Goal: Information Seeking & Learning: Learn about a topic

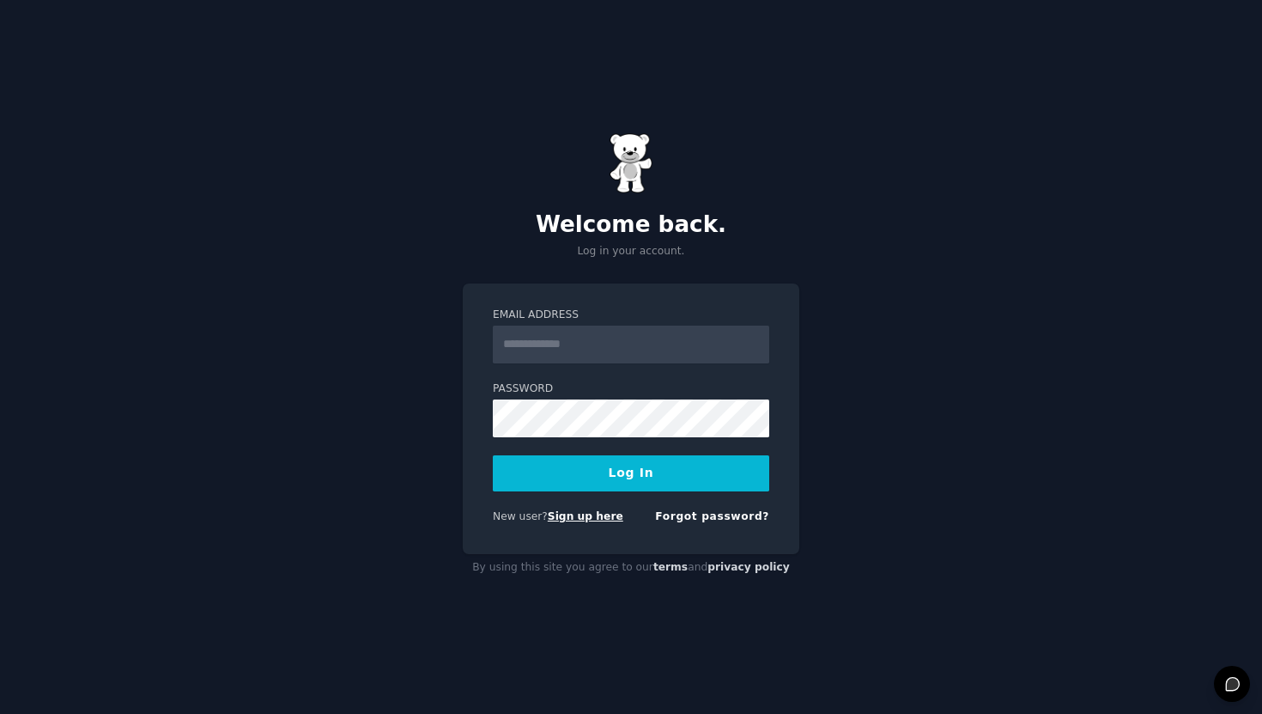
click at [598, 515] on link "Sign up here" at bounding box center [586, 516] width 76 height 12
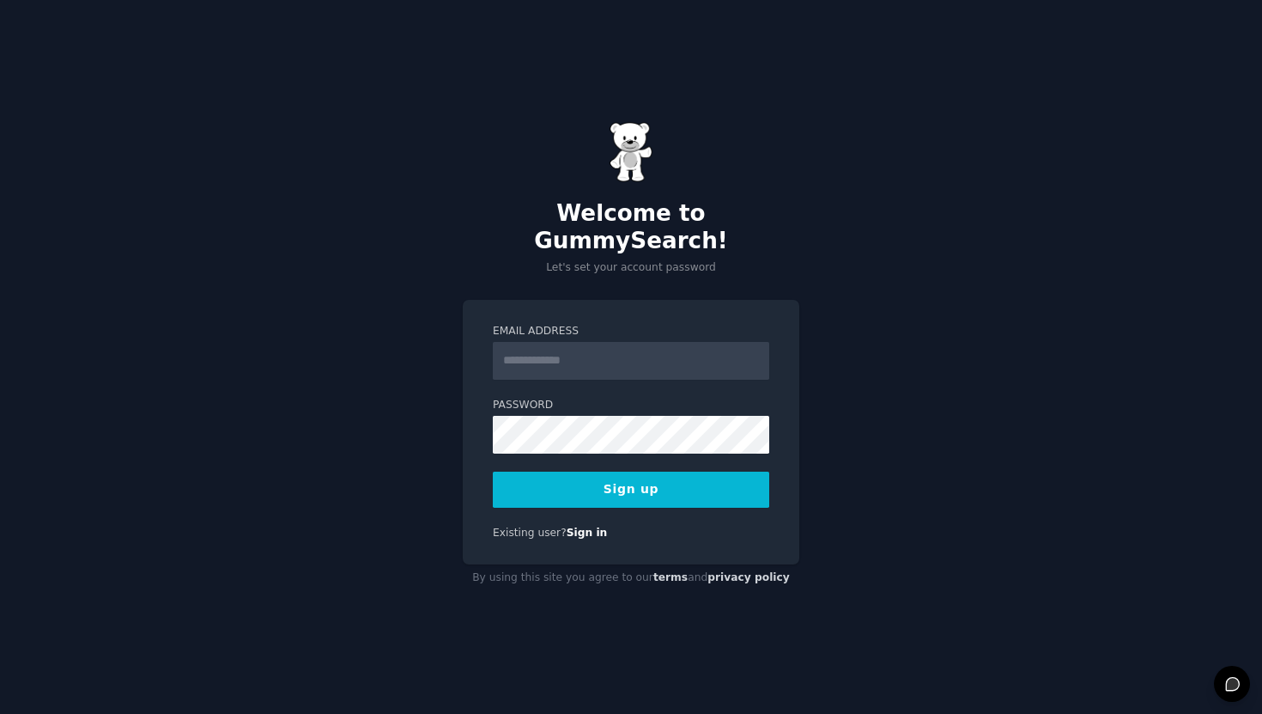
click at [562, 358] on input "Email Address" at bounding box center [631, 361] width 276 height 38
type input "**********"
click at [493, 471] on button "Sign up" at bounding box center [631, 489] width 276 height 36
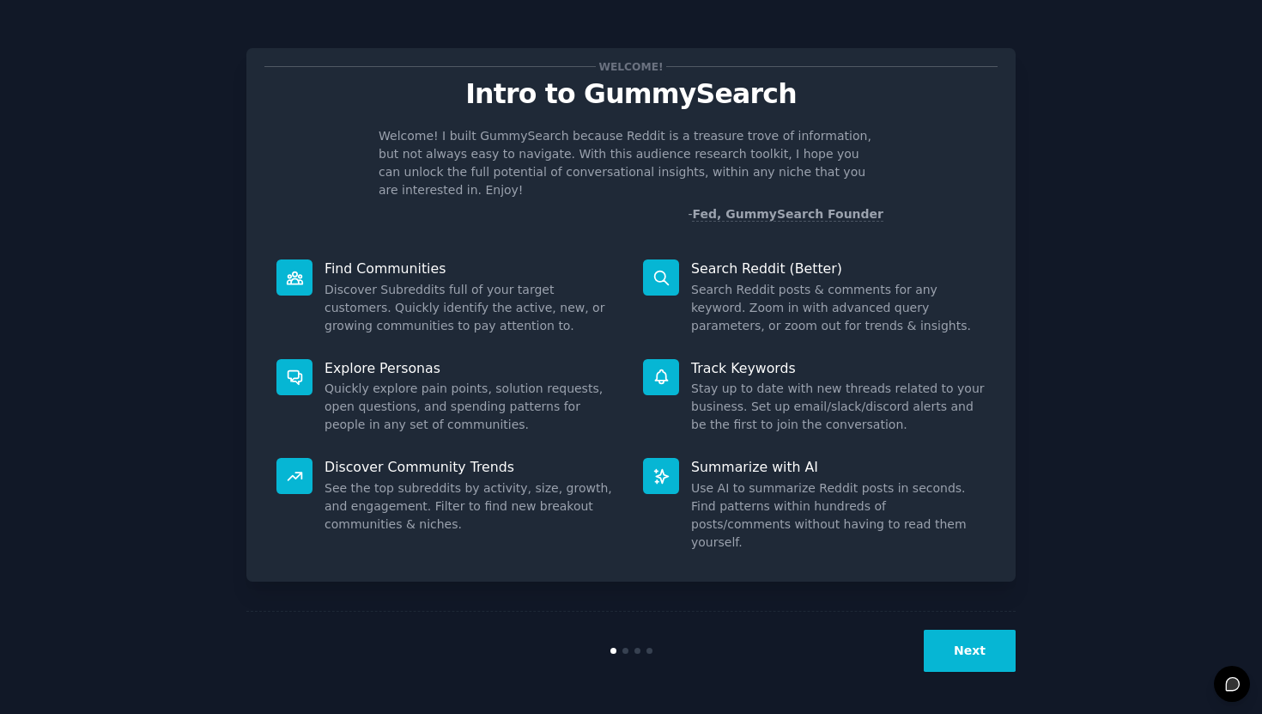
click at [958, 657] on button "Next" at bounding box center [970, 650] width 92 height 42
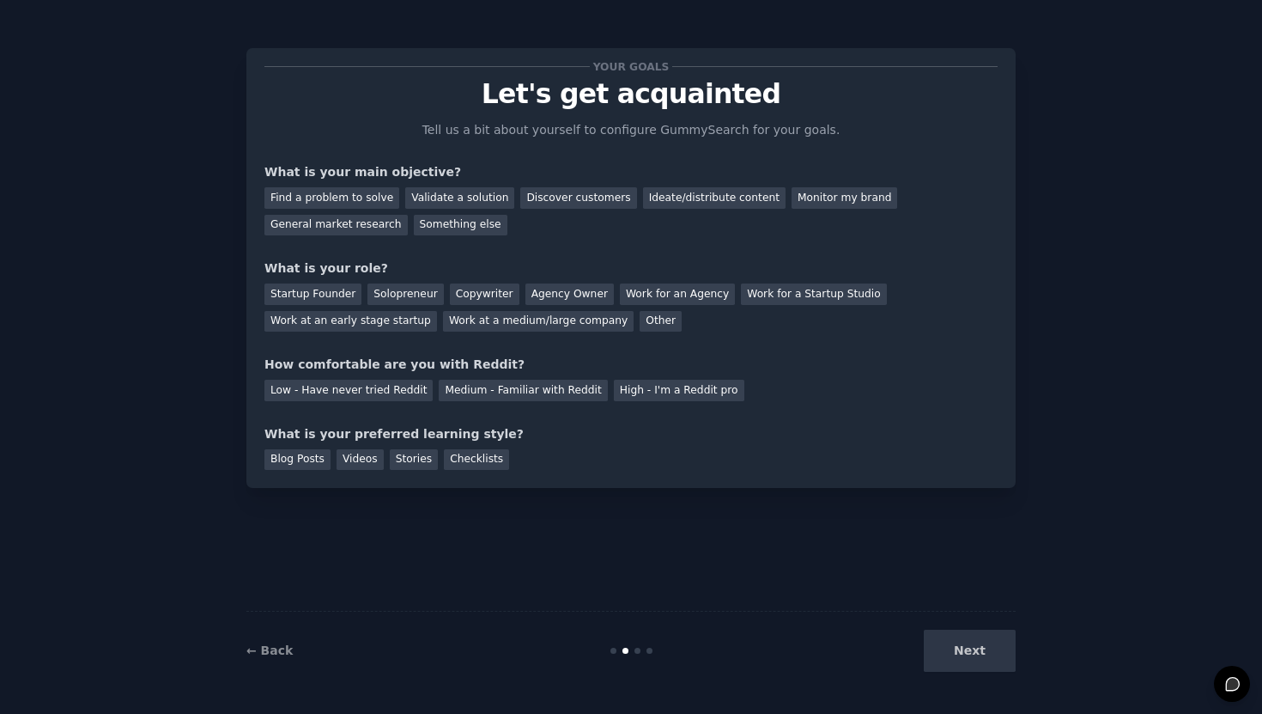
click at [958, 657] on div "Next" at bounding box center [887, 650] width 257 height 42
click at [967, 656] on div "Next" at bounding box center [887, 650] width 257 height 42
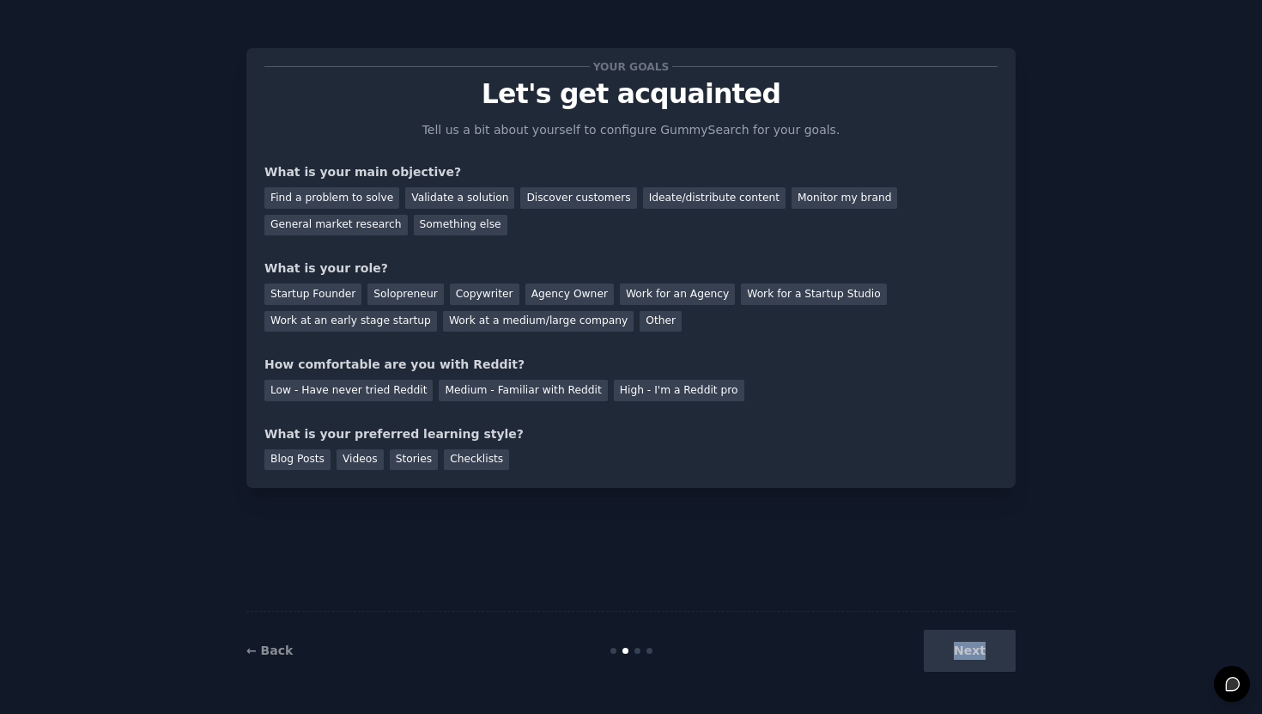
click at [967, 656] on div "Next" at bounding box center [887, 650] width 257 height 42
click at [367, 197] on div "Find a problem to solve" at bounding box center [331, 197] width 135 height 21
click at [426, 193] on div "Validate a solution" at bounding box center [459, 197] width 109 height 21
click at [355, 196] on div "Find a problem to solve" at bounding box center [331, 197] width 135 height 21
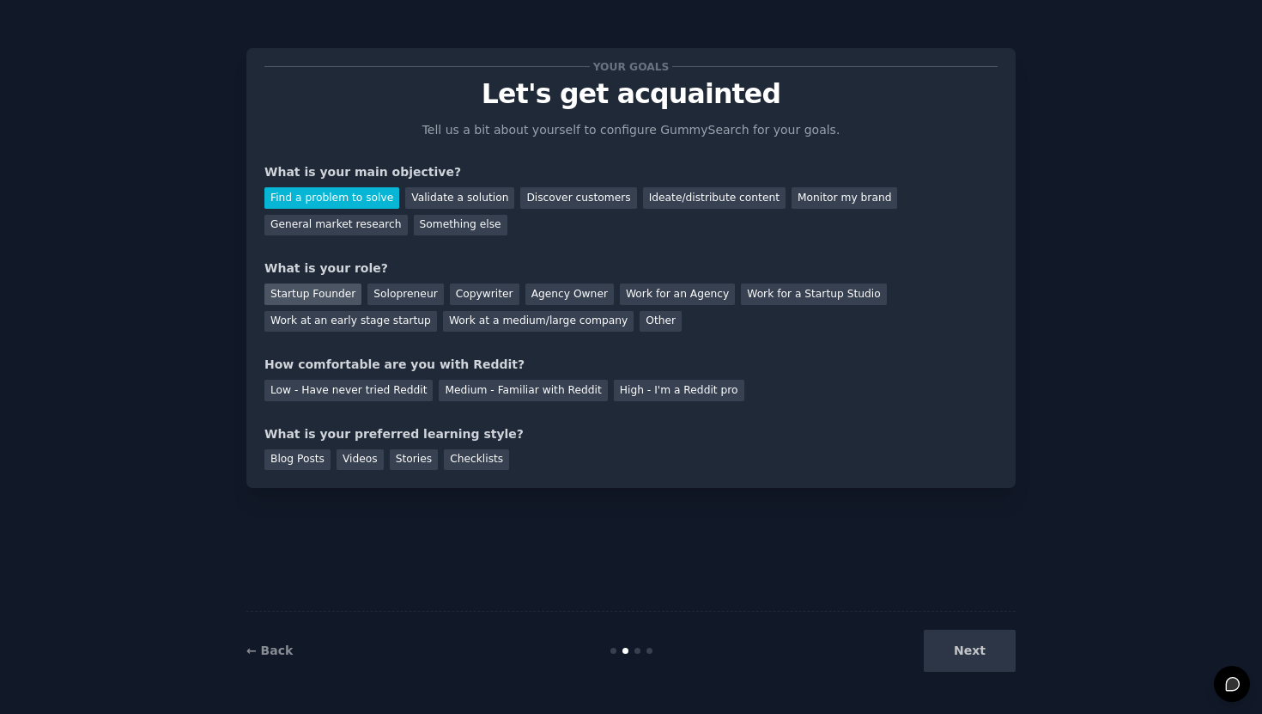
click at [331, 299] on div "Startup Founder" at bounding box center [312, 293] width 97 height 21
click at [476, 388] on div "Medium - Familiar with Reddit" at bounding box center [523, 390] width 168 height 21
click at [299, 461] on div "Blog Posts" at bounding box center [297, 459] width 66 height 21
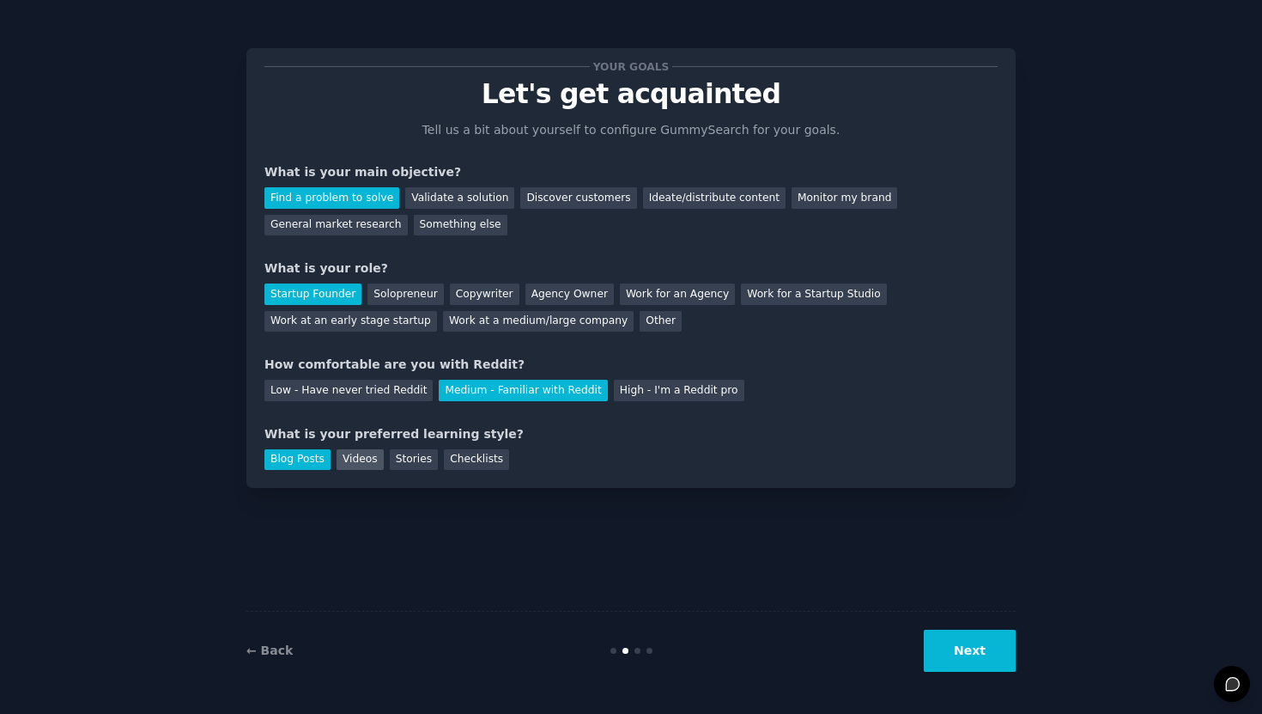
click at [355, 463] on div "Videos" at bounding box center [360, 459] width 47 height 21
click at [308, 463] on div "Blog Posts" at bounding box center [297, 459] width 66 height 21
click at [343, 460] on div "Videos" at bounding box center [360, 459] width 47 height 21
click at [945, 662] on button "Next" at bounding box center [970, 650] width 92 height 42
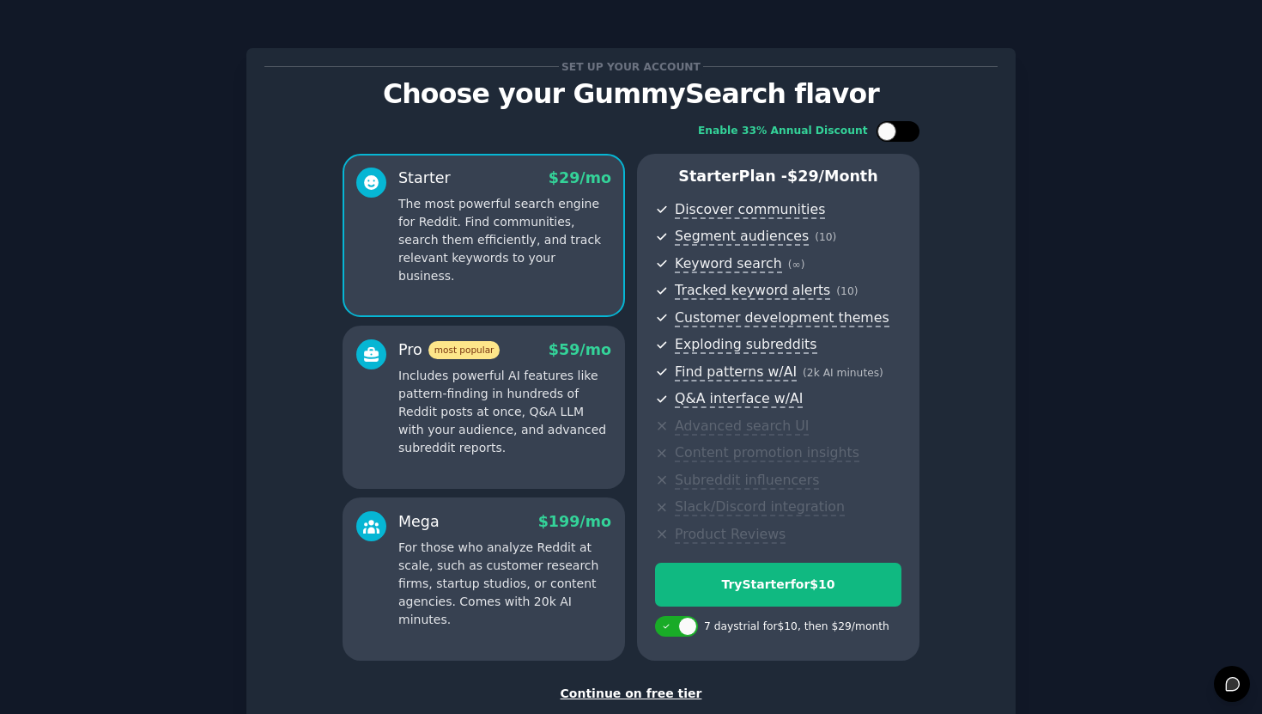
click at [908, 131] on div at bounding box center [906, 131] width 9 height 9
click at [908, 131] on div at bounding box center [909, 131] width 19 height 19
checkbox input "false"
click at [615, 694] on div "Continue on free tier" at bounding box center [630, 693] width 733 height 18
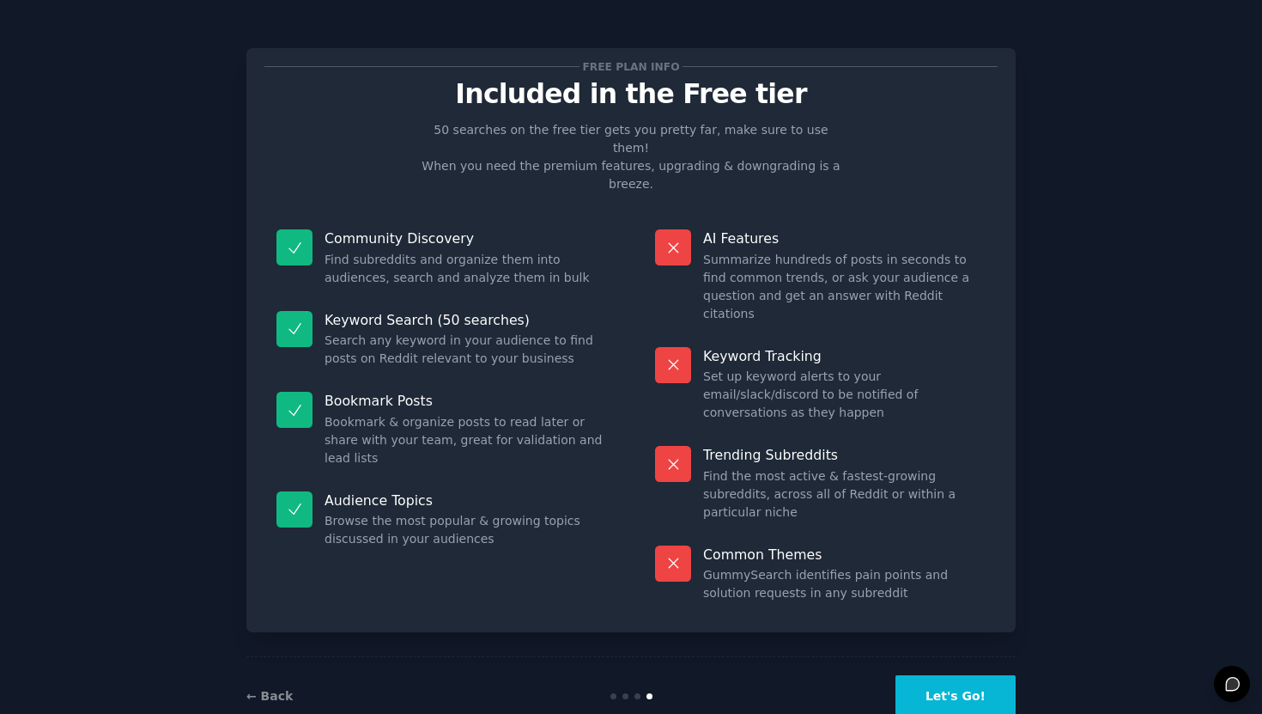
click at [933, 675] on button "Let's Go!" at bounding box center [956, 696] width 120 height 42
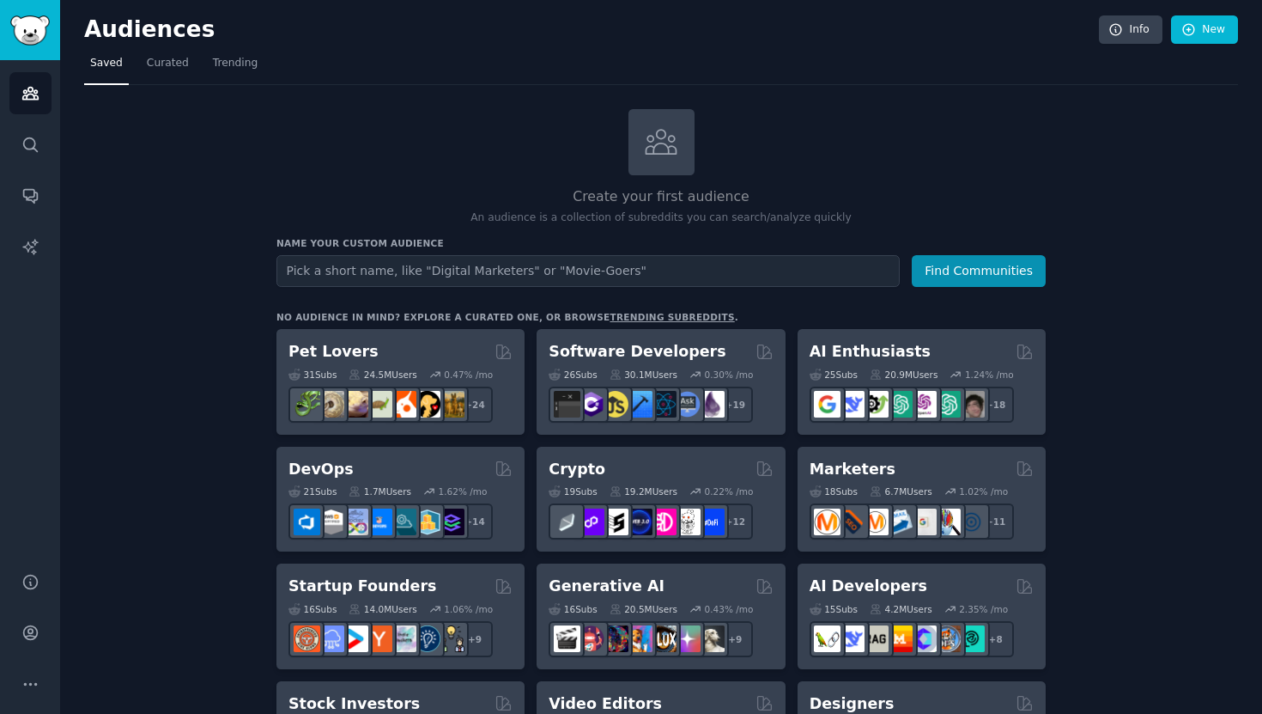
click at [653, 274] on input "text" at bounding box center [587, 271] width 623 height 32
type input "[MEDICAL_DATA]"
click at [981, 272] on button "Find Communities" at bounding box center [979, 271] width 134 height 32
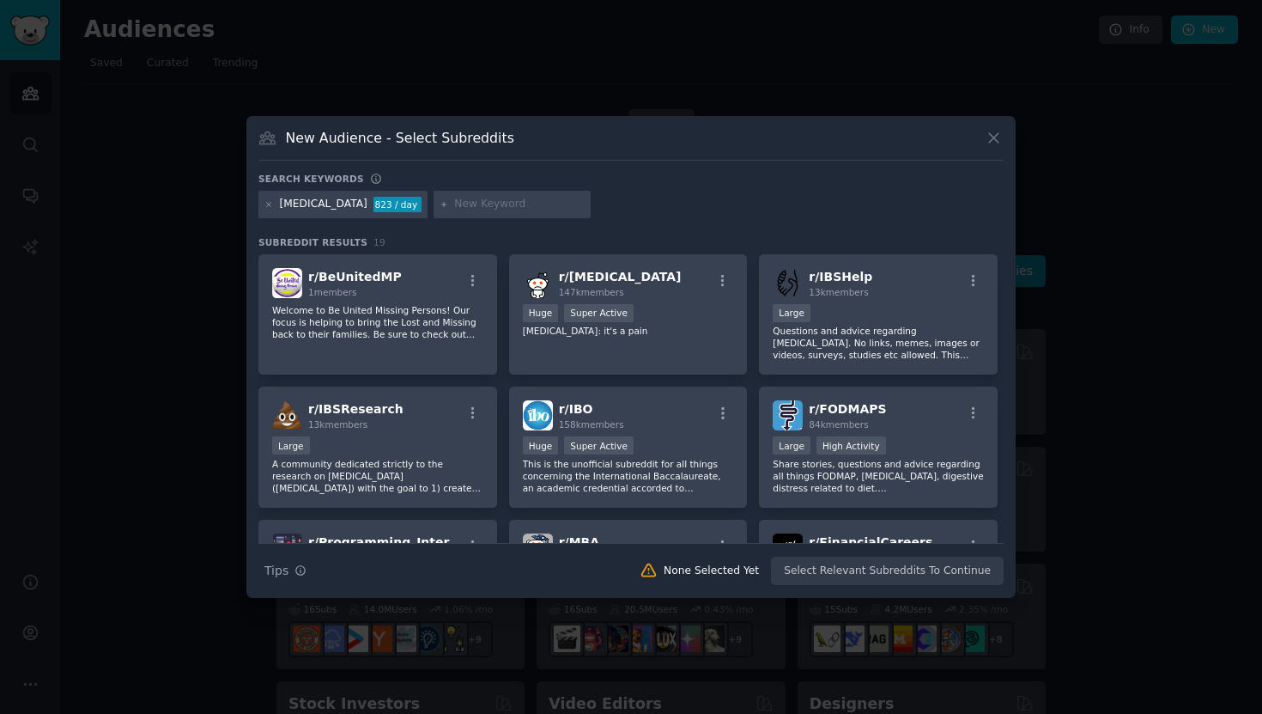
click at [454, 207] on input "text" at bounding box center [519, 204] width 131 height 15
click at [302, 575] on icon "button" at bounding box center [301, 570] width 12 height 12
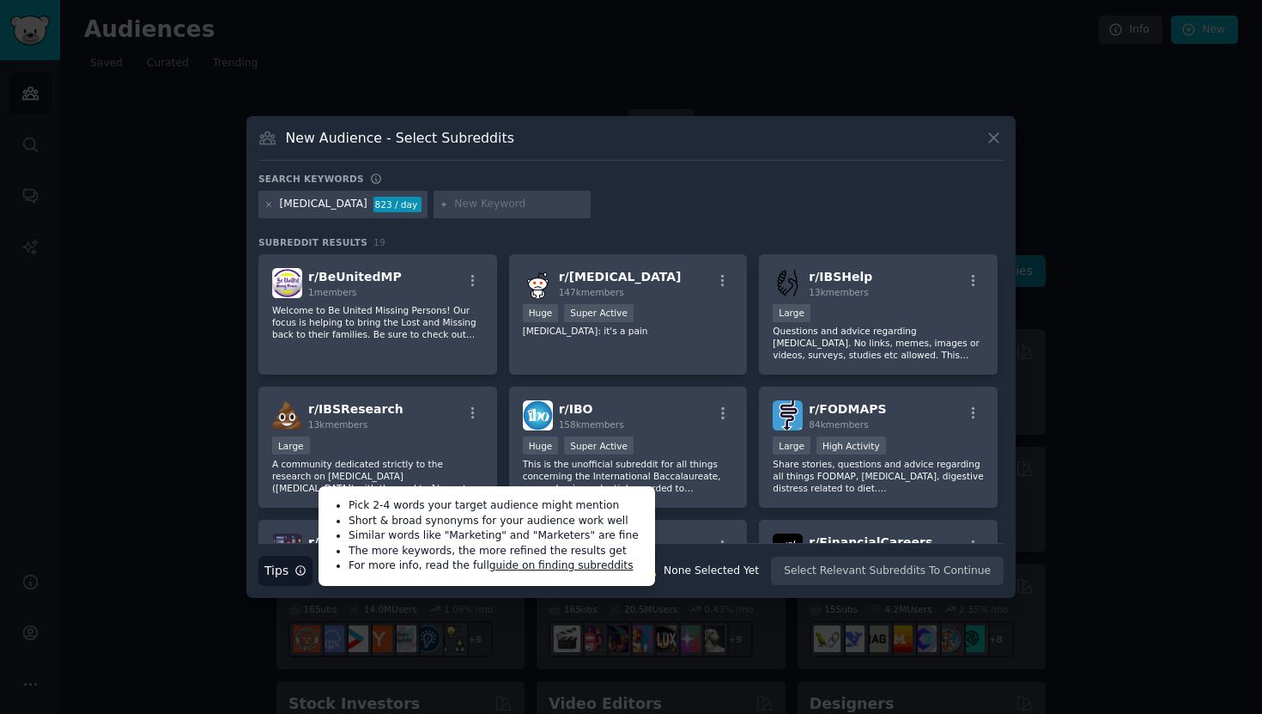
click at [259, 563] on button "Search Tips Tips" at bounding box center [285, 571] width 54 height 30
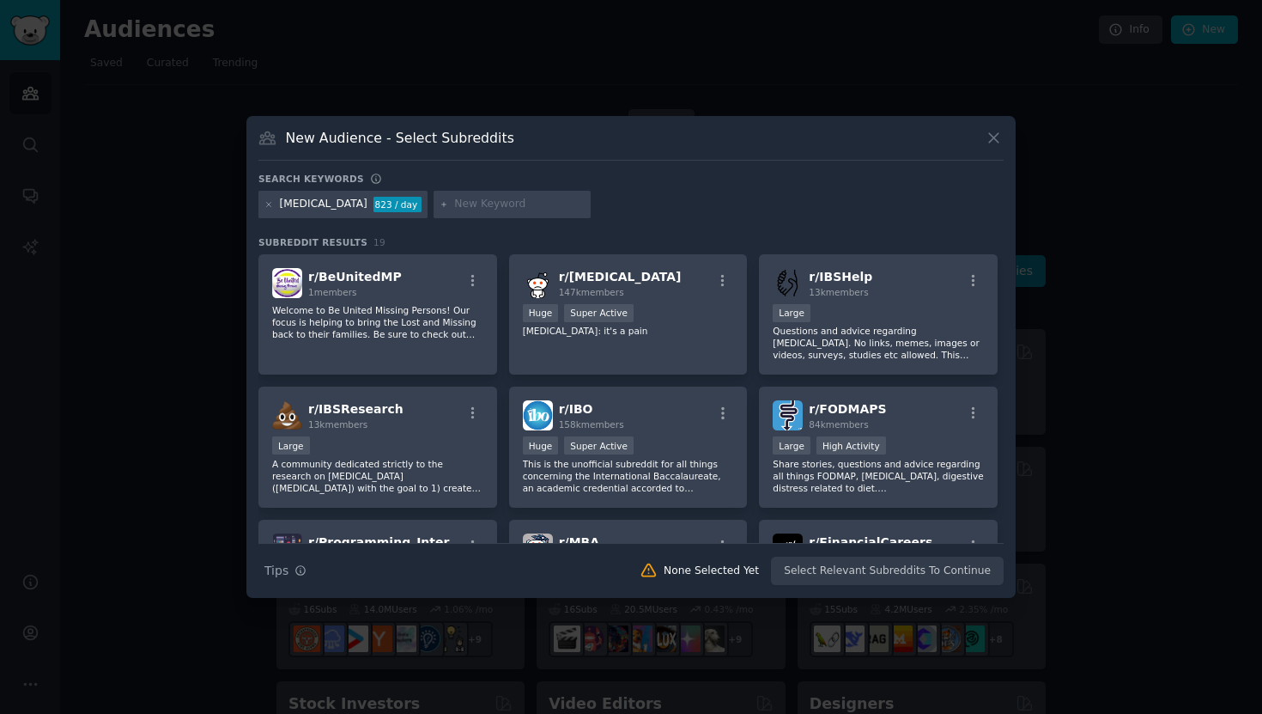
click at [454, 210] on input "text" at bounding box center [519, 204] width 131 height 15
type input "track"
click at [441, 203] on icon at bounding box center [443, 204] width 4 height 4
click at [440, 208] on icon at bounding box center [444, 204] width 9 height 9
click at [454, 208] on input "track" at bounding box center [519, 204] width 131 height 15
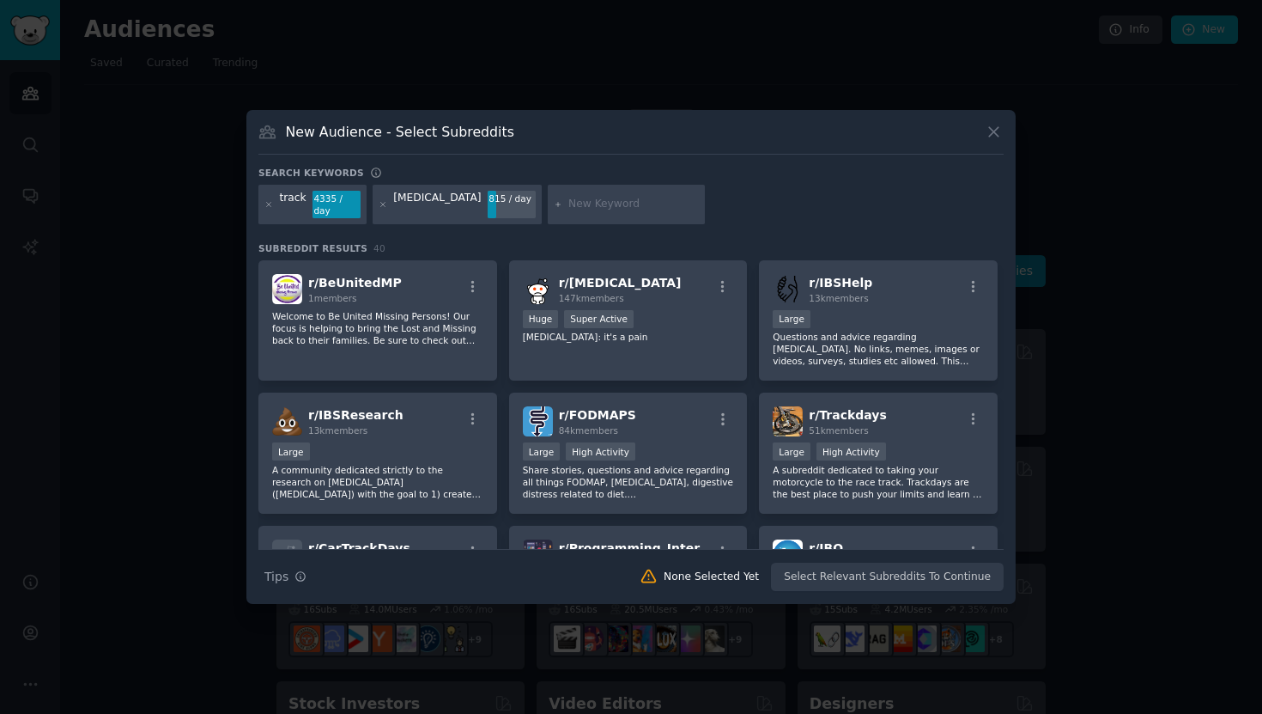
type input "s"
type input "fix"
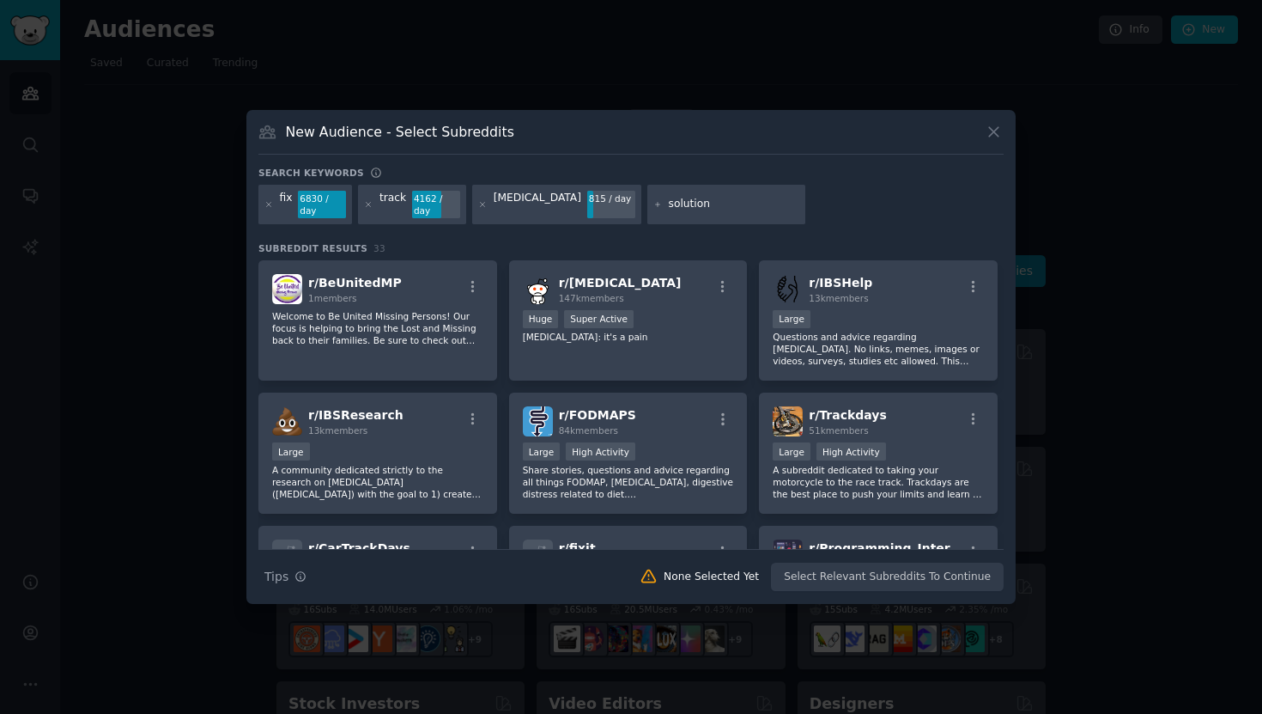
type input "solution"
click at [653, 205] on icon at bounding box center [657, 204] width 9 height 9
click at [669, 199] on input "solution" at bounding box center [734, 204] width 131 height 15
paste input "gastroenterologist"
type input "gastroenterologist"
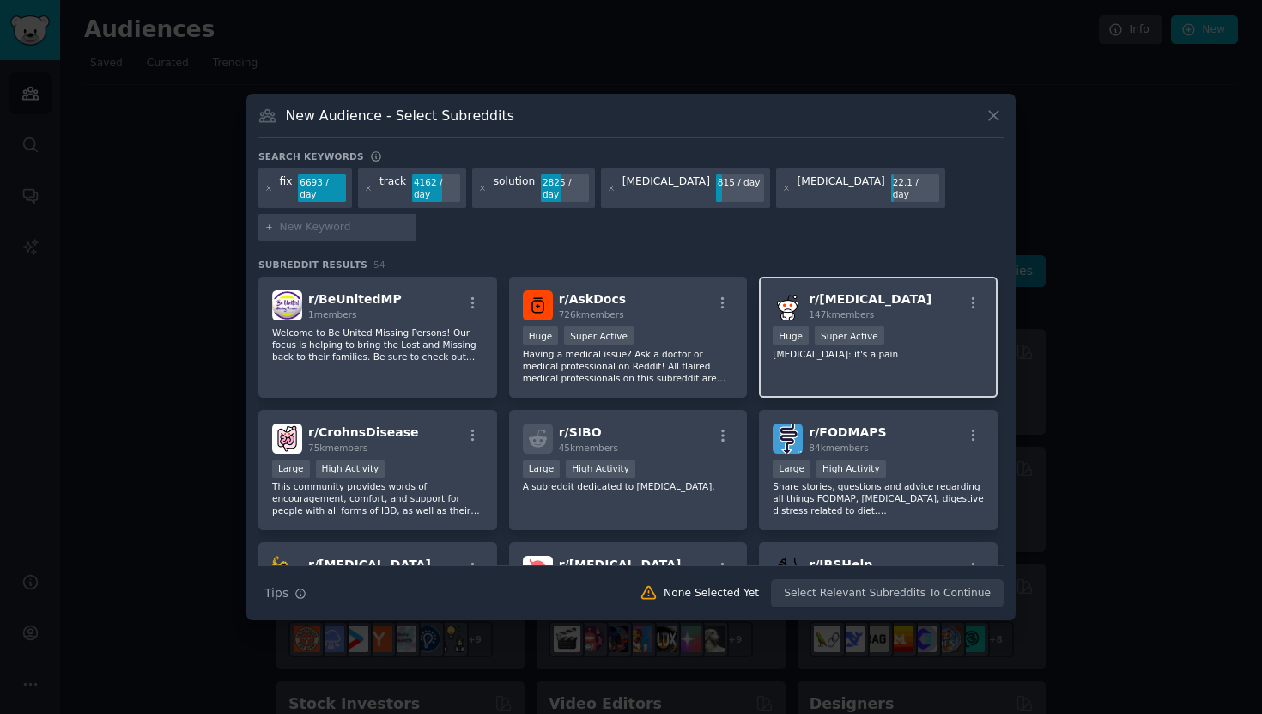
click at [902, 361] on div "r/ ibs 147k members >= 95th percentile for submissions / day Huge Super Active …" at bounding box center [878, 336] width 239 height 121
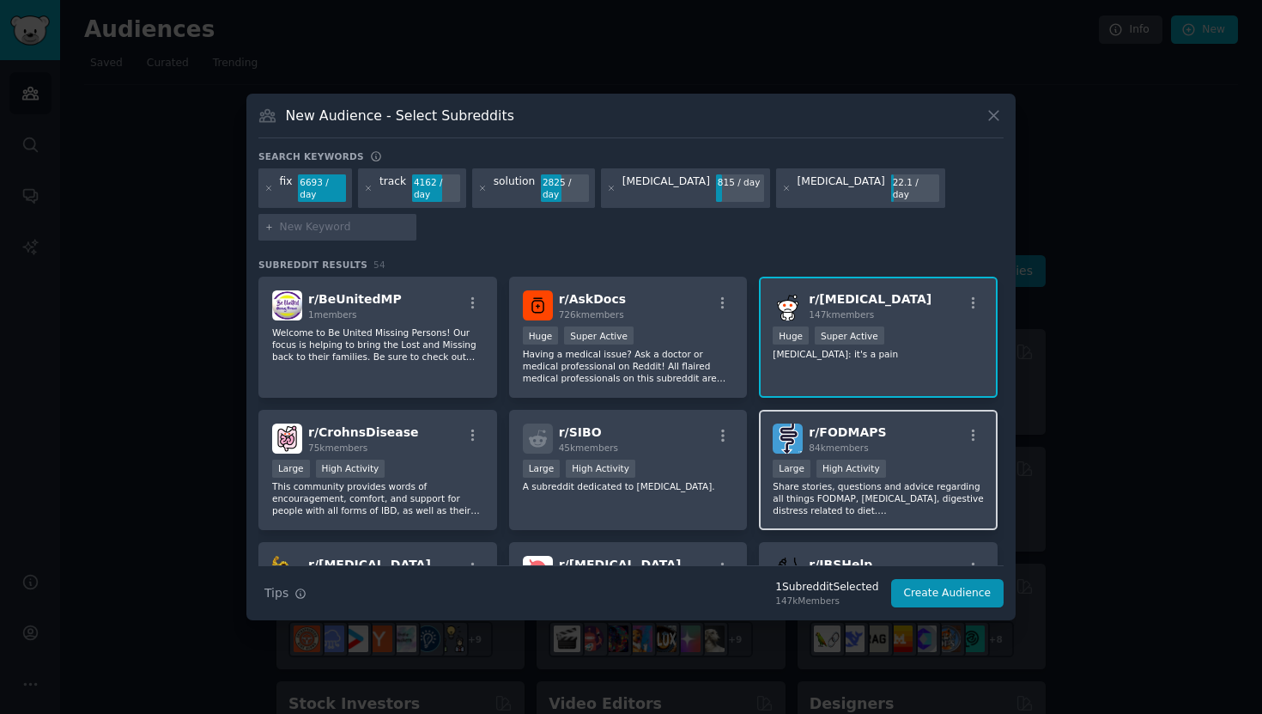
click at [908, 504] on p "Share stories, questions and advice regarding all things FODMAP, IBS, digestive…" at bounding box center [878, 498] width 211 height 36
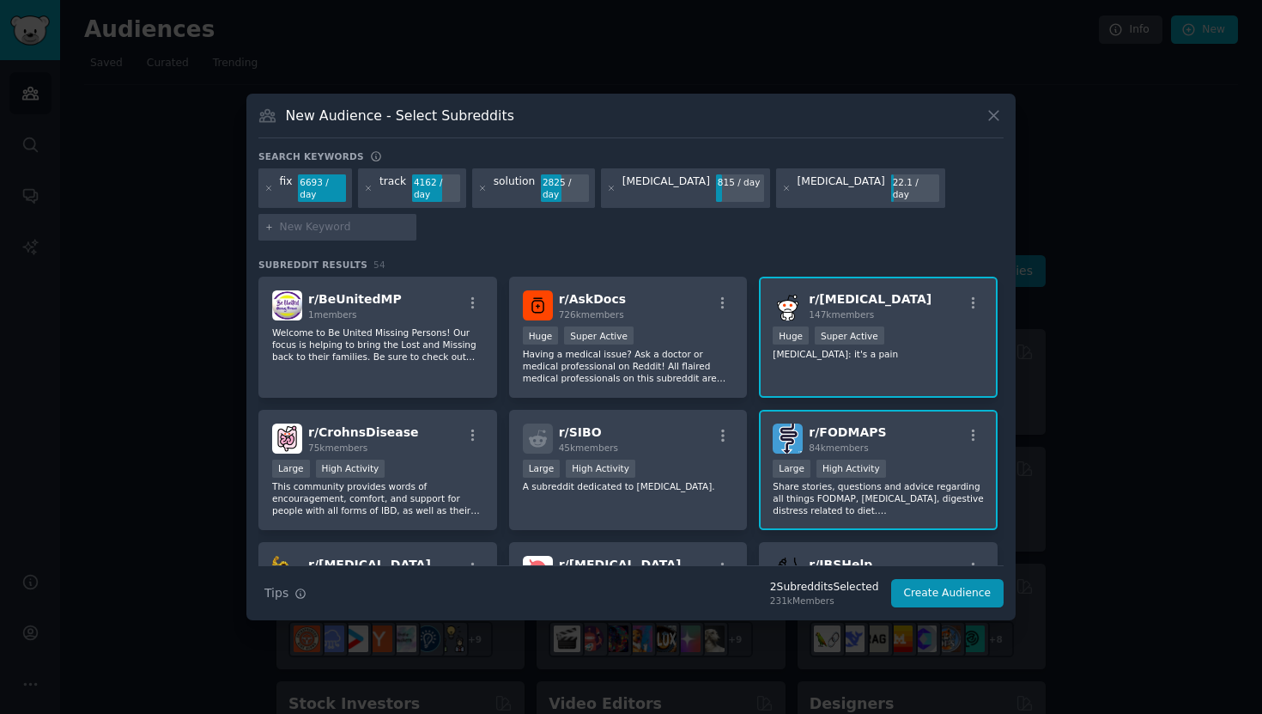
click at [888, 465] on div "Large High Activity" at bounding box center [878, 469] width 211 height 21
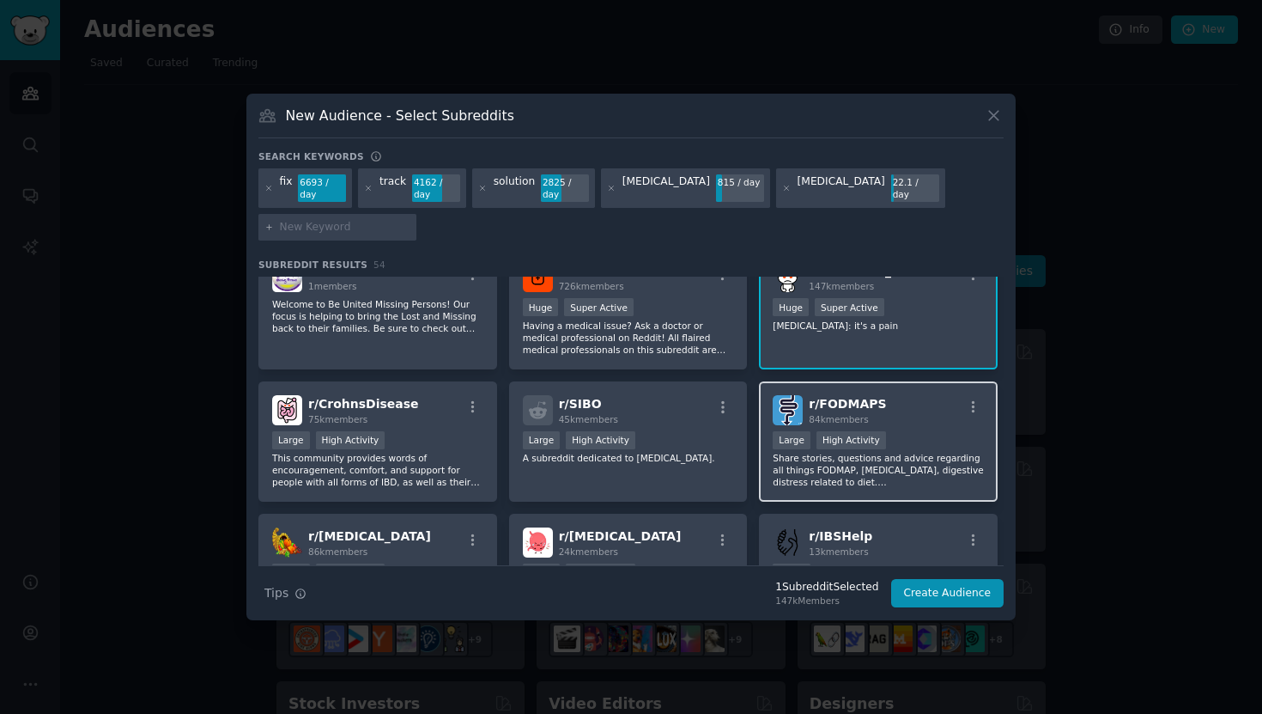
scroll to position [52, 0]
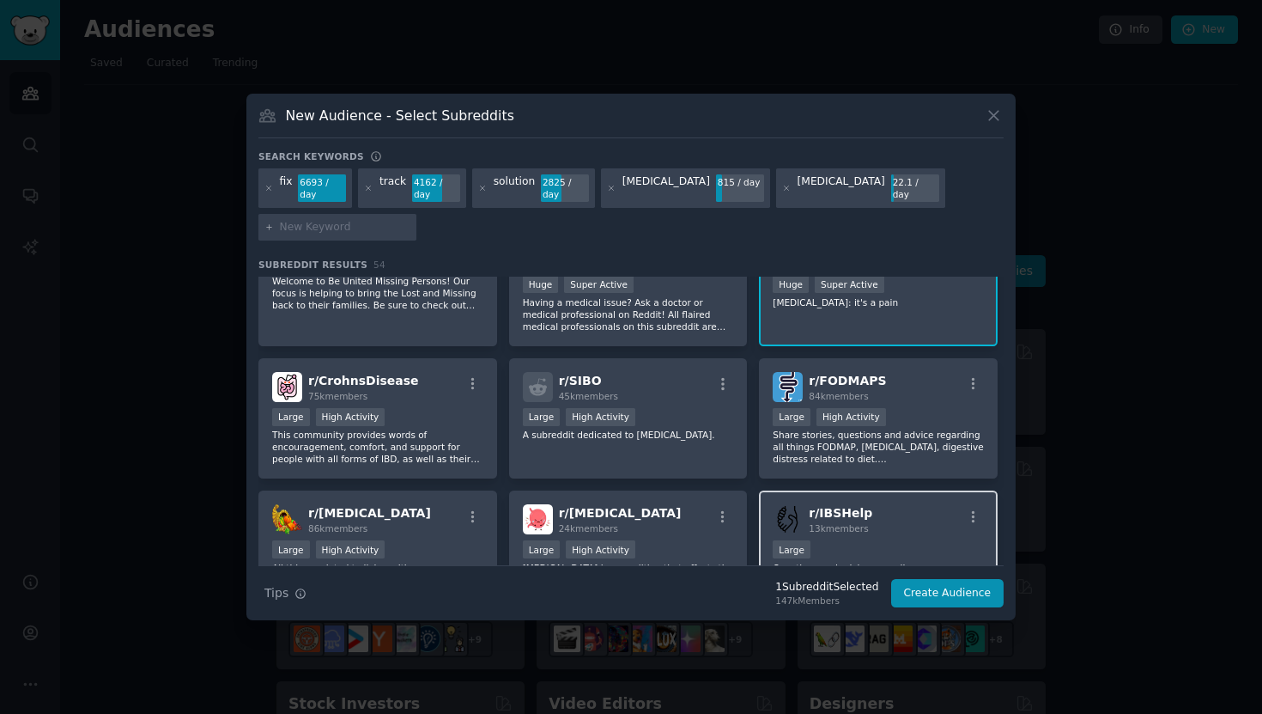
click at [896, 513] on div "r/ IBSHelp 13k members" at bounding box center [878, 519] width 211 height 30
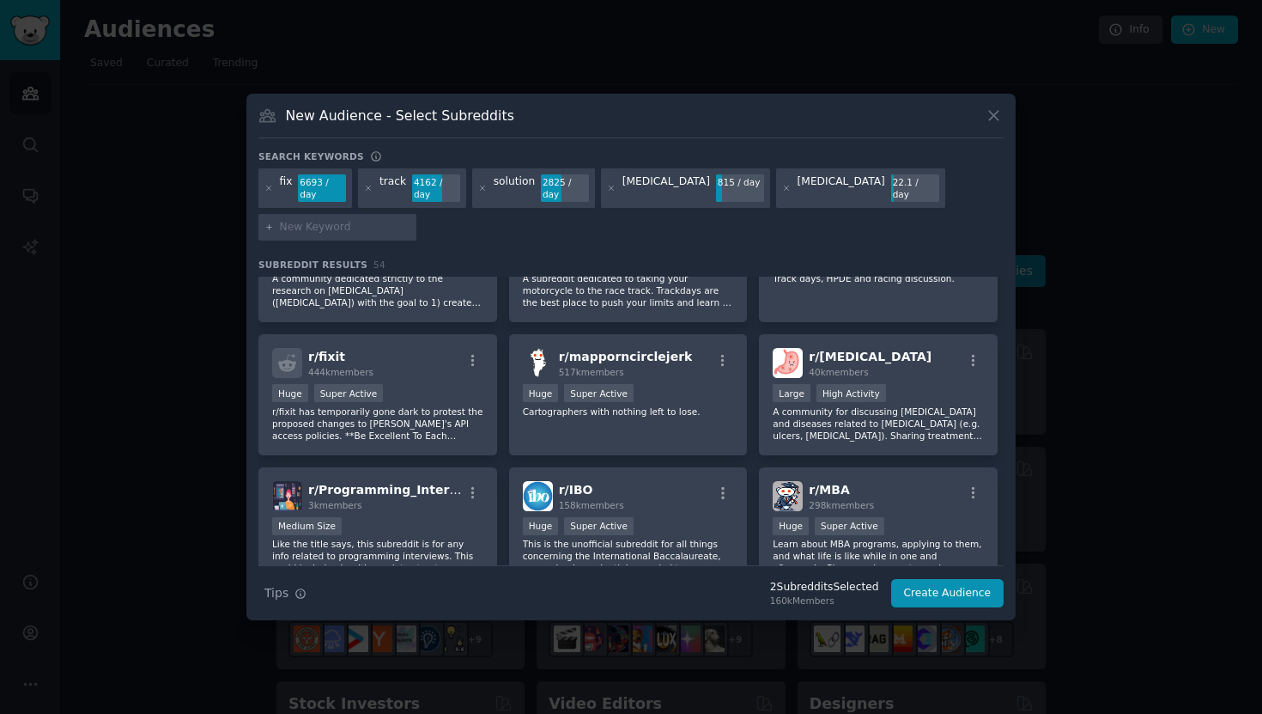
scroll to position [476, 0]
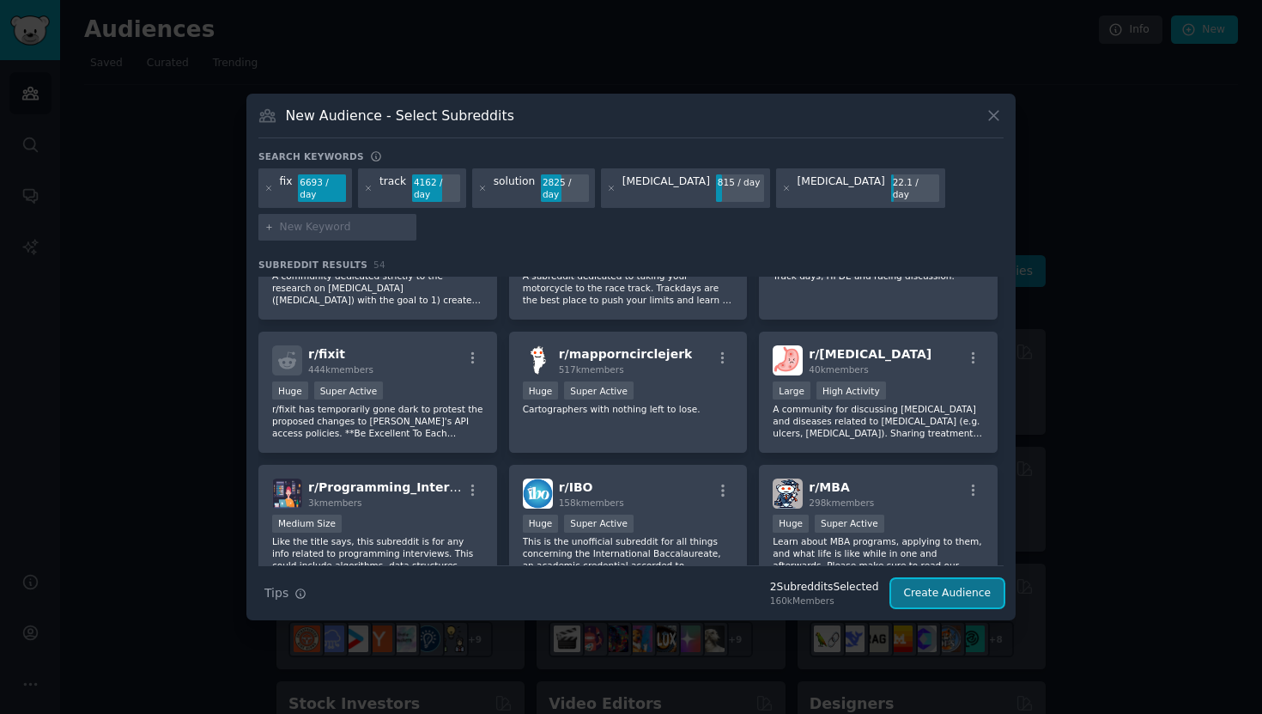
click at [944, 586] on button "Create Audience" at bounding box center [947, 593] width 113 height 29
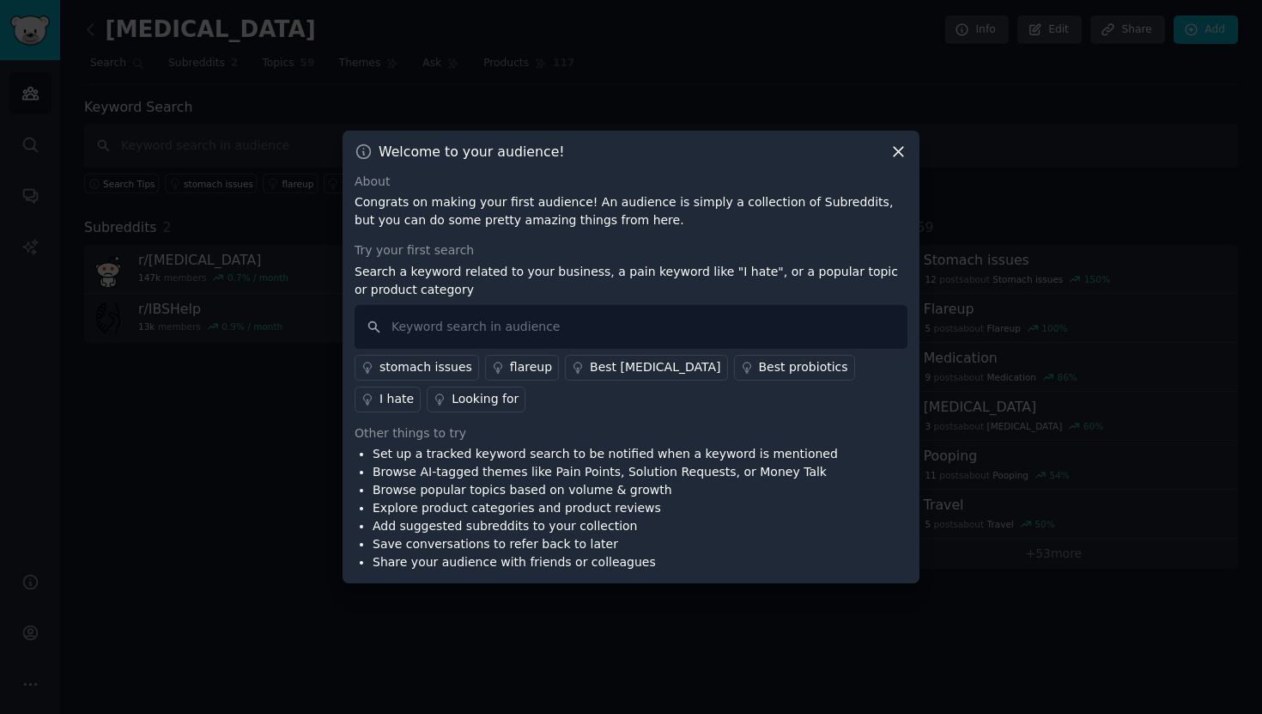
click at [264, 433] on div at bounding box center [631, 357] width 1262 height 714
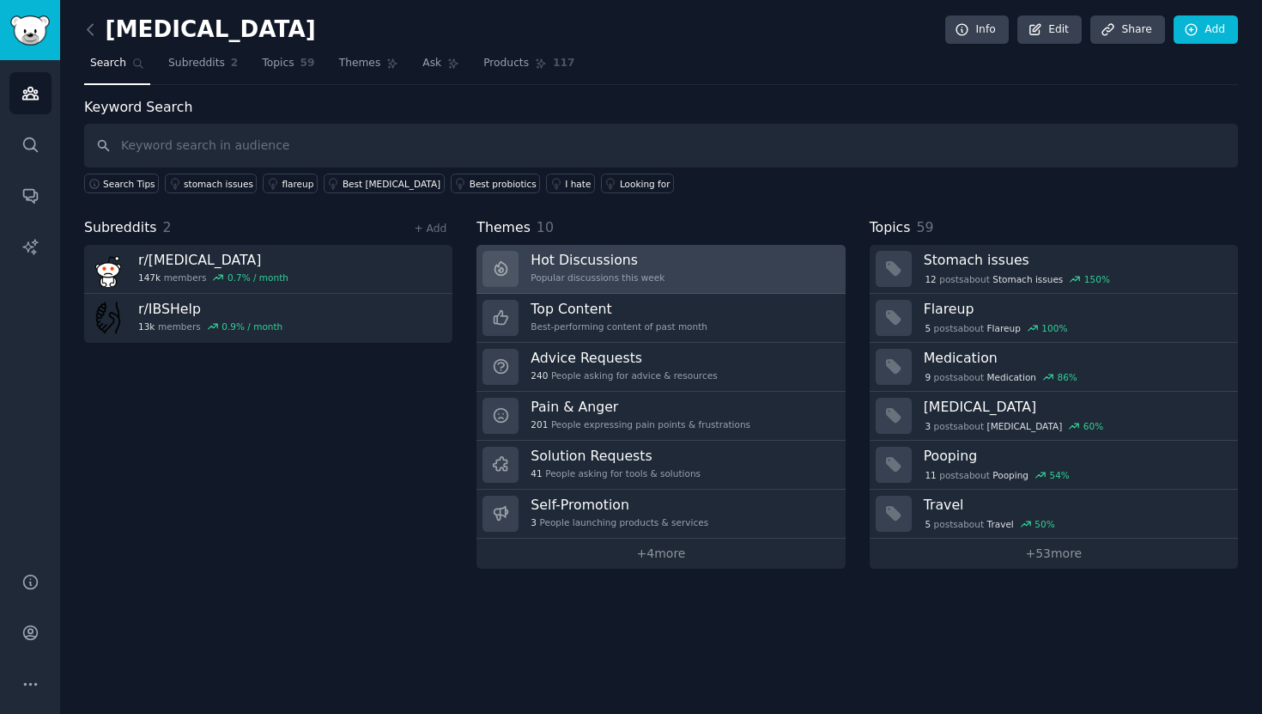
click at [750, 262] on link "Hot Discussions Popular discussions this week" at bounding box center [661, 269] width 368 height 49
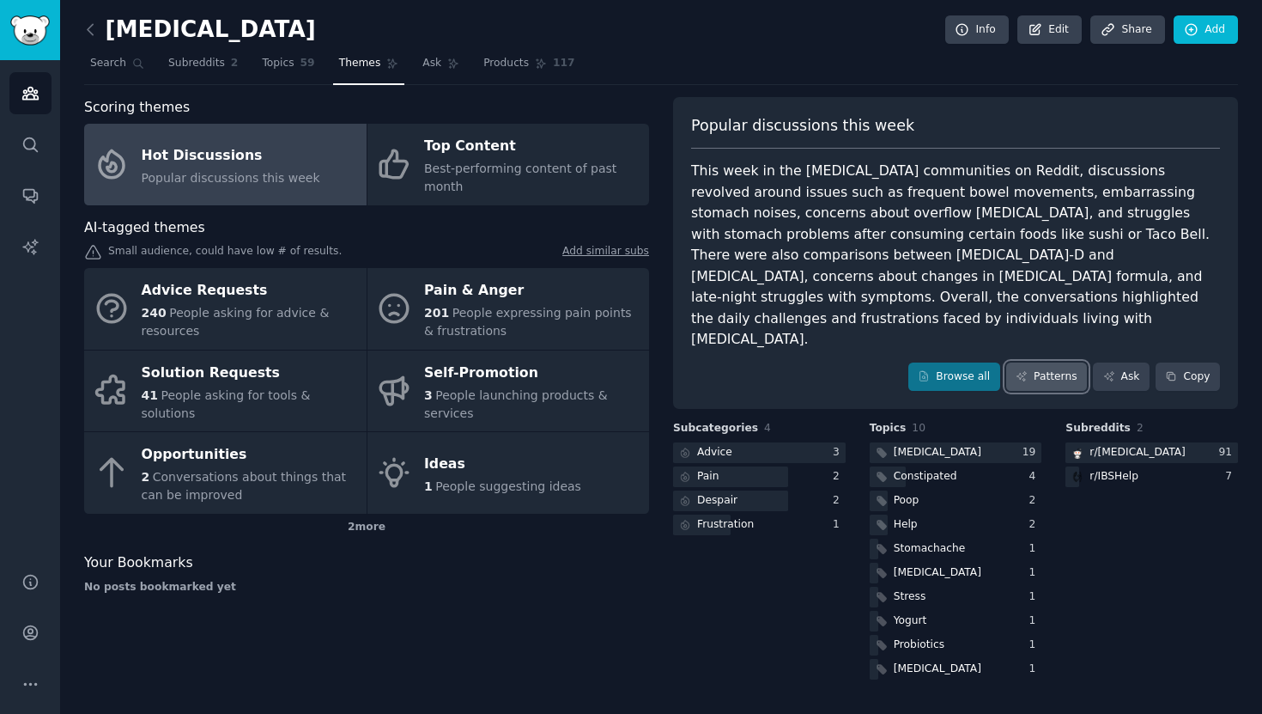
click at [1024, 362] on link "Patterns" at bounding box center [1046, 376] width 81 height 29
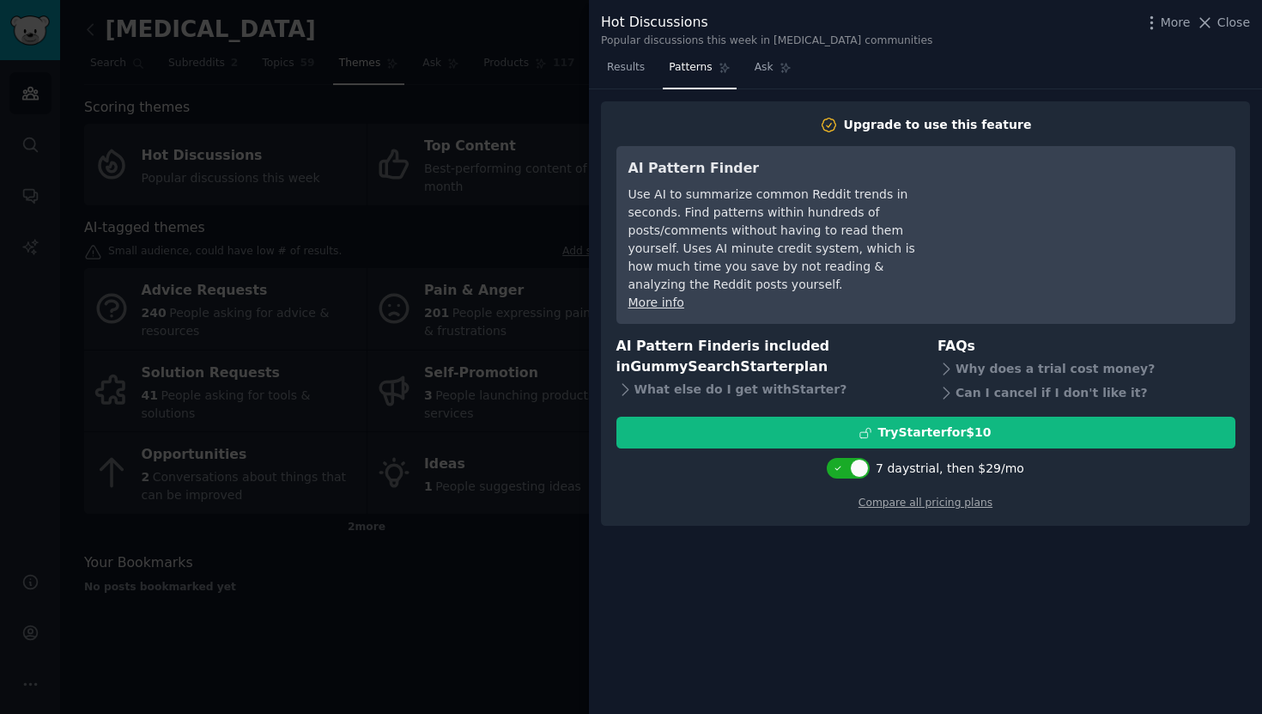
click at [515, 82] on div at bounding box center [631, 357] width 1262 height 714
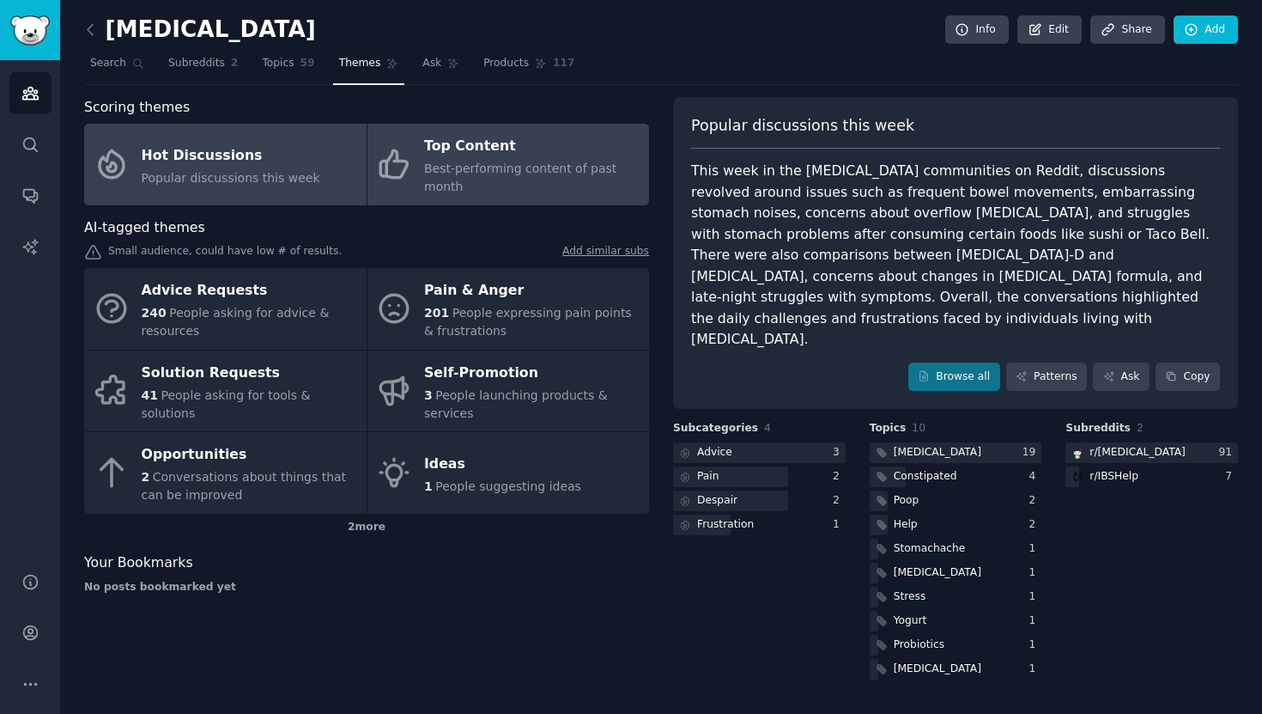
click at [494, 143] on div "Top Content" at bounding box center [532, 146] width 216 height 27
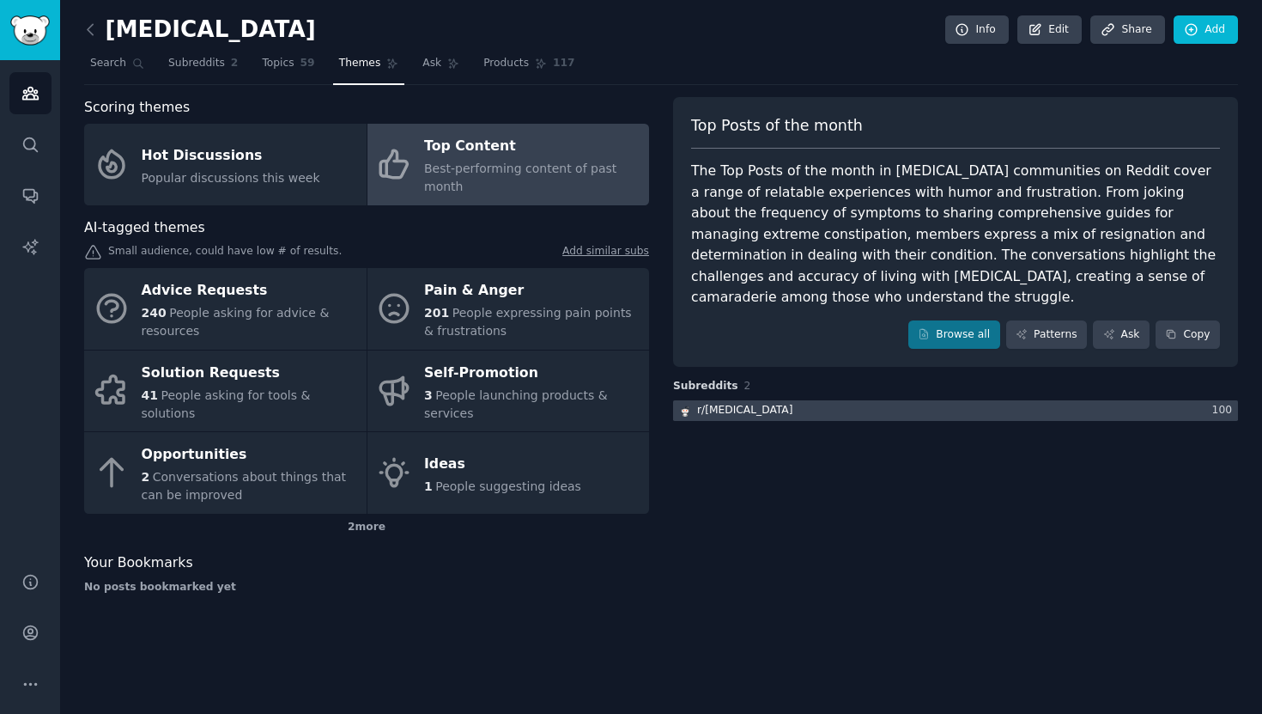
click at [756, 412] on div at bounding box center [955, 410] width 565 height 21
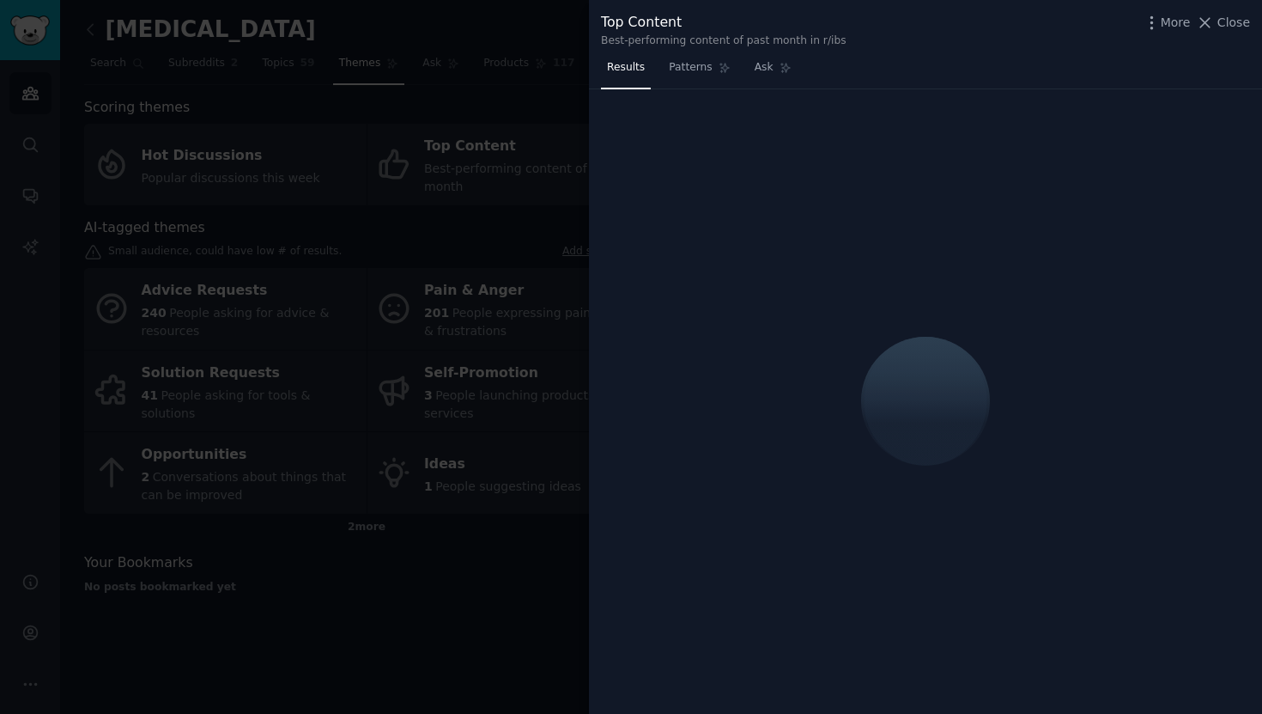
click at [526, 202] on div at bounding box center [631, 357] width 1262 height 714
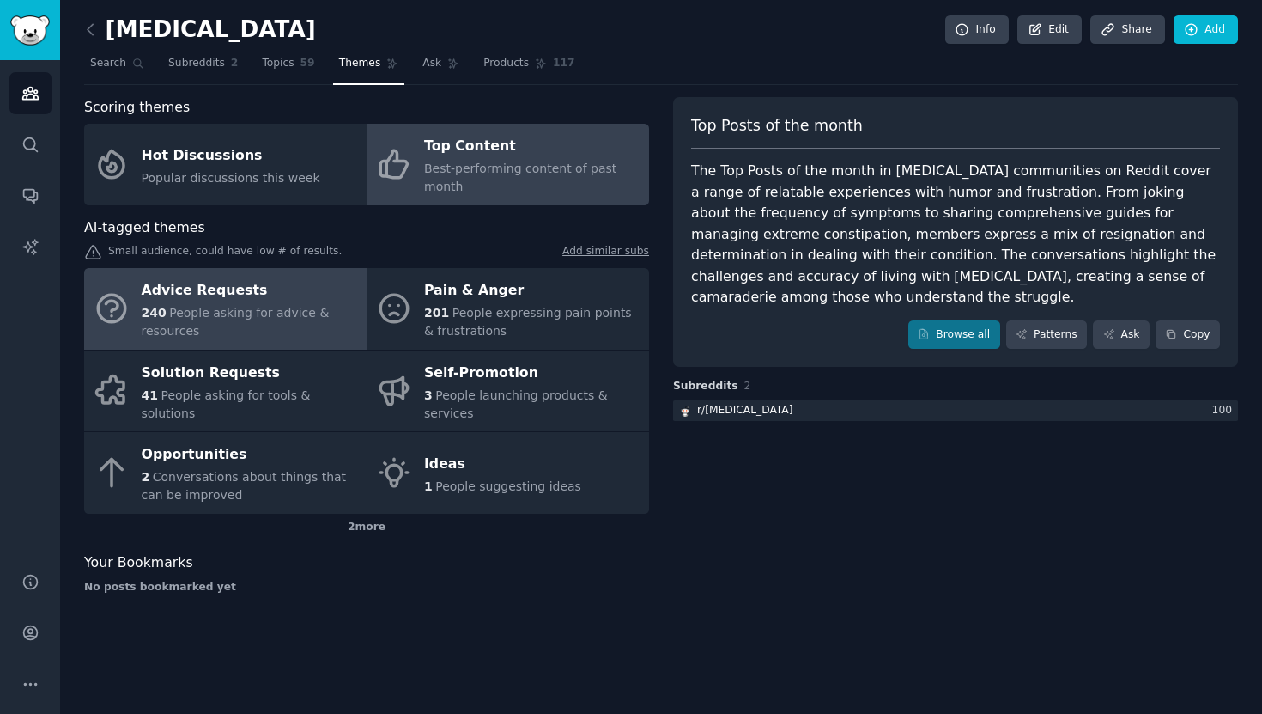
click at [310, 288] on div "Advice Requests" at bounding box center [250, 290] width 216 height 27
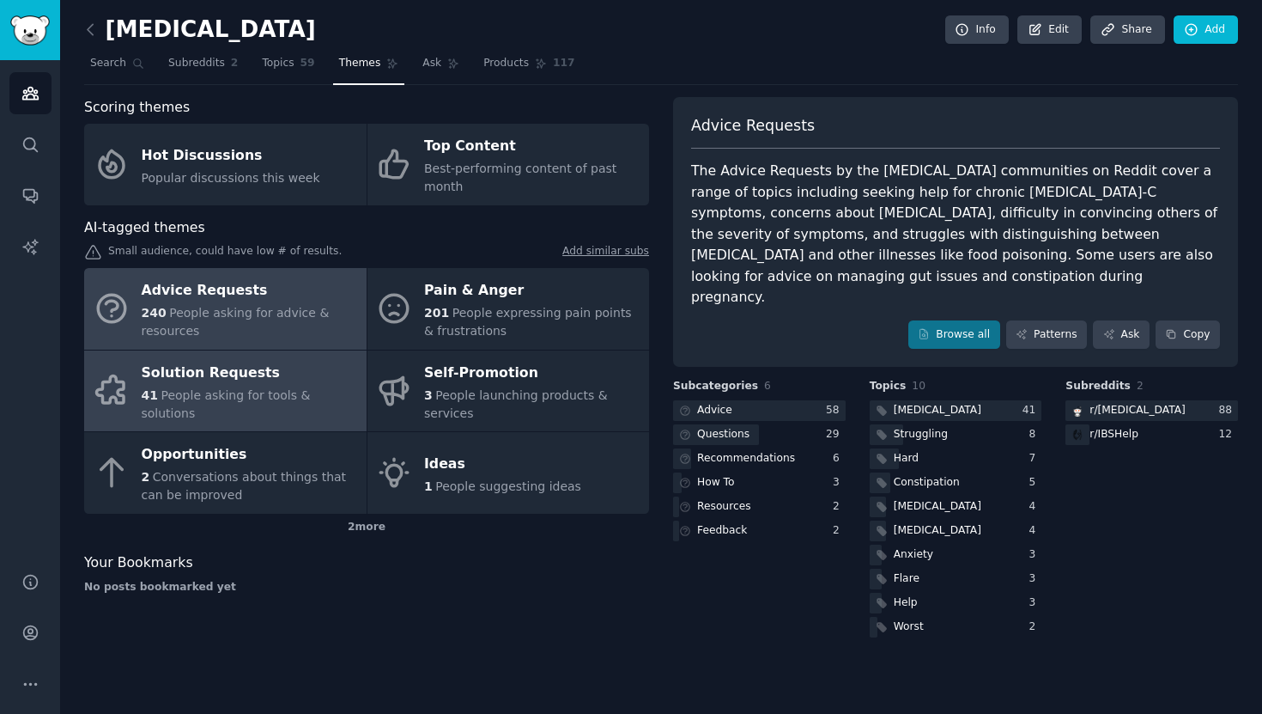
click at [301, 381] on div "Solution Requests" at bounding box center [250, 372] width 216 height 27
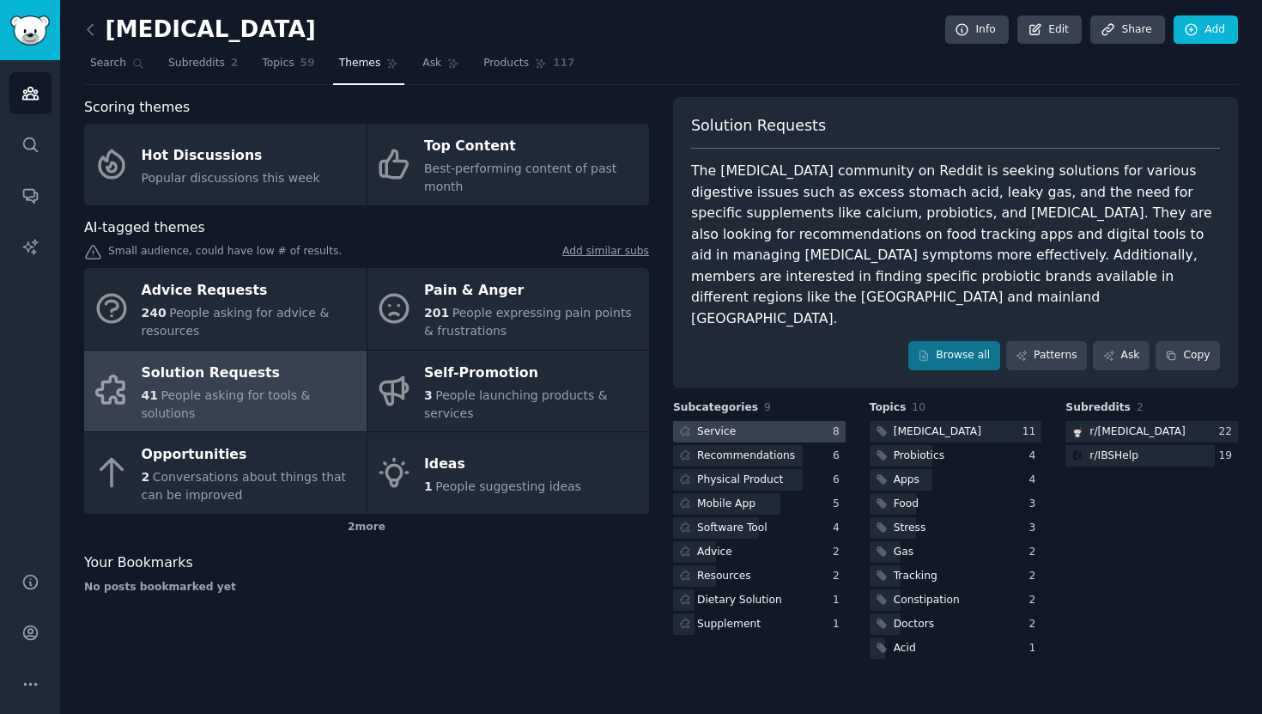
click at [758, 421] on div at bounding box center [759, 431] width 173 height 21
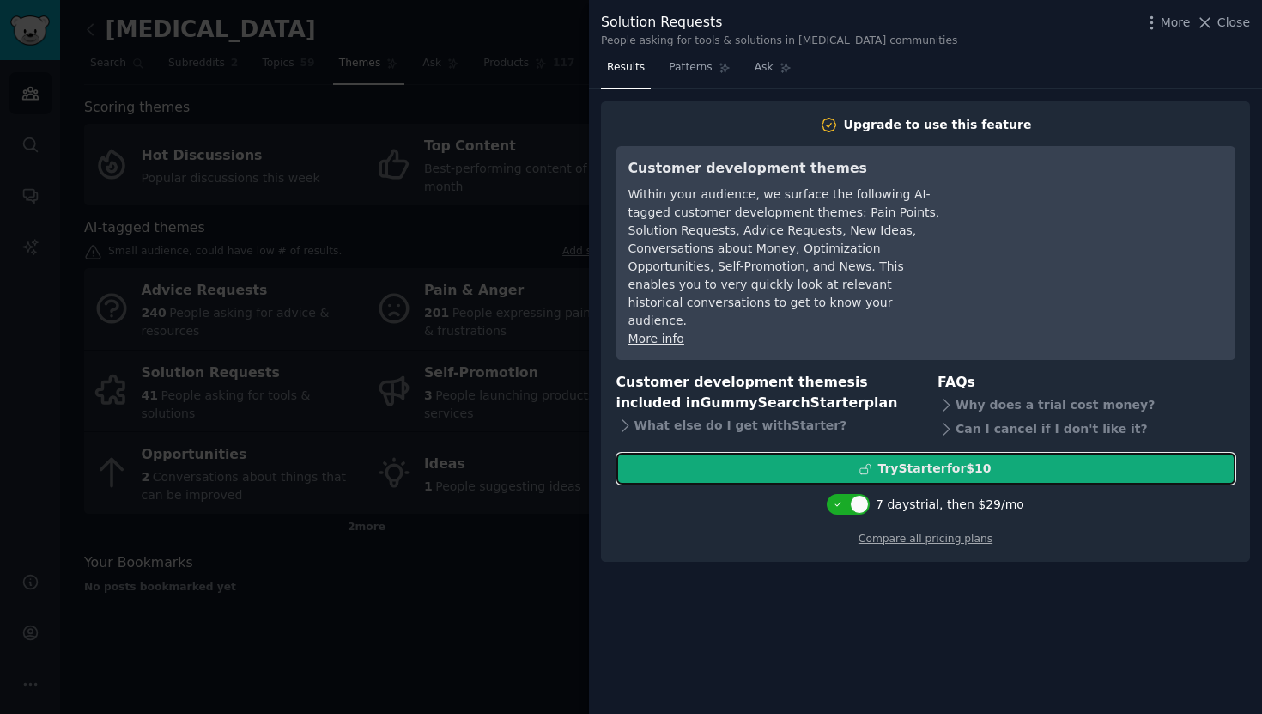
click at [812, 461] on button "Try Starter for $10" at bounding box center [925, 468] width 619 height 32
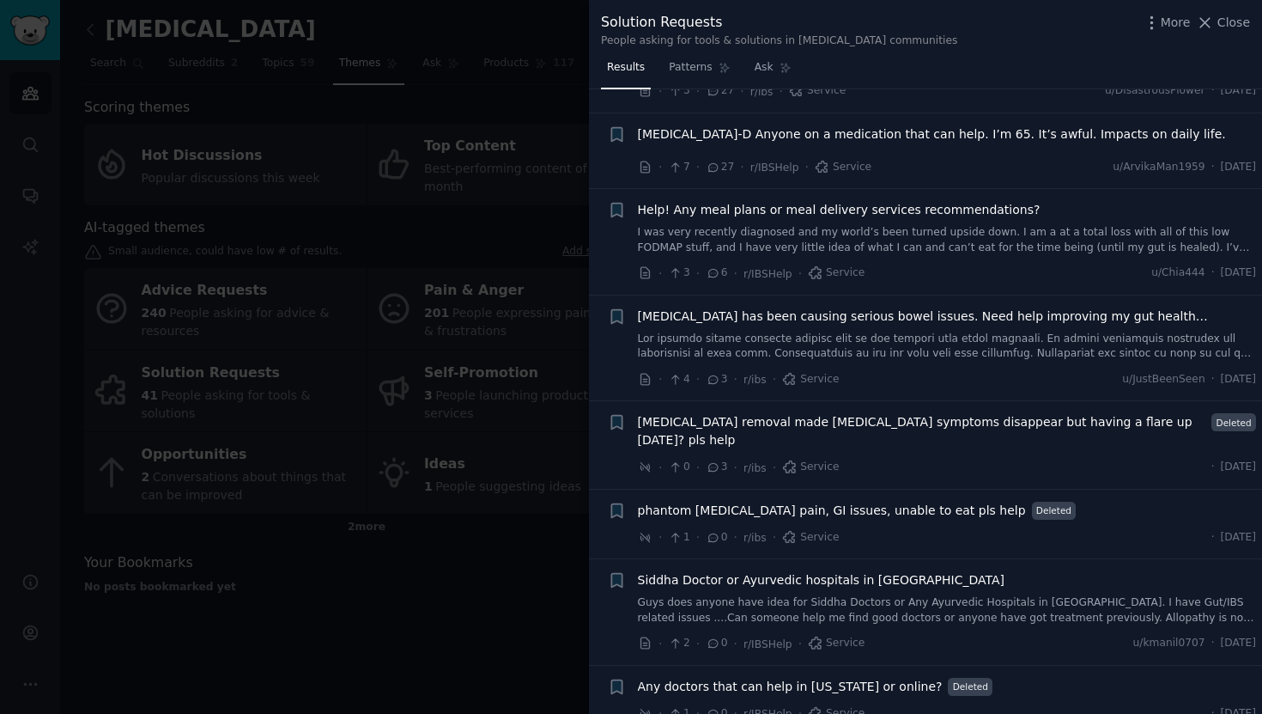
scroll to position [112, 0]
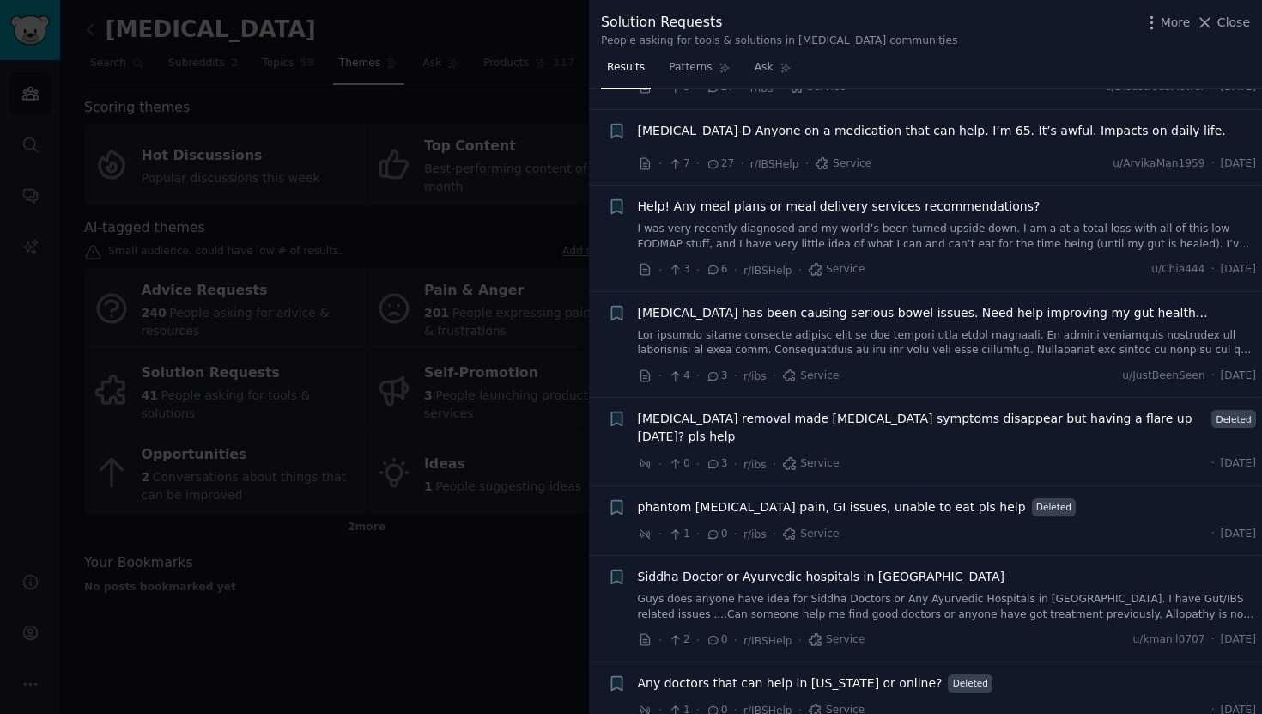
click at [549, 640] on div at bounding box center [631, 357] width 1262 height 714
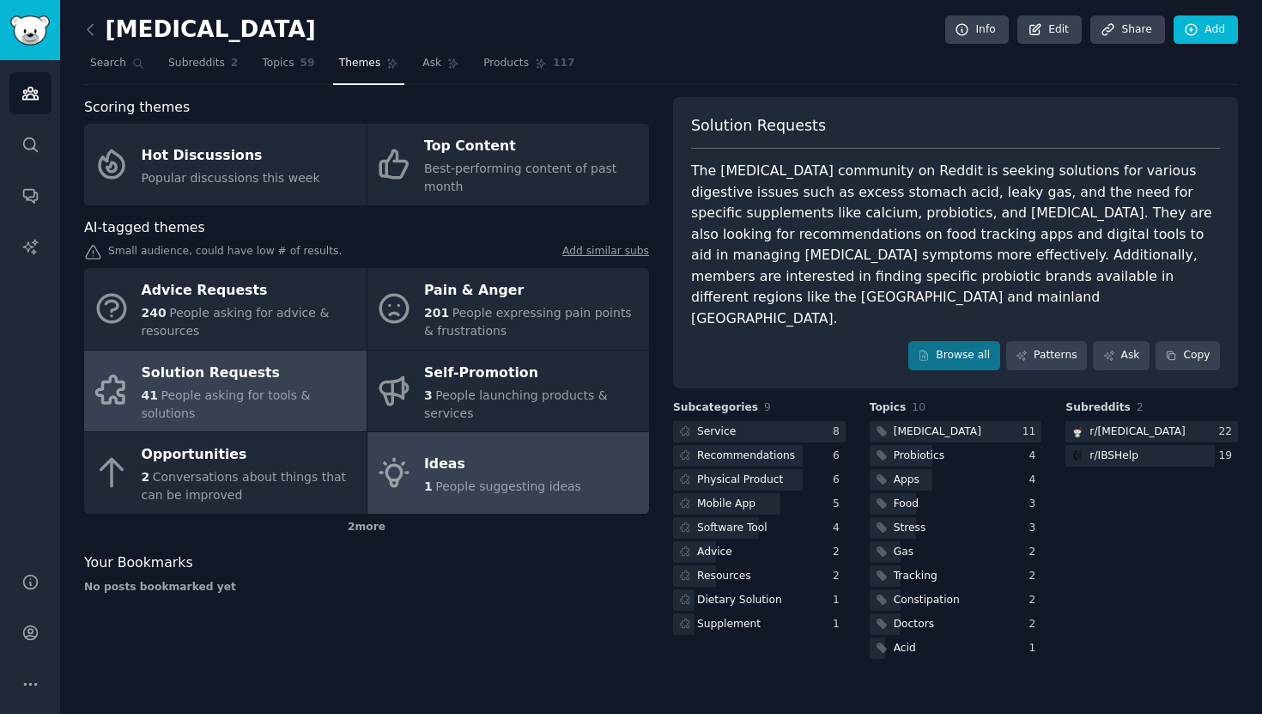
click at [489, 486] on span "People suggesting ideas" at bounding box center [508, 486] width 146 height 14
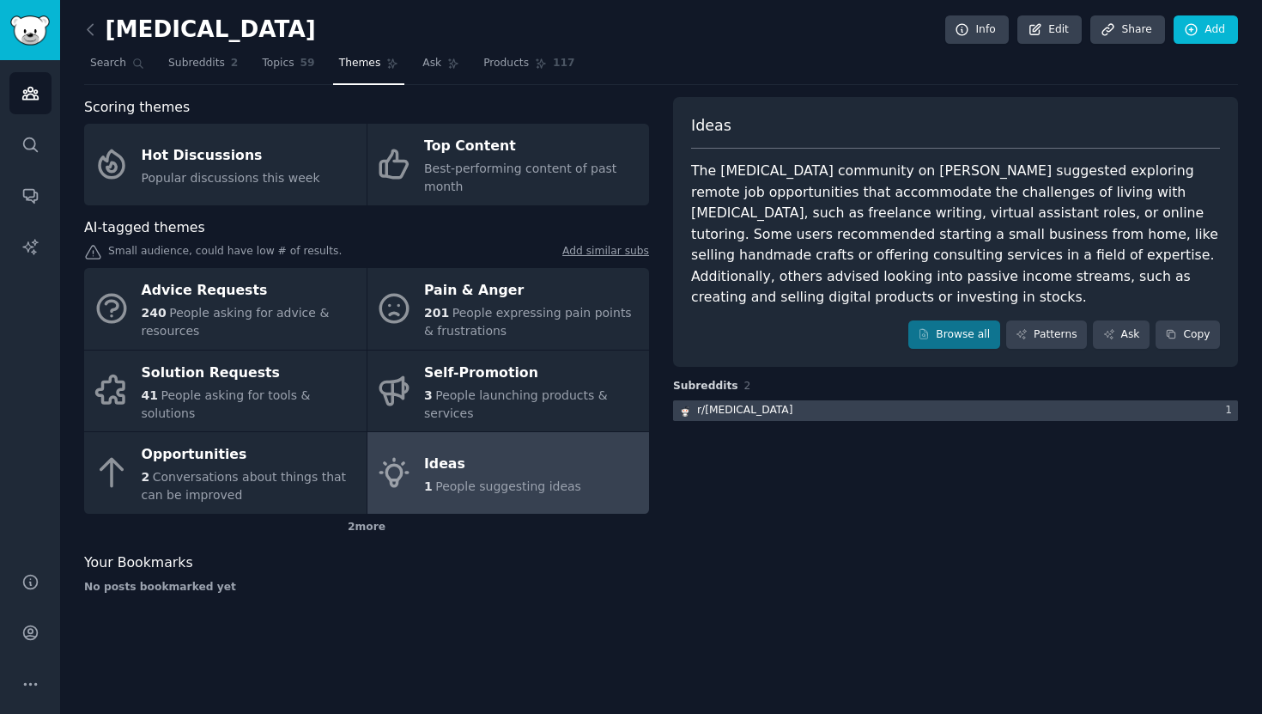
click at [757, 400] on div at bounding box center [955, 410] width 565 height 21
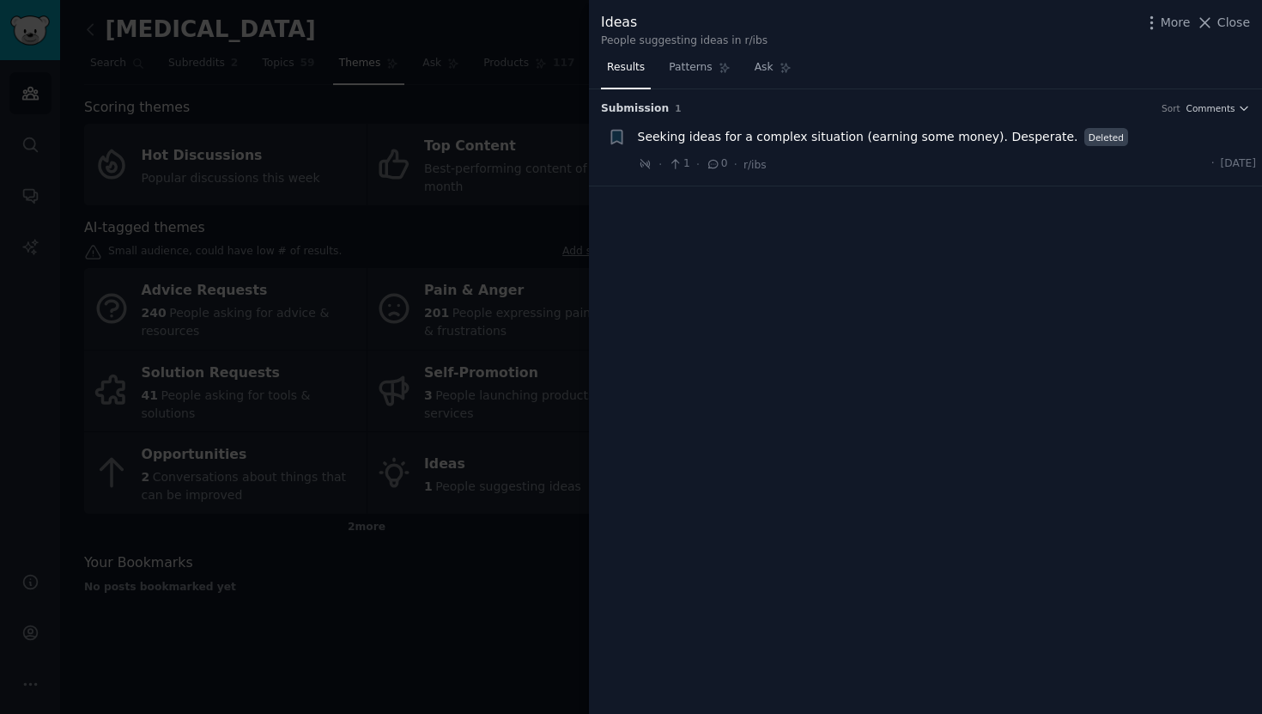
click at [794, 146] on div "Seeking ideas for a complex situation (earning some money). Desperate. Deleted …" at bounding box center [947, 151] width 619 height 46
click at [789, 136] on span "Seeking ideas for a complex situation (earning some money). Desperate." at bounding box center [858, 137] width 440 height 18
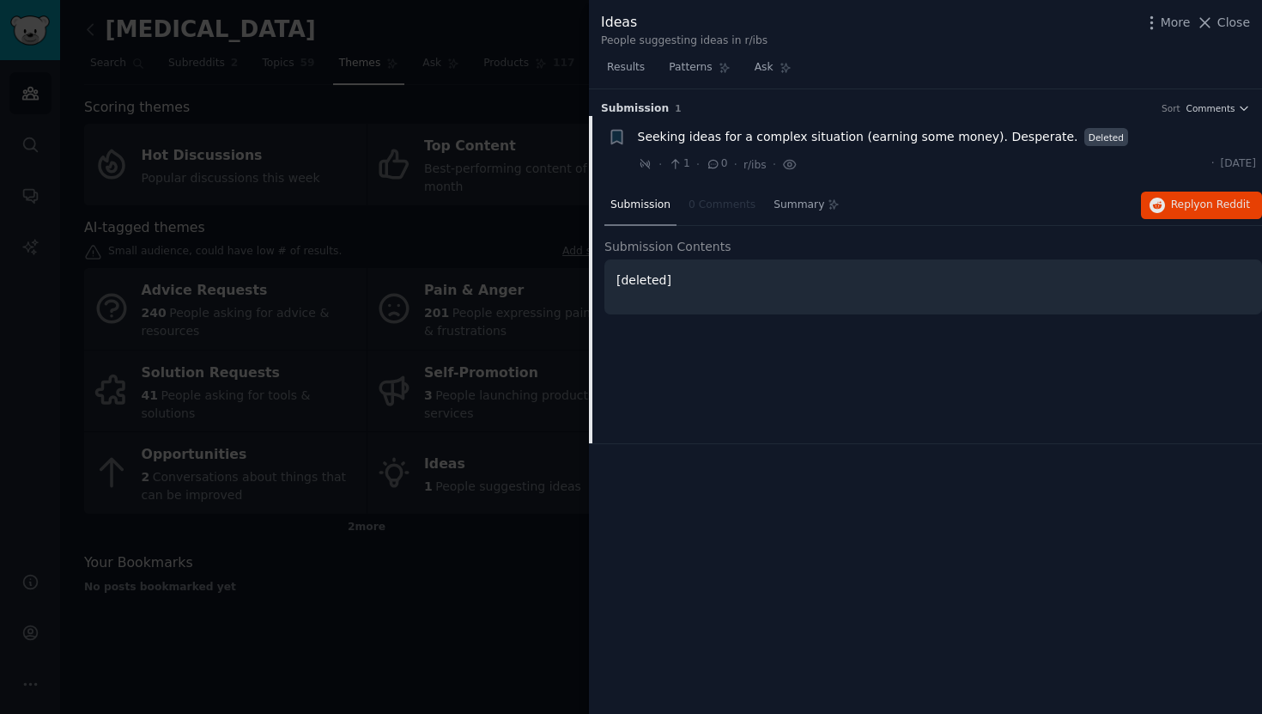
click at [529, 551] on div at bounding box center [631, 357] width 1262 height 714
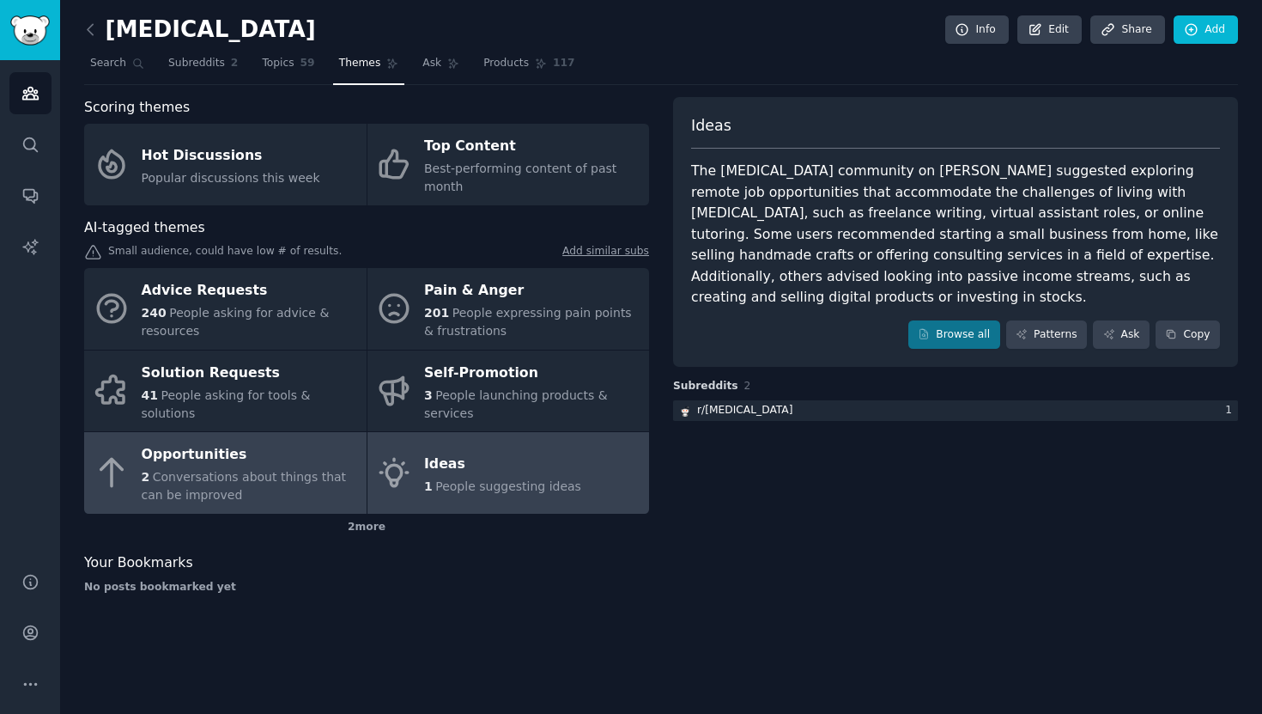
click at [279, 492] on div "2 Conversations about things that can be improved" at bounding box center [250, 486] width 216 height 36
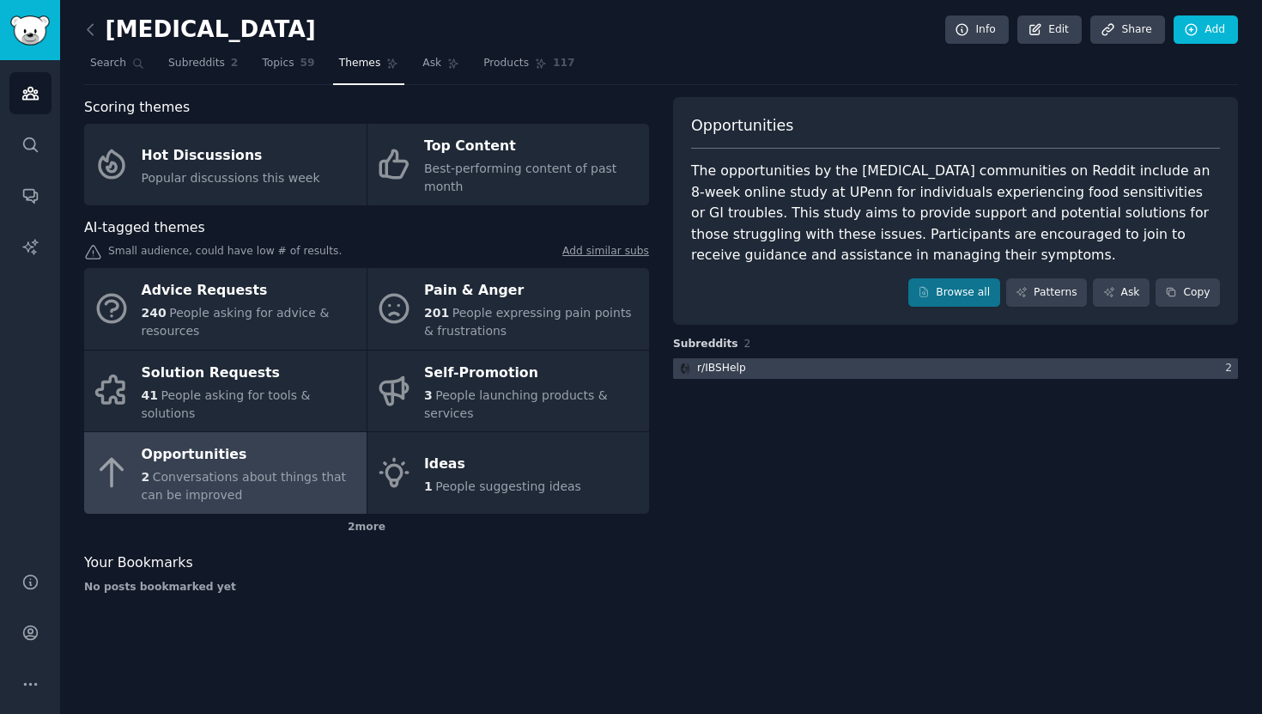
click at [769, 370] on div at bounding box center [955, 368] width 565 height 21
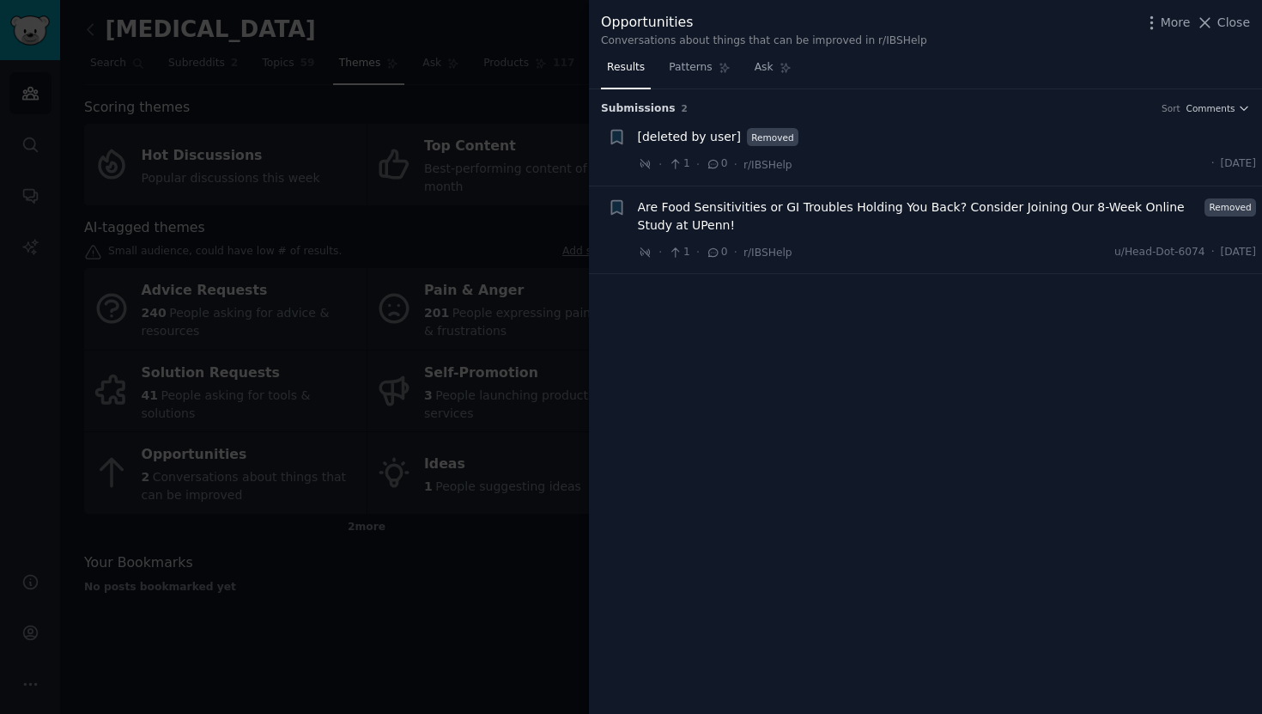
click at [457, 522] on div at bounding box center [631, 357] width 1262 height 714
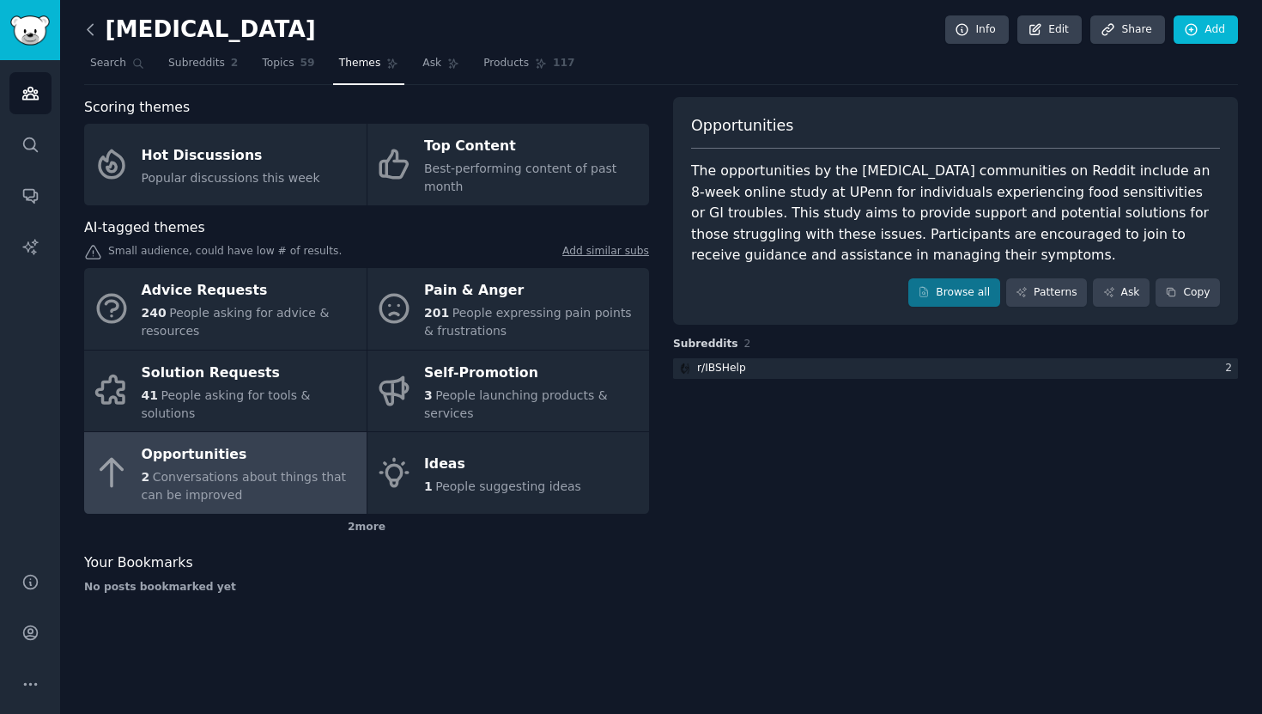
click at [88, 32] on icon at bounding box center [91, 30] width 18 height 18
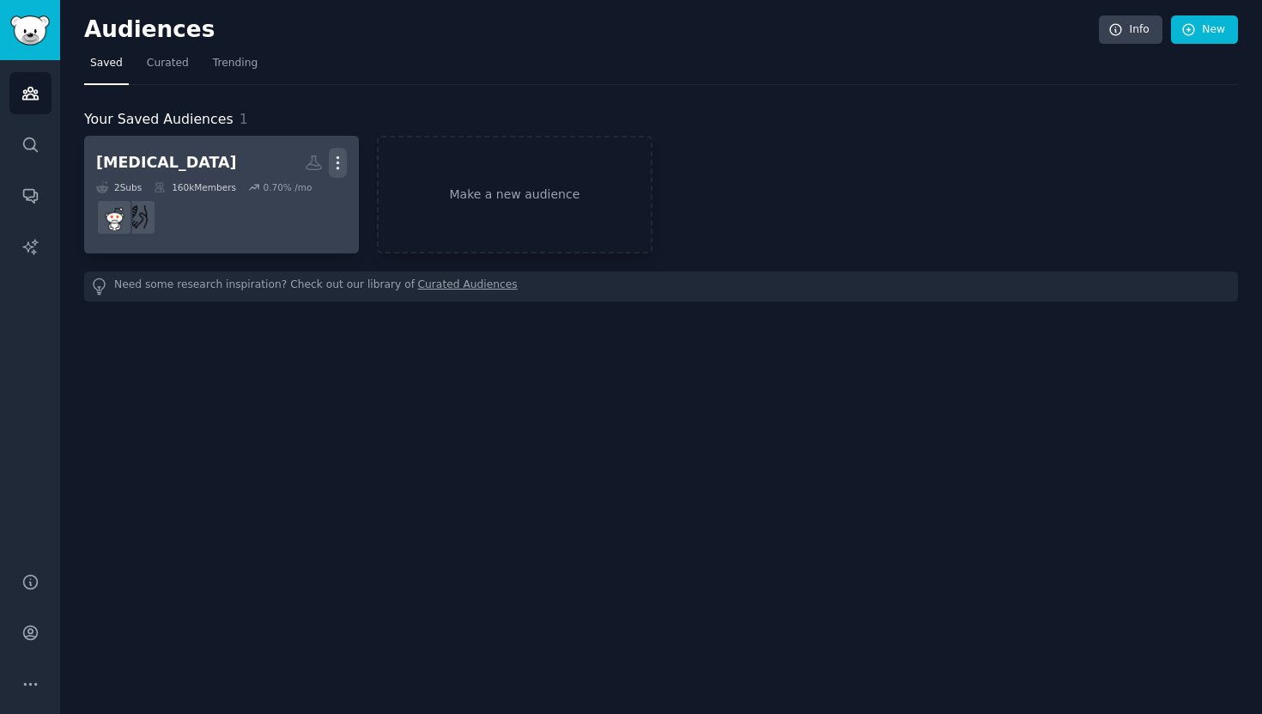
click at [341, 166] on icon "button" at bounding box center [338, 163] width 18 height 18
click at [334, 250] on link "ibs Custom Audience More View Delete 2 Sub s 160k Members 0.70 % /mo" at bounding box center [221, 195] width 275 height 118
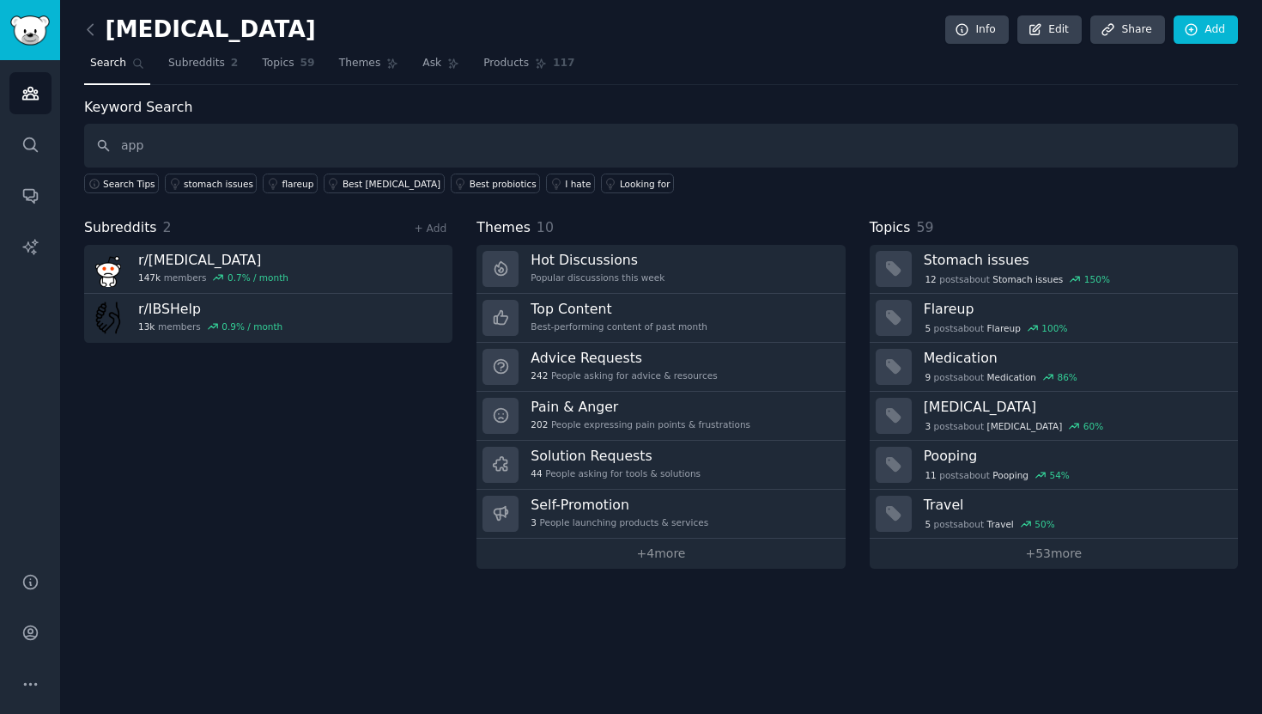
type input "app"
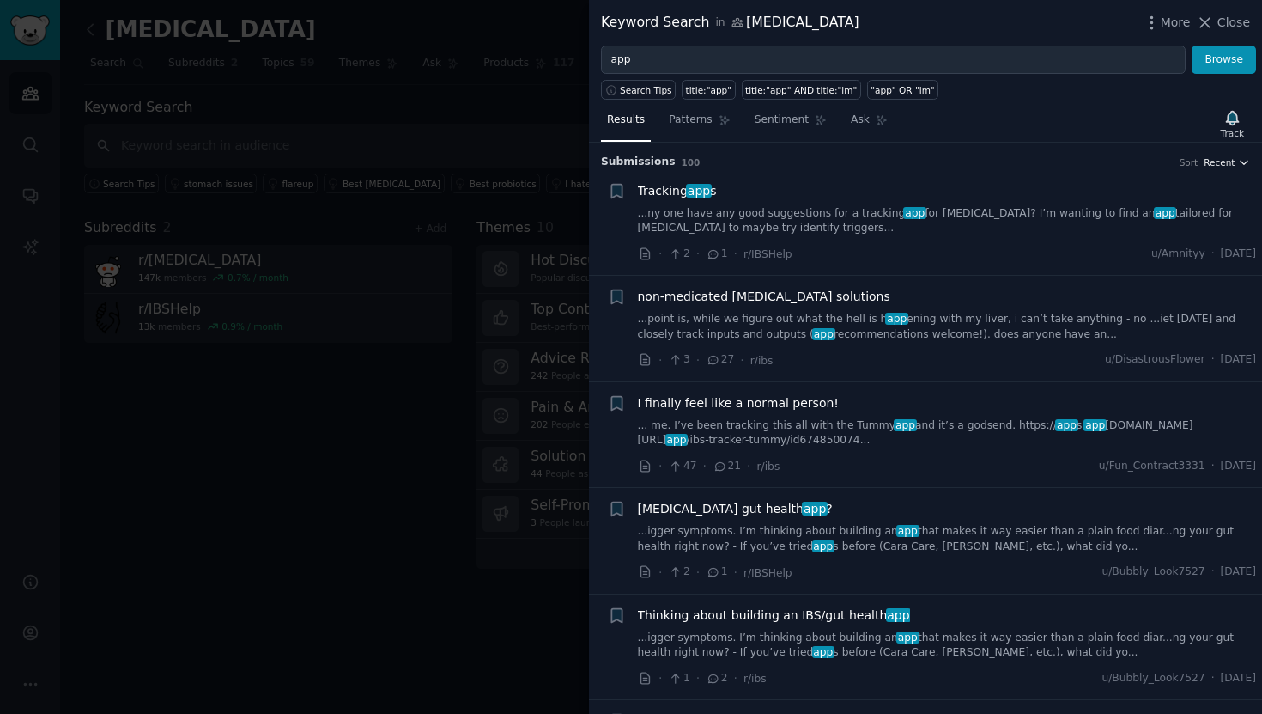
click at [1223, 166] on span "Recent" at bounding box center [1219, 162] width 31 height 12
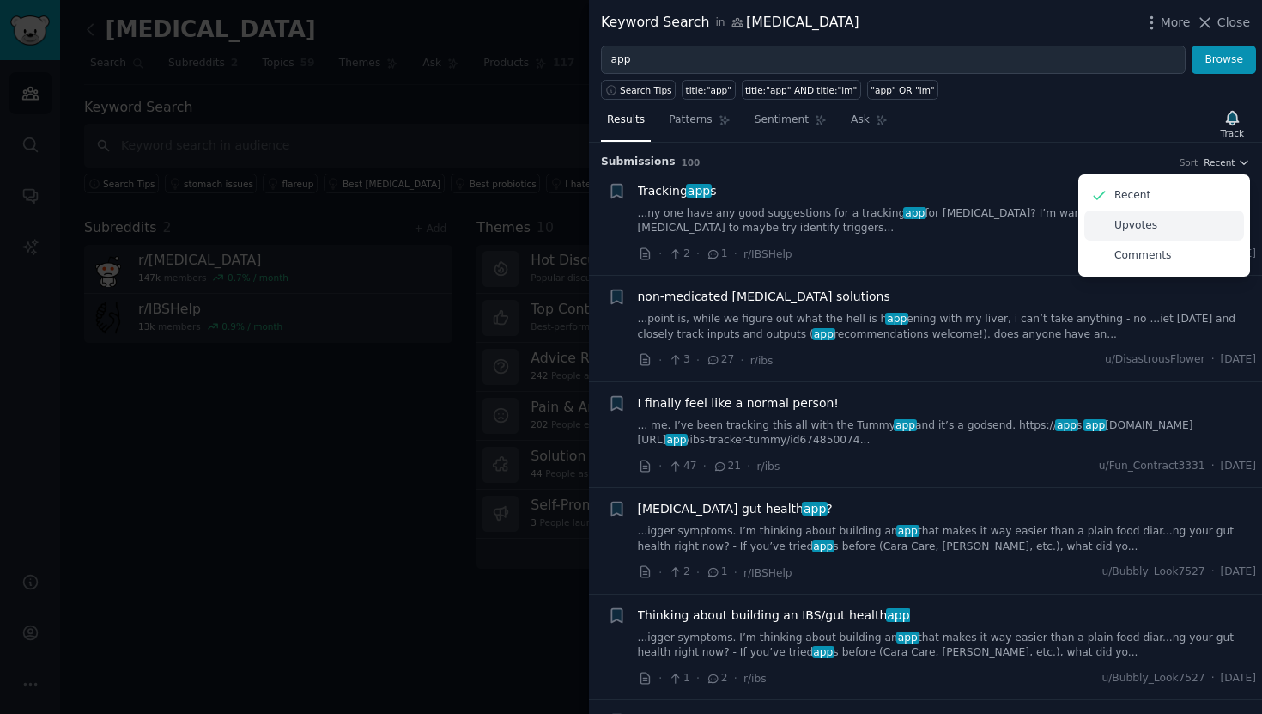
click at [1193, 220] on div "Upvotes" at bounding box center [1164, 225] width 160 height 30
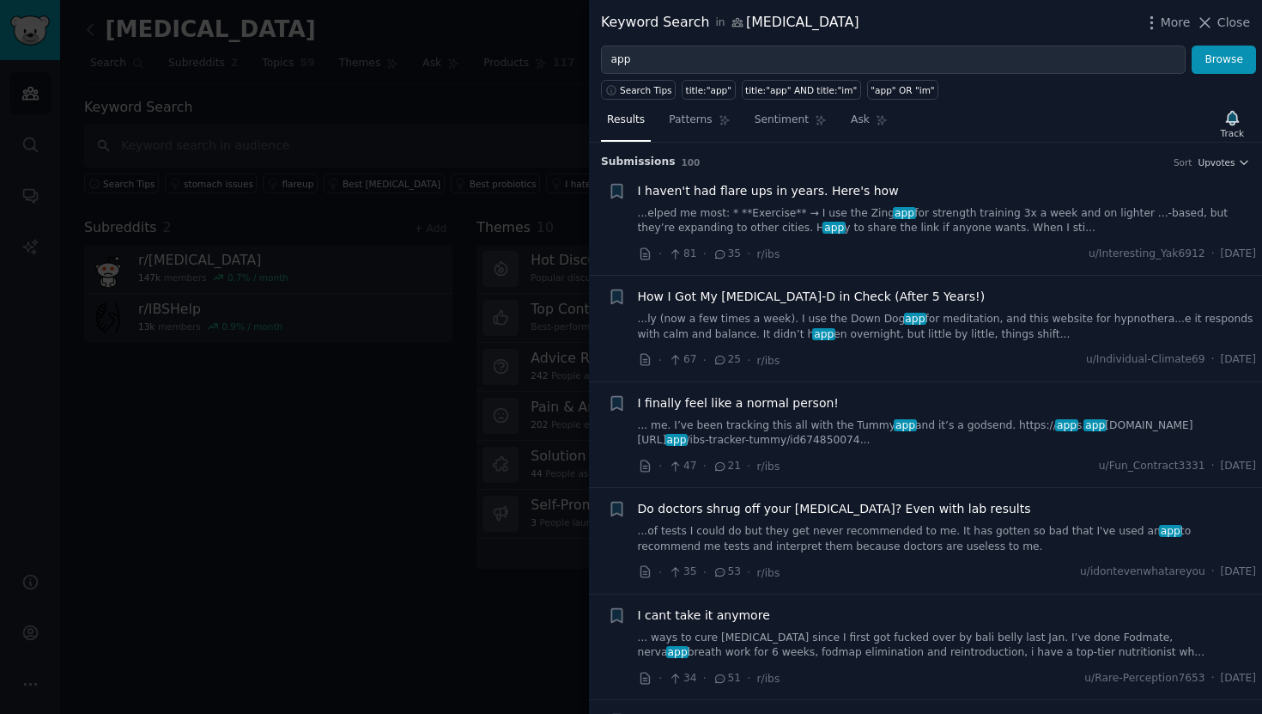
click at [764, 186] on span "I haven't had flare ups in years. Here's how" at bounding box center [768, 191] width 261 height 18
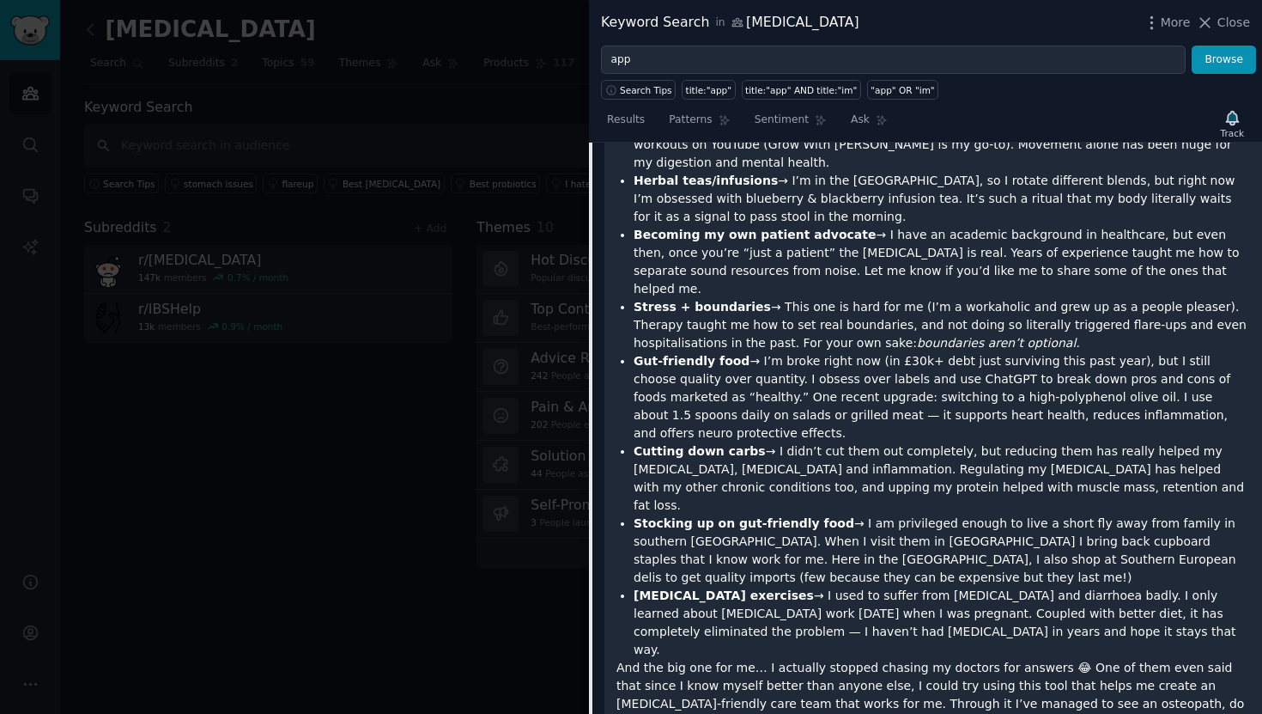
scroll to position [410, 0]
click at [565, 521] on div at bounding box center [631, 357] width 1262 height 714
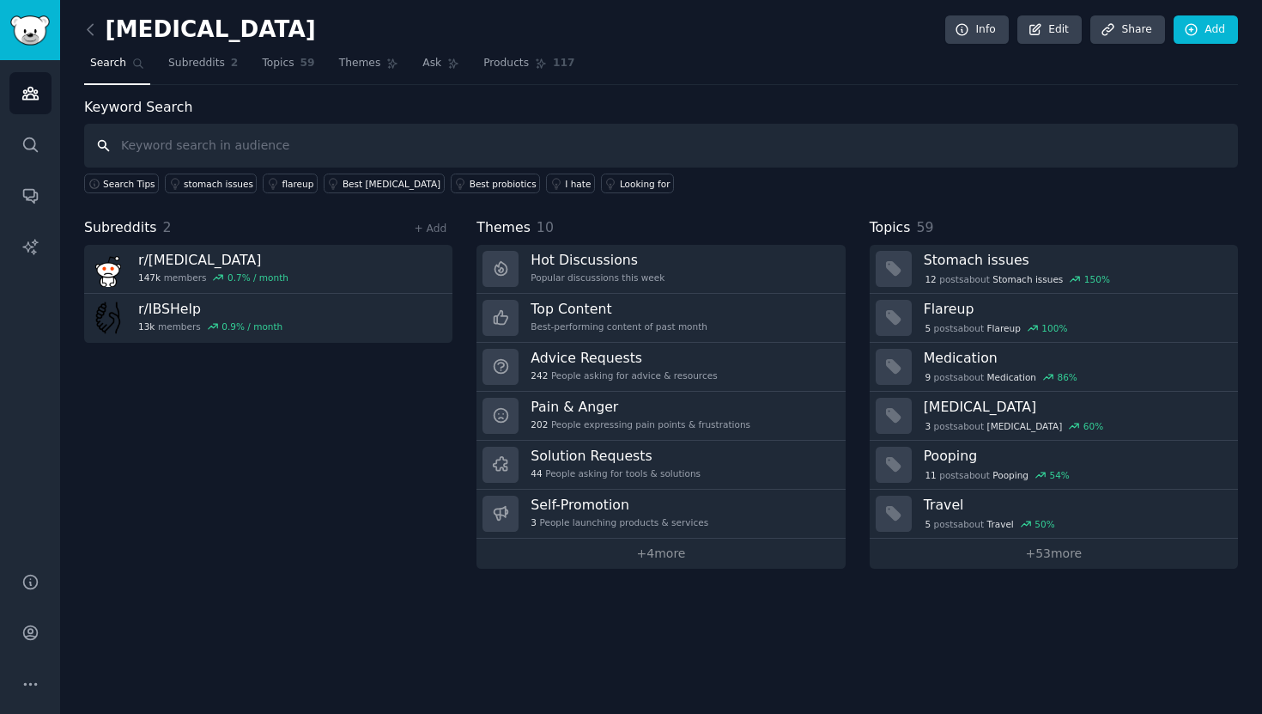
click at [223, 151] on input "text" at bounding box center [661, 146] width 1154 height 44
type input "app"
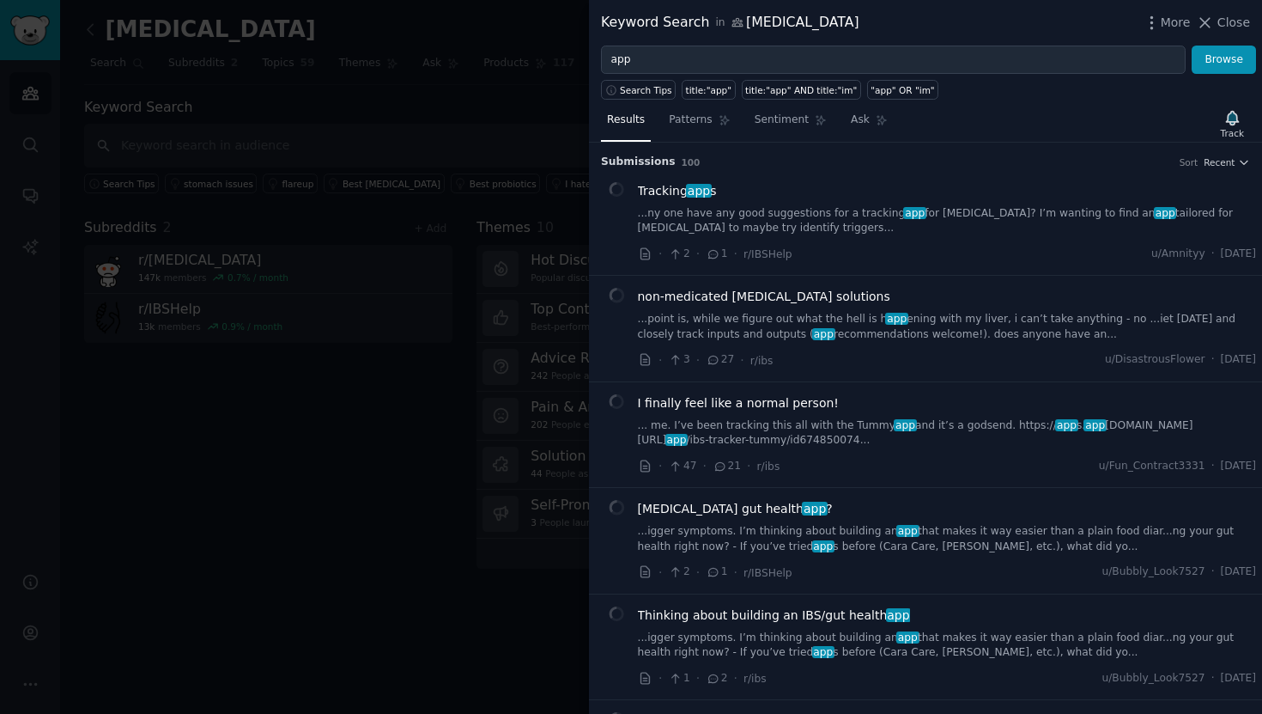
click at [1233, 168] on h3 "Submission s 100 Sort Recent" at bounding box center [925, 162] width 649 height 15
click at [1227, 157] on span "Recent" at bounding box center [1219, 162] width 31 height 12
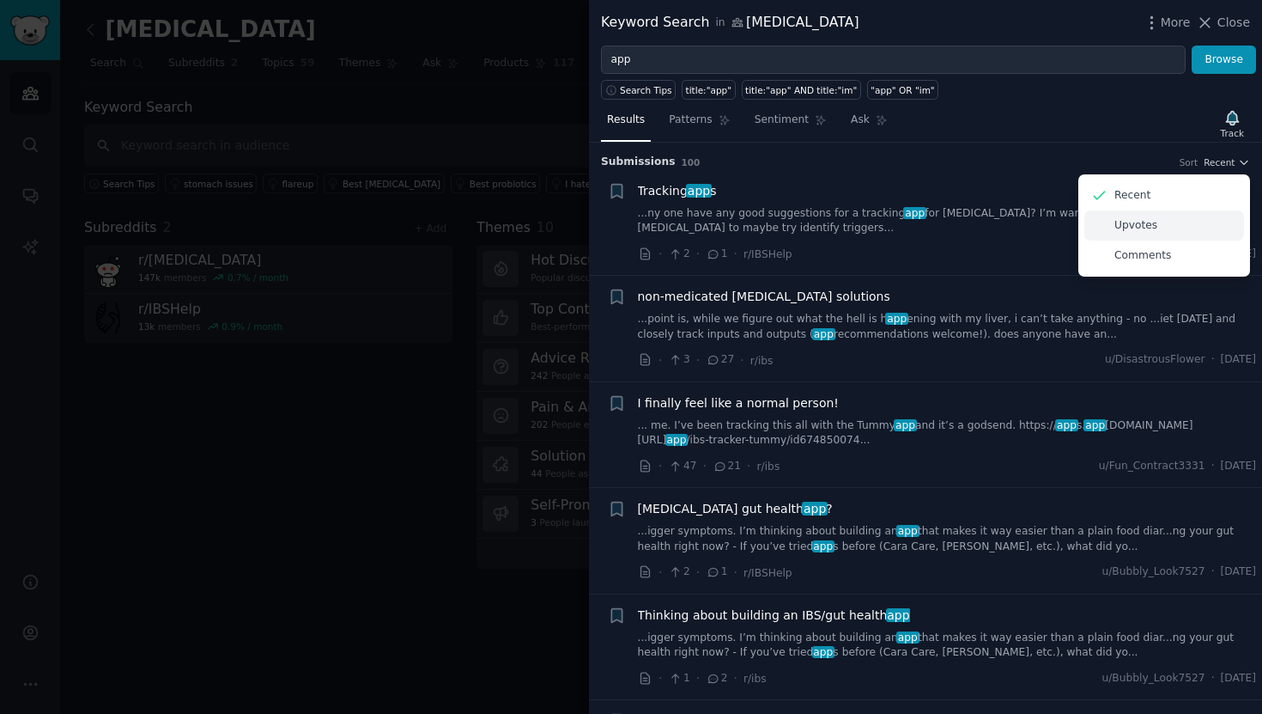
click at [1195, 228] on div "Upvotes" at bounding box center [1164, 225] width 160 height 30
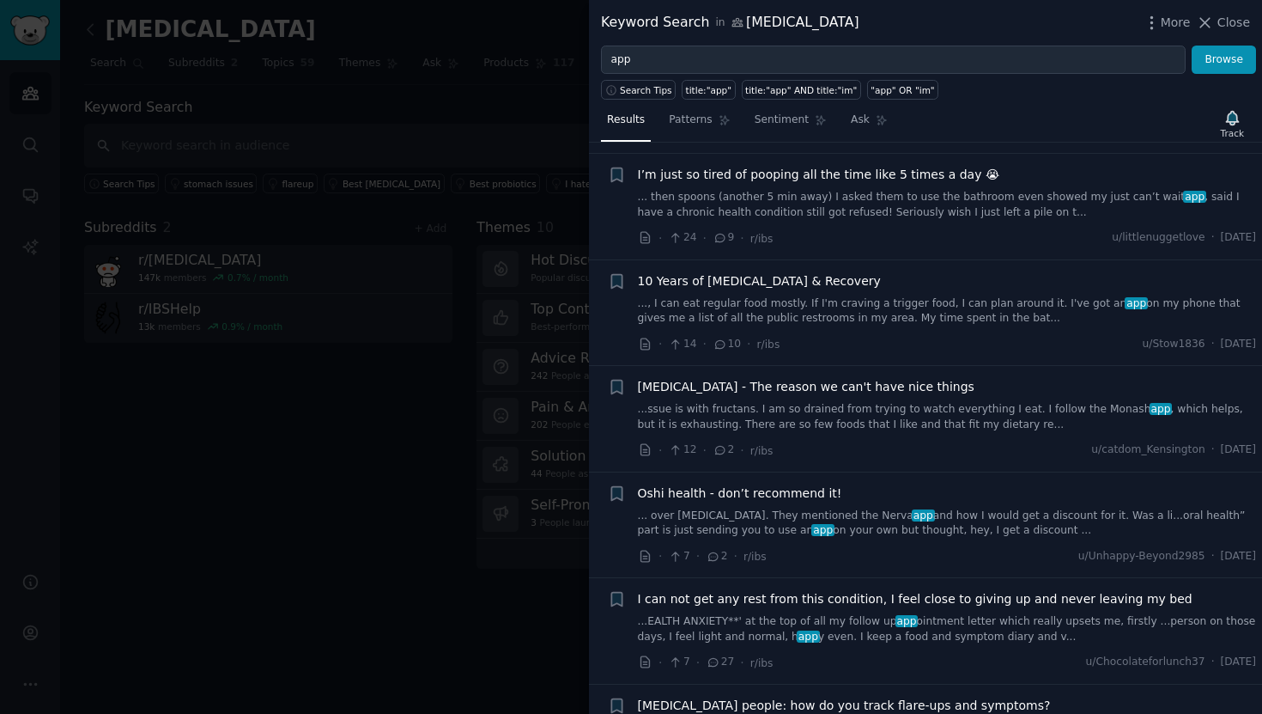
scroll to position [804, 0]
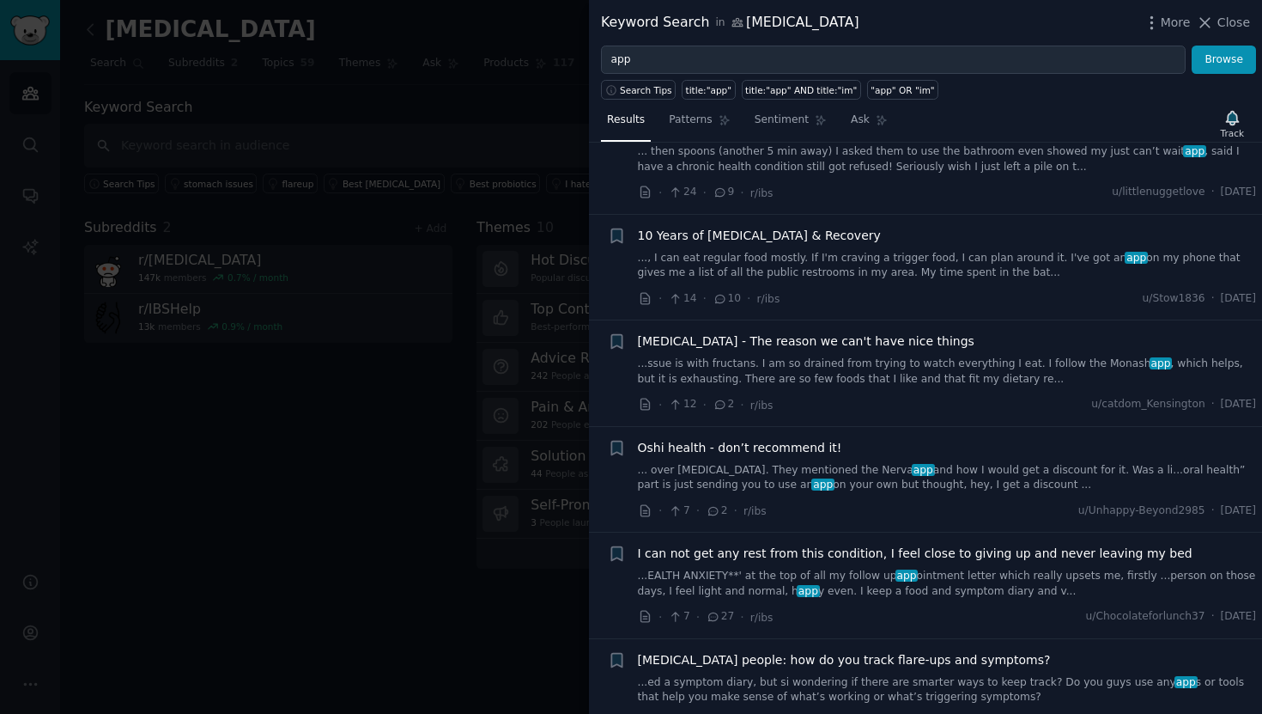
click at [713, 241] on span "10 Years of IBS & Recovery" at bounding box center [759, 236] width 243 height 18
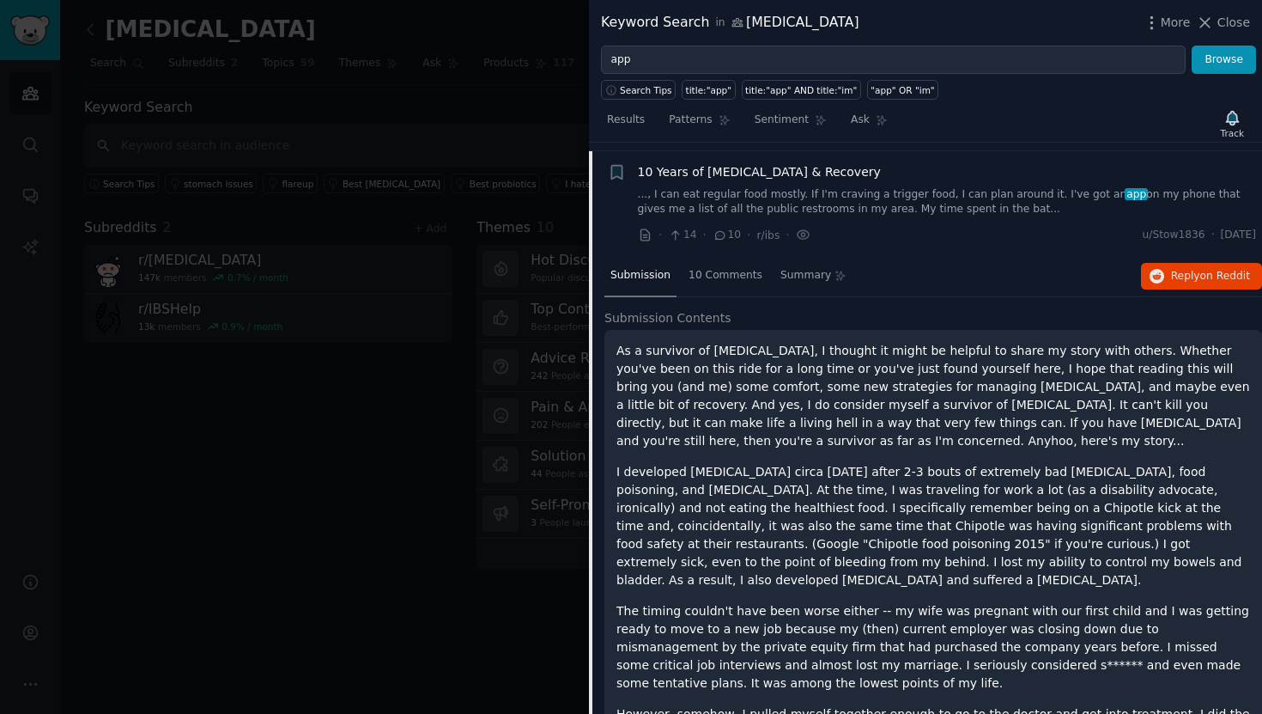
scroll to position [875, 0]
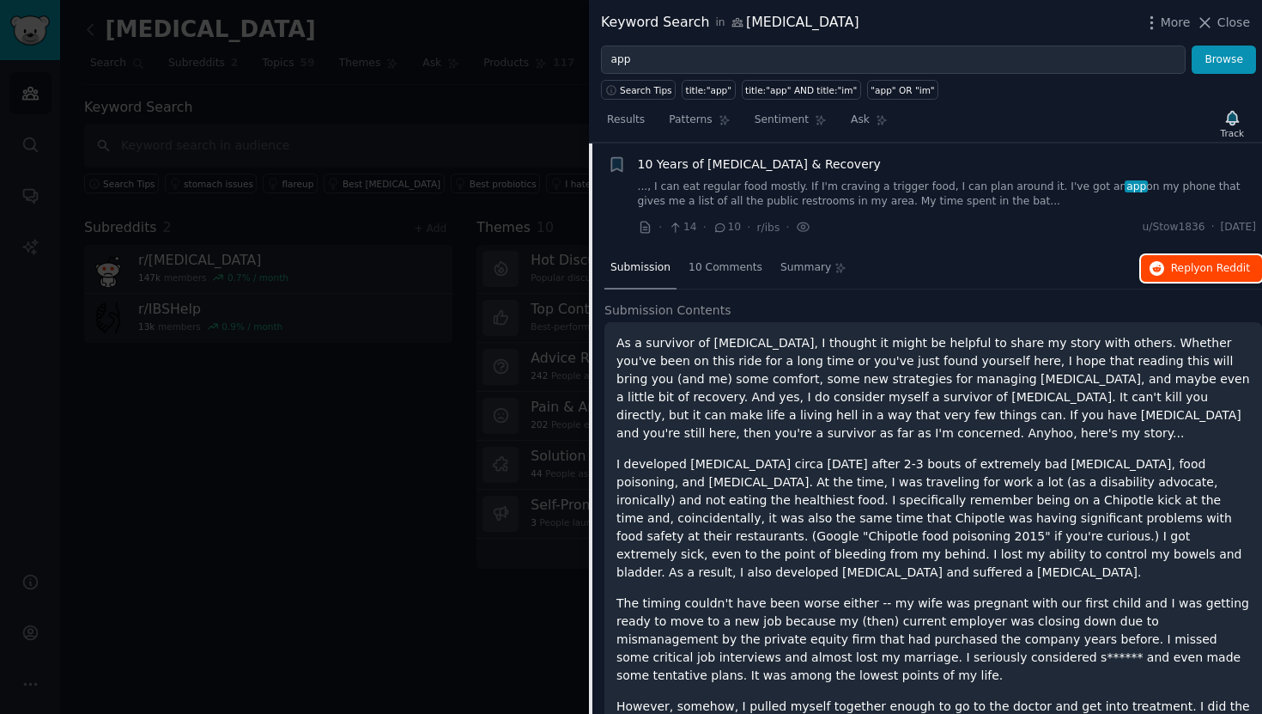
click at [1195, 271] on span "Reply on Reddit" at bounding box center [1210, 268] width 79 height 15
click at [511, 386] on div at bounding box center [631, 357] width 1262 height 714
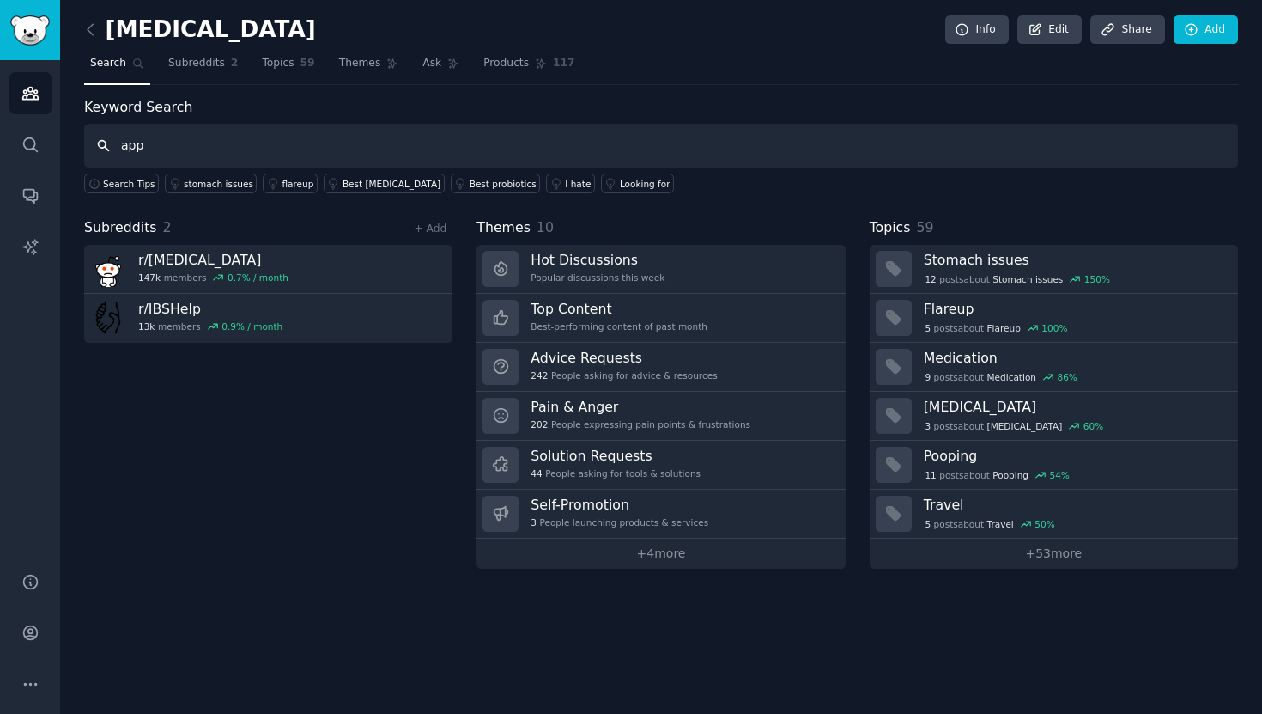
type input "app"
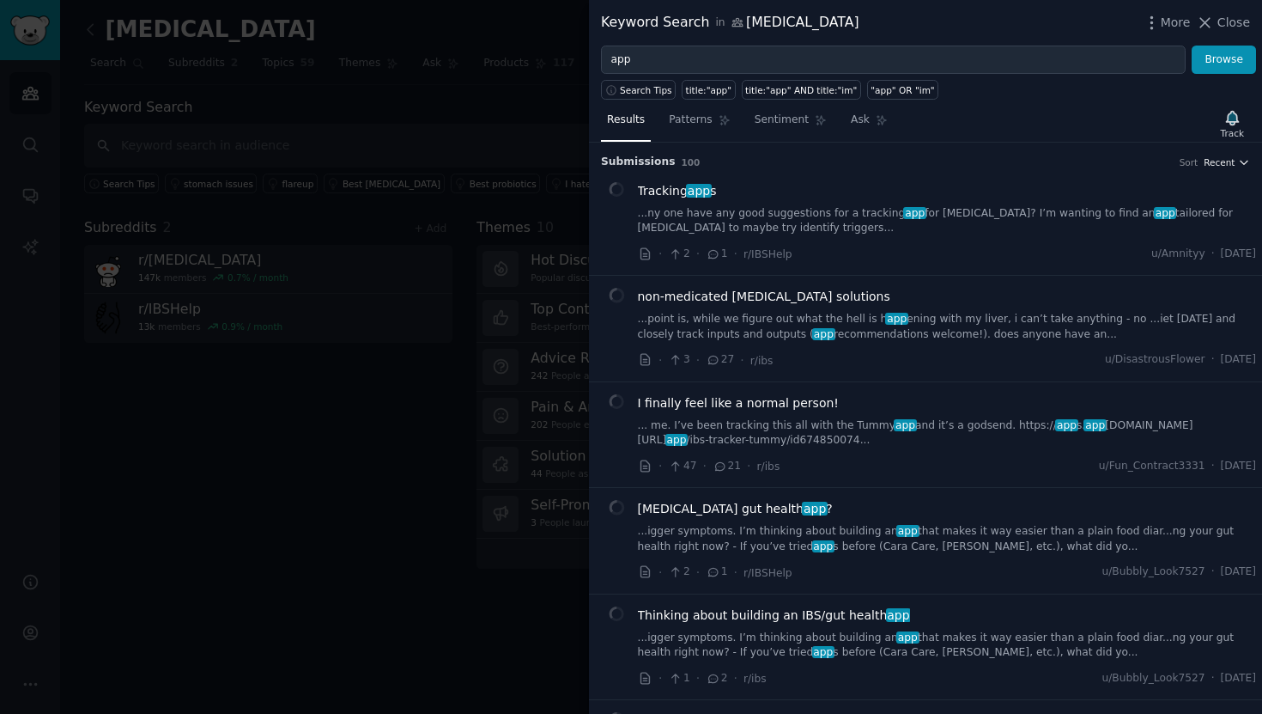
click at [1240, 161] on icon "button" at bounding box center [1244, 162] width 12 height 12
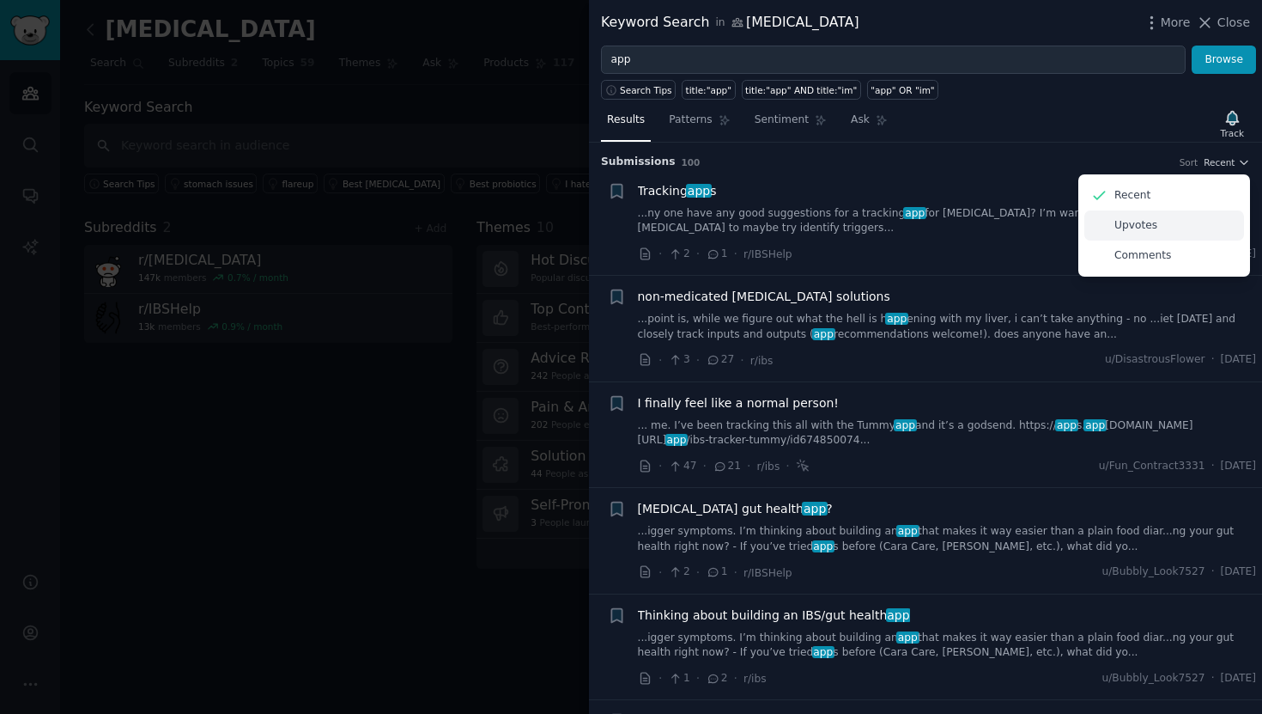
click at [1191, 228] on div "Upvotes" at bounding box center [1164, 225] width 160 height 30
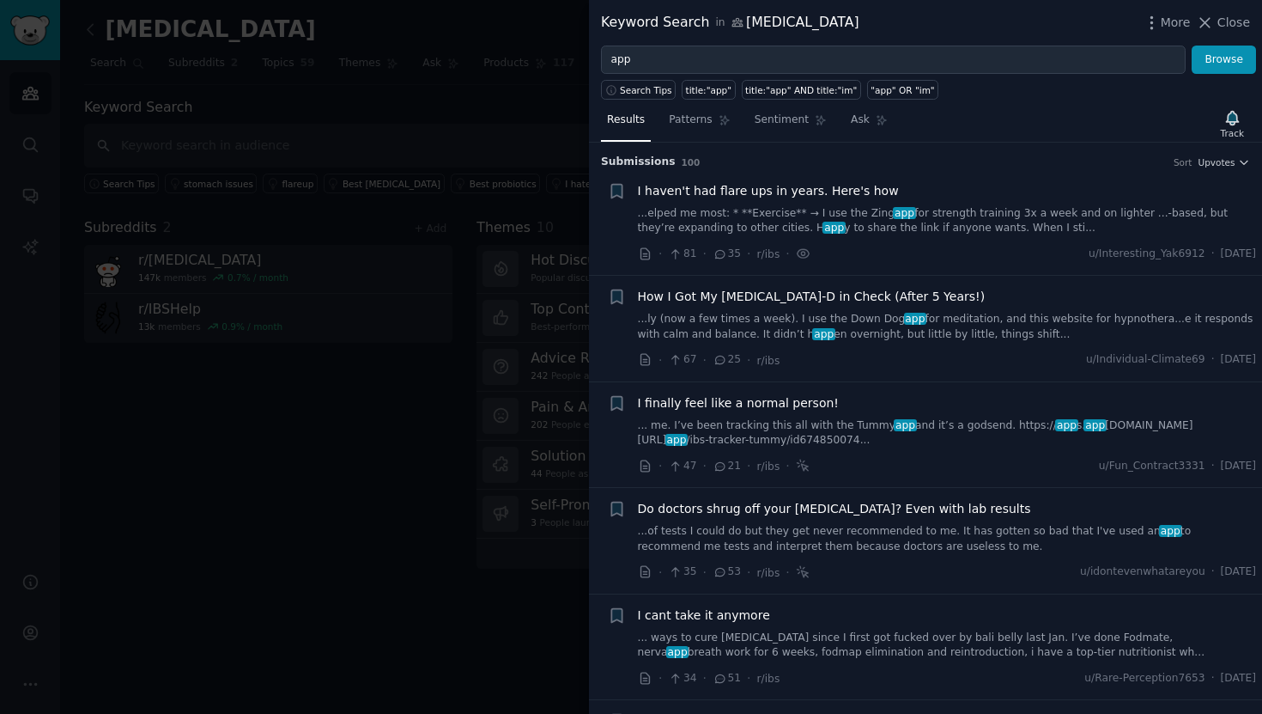
click at [387, 381] on div at bounding box center [631, 357] width 1262 height 714
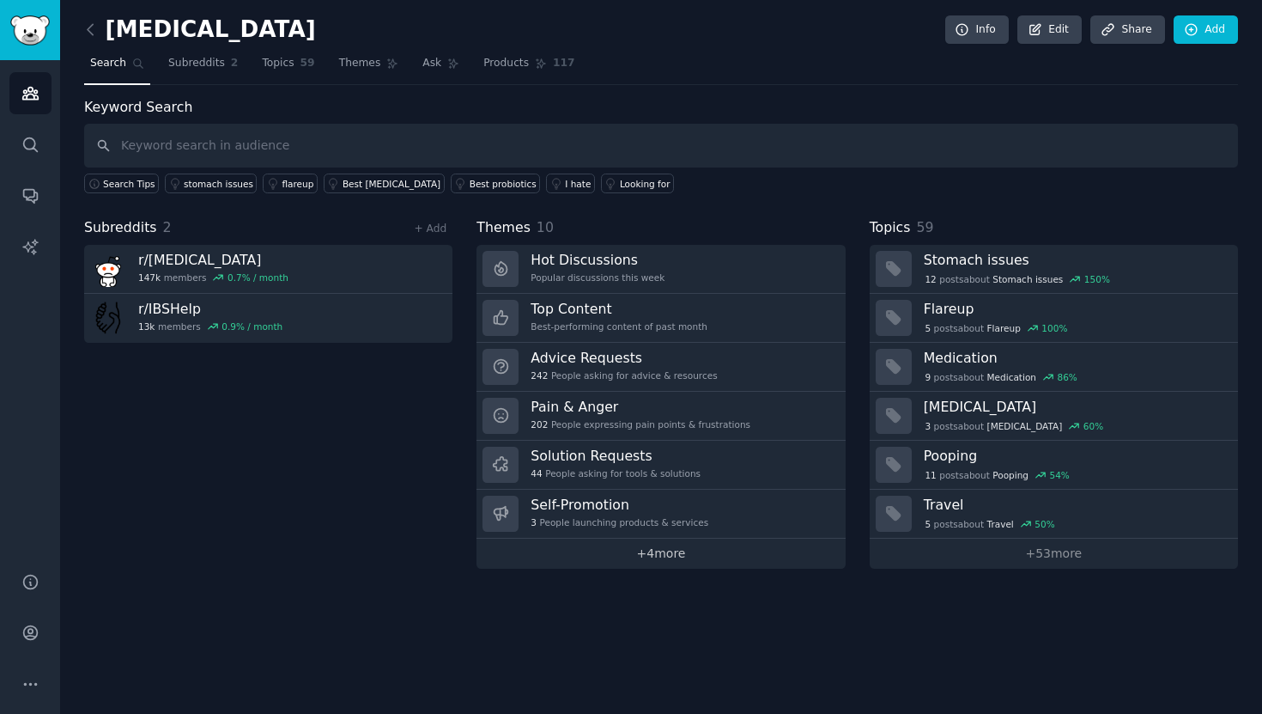
click at [694, 555] on link "+ 4 more" at bounding box center [661, 553] width 368 height 30
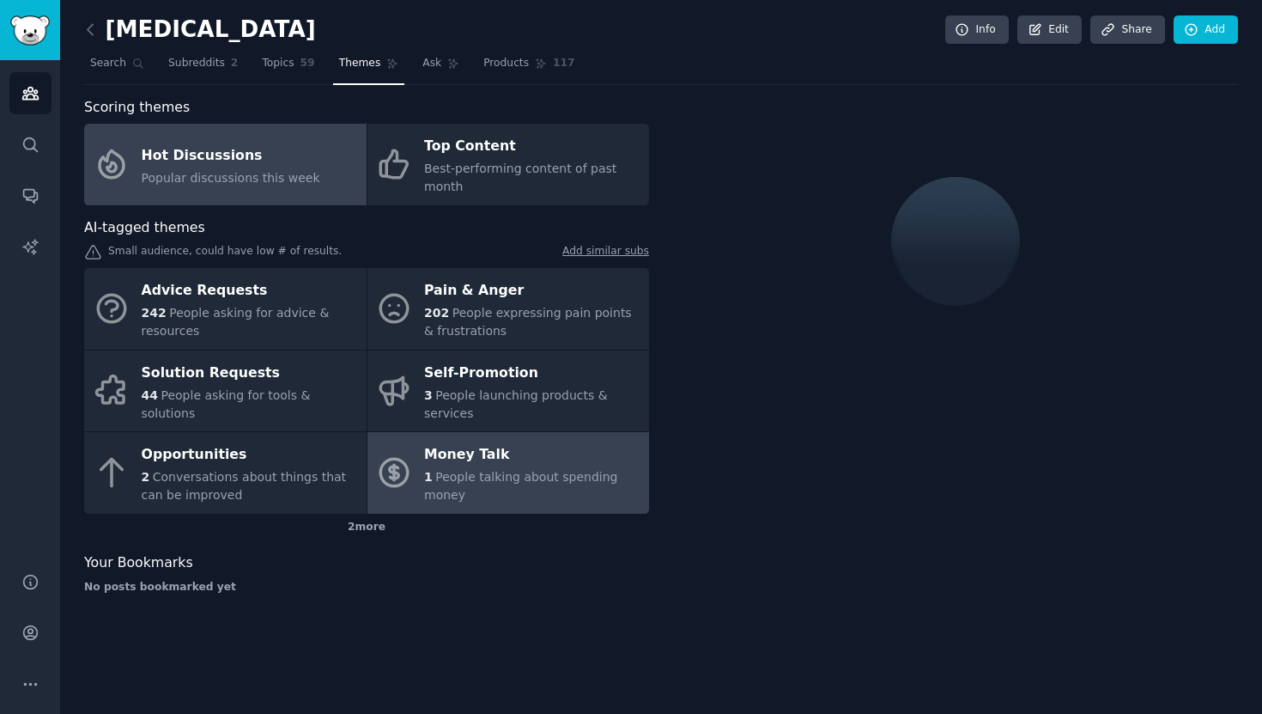
click at [582, 491] on div "1 People talking about spending money" at bounding box center [532, 486] width 216 height 36
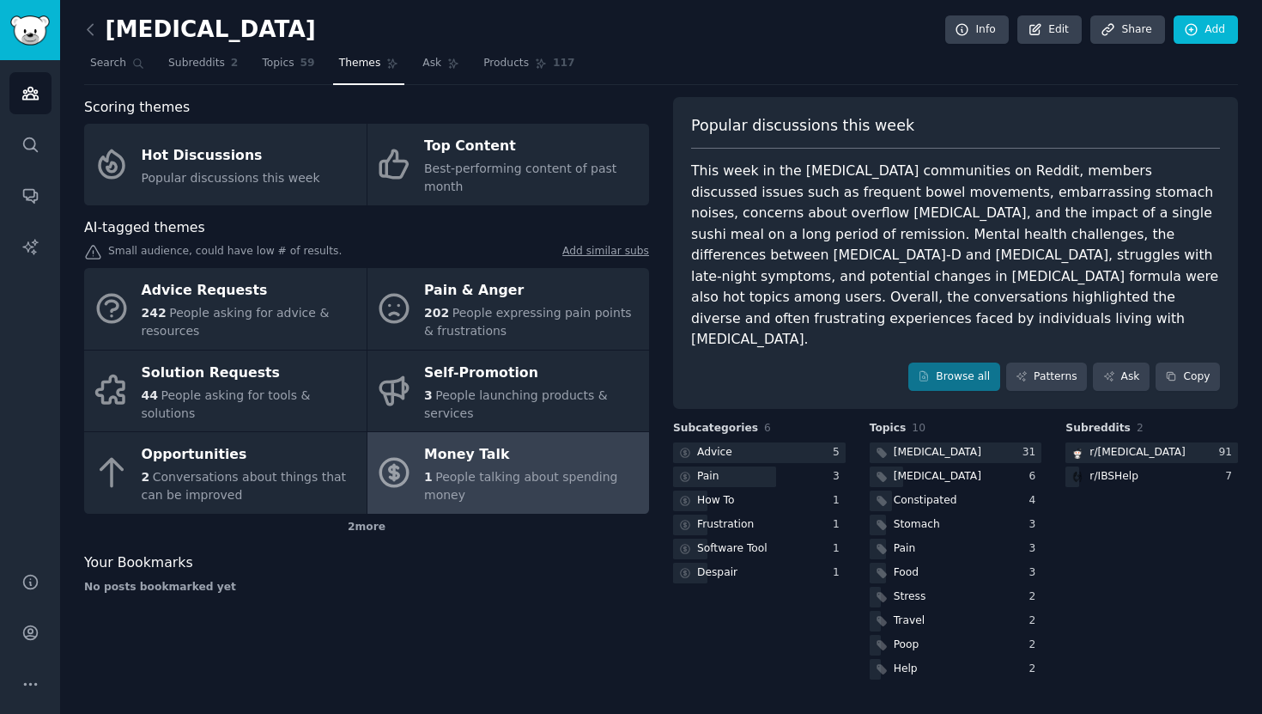
click at [582, 491] on div "1 People talking about spending money" at bounding box center [532, 486] width 216 height 36
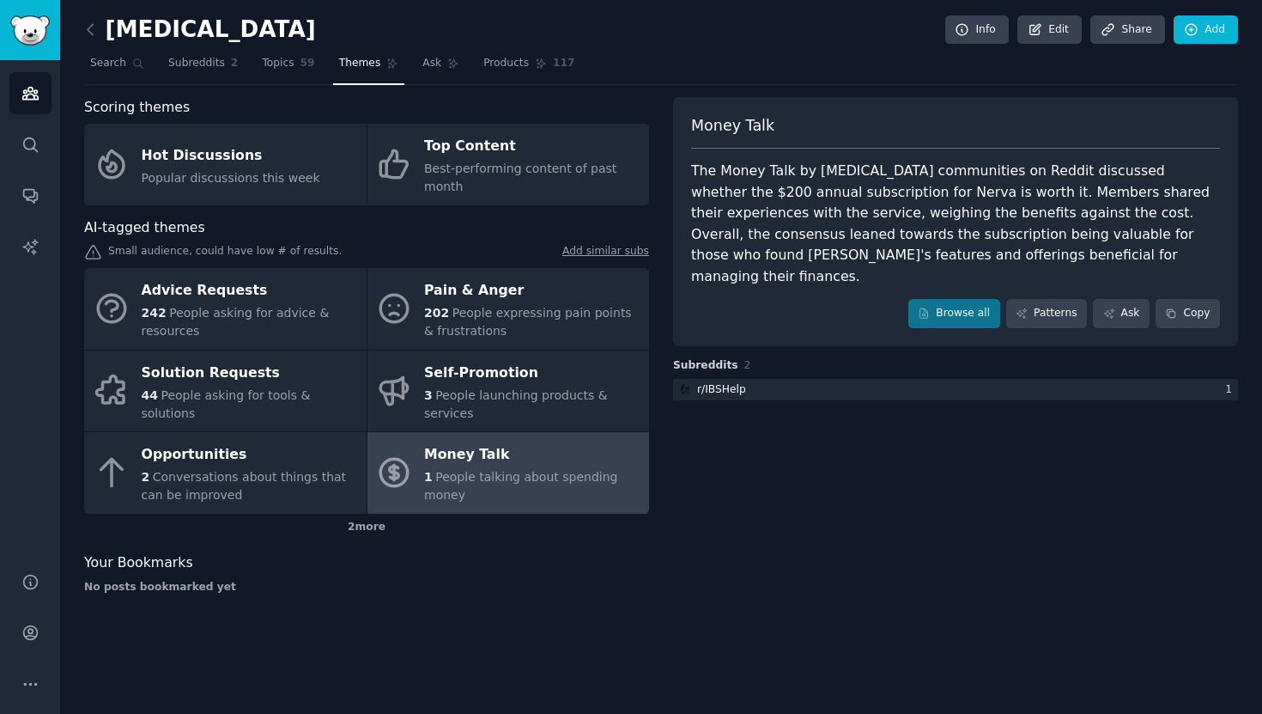
click at [582, 491] on div "1 People talking about spending money" at bounding box center [532, 486] width 216 height 36
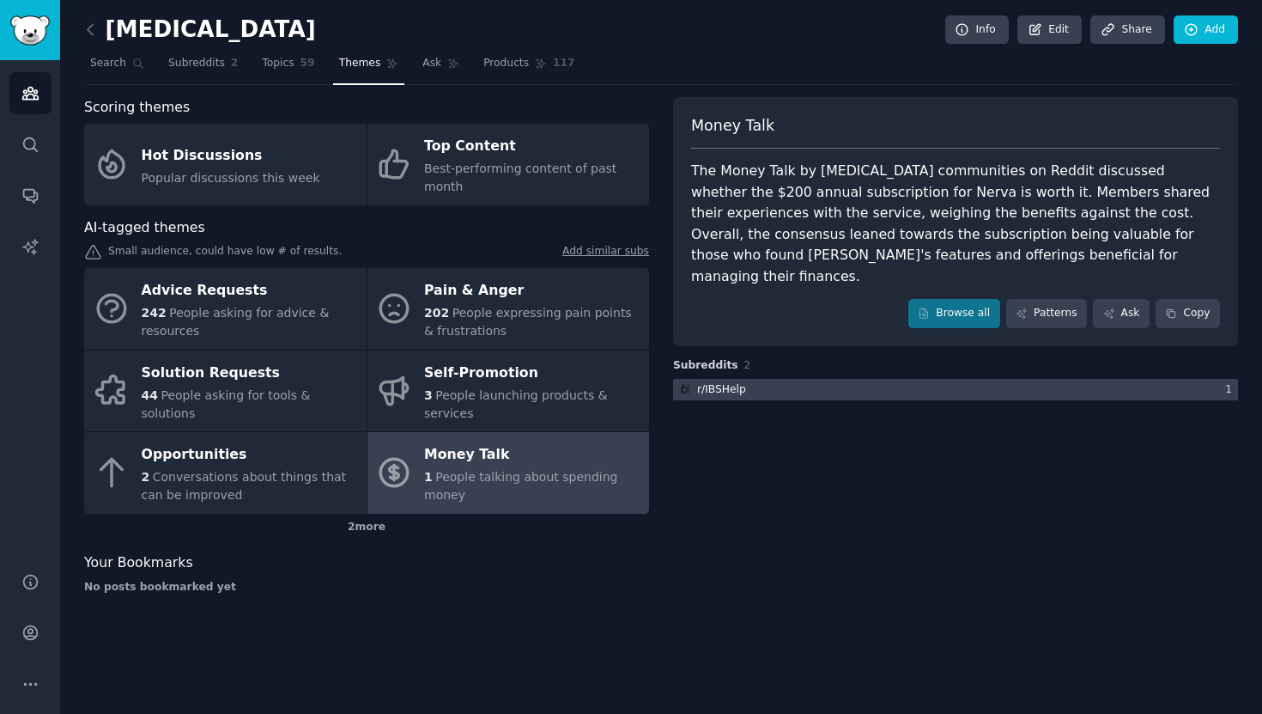
click at [792, 379] on div at bounding box center [955, 389] width 565 height 21
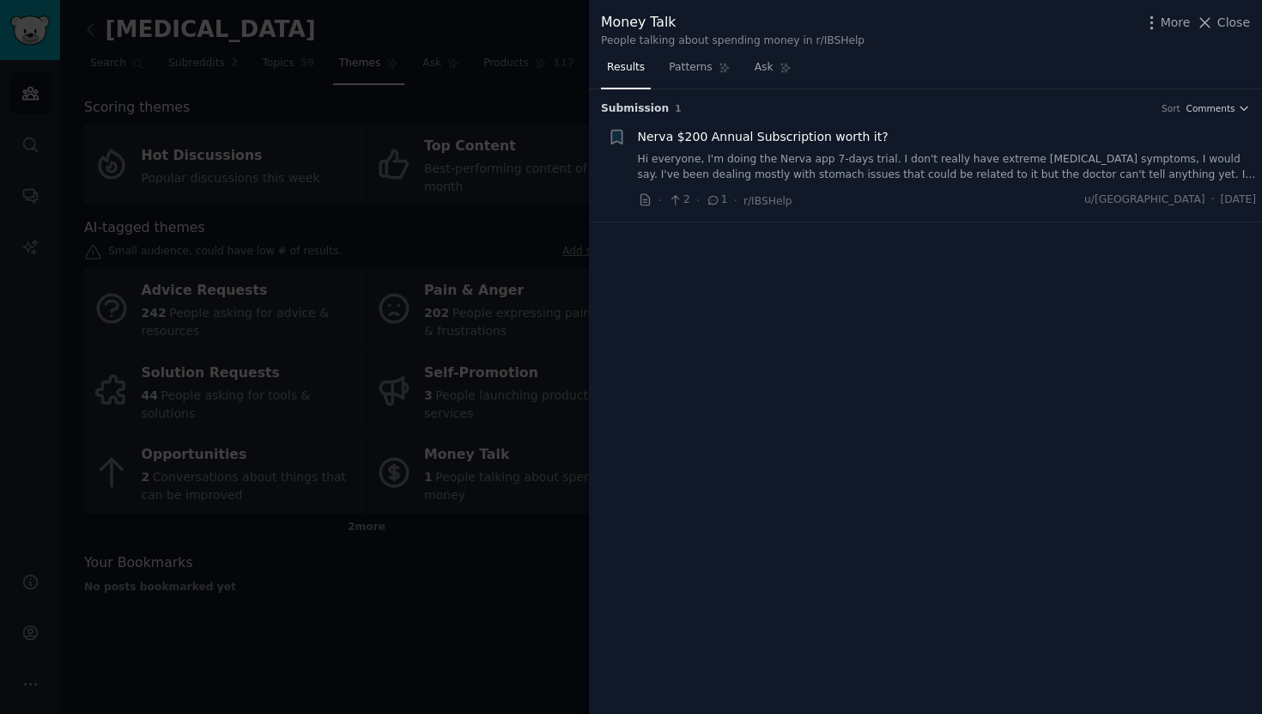
click at [470, 551] on div at bounding box center [631, 357] width 1262 height 714
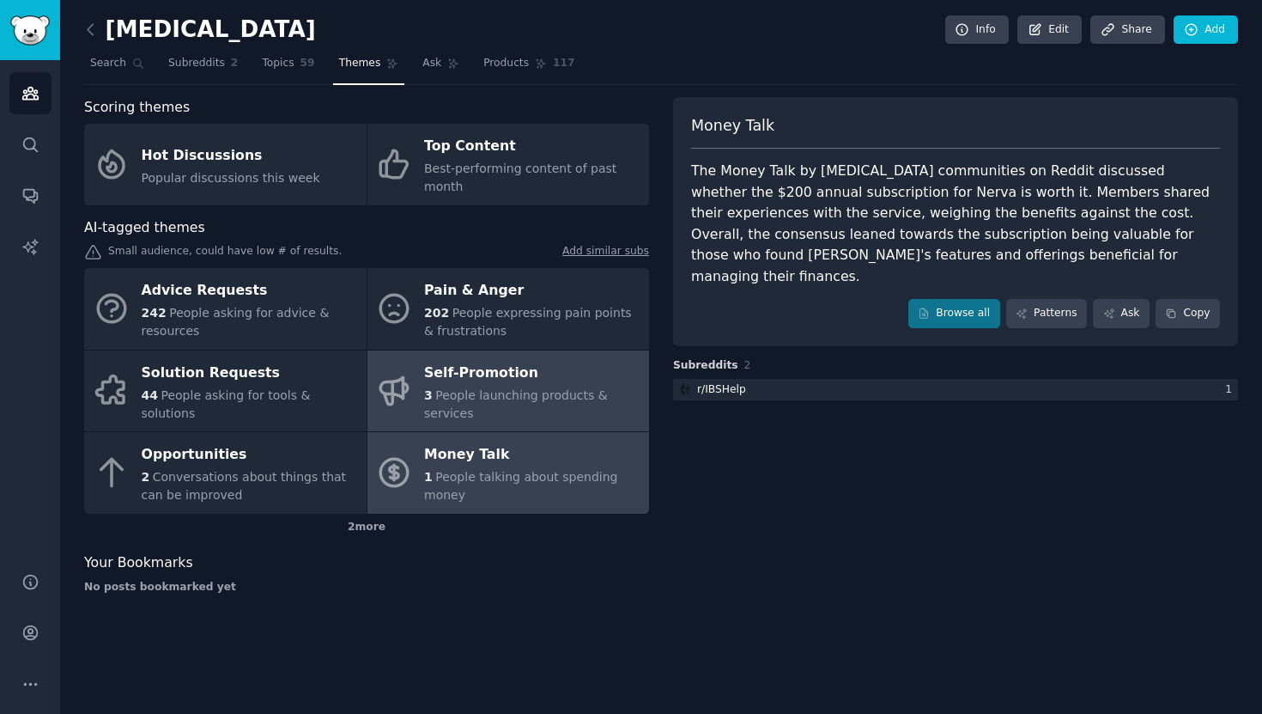
click at [543, 404] on div "3 People launching products & services" at bounding box center [532, 404] width 216 height 36
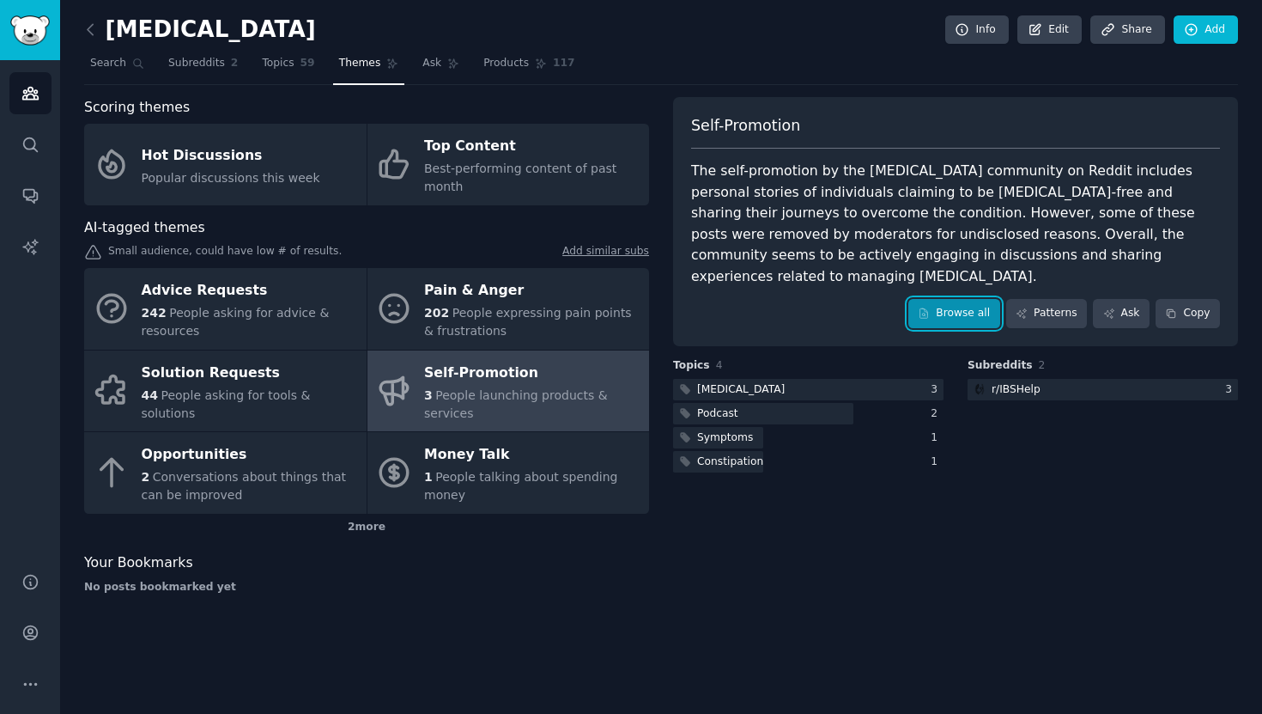
click at [935, 299] on link "Browse all" at bounding box center [954, 313] width 92 height 29
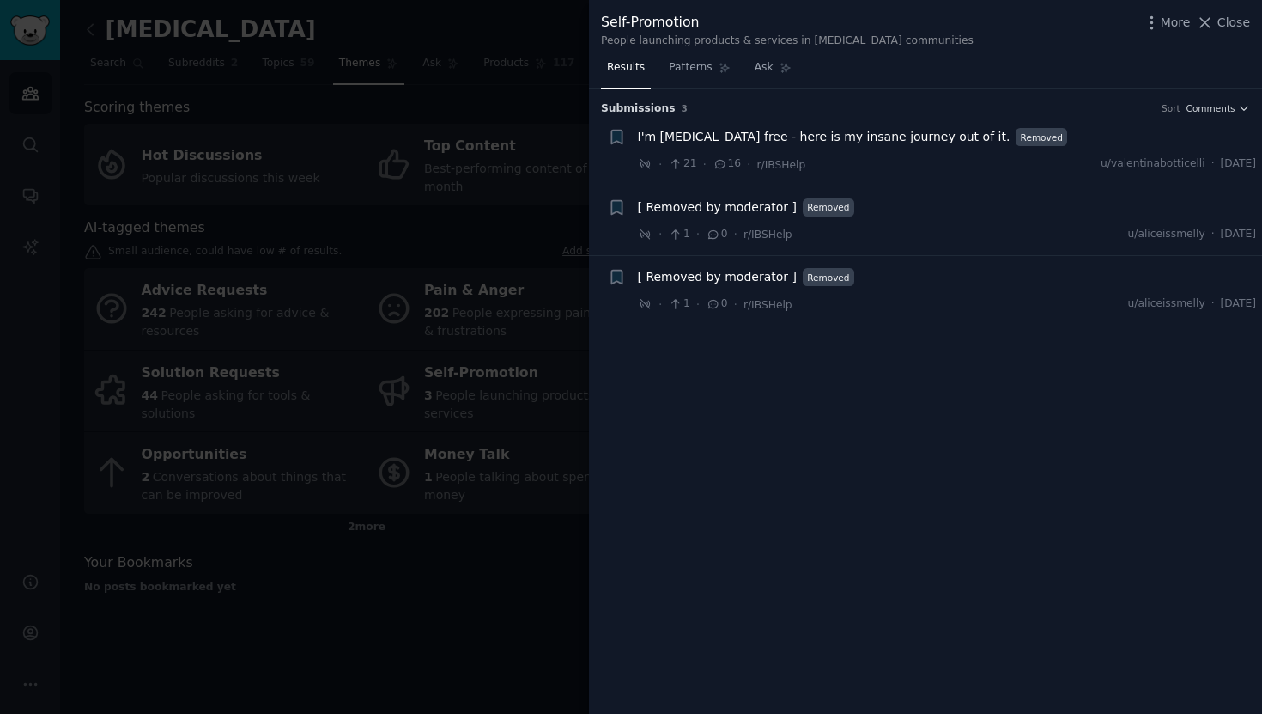
click at [487, 549] on div at bounding box center [631, 357] width 1262 height 714
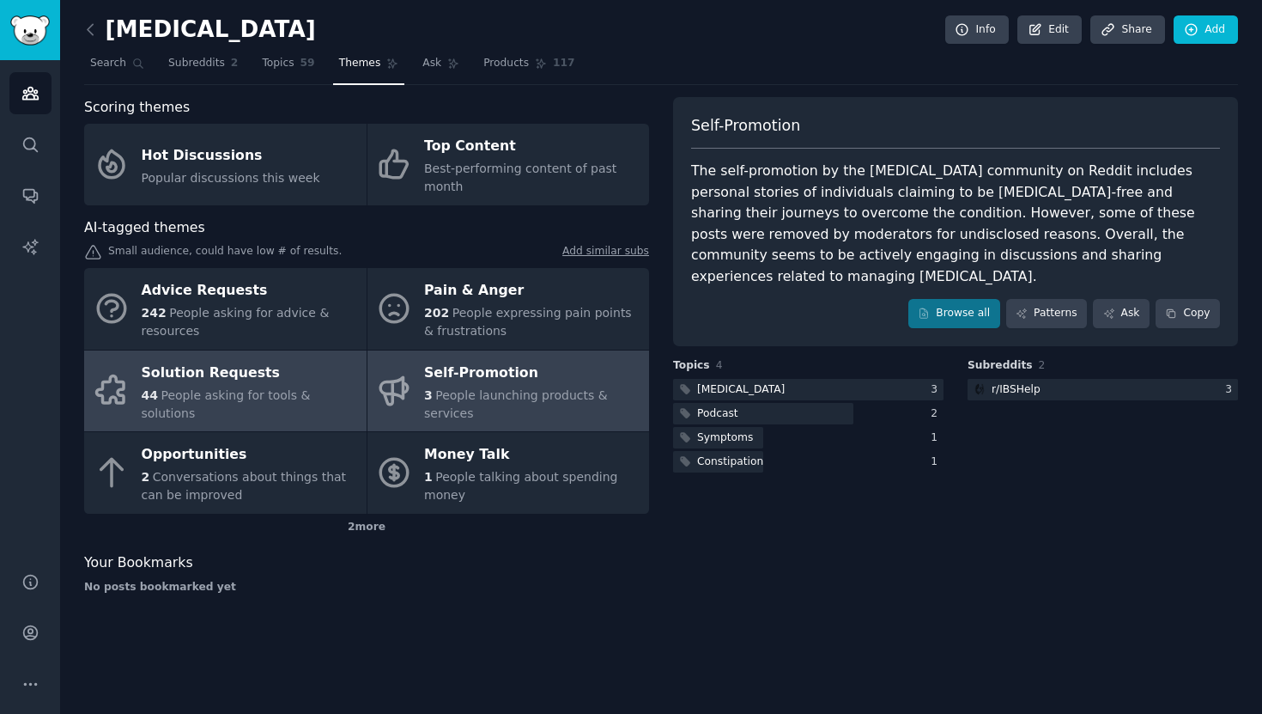
click at [284, 398] on span "People asking for tools & solutions" at bounding box center [226, 404] width 169 height 32
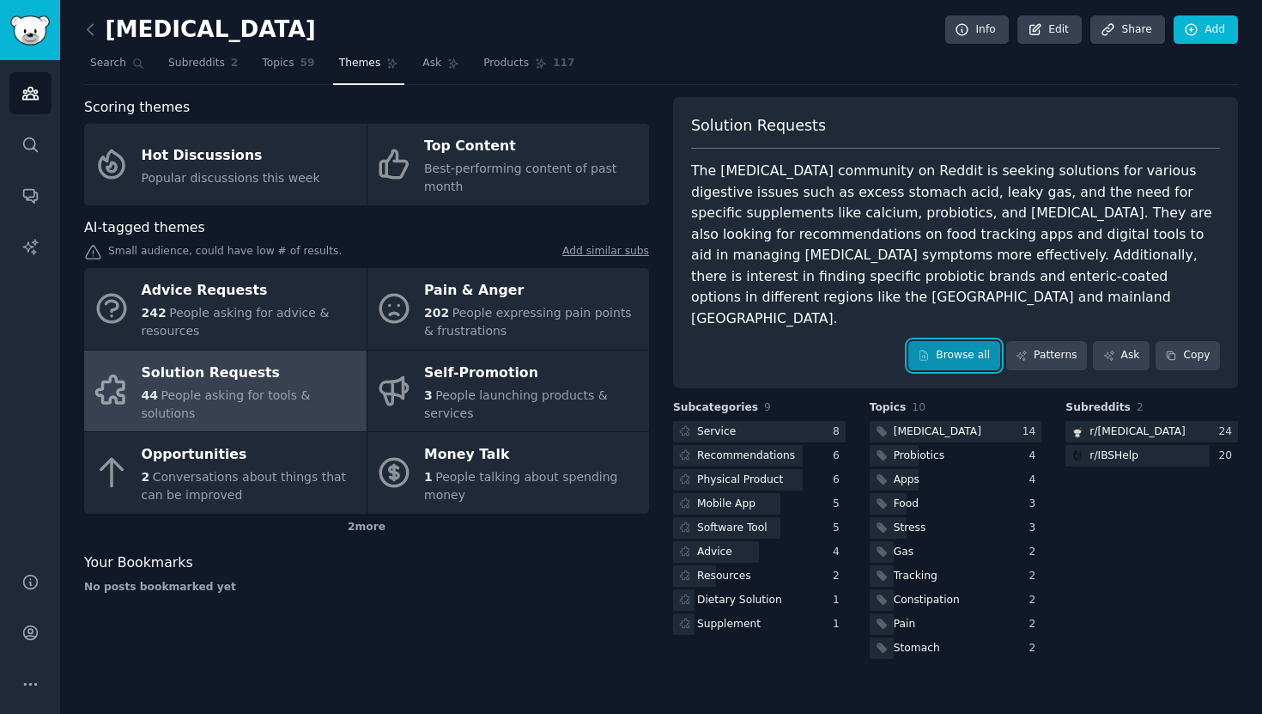
click at [927, 349] on icon at bounding box center [924, 355] width 12 height 12
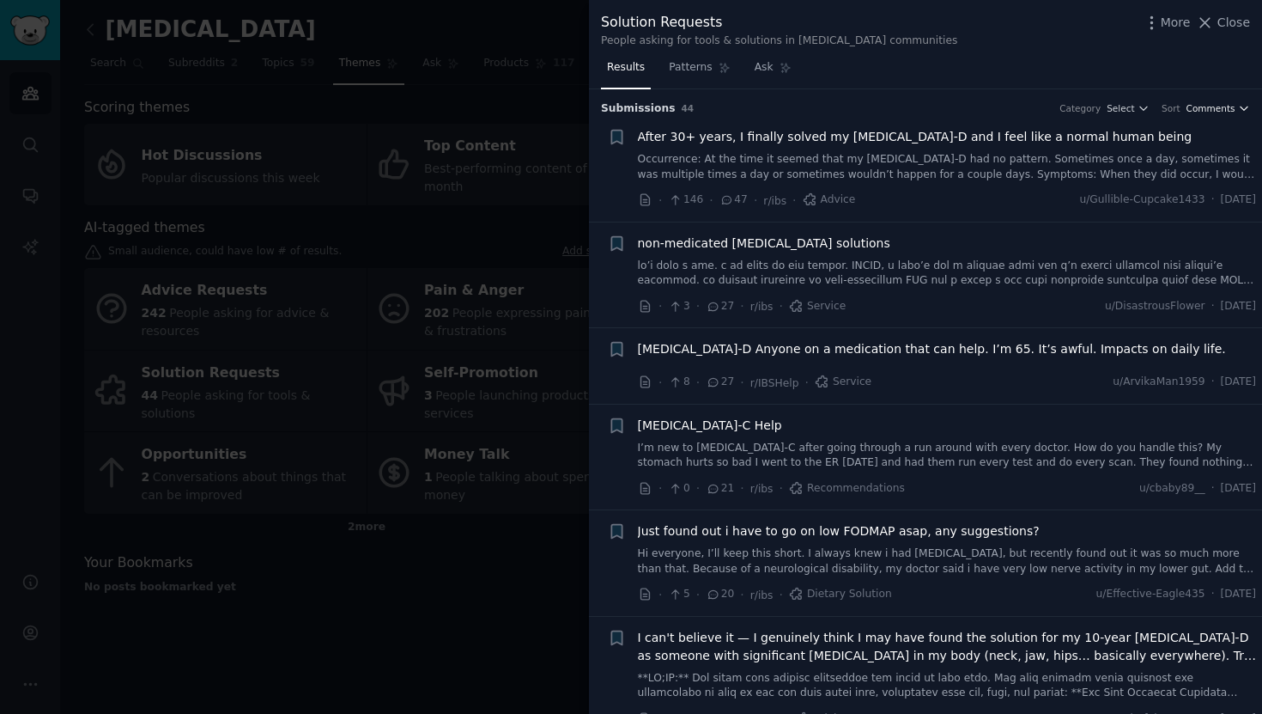
click at [1206, 107] on span "Comments" at bounding box center [1211, 108] width 49 height 12
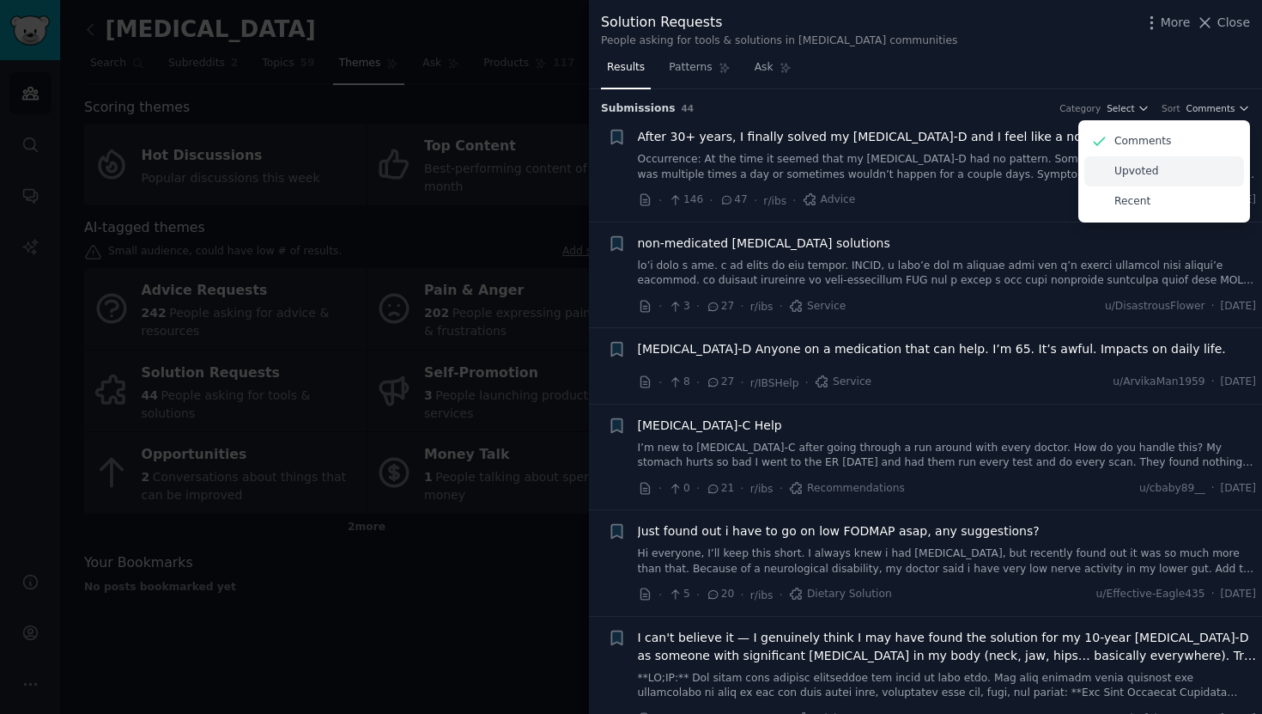
click at [1190, 160] on div "Upvoted" at bounding box center [1164, 171] width 160 height 30
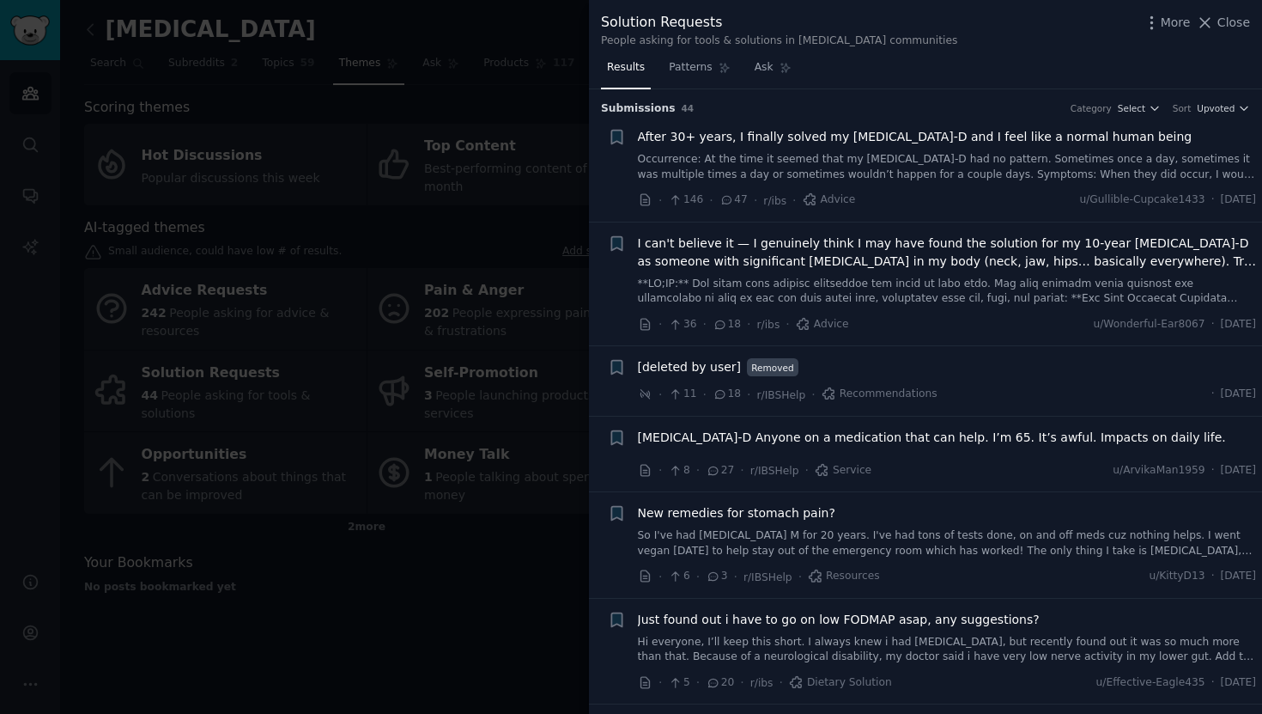
click at [930, 245] on span "I can't believe it — I genuinely think I may have found the solution for my 10-…" at bounding box center [947, 252] width 619 height 36
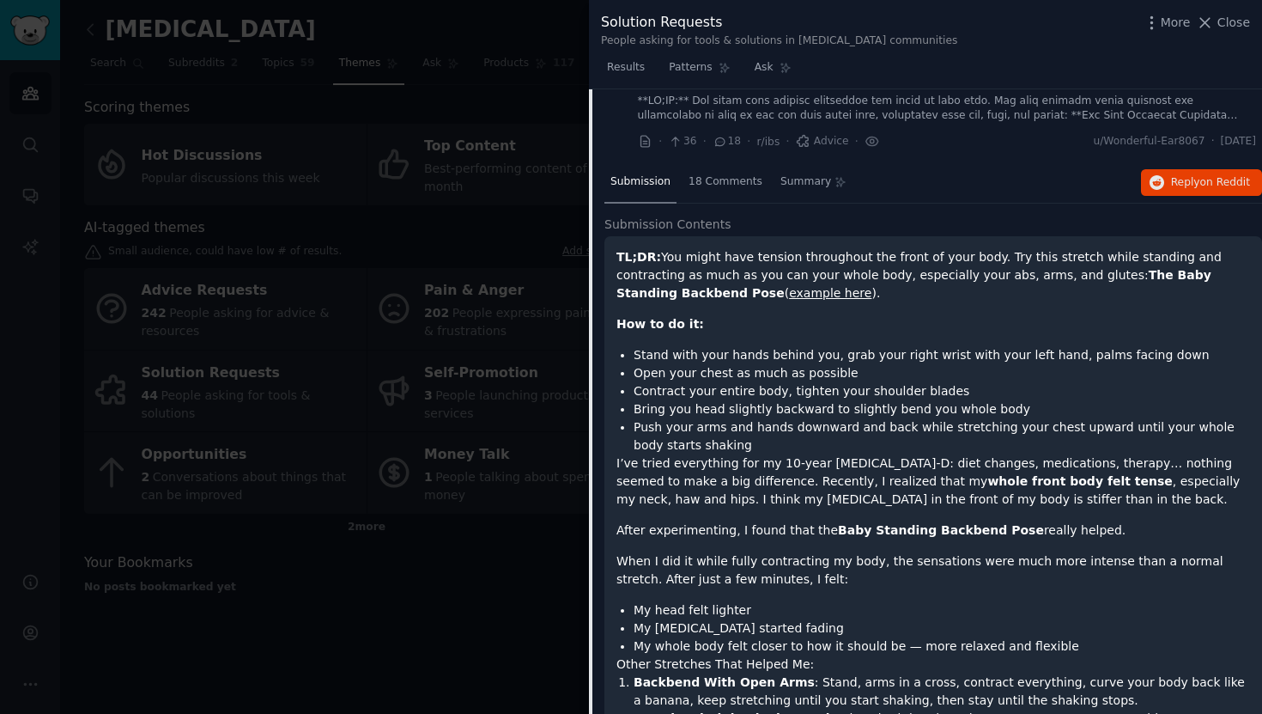
scroll to position [172, 0]
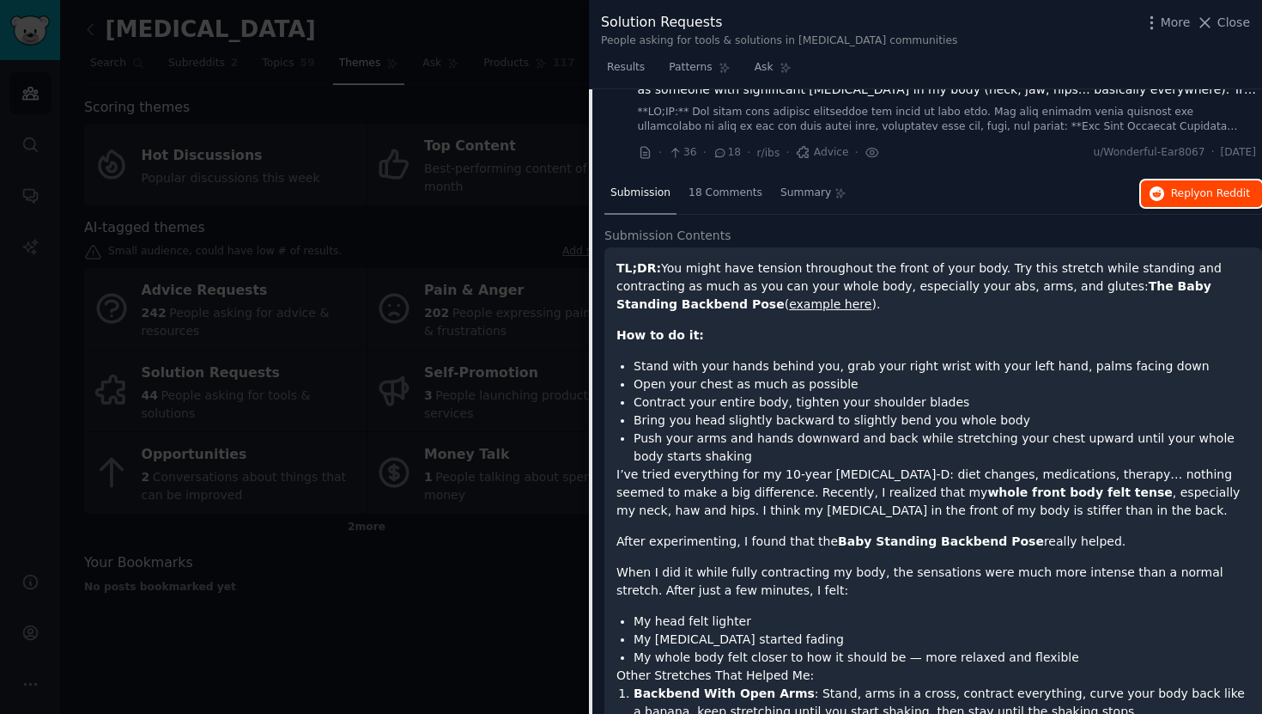
click at [1182, 188] on span "Reply on Reddit" at bounding box center [1210, 193] width 79 height 15
click at [868, 222] on div "Submission 18 Comments Summary Reply on Reddit Submission Contents TL;DR: You m…" at bounding box center [933, 585] width 658 height 824
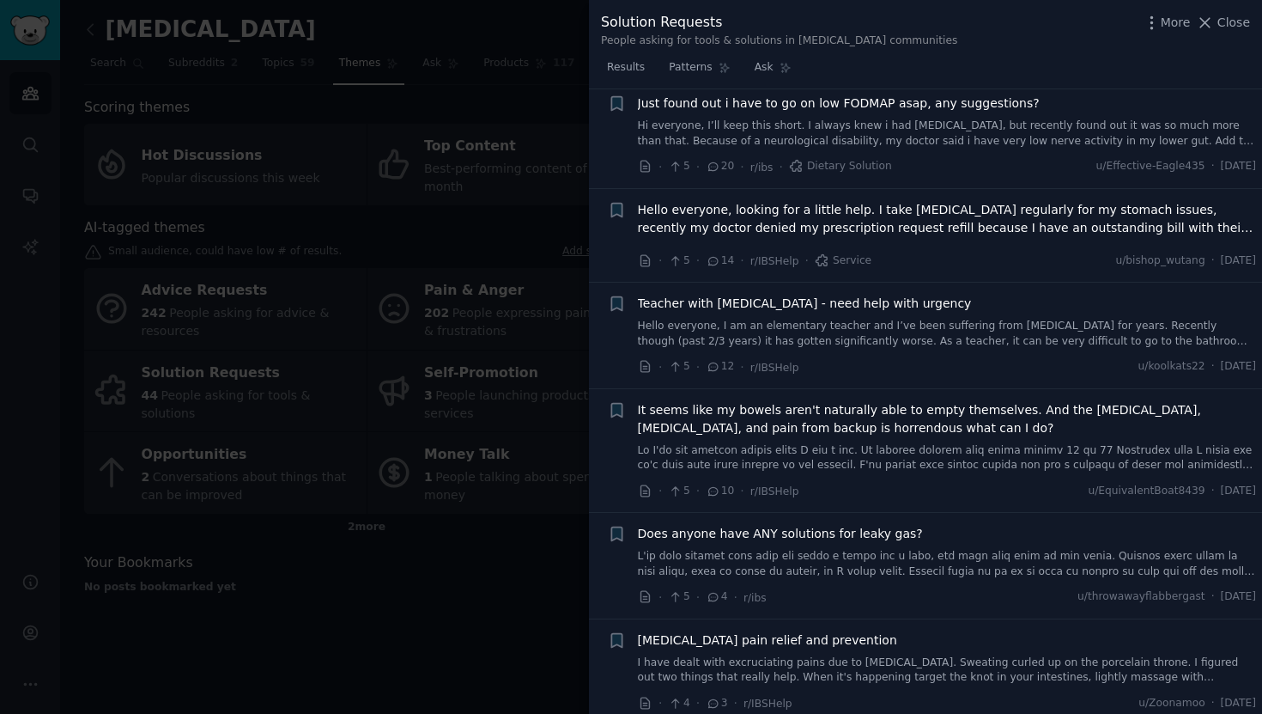
scroll to position [1340, 0]
click at [835, 303] on span "Teacher with IBS - need help with urgency" at bounding box center [805, 303] width 334 height 18
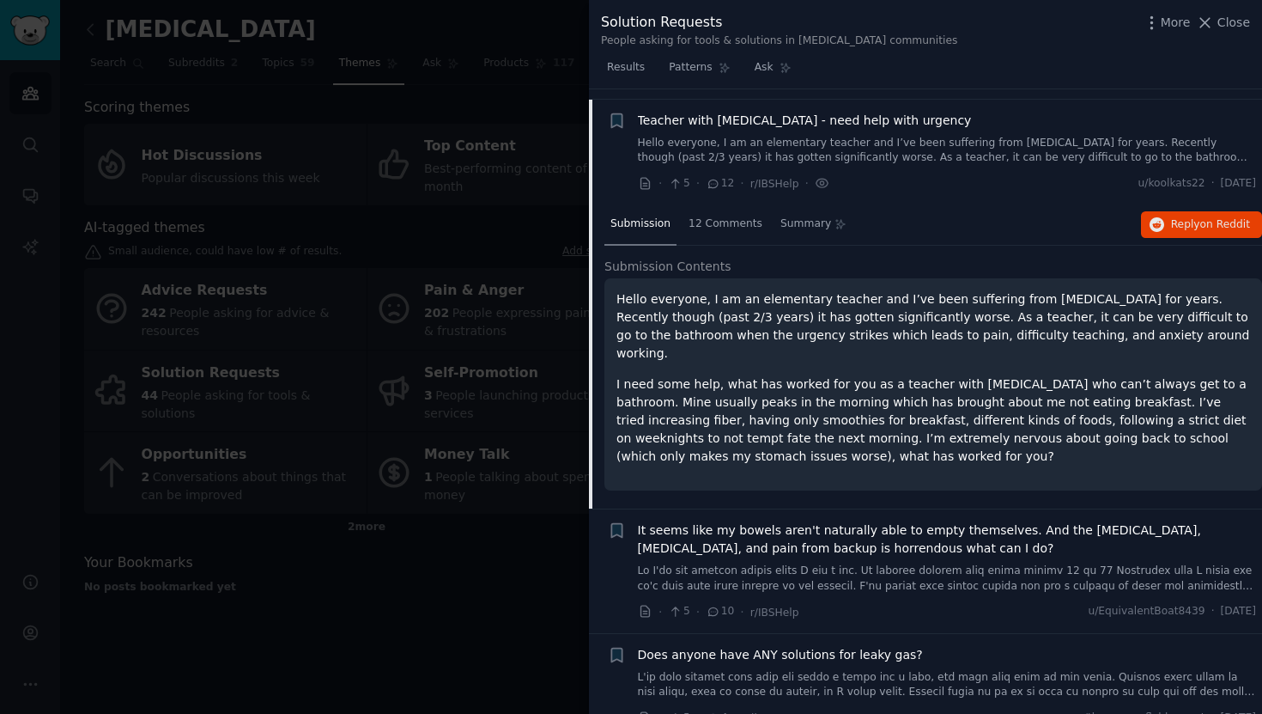
scroll to position [709, 0]
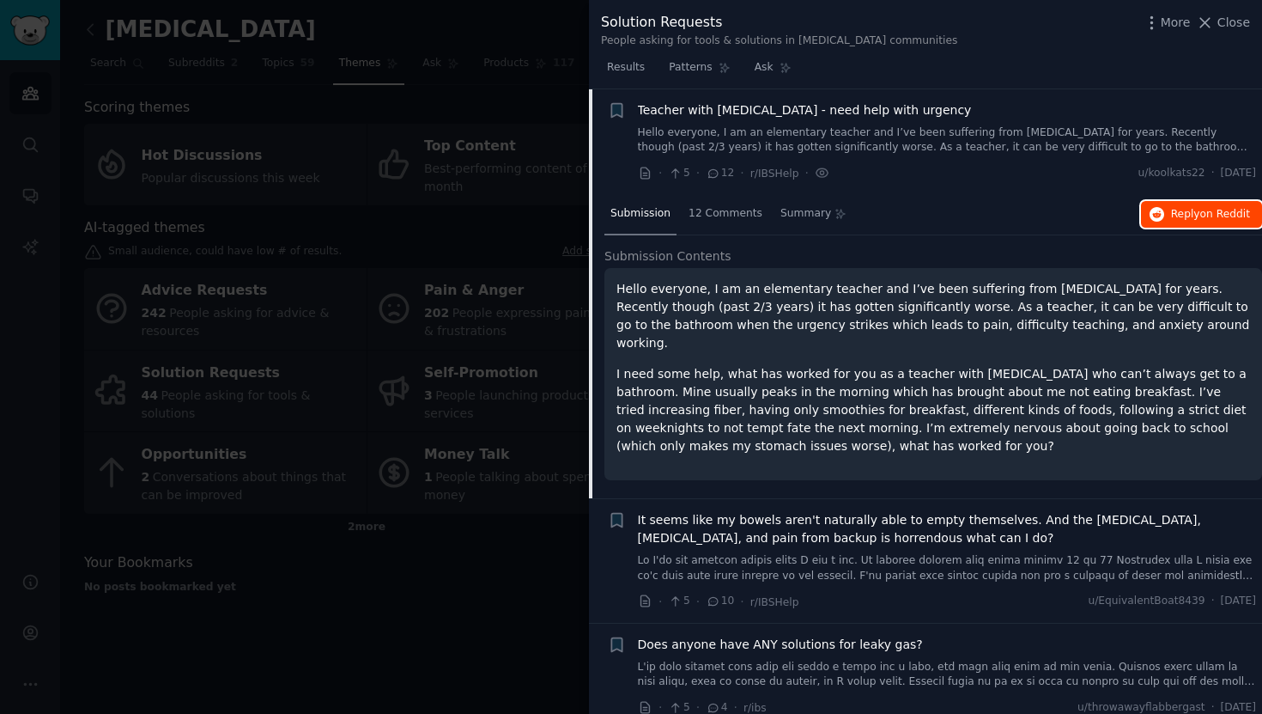
click at [1155, 210] on icon "button" at bounding box center [1157, 214] width 15 height 15
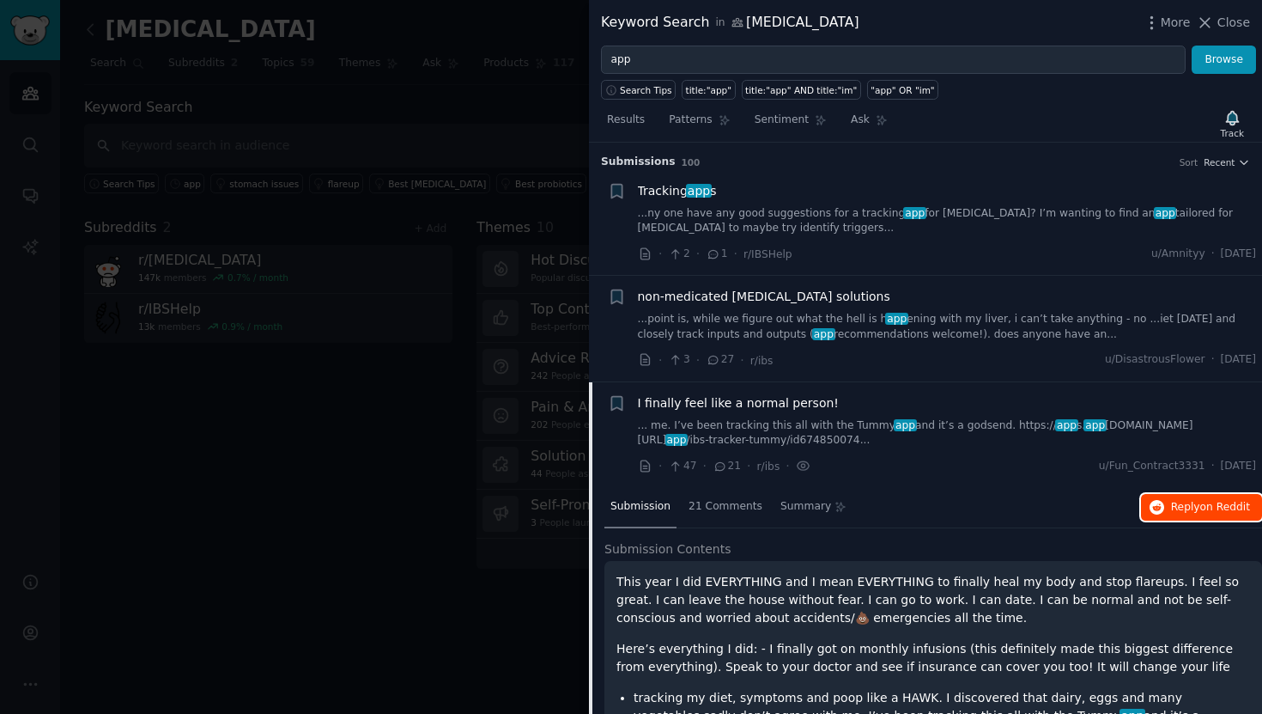
click at [1223, 507] on span "on Reddit" at bounding box center [1225, 507] width 50 height 12
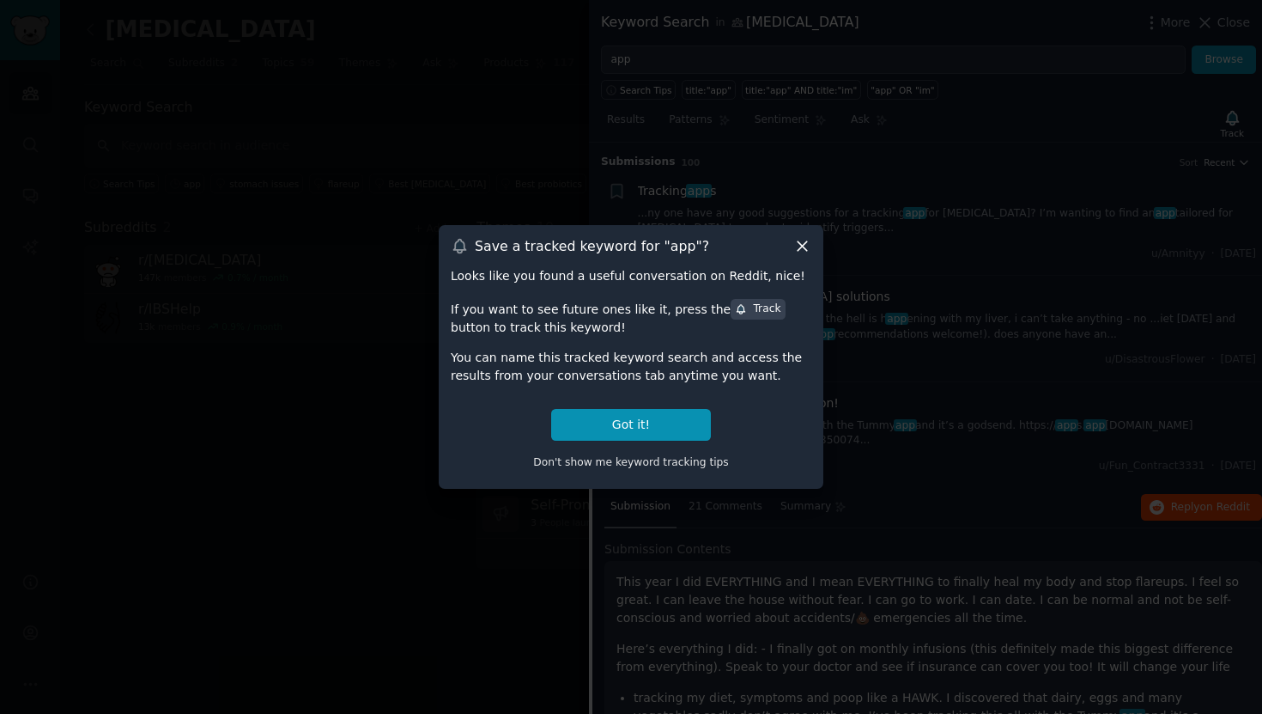
click at [805, 240] on icon at bounding box center [802, 246] width 18 height 18
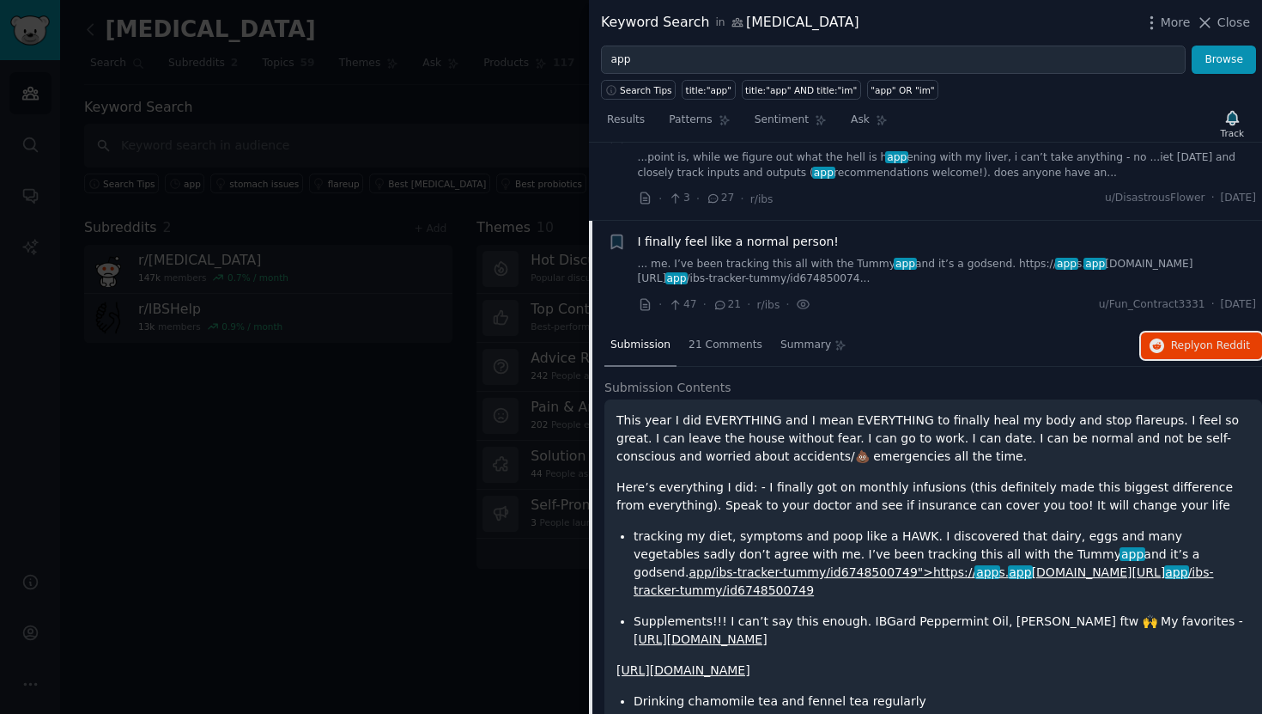
scroll to position [167, 0]
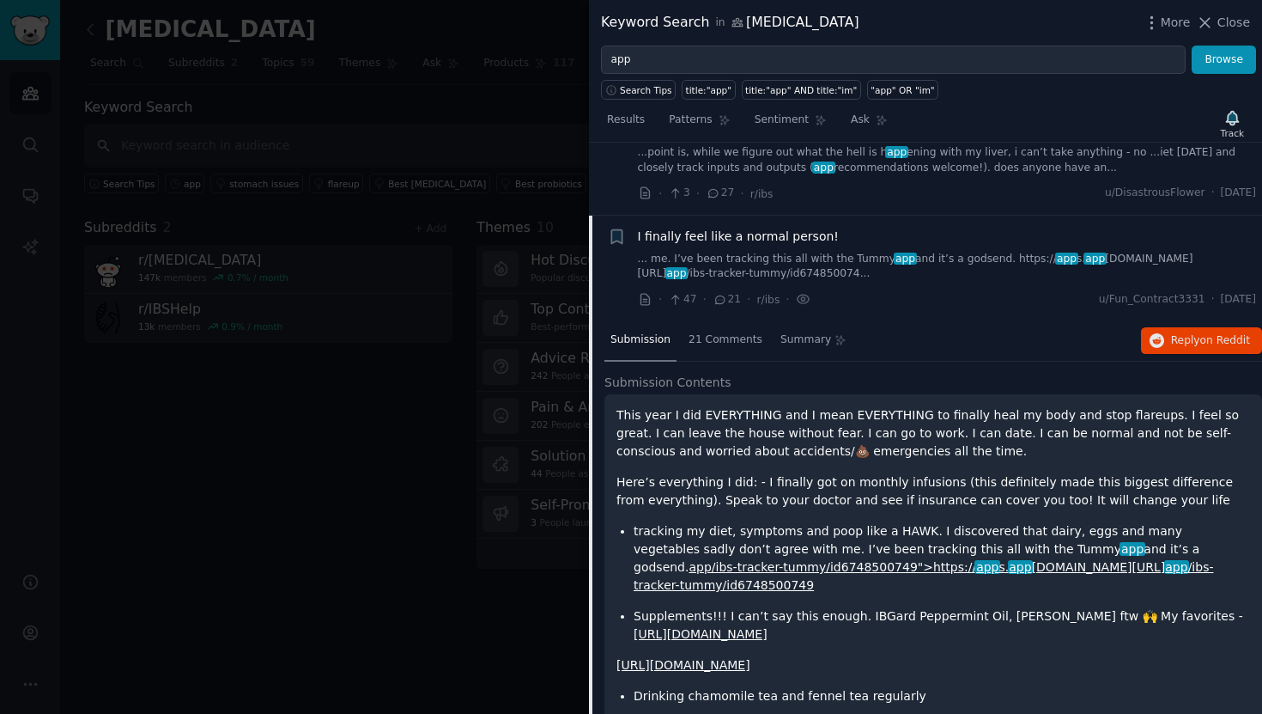
click at [641, 337] on span "Submission" at bounding box center [640, 339] width 60 height 15
click at [781, 338] on span "Summary" at bounding box center [805, 339] width 51 height 15
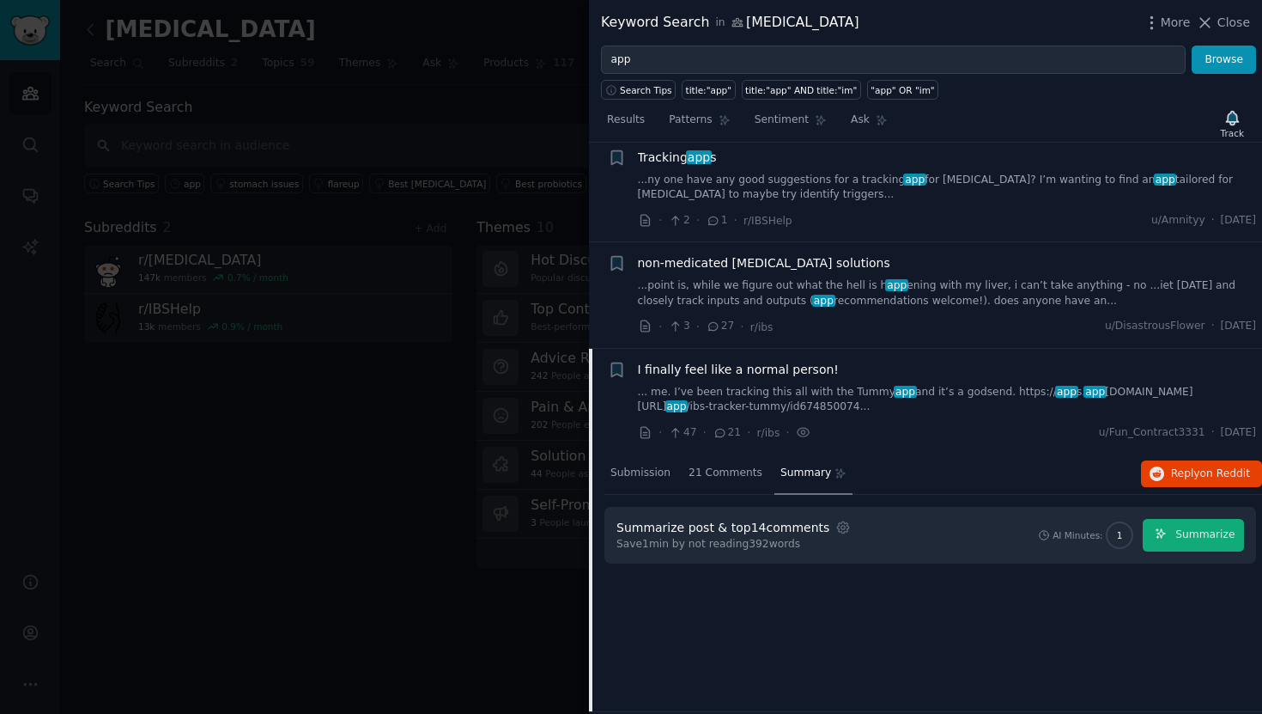
scroll to position [0, 0]
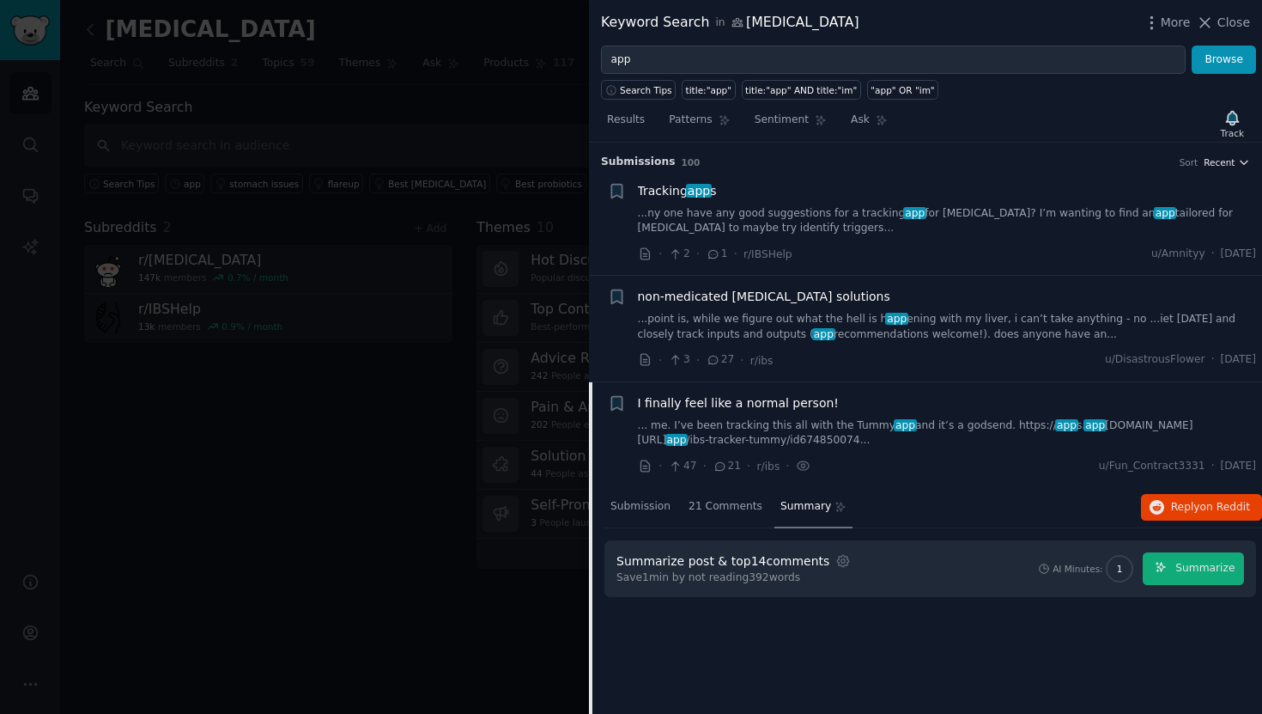
click at [1227, 161] on span "Recent" at bounding box center [1219, 162] width 31 height 12
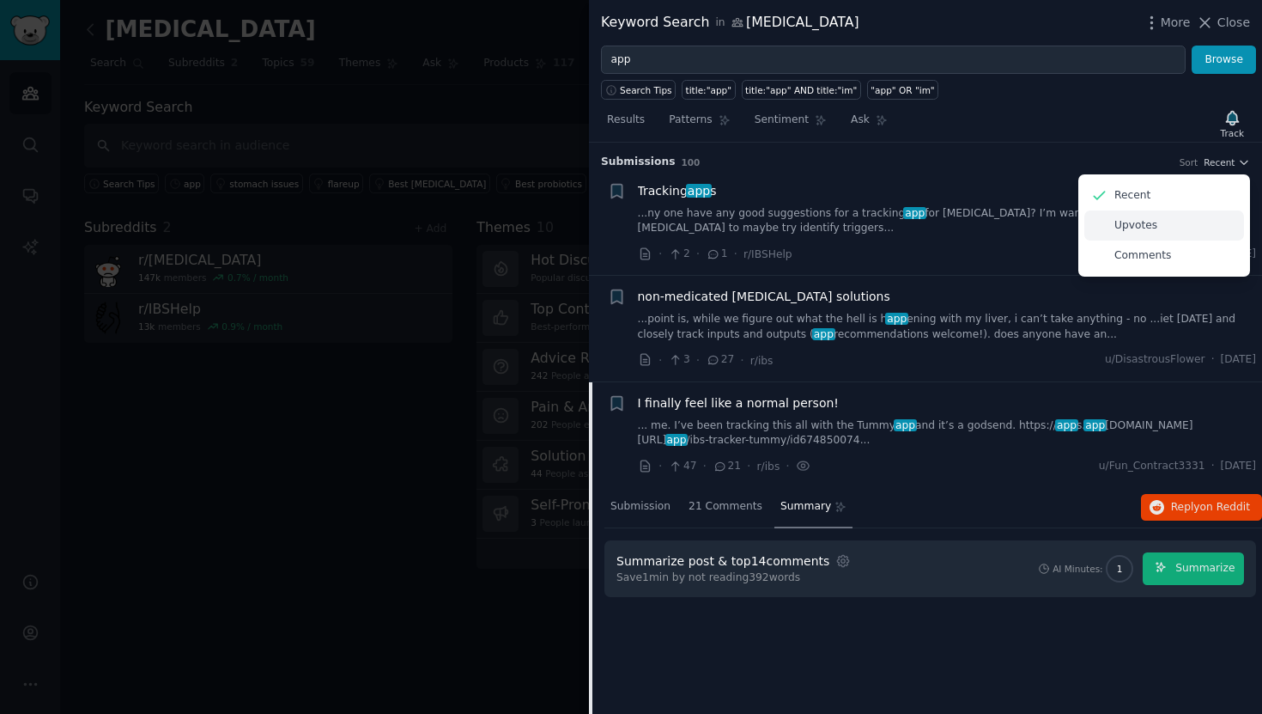
click at [1201, 226] on div "Upvotes" at bounding box center [1164, 225] width 160 height 30
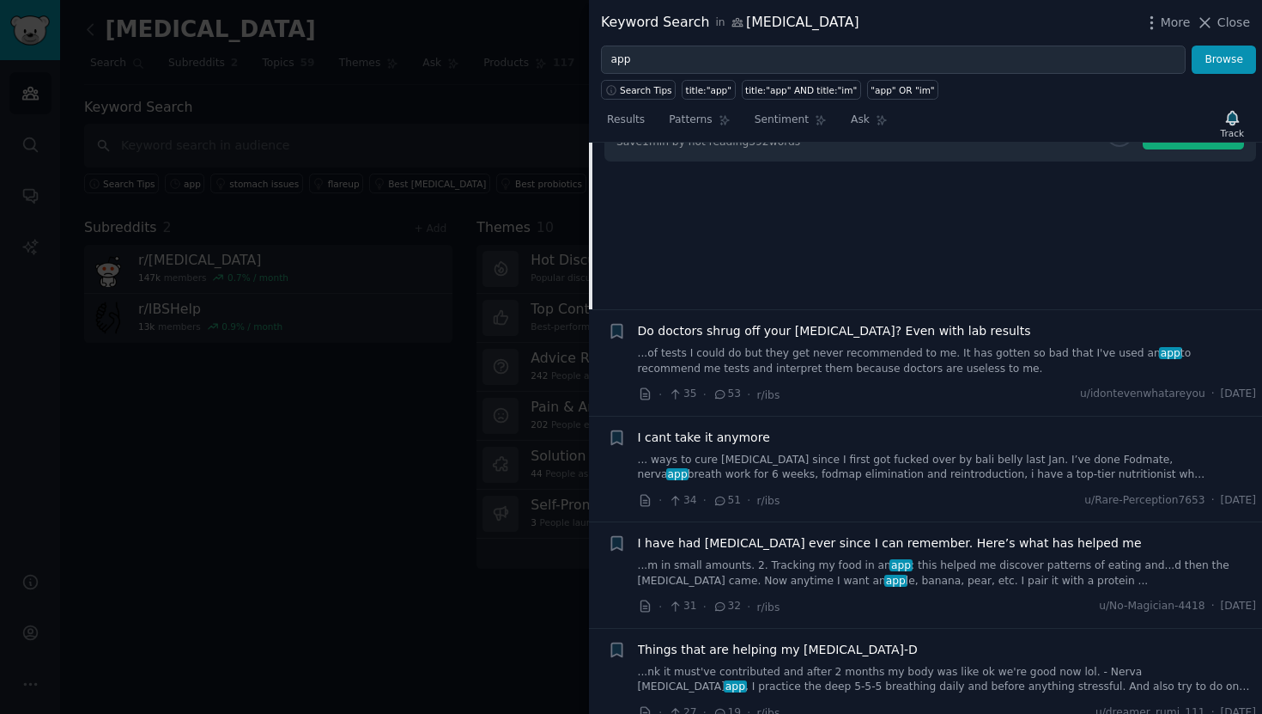
scroll to position [441, 0]
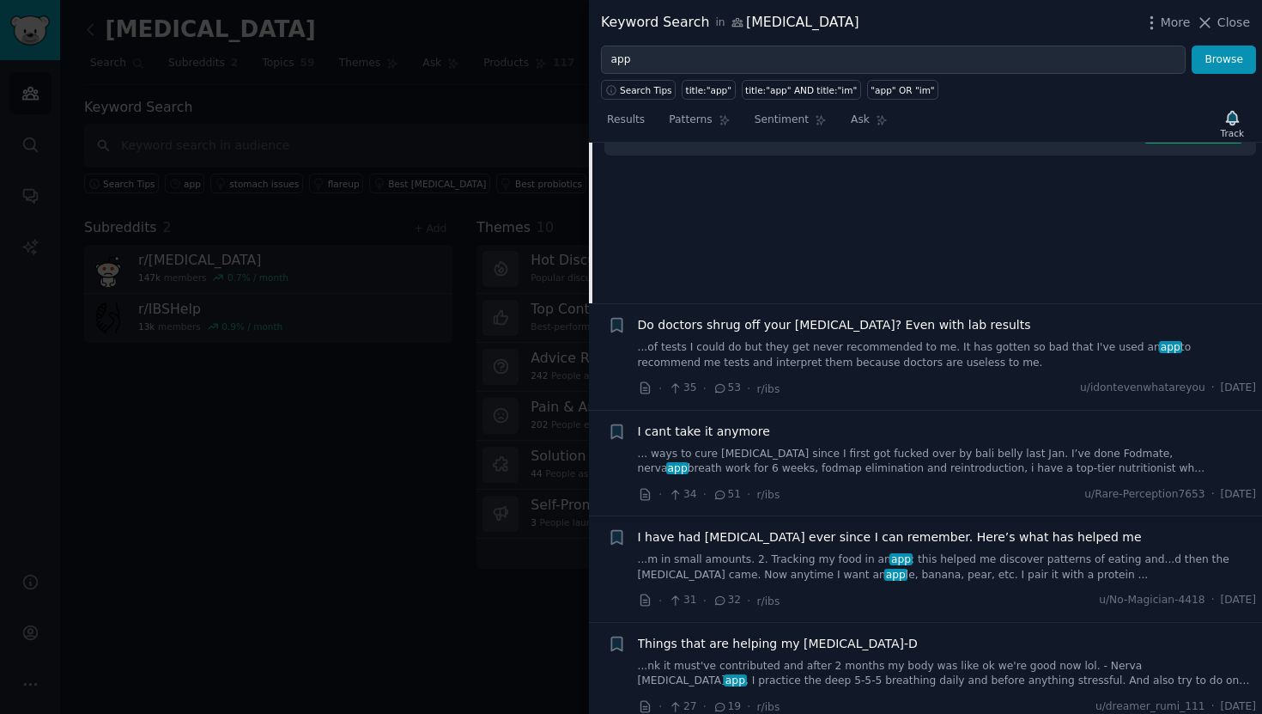
click at [831, 322] on span "Do doctors shrug off your IBS? Even with lab results" at bounding box center [834, 325] width 393 height 18
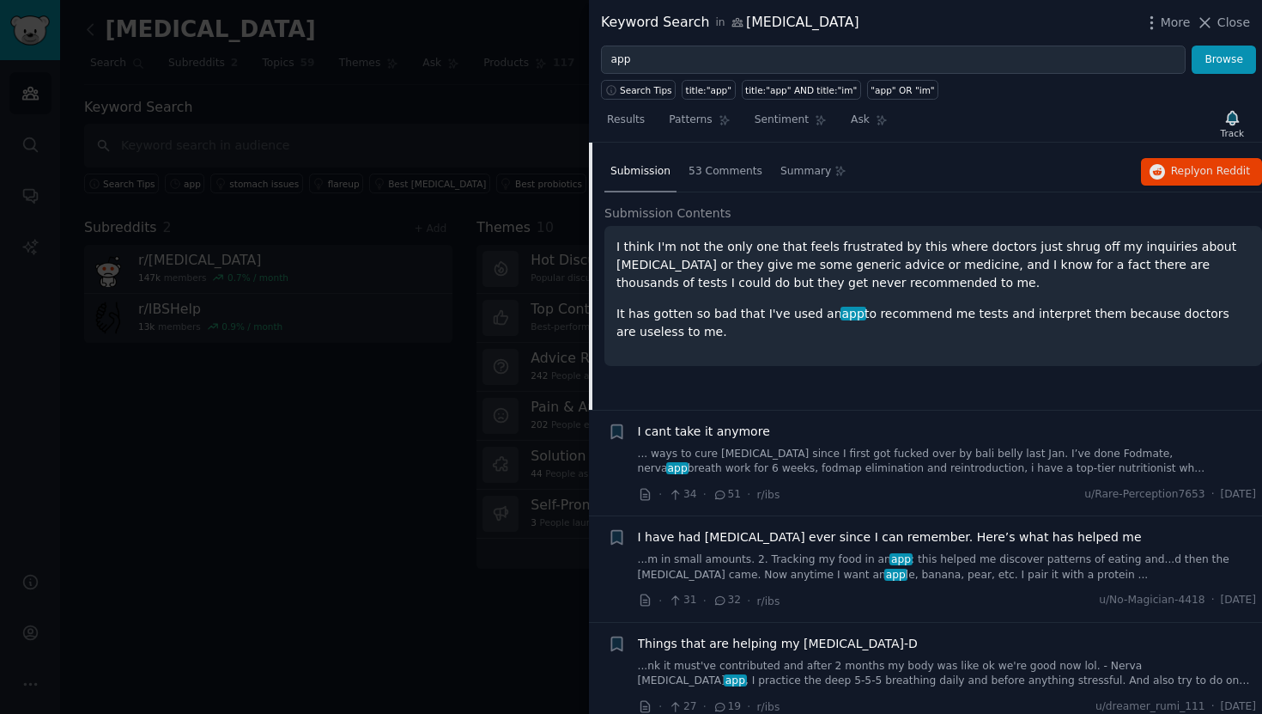
scroll to position [345, 0]
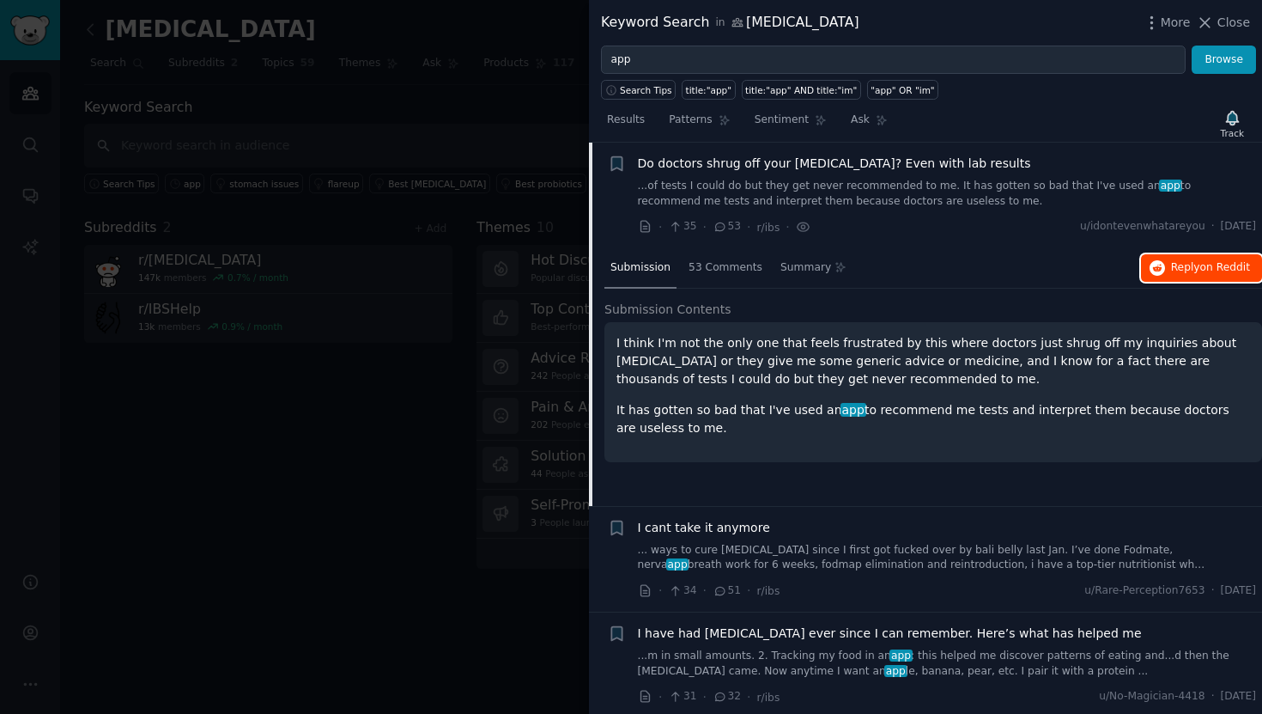
click at [1203, 275] on span "Reply on Reddit" at bounding box center [1210, 267] width 79 height 15
click at [414, 342] on div at bounding box center [631, 357] width 1262 height 714
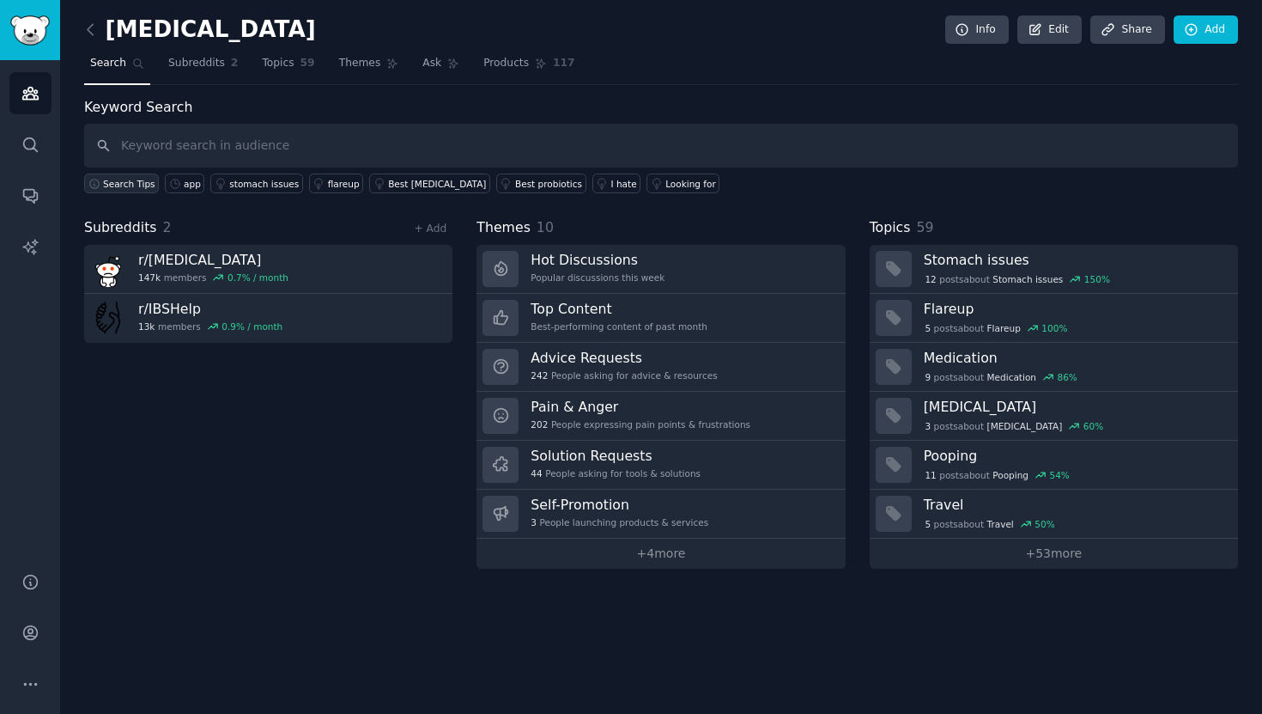
click at [131, 184] on span "Search Tips" at bounding box center [129, 184] width 52 height 12
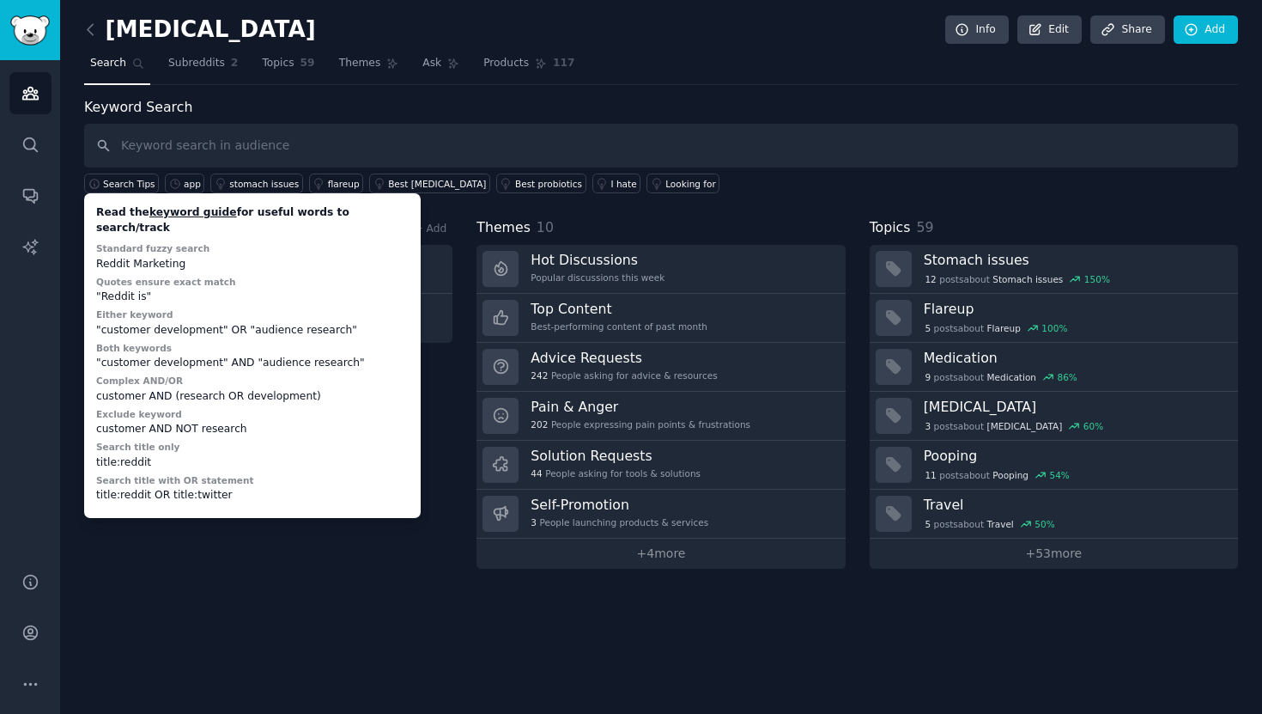
click at [333, 574] on div "ibs Info Edit Share Add Search Subreddits 2 Topics 59 Themes Ask Products 117 K…" at bounding box center [661, 357] width 1202 height 714
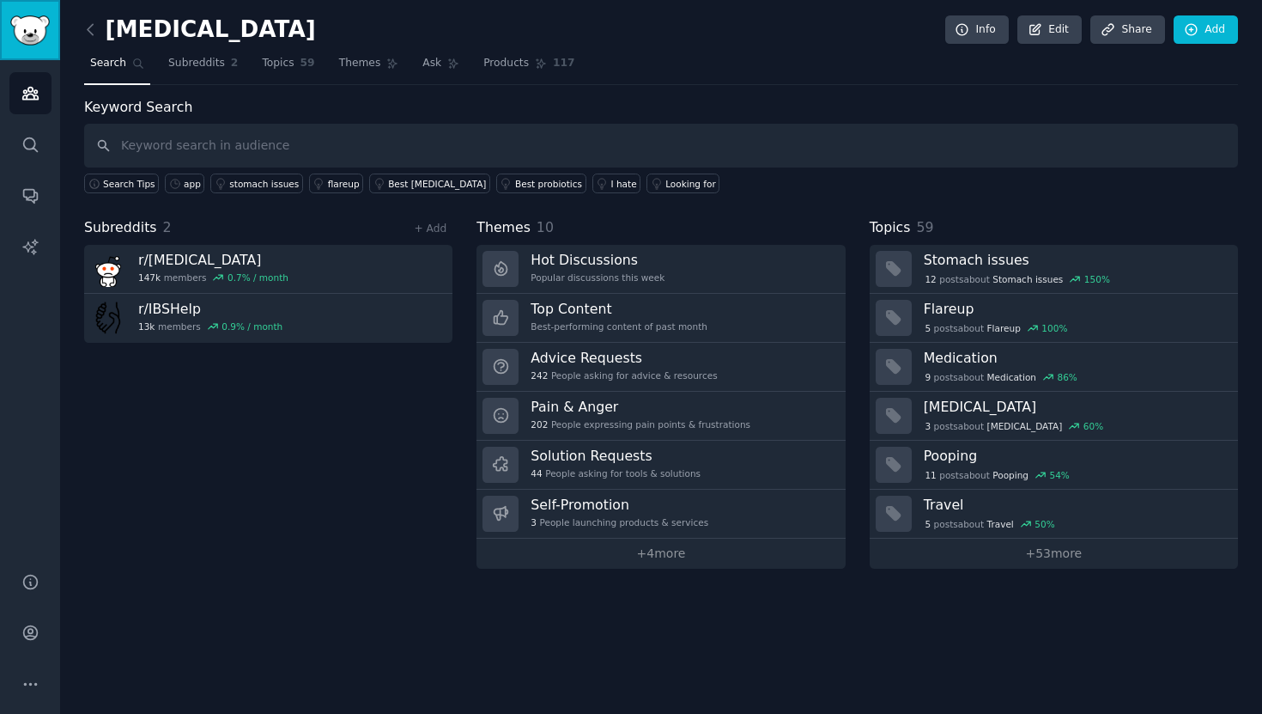
click at [36, 30] on img "Sidebar" at bounding box center [29, 30] width 39 height 30
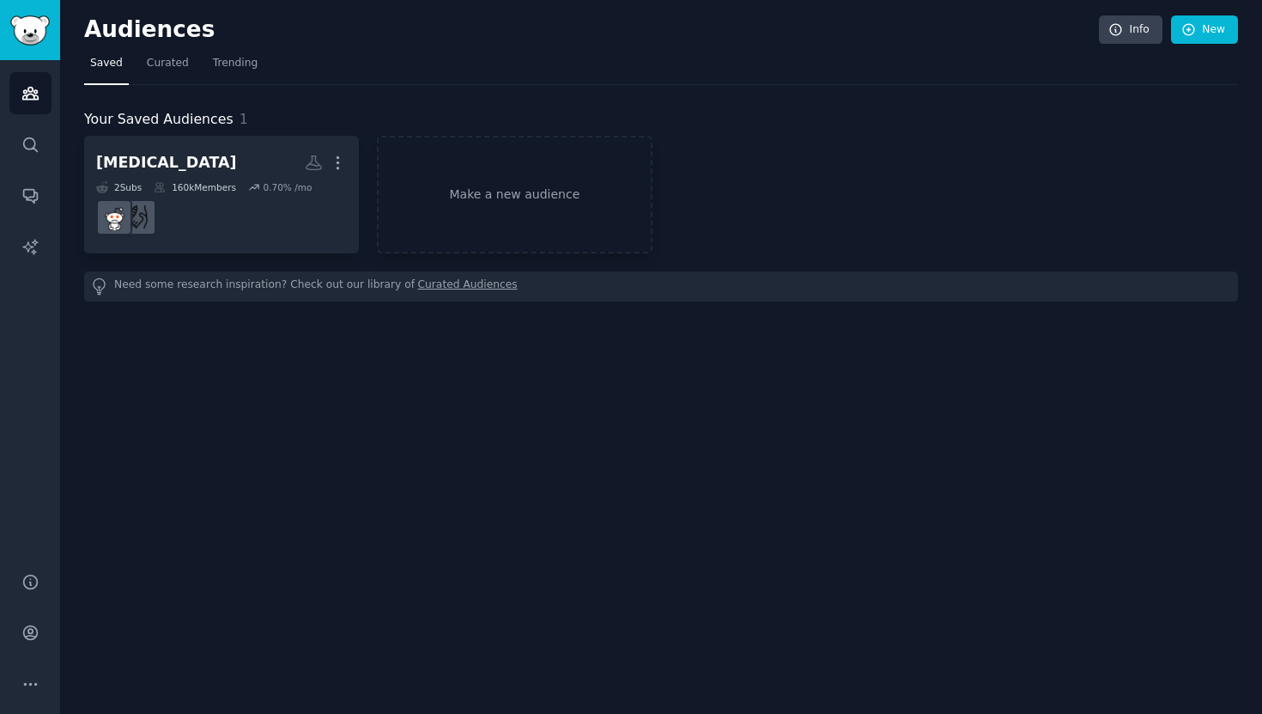
click at [96, 21] on h2 "Audiences" at bounding box center [591, 29] width 1015 height 27
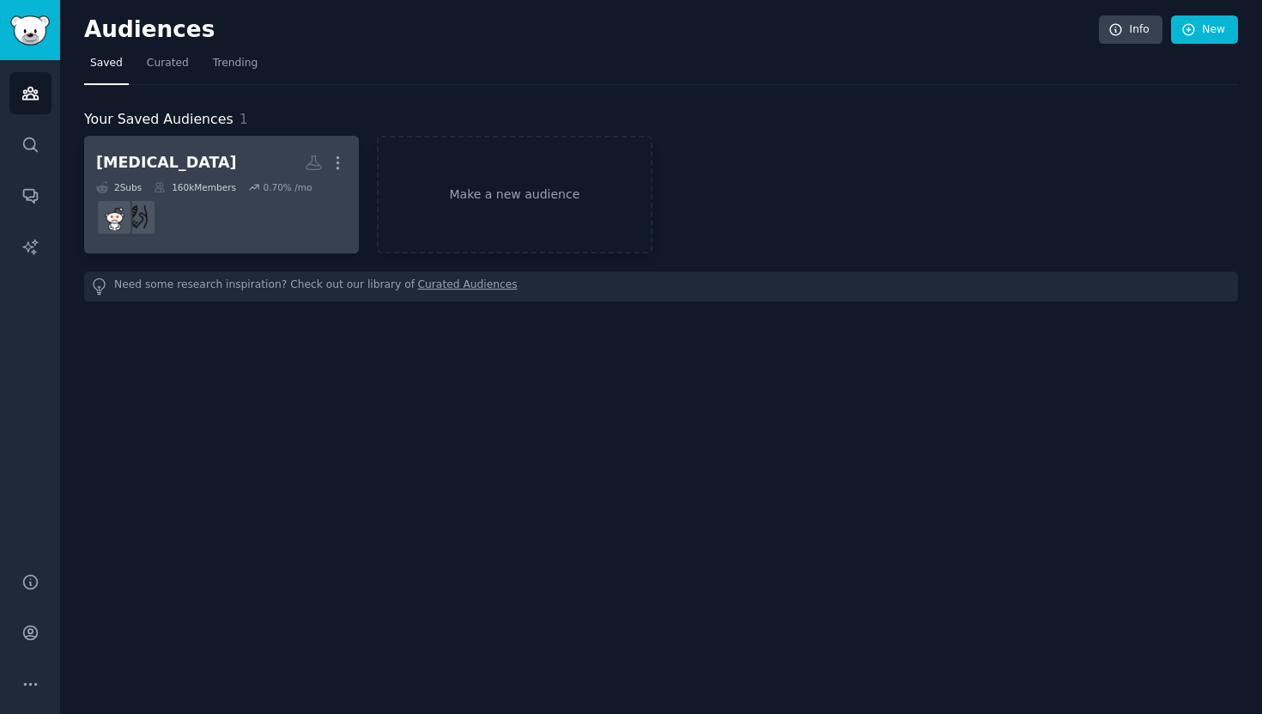
click at [158, 161] on h2 "[MEDICAL_DATA] More" at bounding box center [221, 163] width 251 height 30
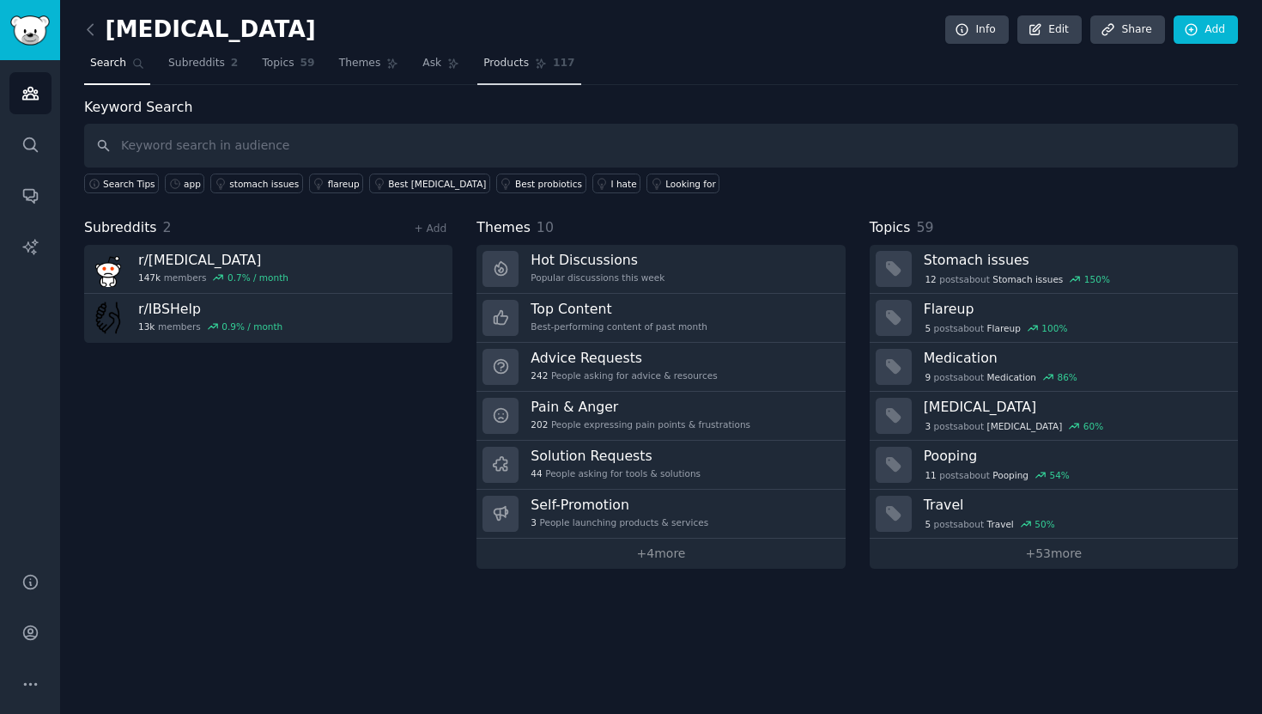
click at [553, 82] on link "Products 117" at bounding box center [528, 67] width 103 height 35
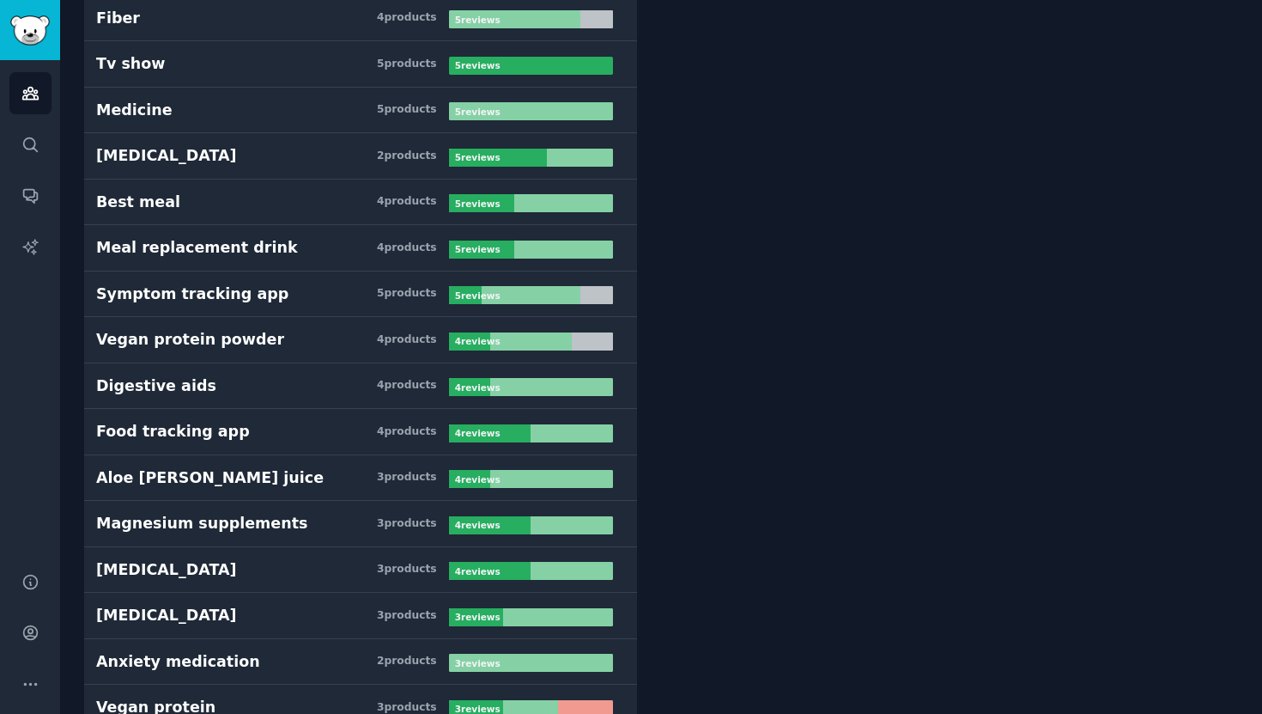
scroll to position [1155, 0]
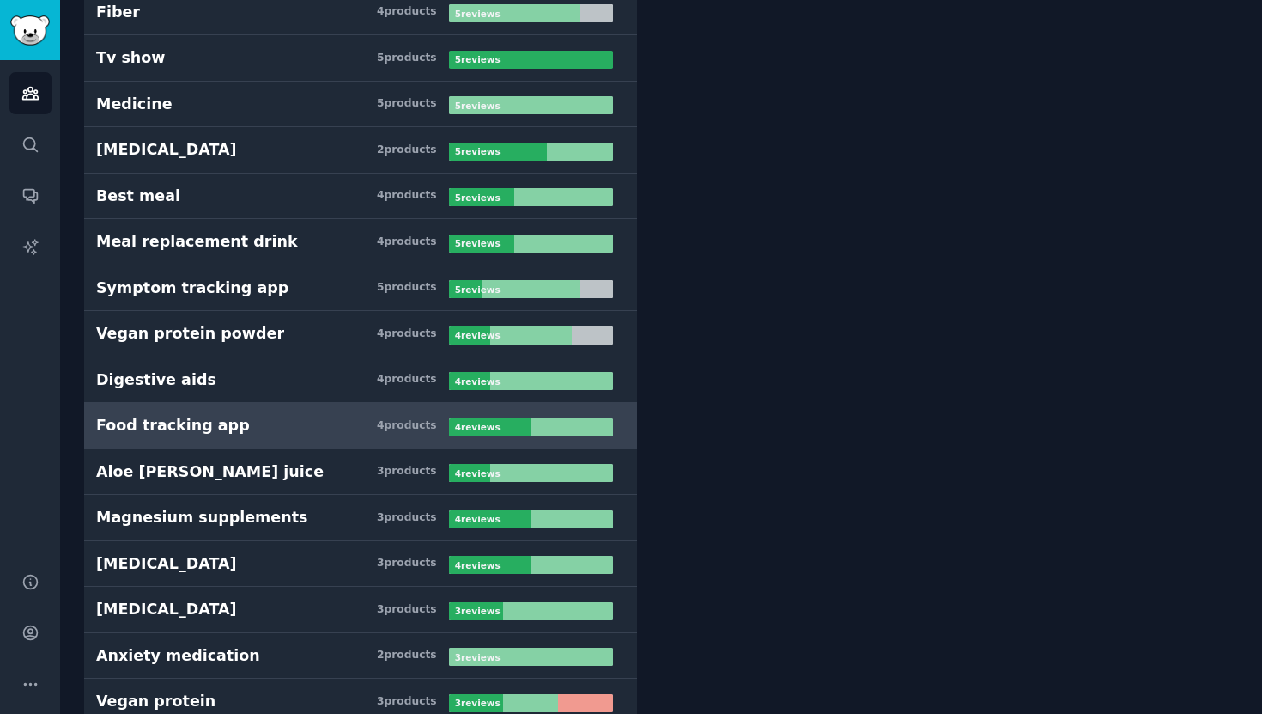
click at [361, 427] on h3 "Food tracking app 4 product s" at bounding box center [272, 425] width 353 height 21
click at [362, 419] on h3 "Food tracking app 4 product s" at bounding box center [272, 425] width 353 height 21
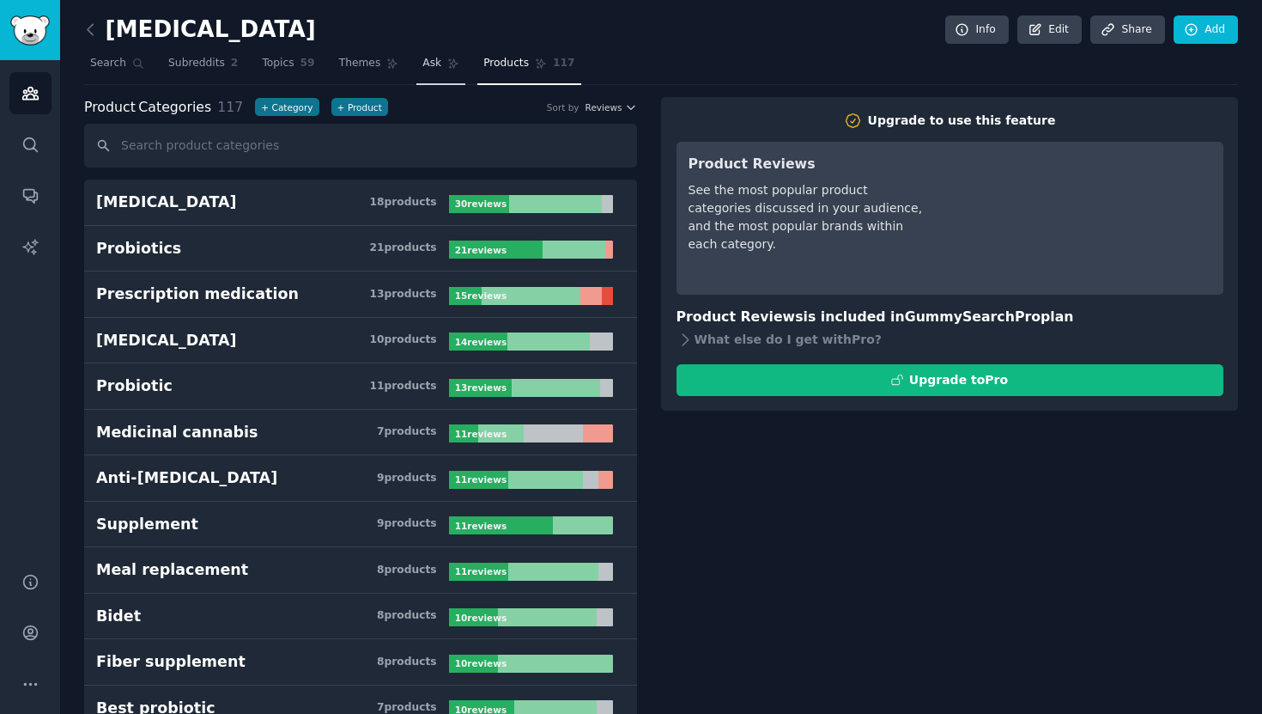
click at [418, 70] on link "Ask" at bounding box center [440, 67] width 49 height 35
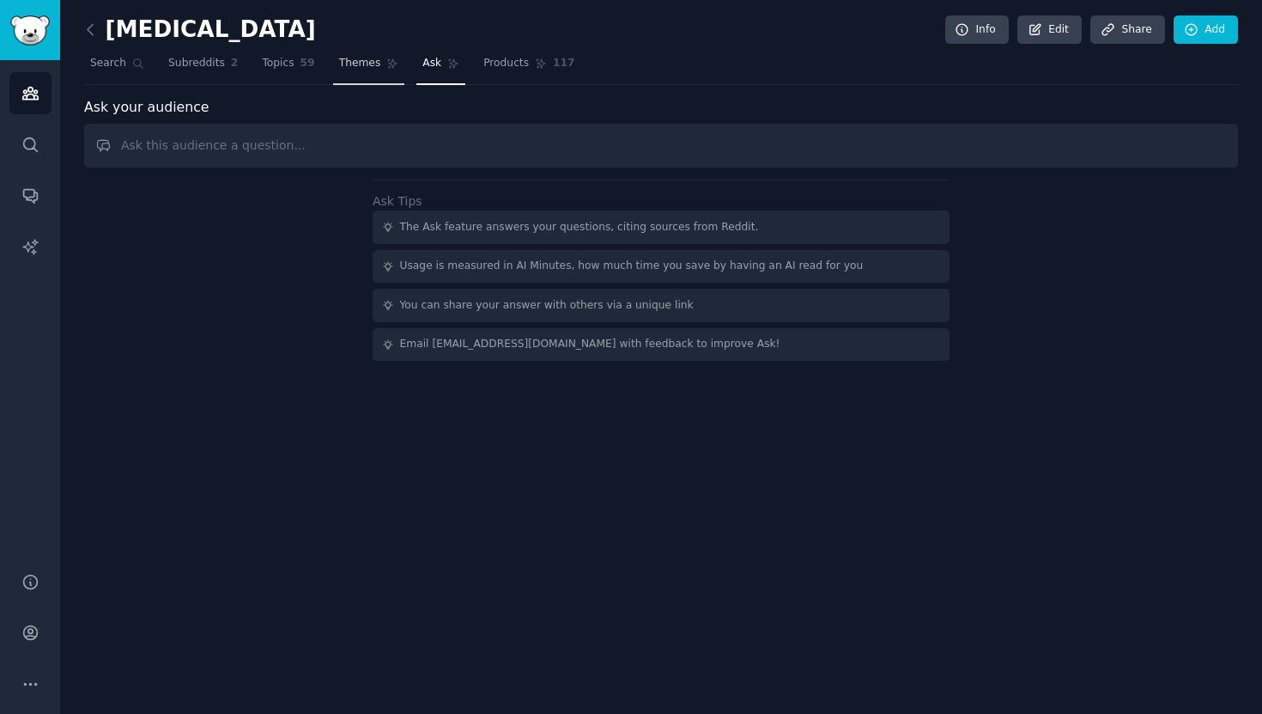
click at [360, 61] on span "Themes" at bounding box center [360, 63] width 42 height 15
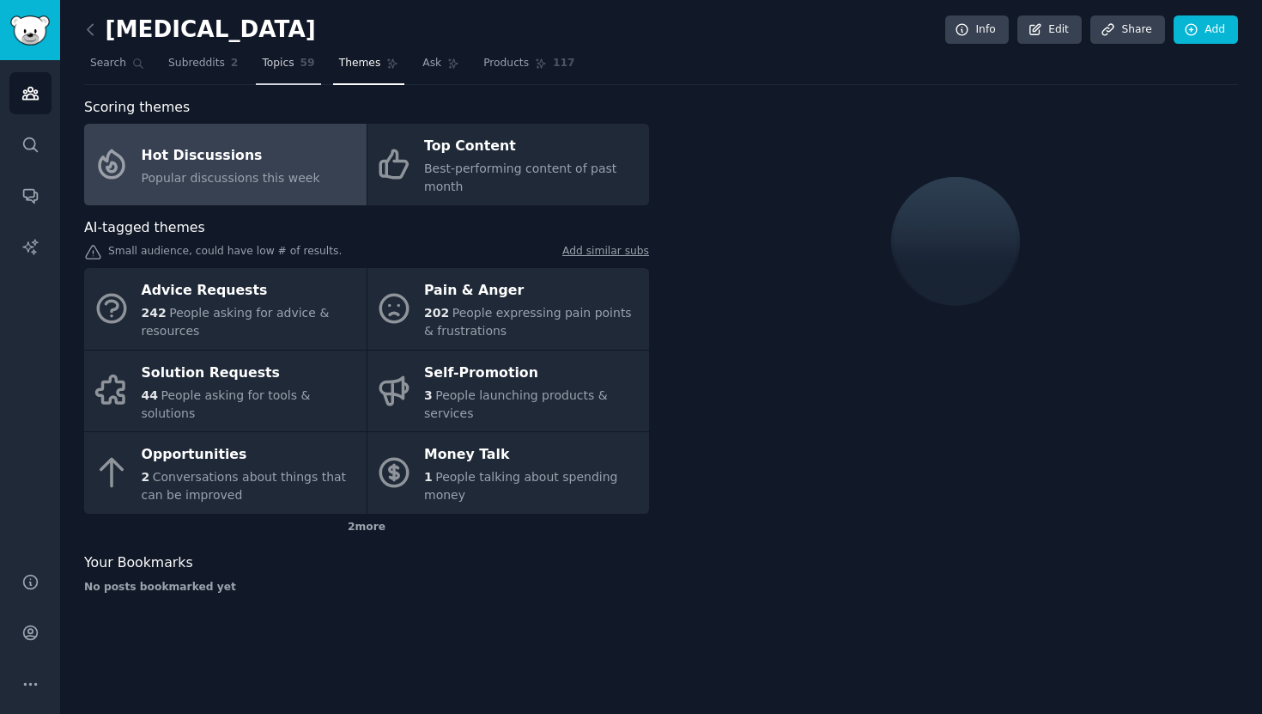
click at [277, 57] on span "Topics" at bounding box center [278, 63] width 32 height 15
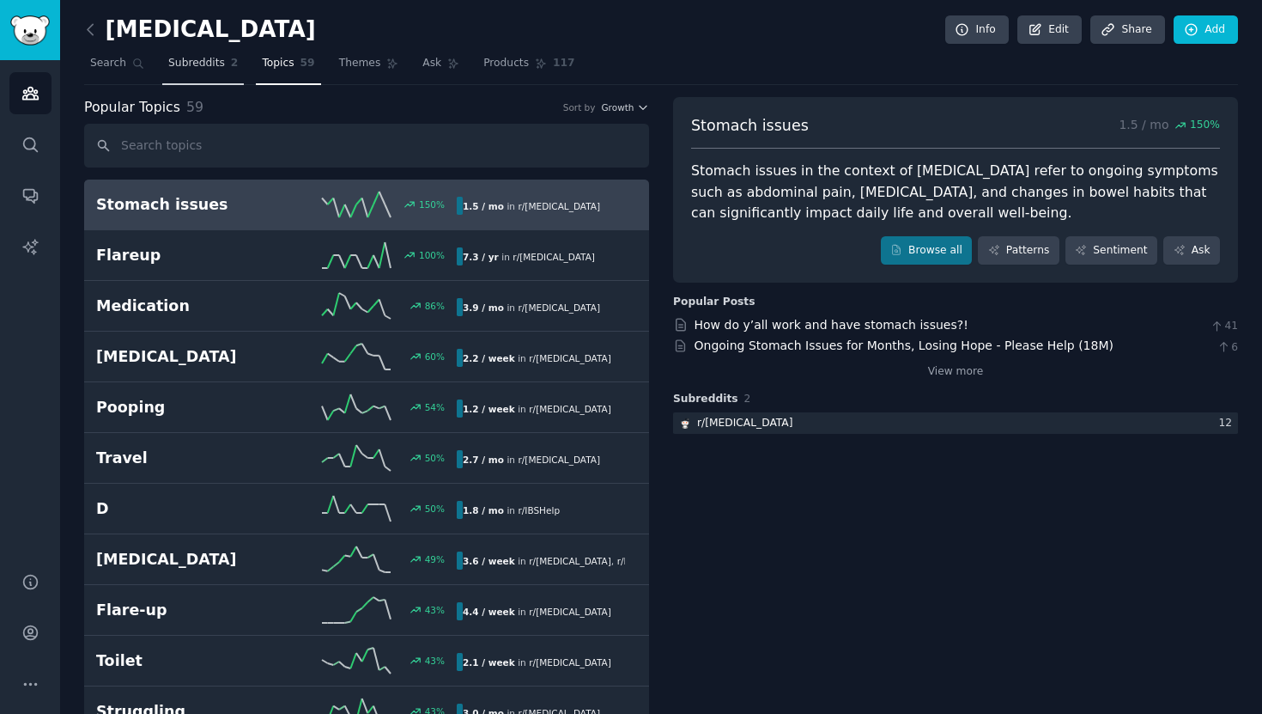
click at [189, 54] on link "Subreddits 2" at bounding box center [203, 67] width 82 height 35
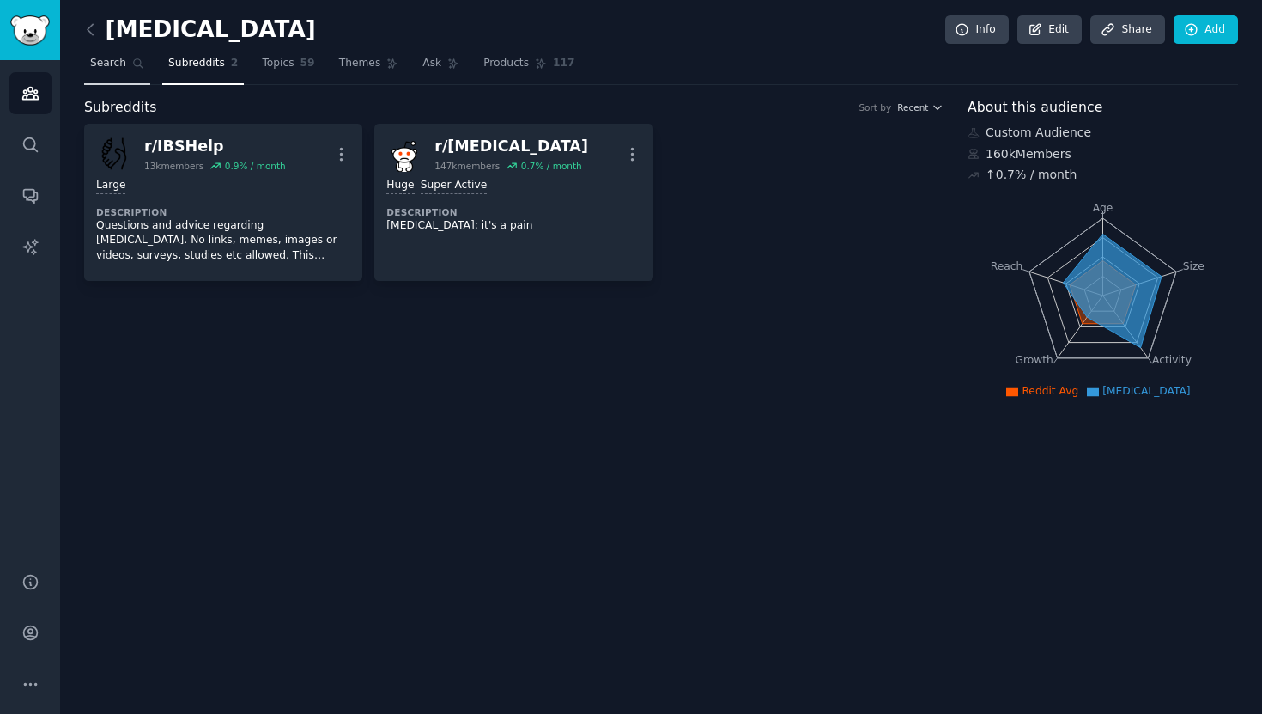
click at [111, 56] on span "Search" at bounding box center [108, 63] width 36 height 15
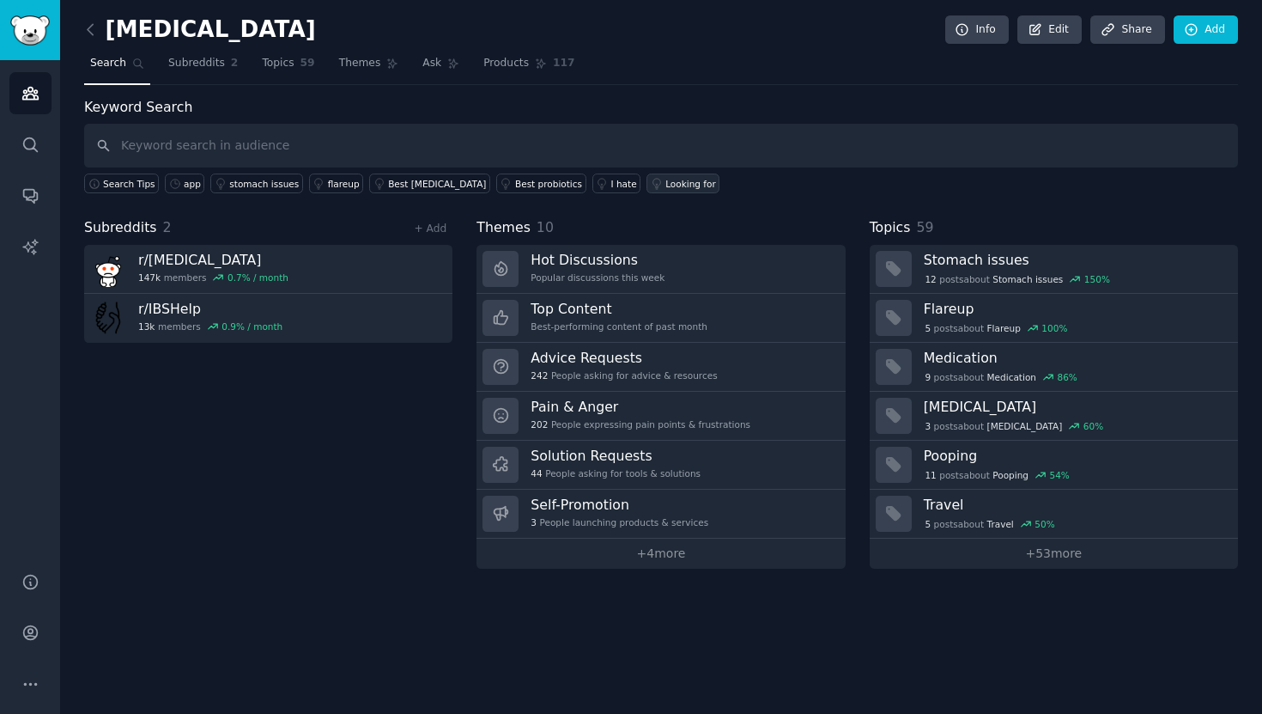
click at [665, 181] on div "Looking for" at bounding box center [690, 184] width 51 height 12
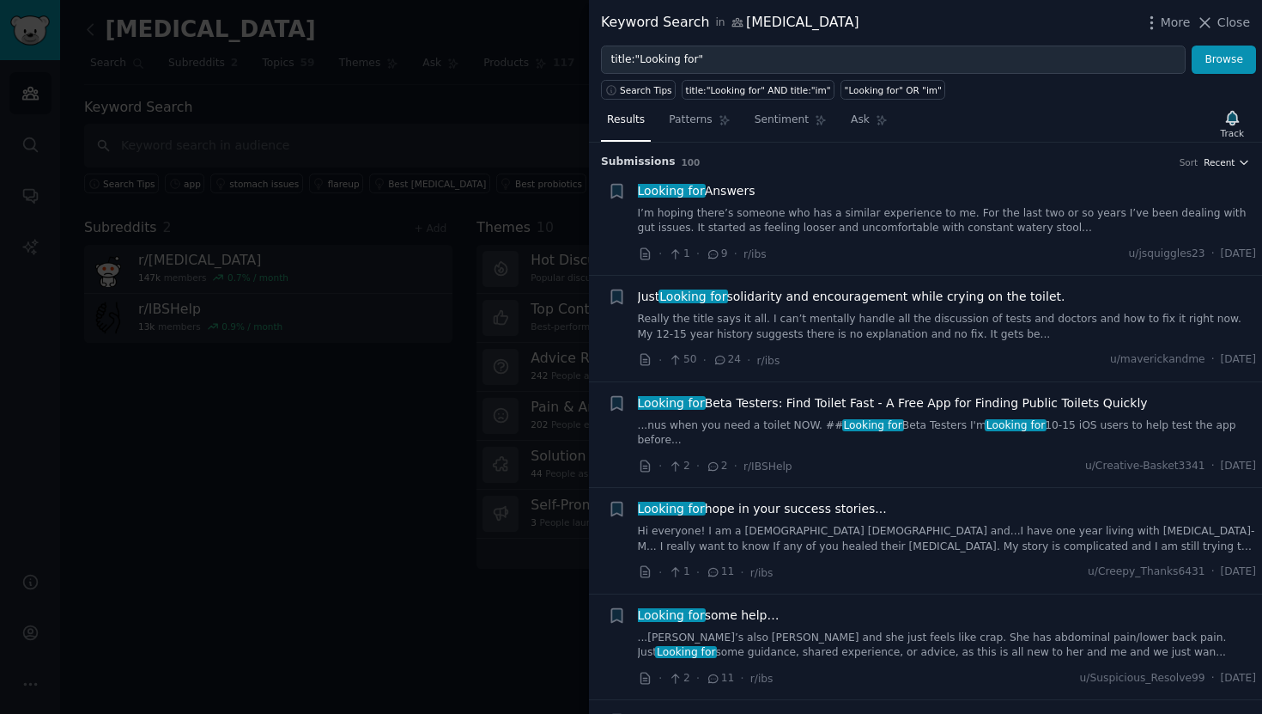
click at [1214, 162] on span "Recent" at bounding box center [1219, 162] width 31 height 12
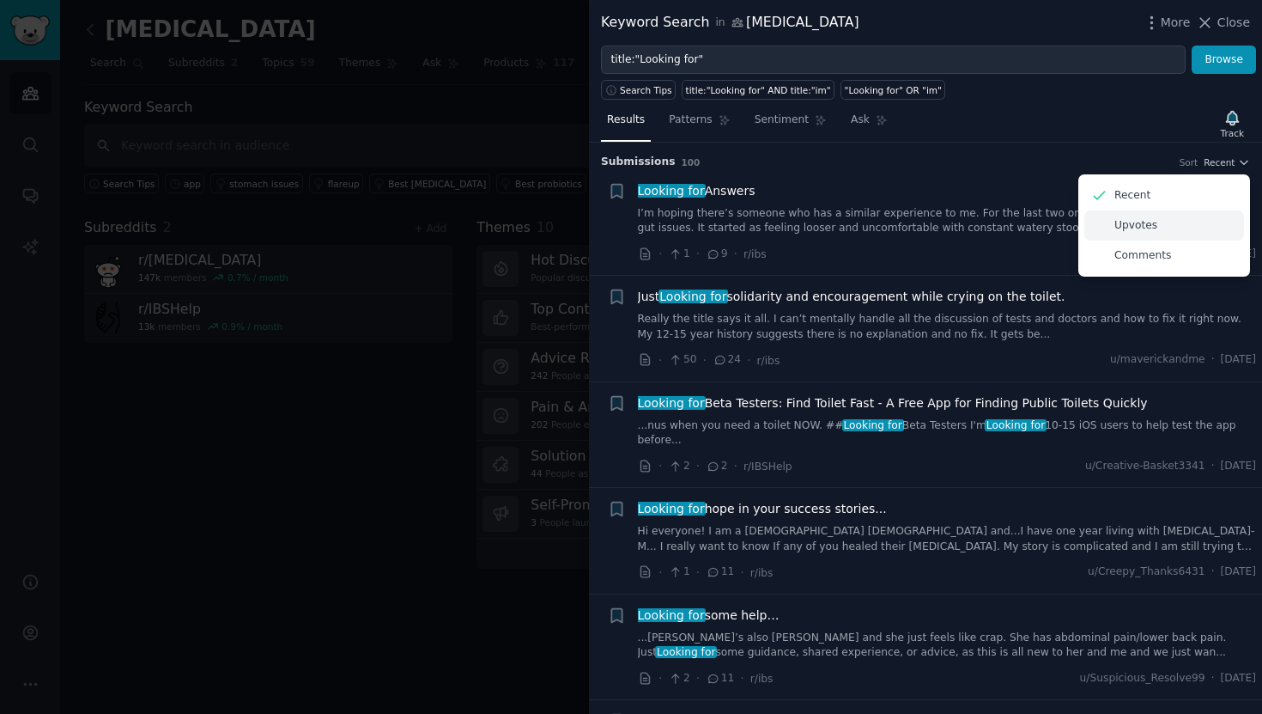
click at [1193, 225] on div "Upvotes" at bounding box center [1164, 225] width 160 height 30
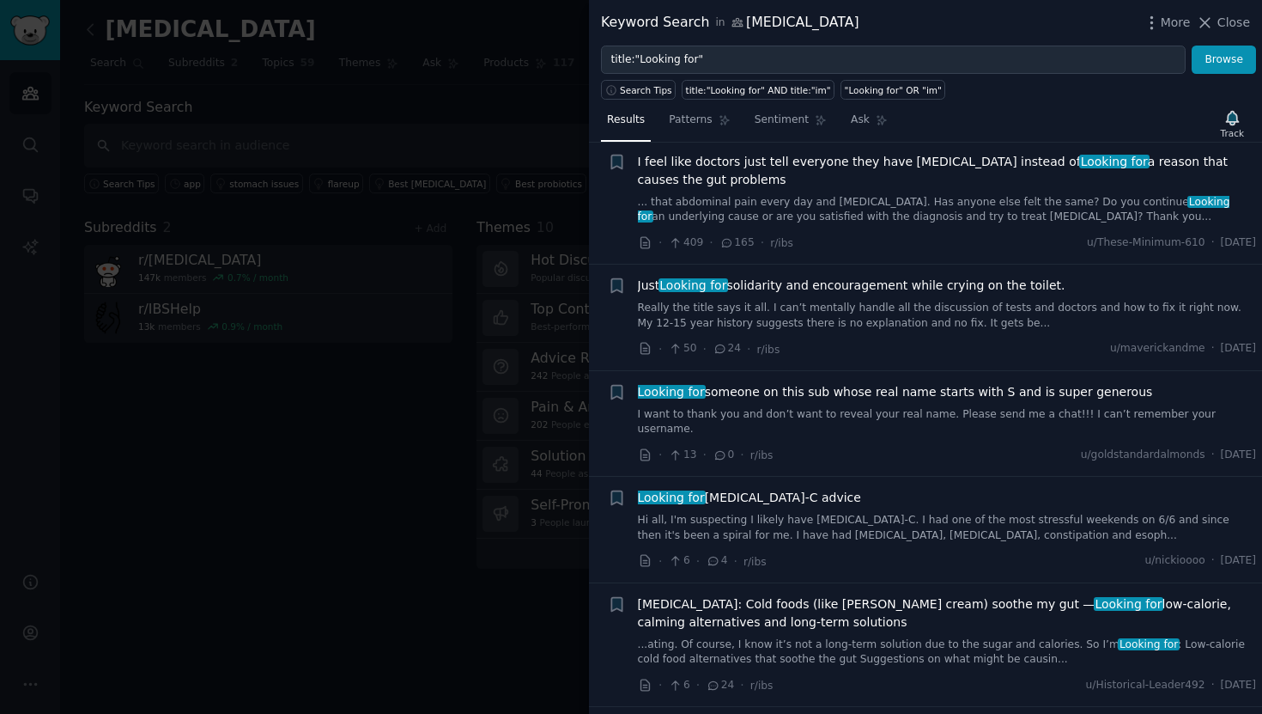
scroll to position [39, 0]
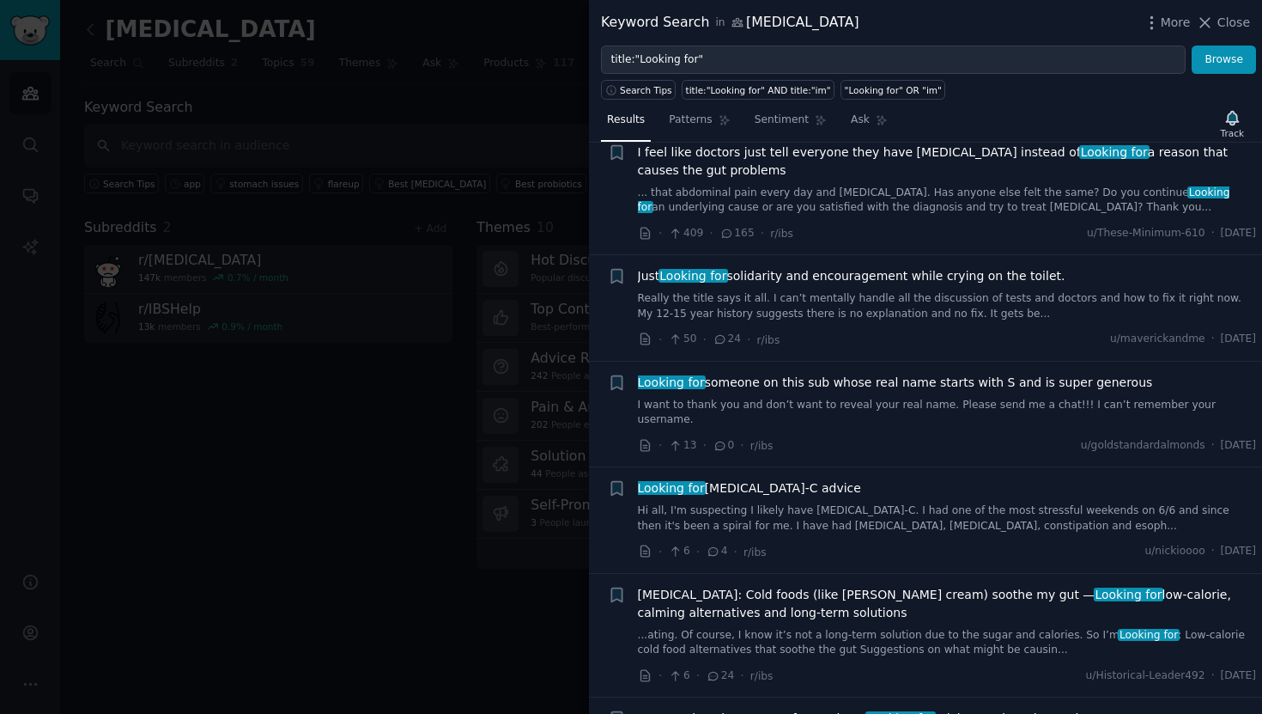
drag, startPoint x: 563, startPoint y: 267, endPoint x: 600, endPoint y: 265, distance: 37.0
click at [592, 267] on div "Keyword Search in ibs More Close title:"Looking for" Browse Search Tips title:"…" at bounding box center [631, 357] width 1262 height 714
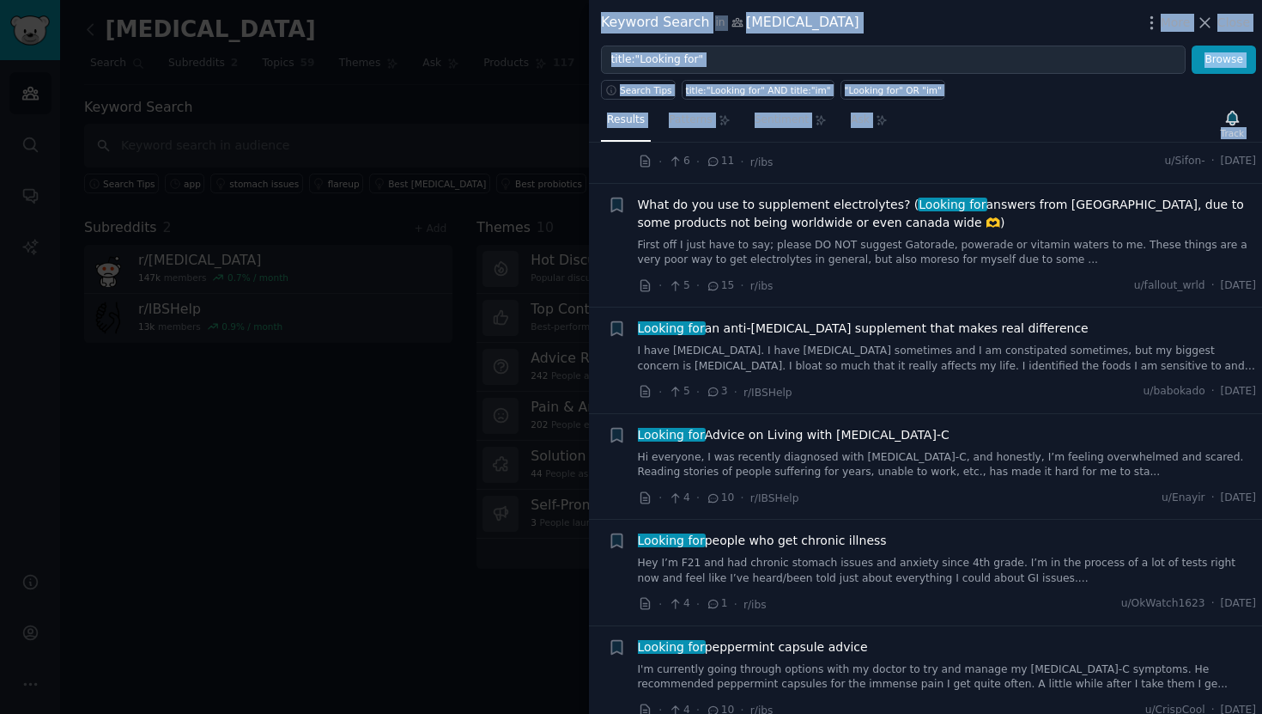
scroll to position [1492, 0]
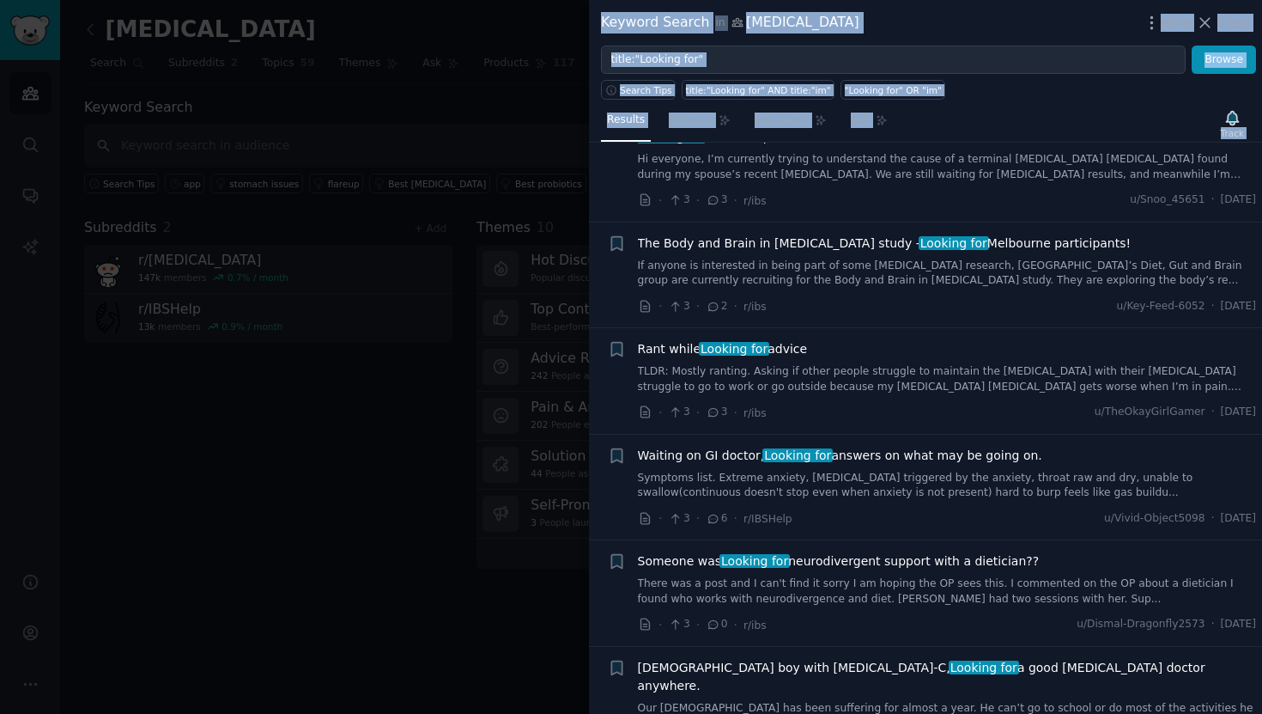
click at [465, 318] on div at bounding box center [631, 357] width 1262 height 714
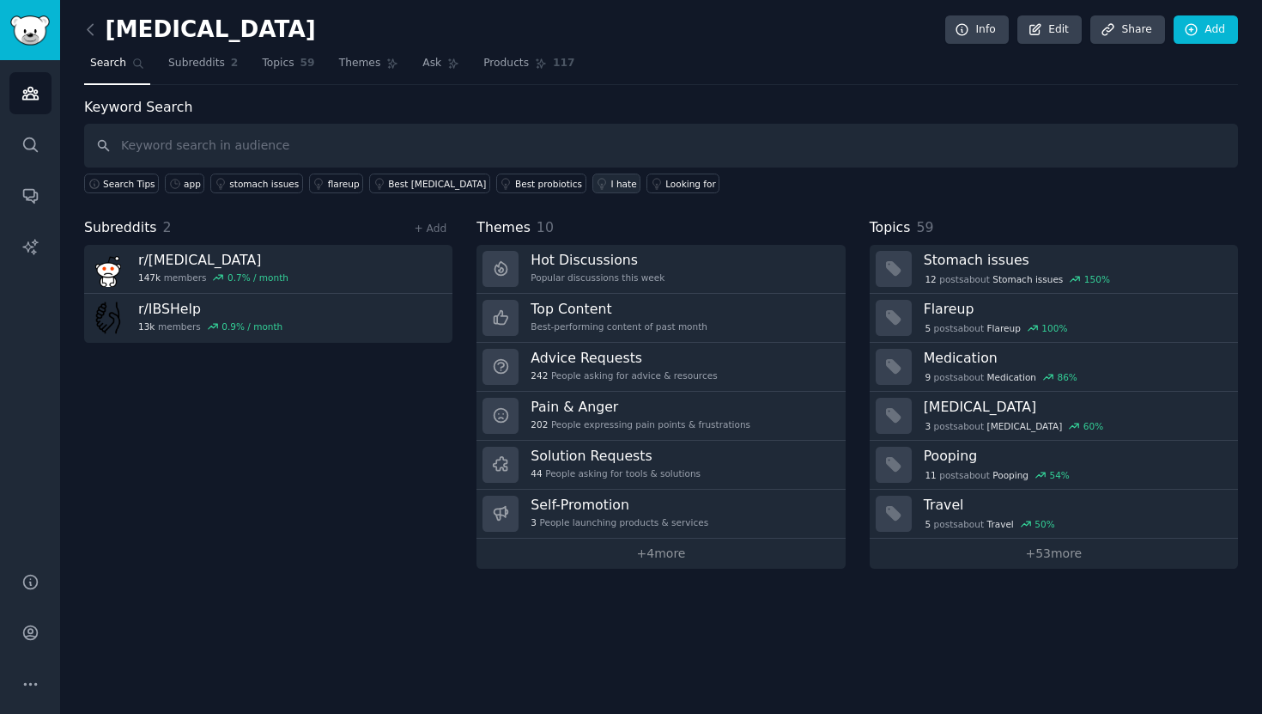
click at [611, 185] on div "I hate" at bounding box center [624, 184] width 26 height 12
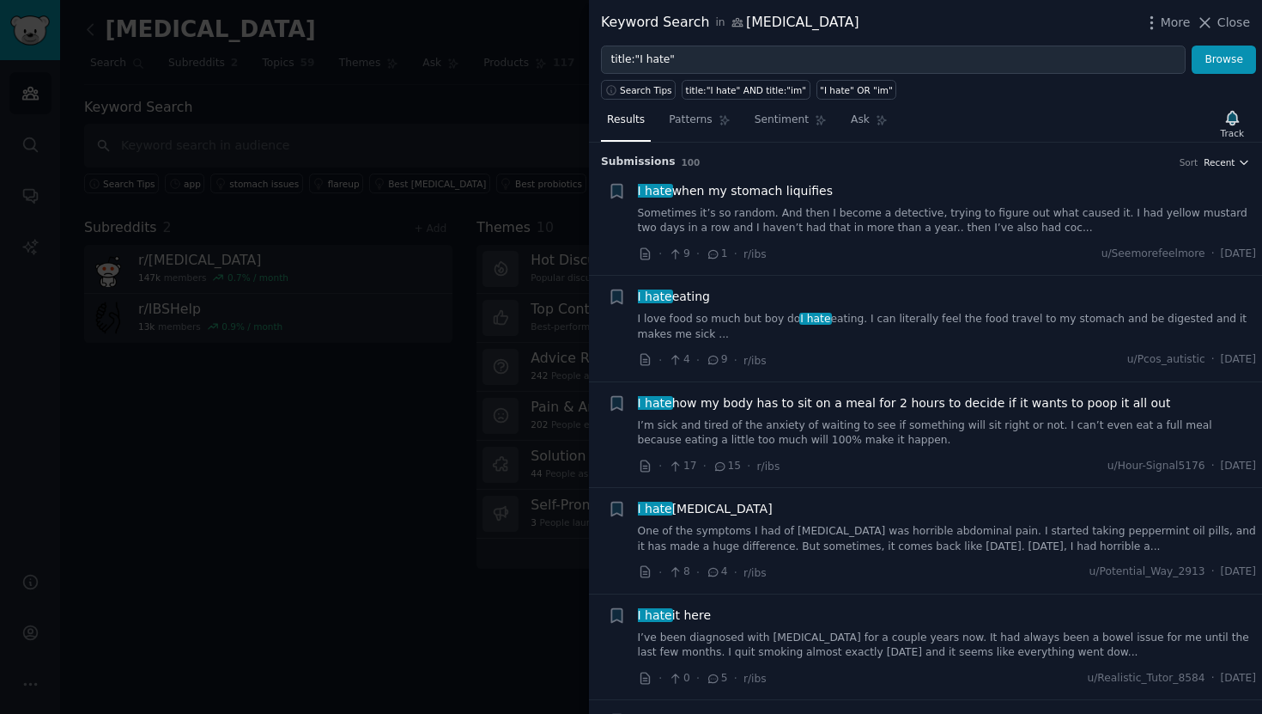
click at [1206, 163] on span "Recent" at bounding box center [1219, 162] width 31 height 12
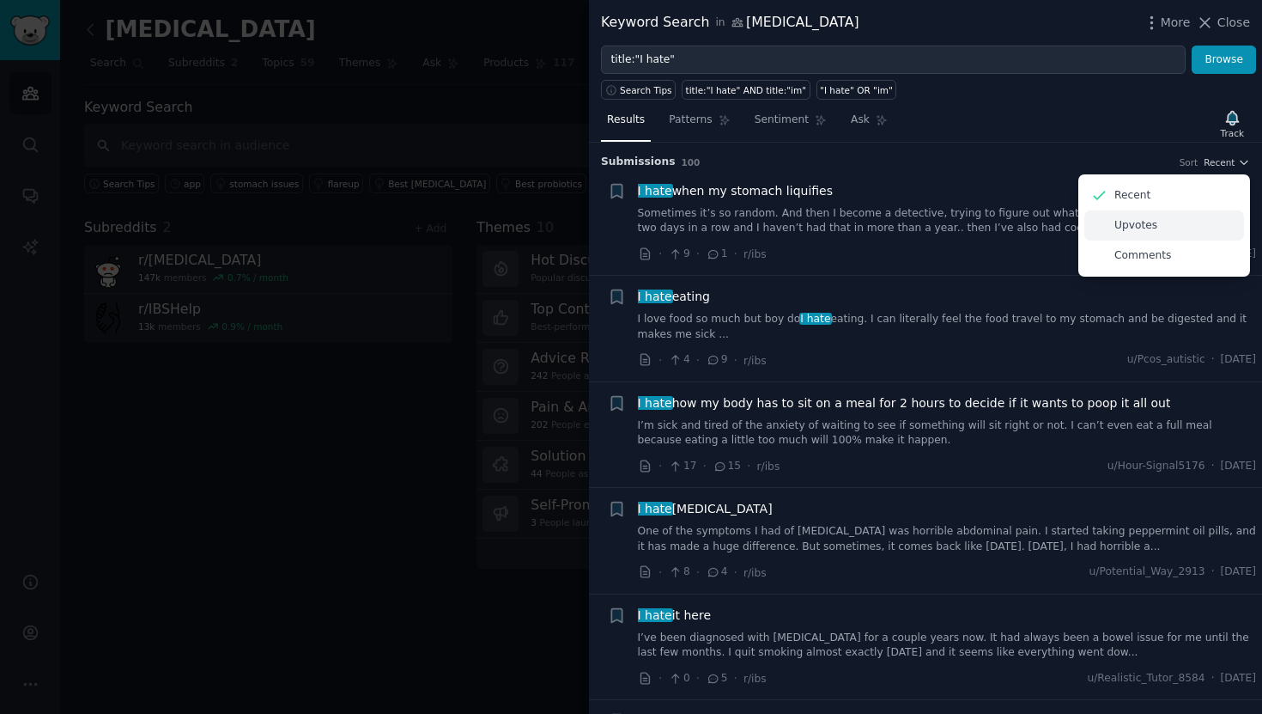
click at [1184, 228] on div "Upvotes" at bounding box center [1164, 225] width 160 height 30
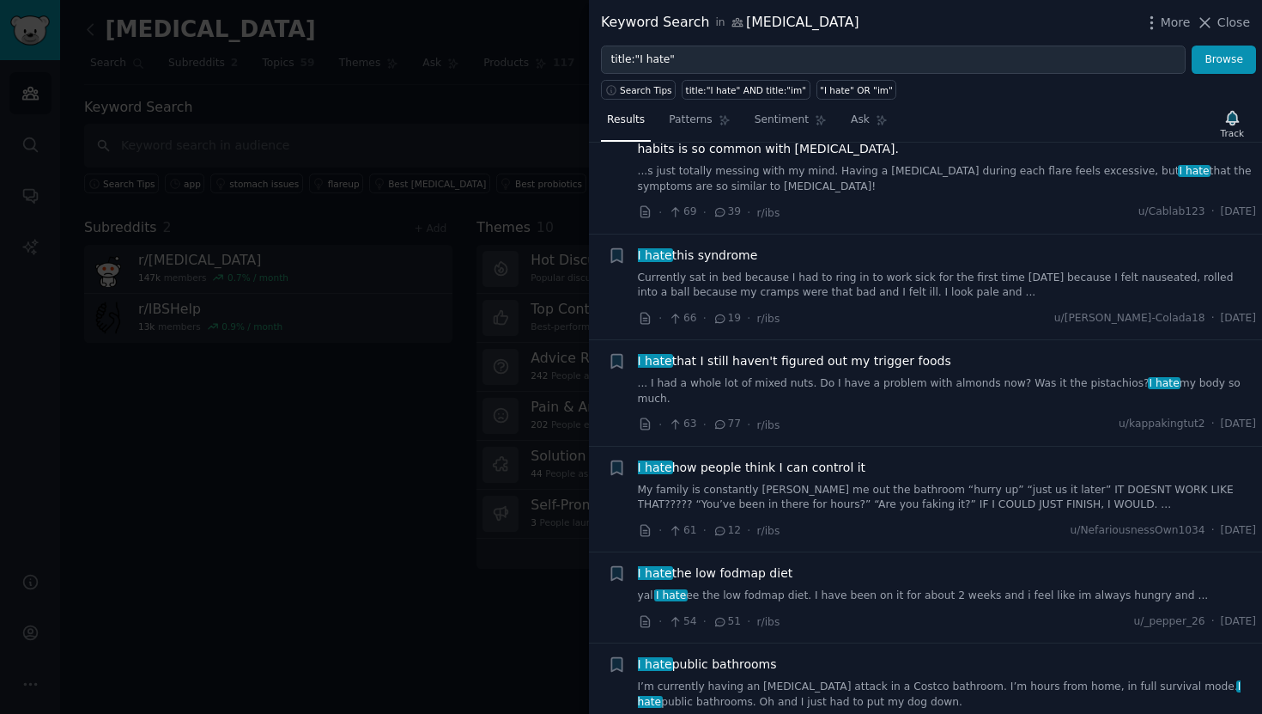
scroll to position [1523, 0]
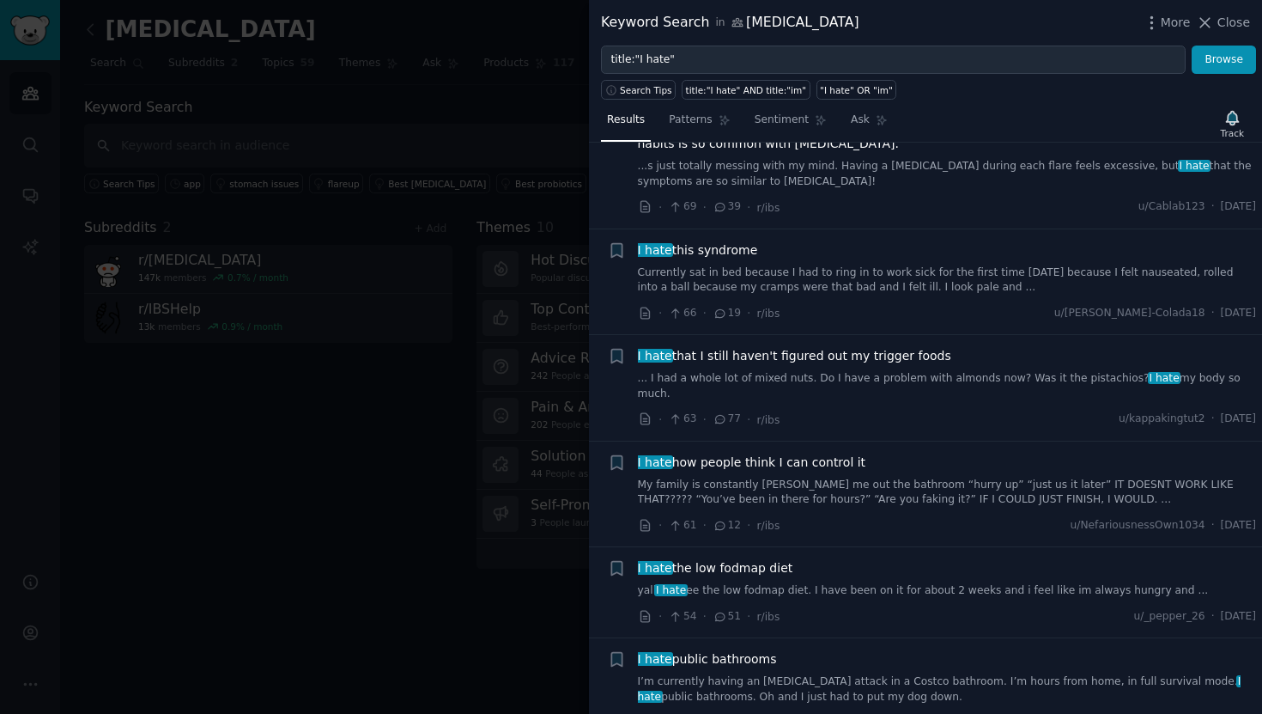
click at [920, 347] on span "I hate that I still haven't figured out my trigger foods" at bounding box center [794, 356] width 313 height 18
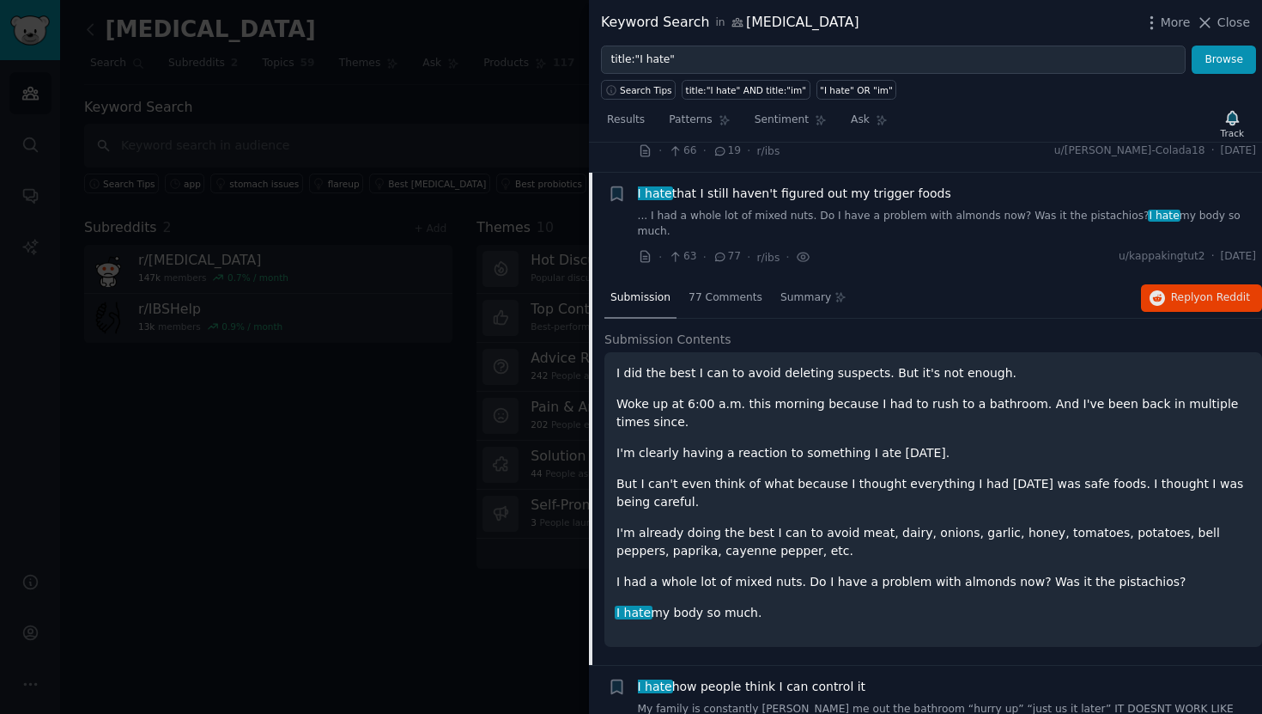
scroll to position [1700, 0]
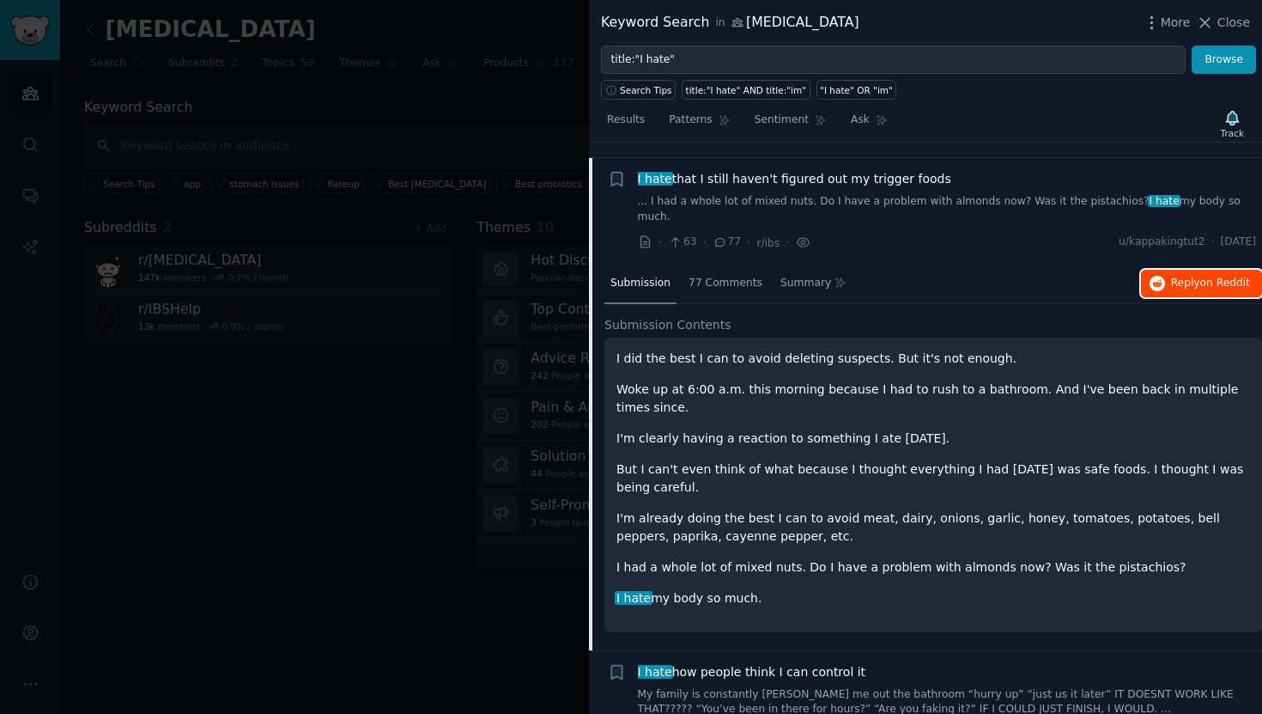
click at [1212, 270] on button "Reply on Reddit" at bounding box center [1201, 283] width 121 height 27
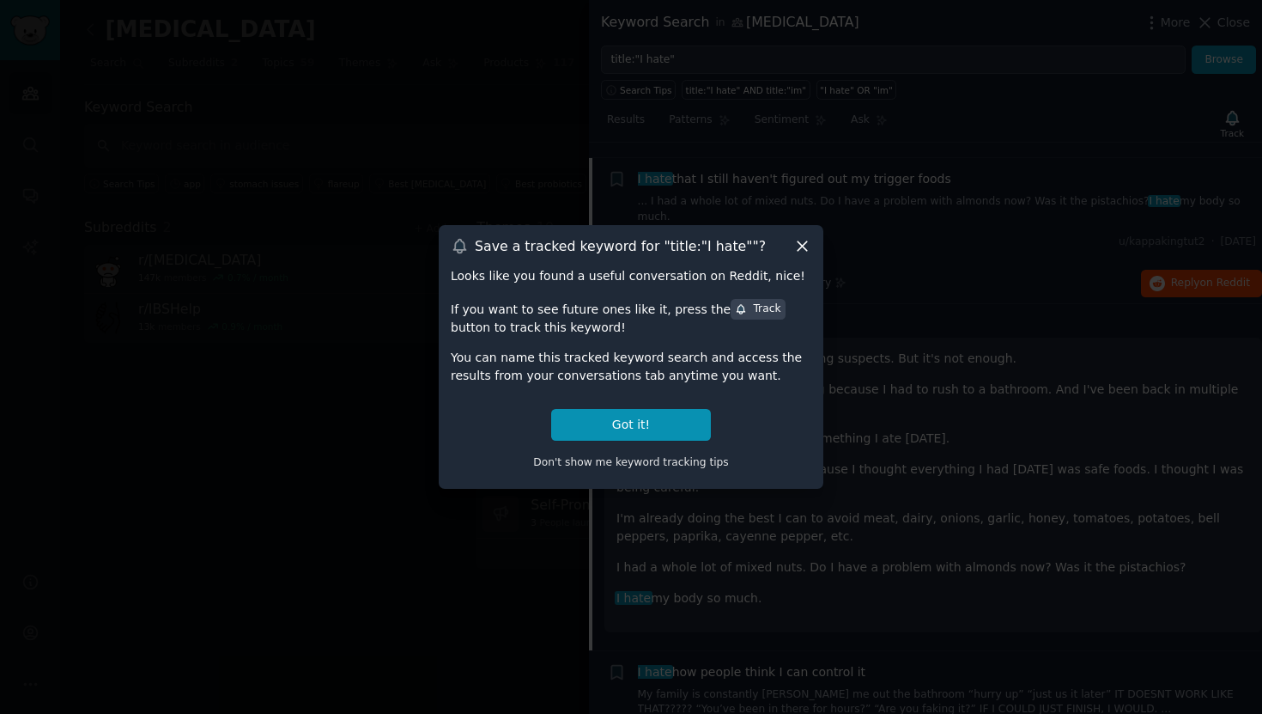
click at [805, 240] on icon at bounding box center [802, 246] width 18 height 18
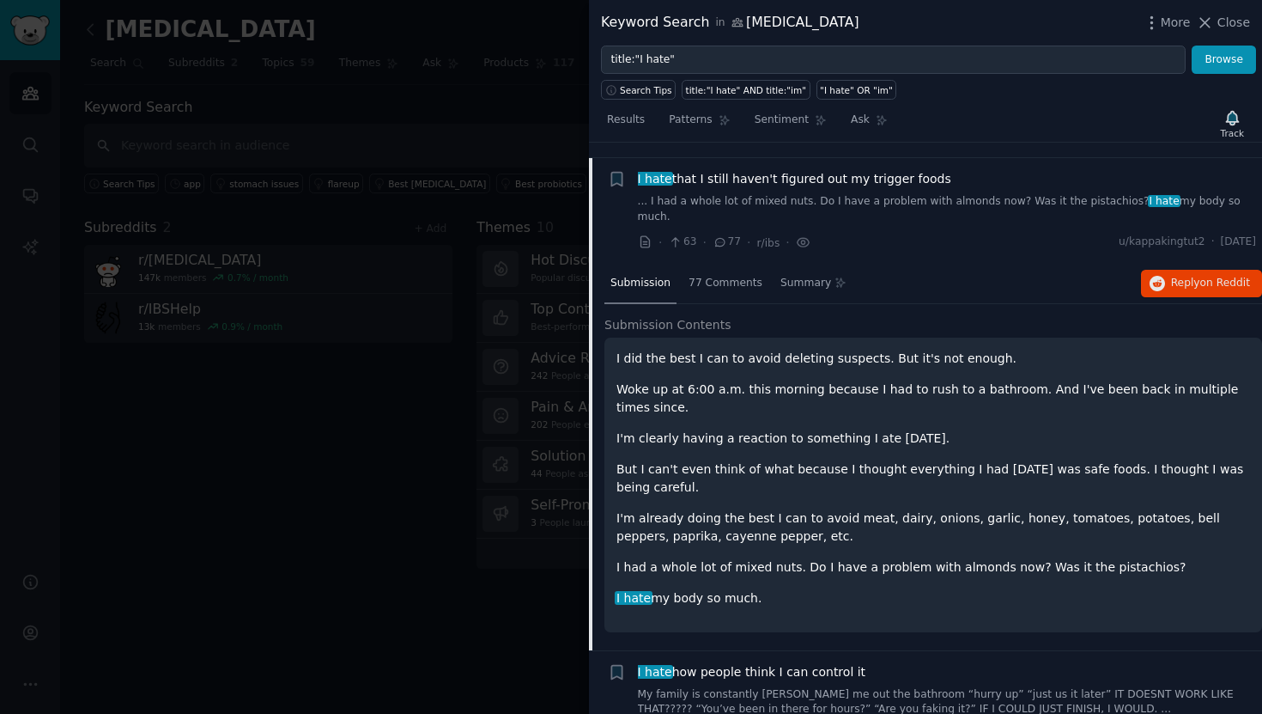
click at [392, 85] on div at bounding box center [631, 357] width 1262 height 714
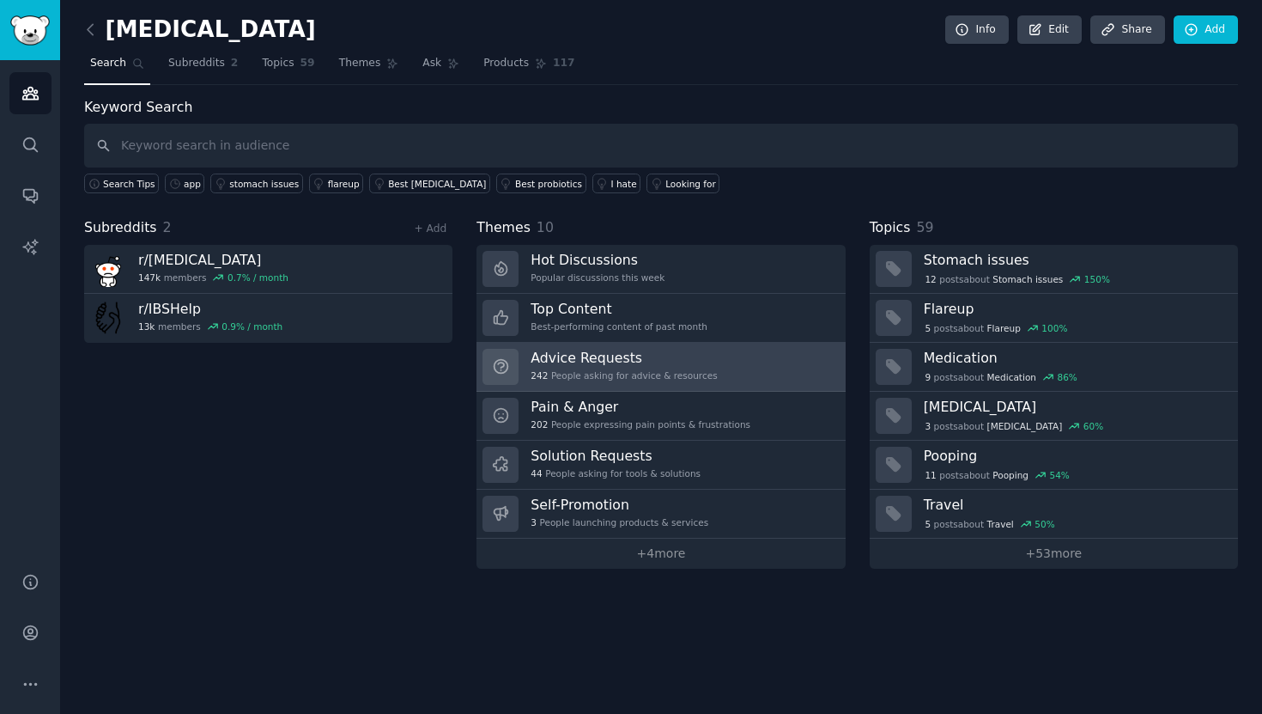
click at [660, 383] on div "Advice Requests 242 People asking for advice & resources" at bounding box center [624, 367] width 186 height 36
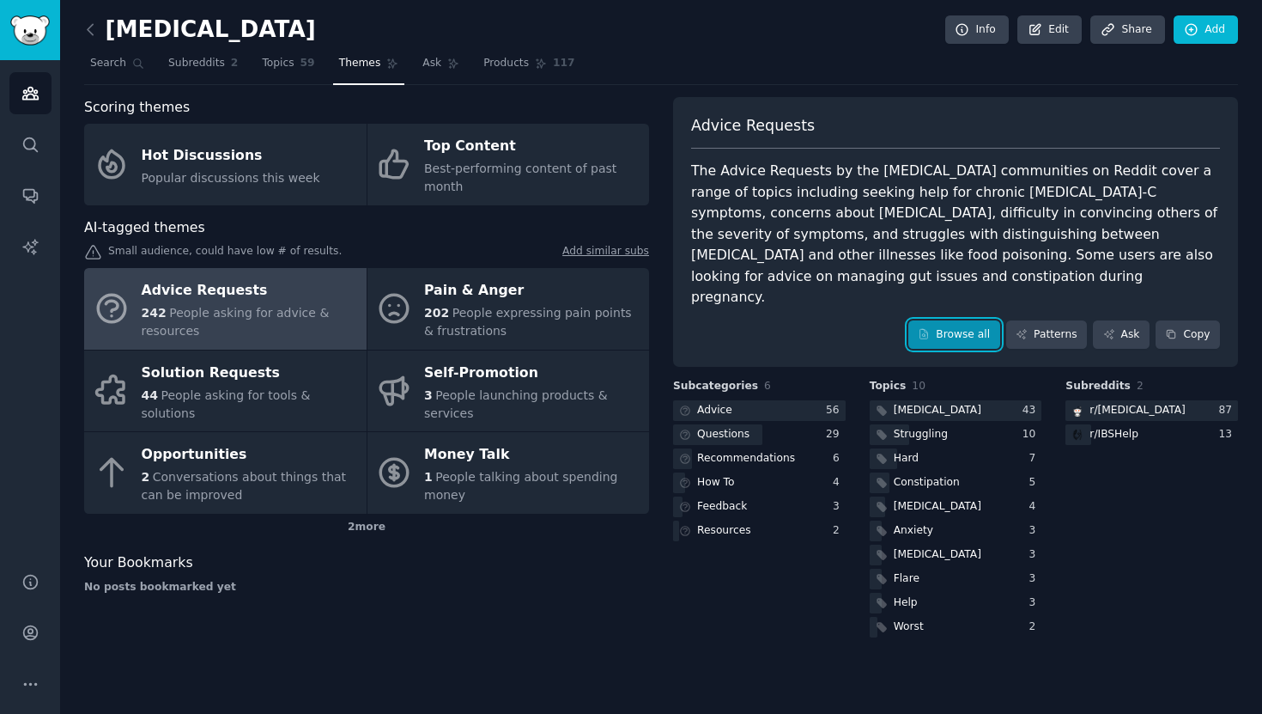
click at [965, 320] on link "Browse all" at bounding box center [954, 334] width 92 height 29
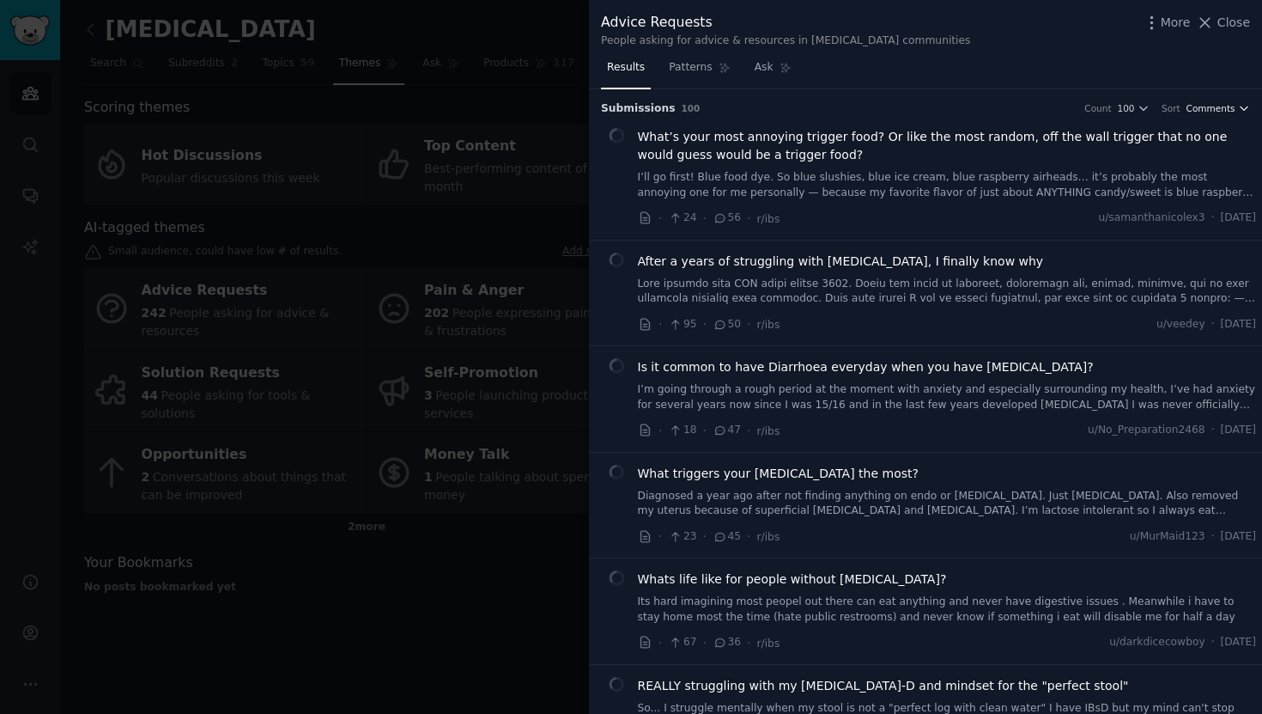
click at [1229, 114] on span "Comments" at bounding box center [1211, 108] width 49 height 12
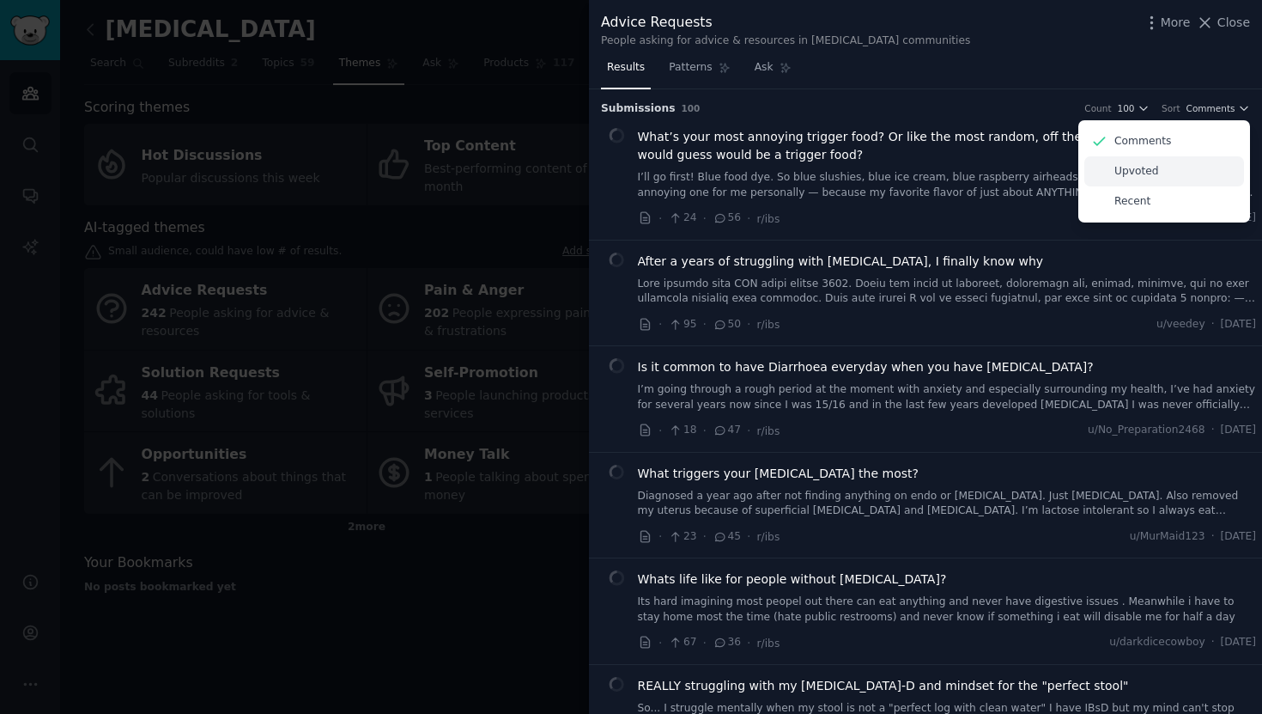
click at [1191, 164] on div "Upvoted" at bounding box center [1164, 171] width 160 height 30
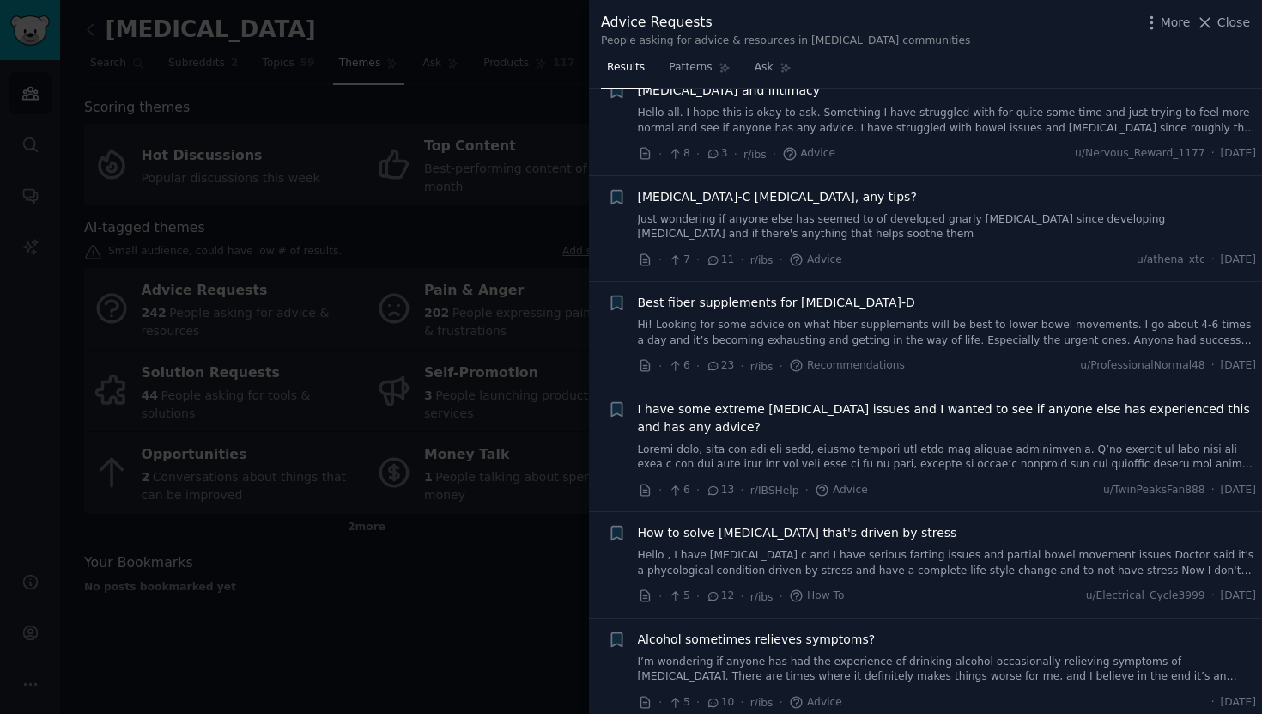
scroll to position [2172, 0]
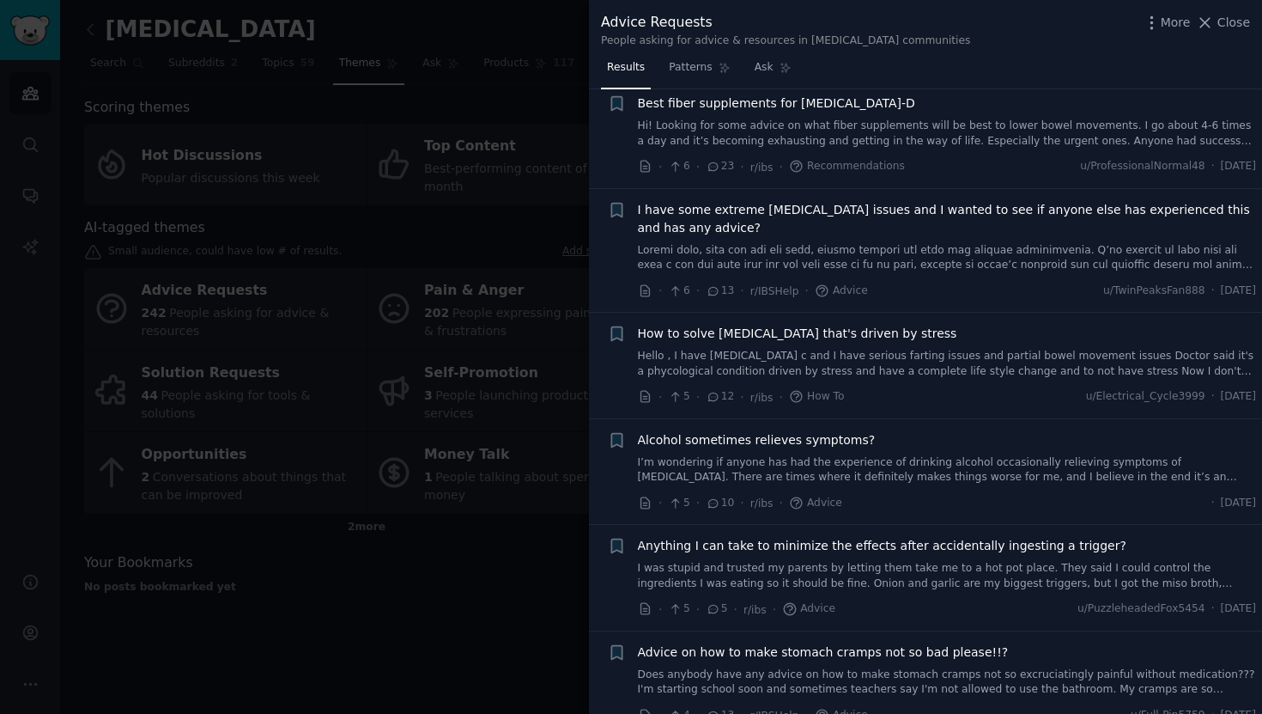
click at [469, 596] on div at bounding box center [631, 357] width 1262 height 714
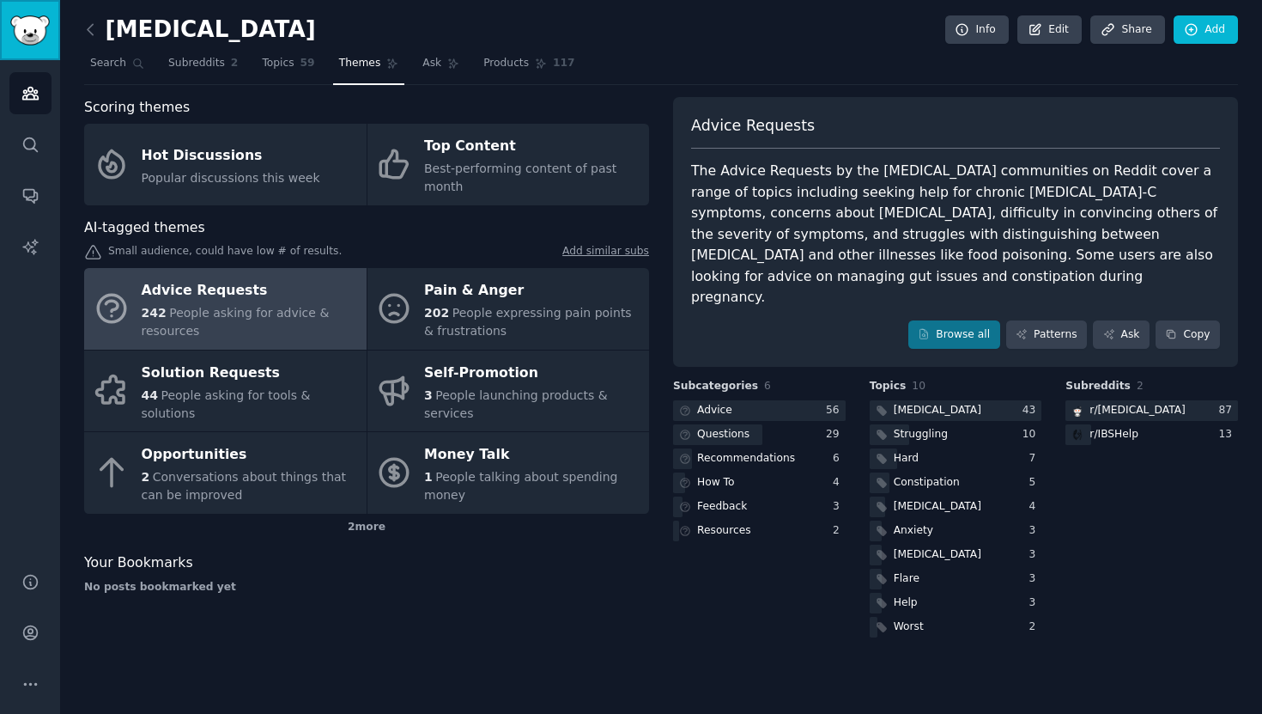
click at [27, 33] on img "Sidebar" at bounding box center [29, 30] width 39 height 30
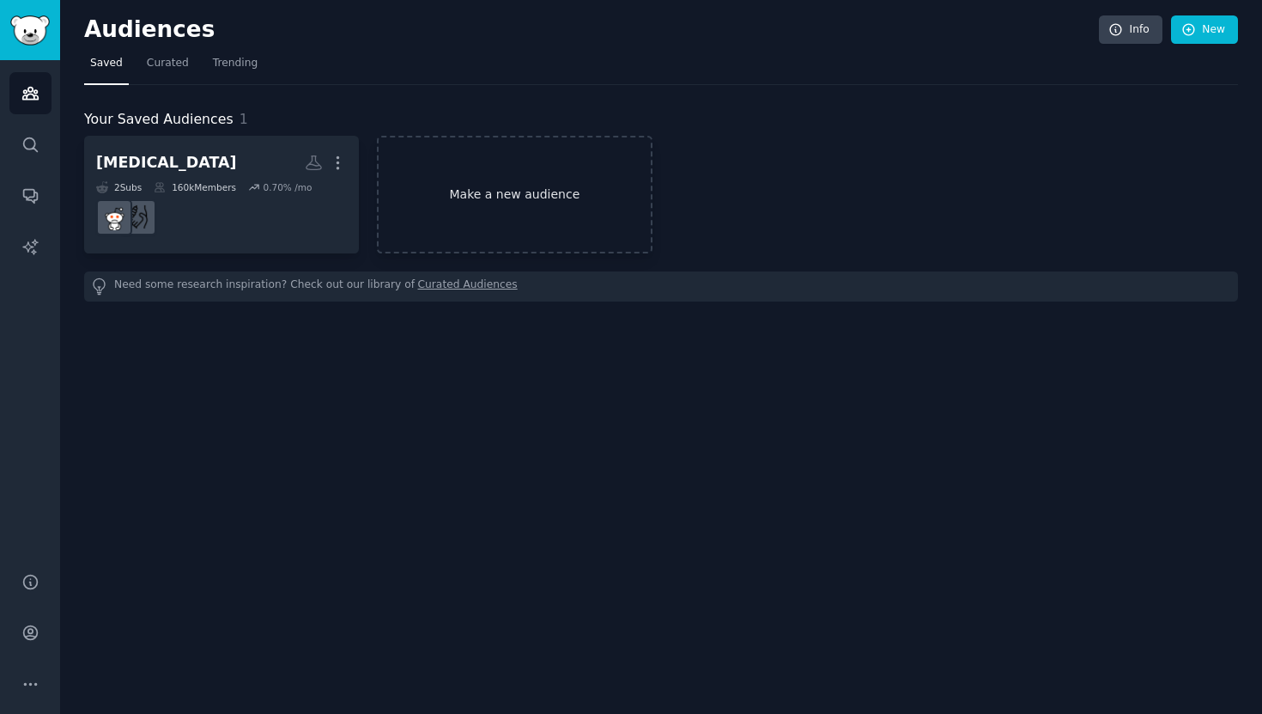
click at [489, 213] on link "Make a new audience" at bounding box center [514, 195] width 275 height 118
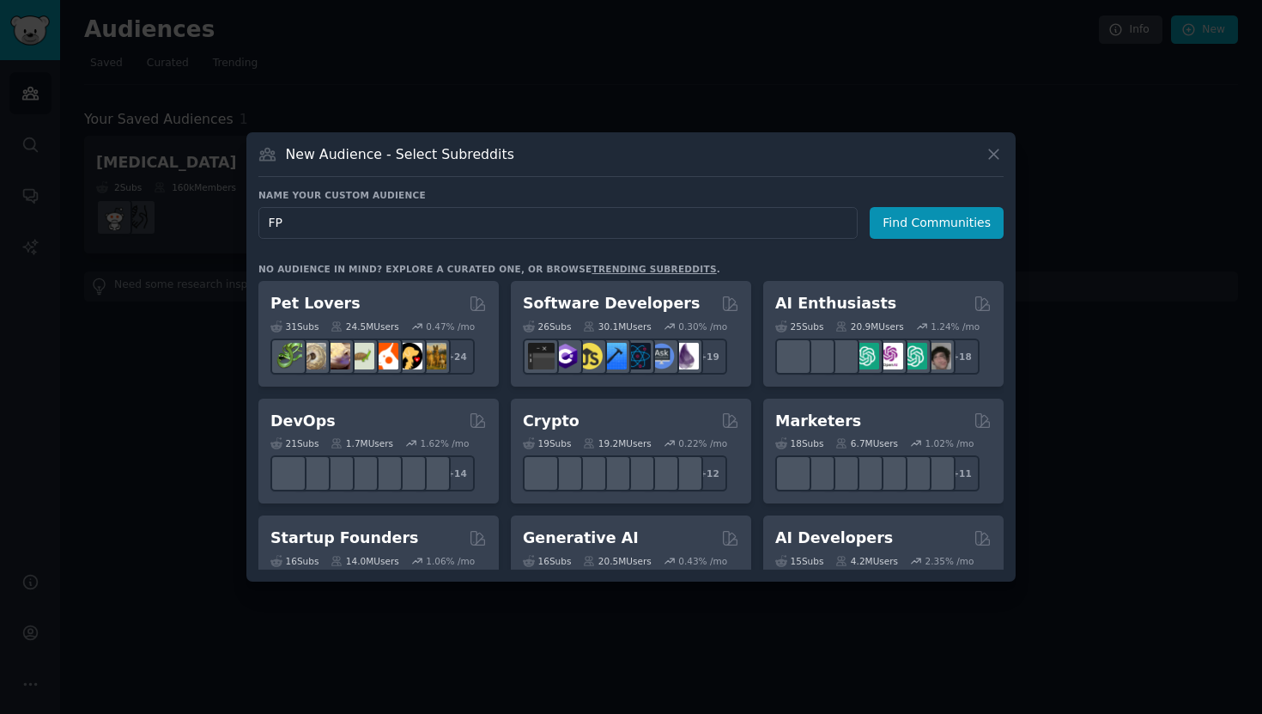
type input "FPL"
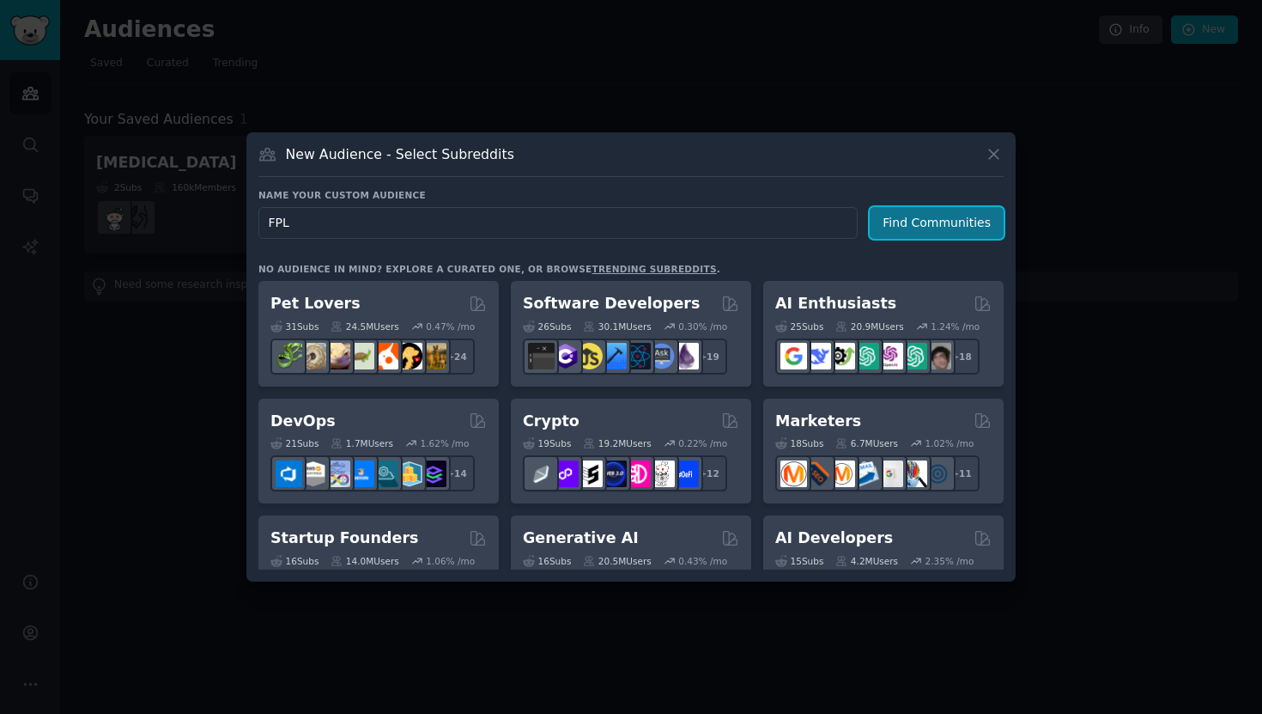
click at [929, 234] on button "Find Communities" at bounding box center [937, 223] width 134 height 32
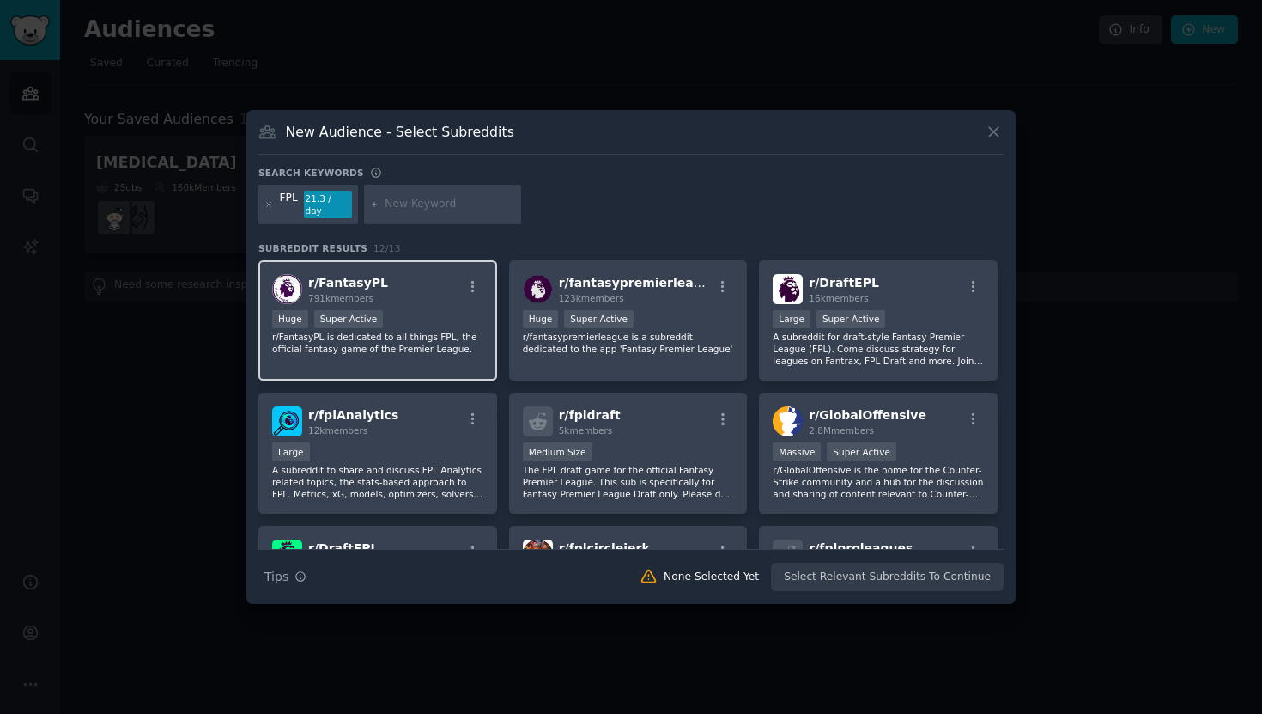
click at [402, 286] on div "r/ FantasyPL 791k members" at bounding box center [377, 289] width 211 height 30
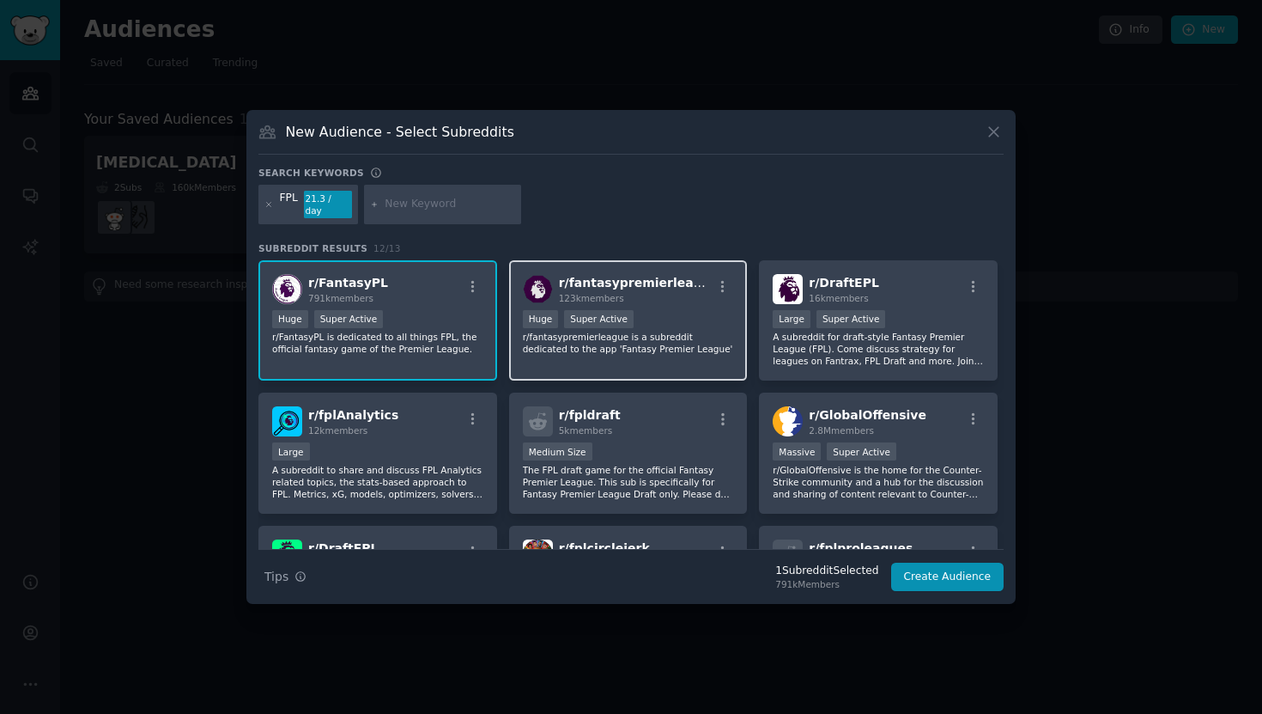
click at [535, 289] on img at bounding box center [538, 289] width 30 height 30
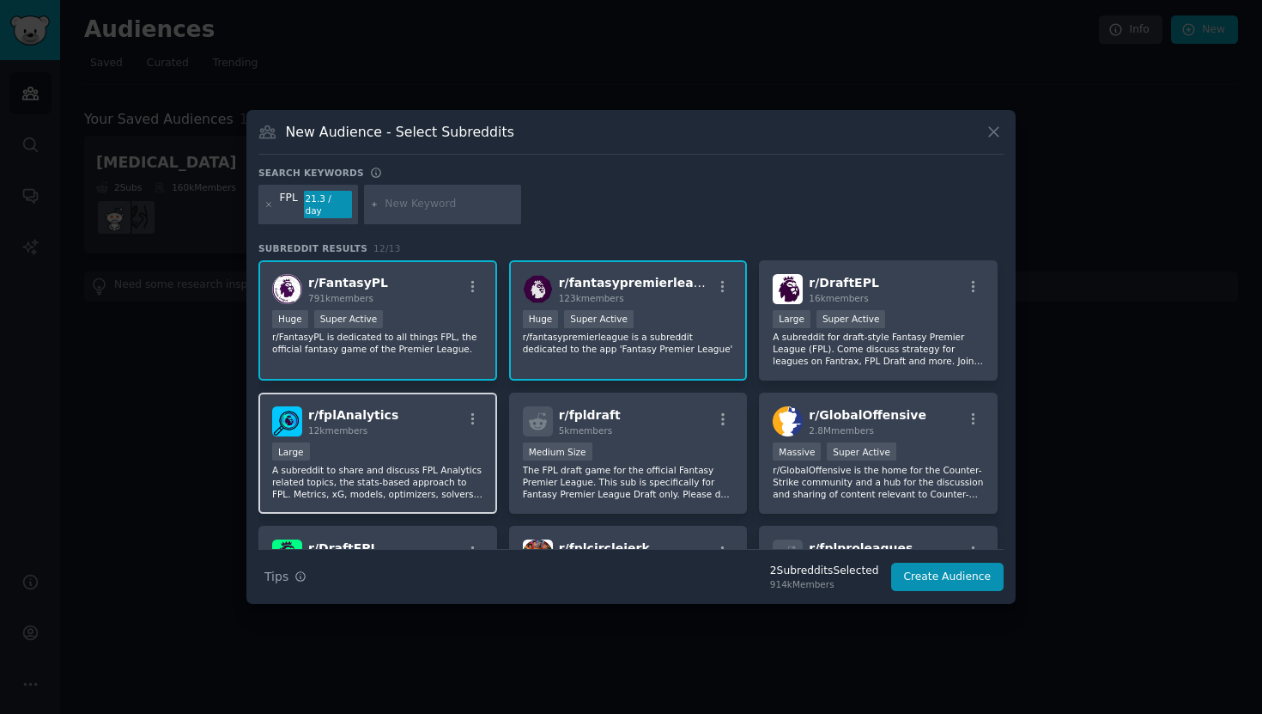
click at [455, 425] on div "r/ fplAnalytics 12k members" at bounding box center [377, 421] width 211 height 30
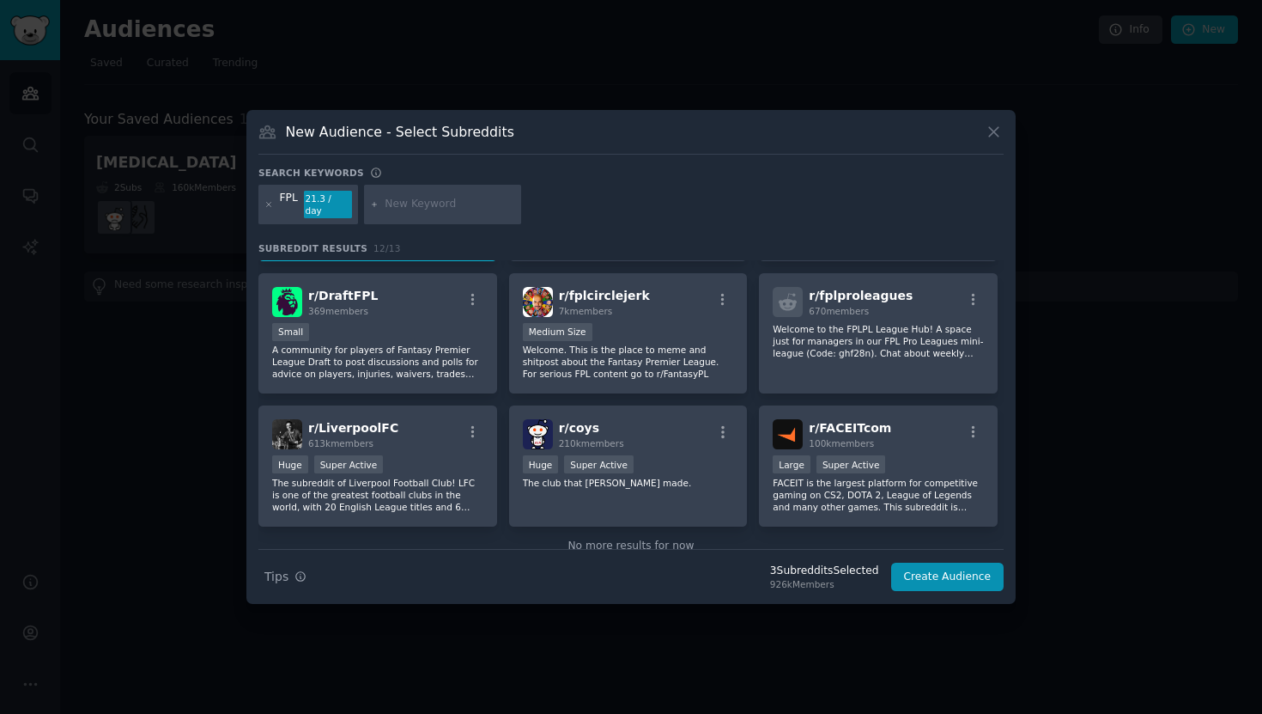
scroll to position [290, 0]
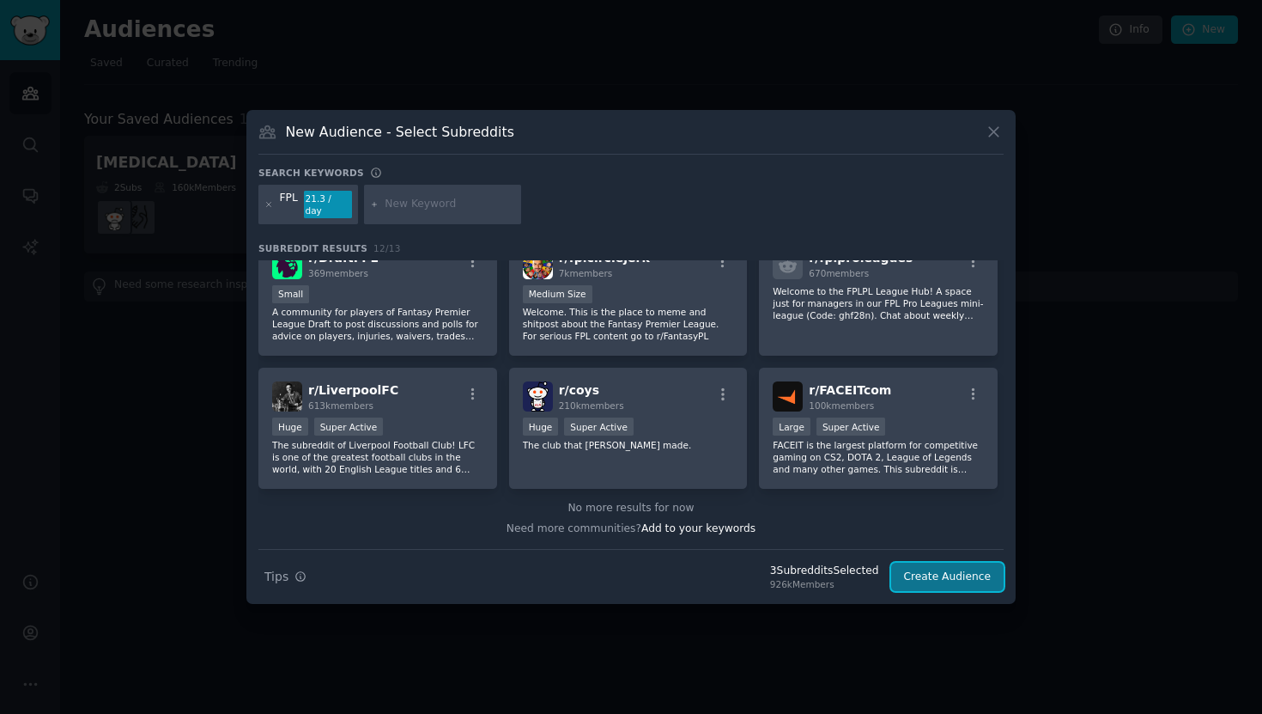
click at [963, 582] on button "Create Audience" at bounding box center [947, 576] width 113 height 29
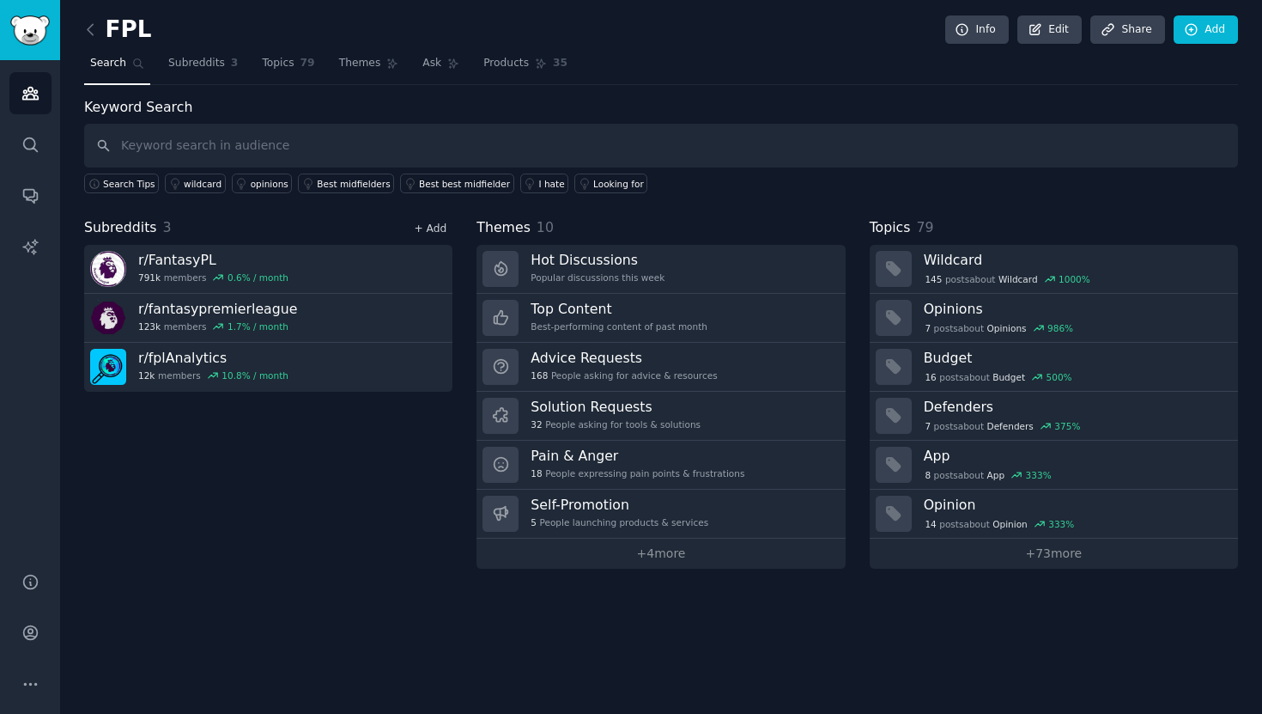
click at [442, 227] on link "+ Add" at bounding box center [430, 228] width 33 height 12
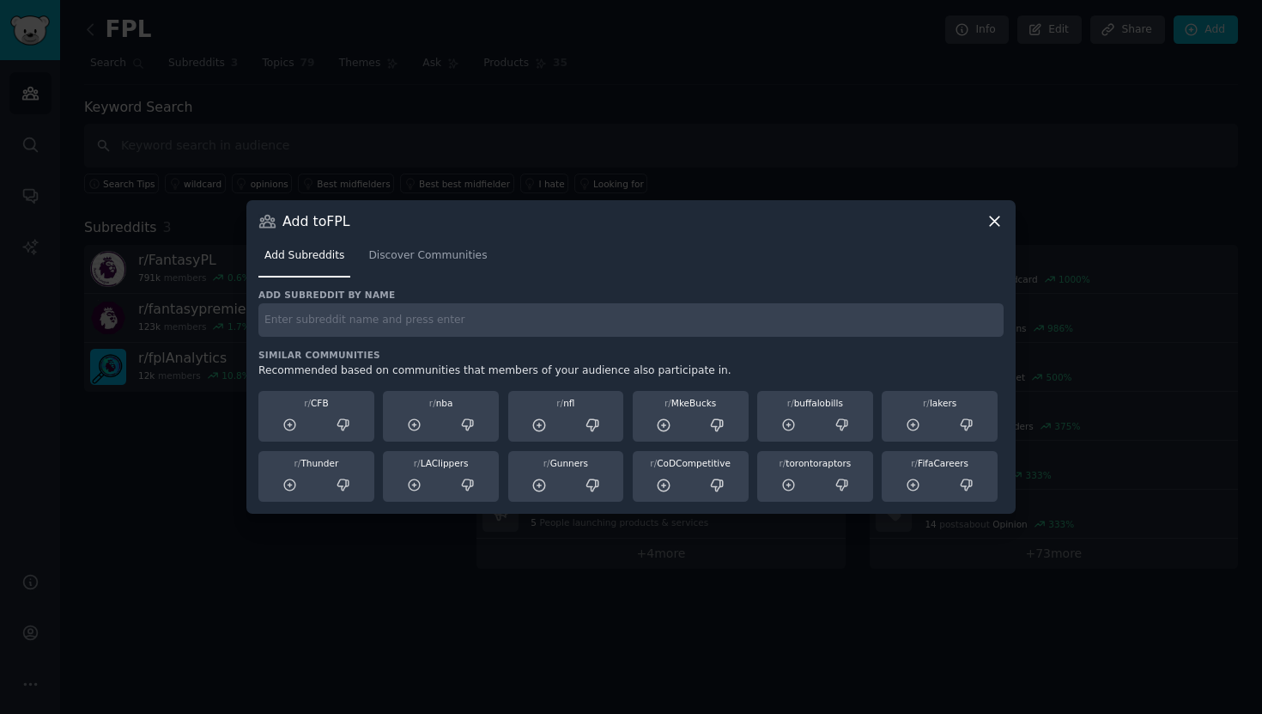
click at [407, 170] on div at bounding box center [631, 357] width 1262 height 714
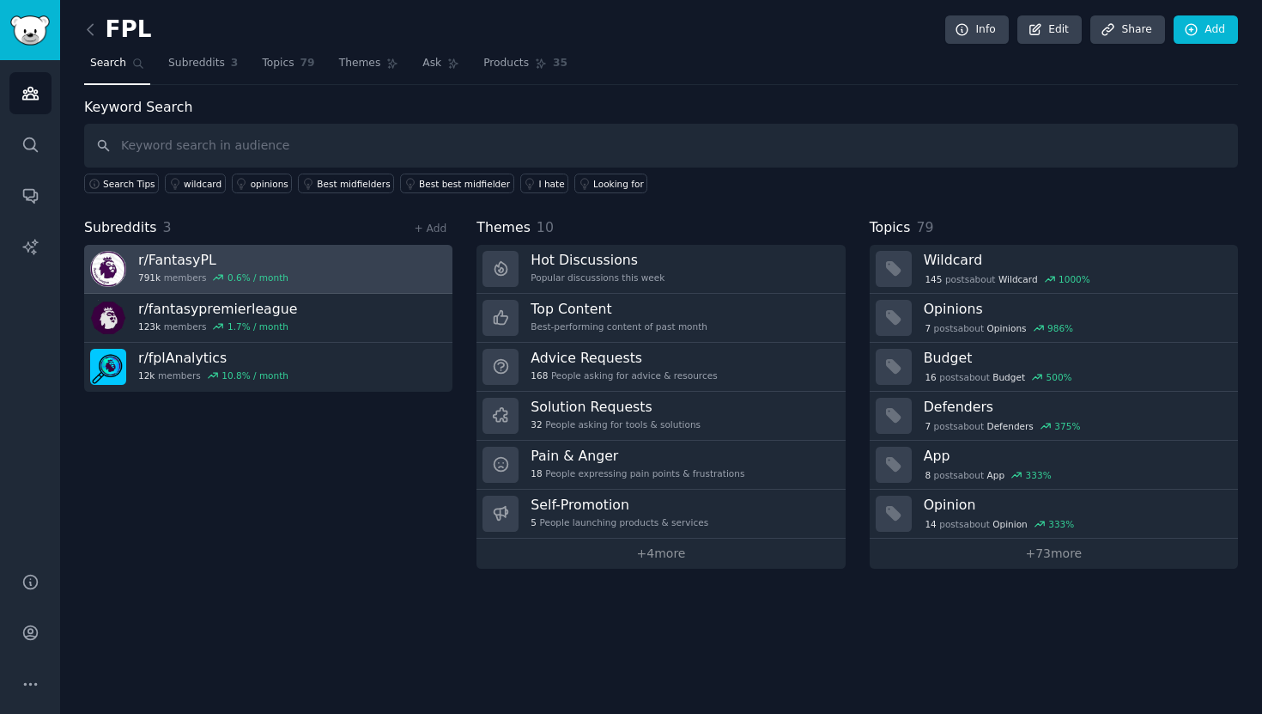
click at [308, 263] on link "r/ FantasyPL 791k members 0.6 % / month" at bounding box center [268, 269] width 368 height 49
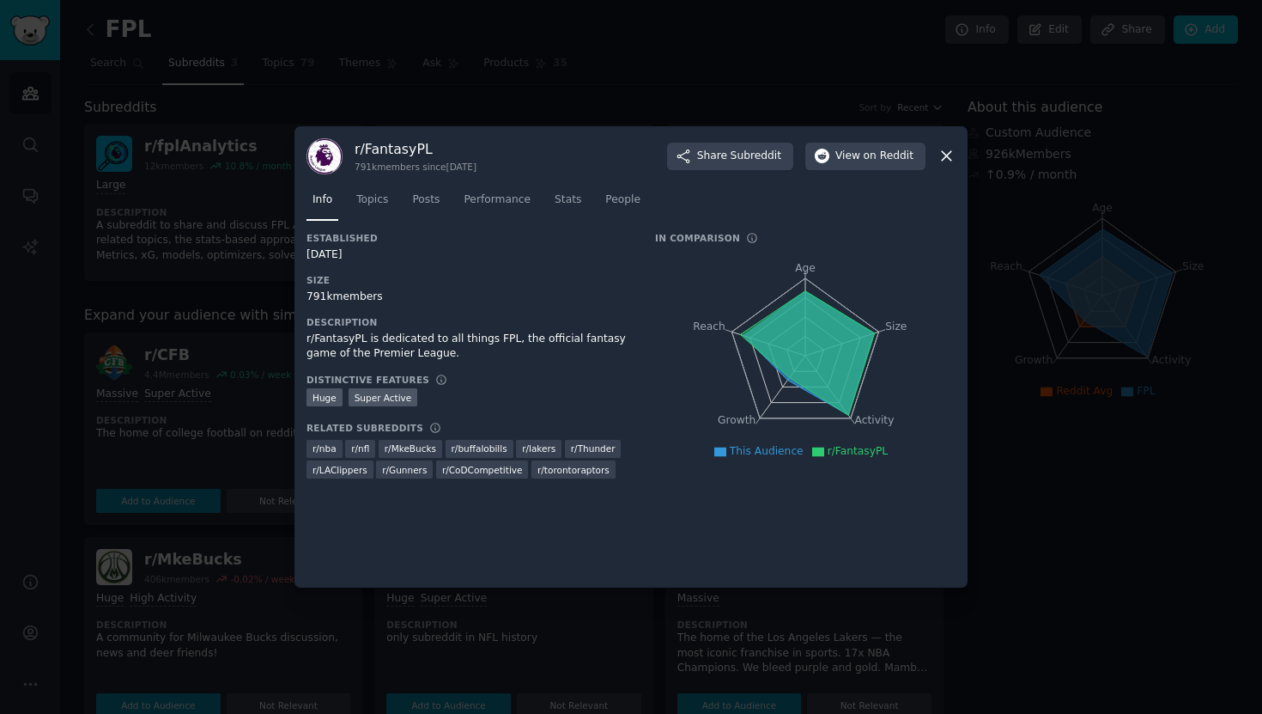
click at [227, 418] on div at bounding box center [631, 357] width 1262 height 714
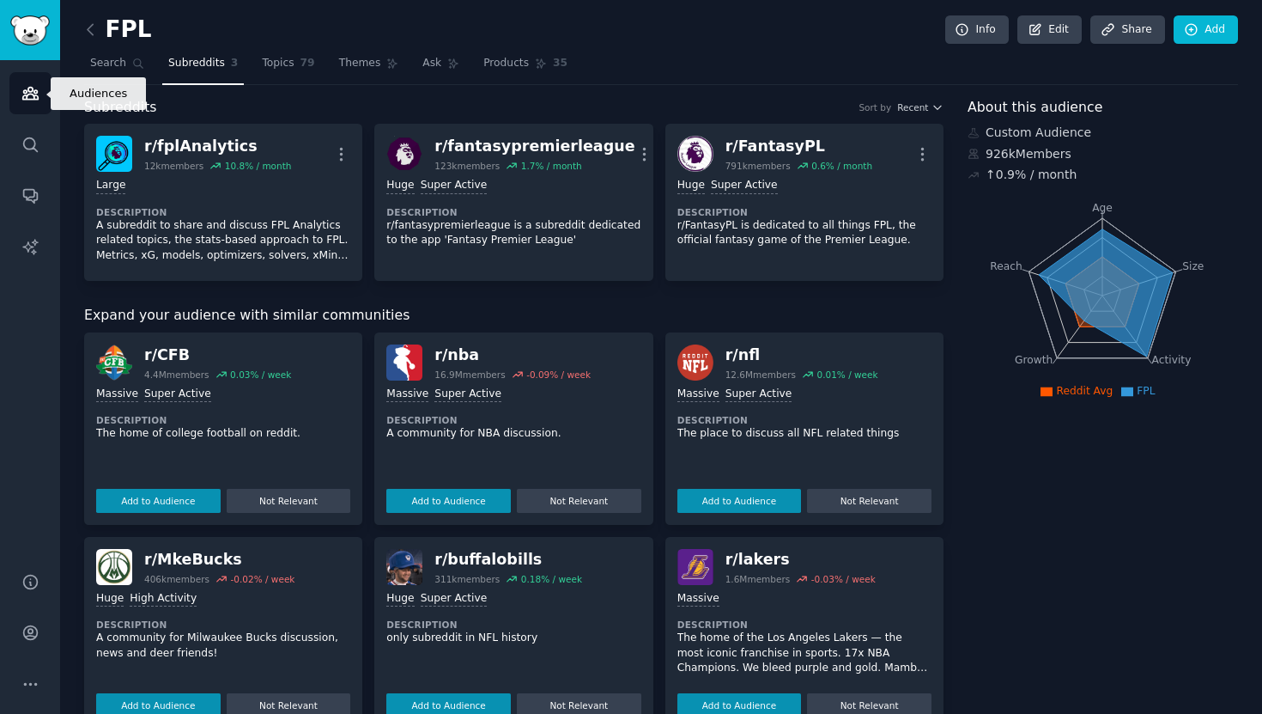
click at [33, 96] on icon "Sidebar" at bounding box center [29, 94] width 15 height 12
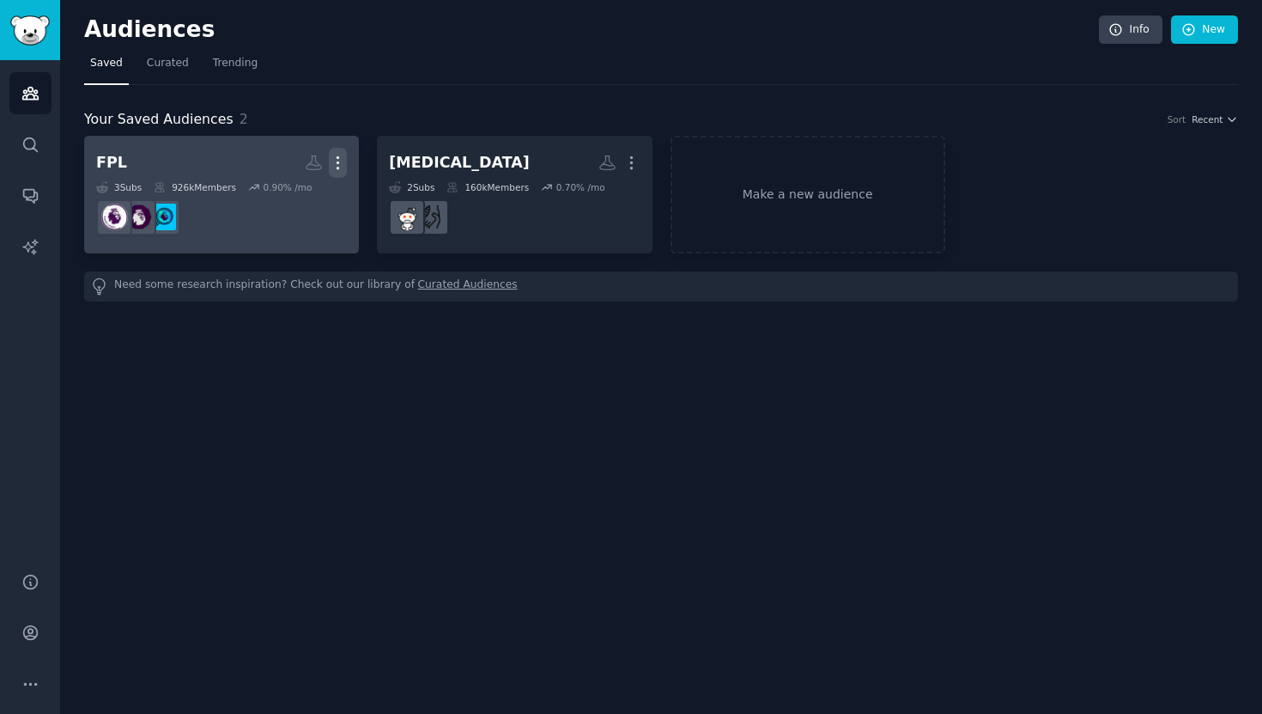
click at [337, 160] on icon "button" at bounding box center [338, 163] width 18 height 18
click at [293, 166] on p "View" at bounding box center [285, 169] width 28 height 18
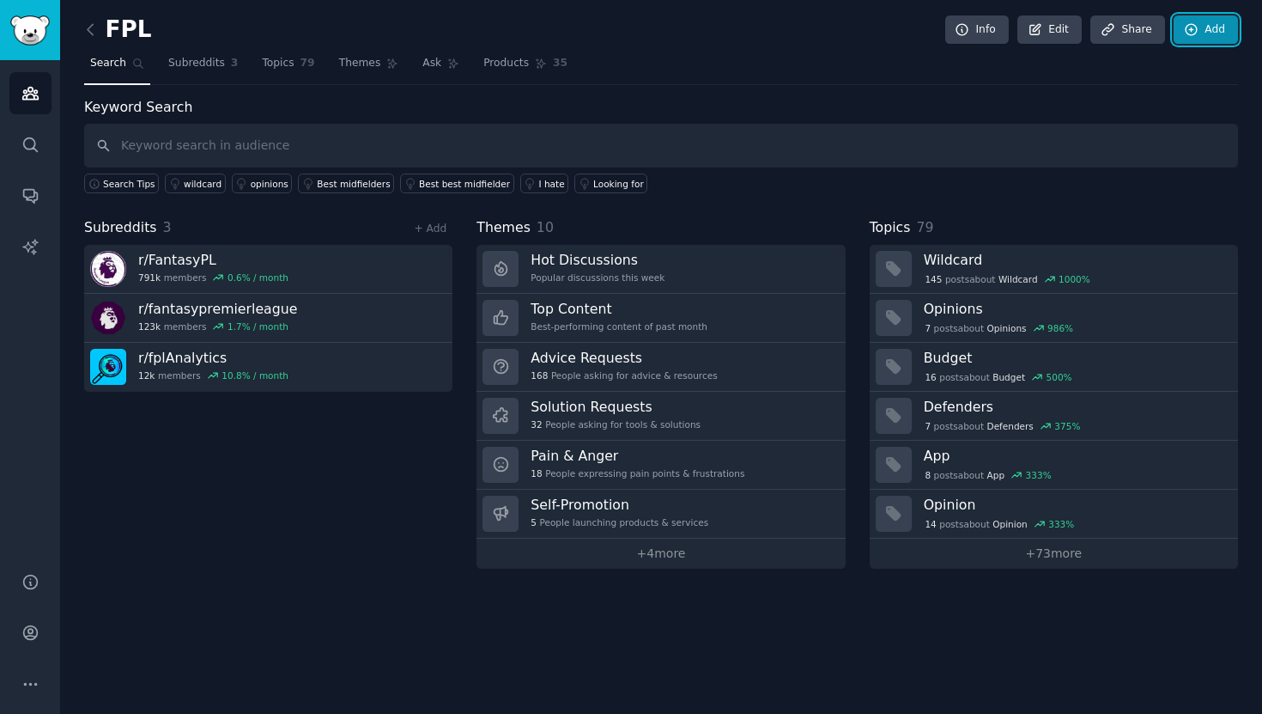
click at [1214, 37] on link "Add" at bounding box center [1206, 29] width 64 height 29
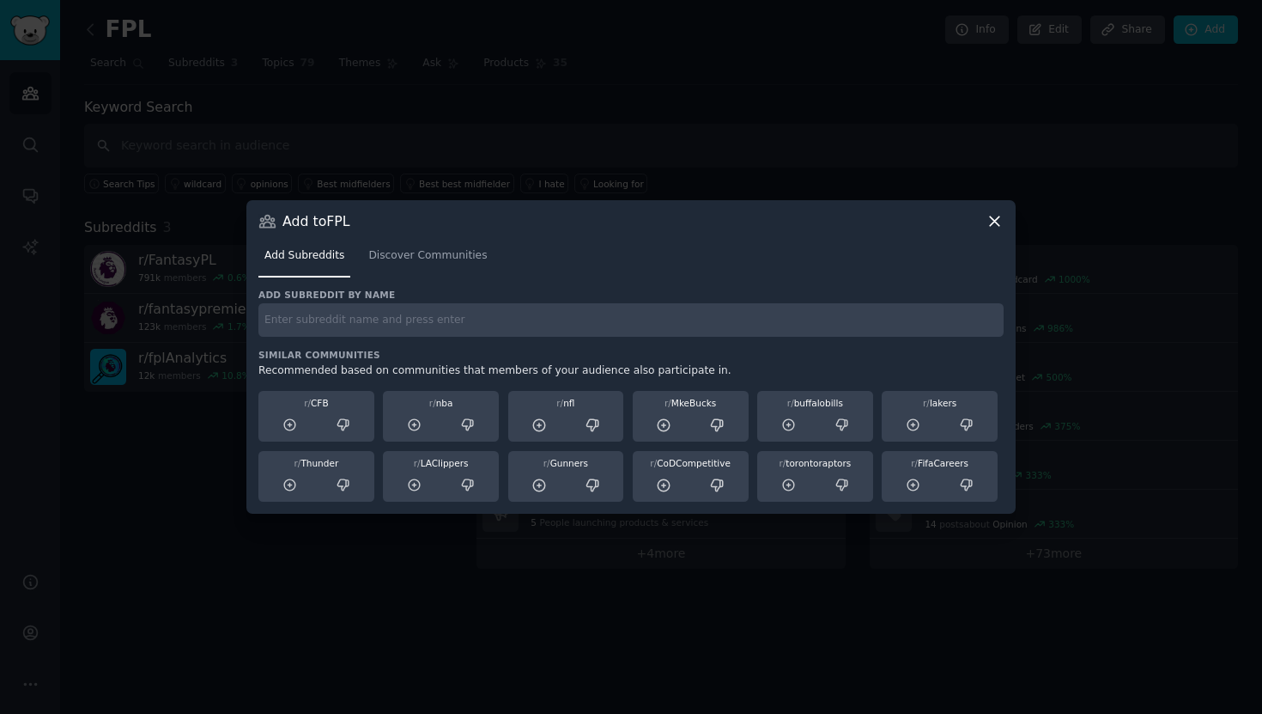
click at [904, 120] on div at bounding box center [631, 357] width 1262 height 714
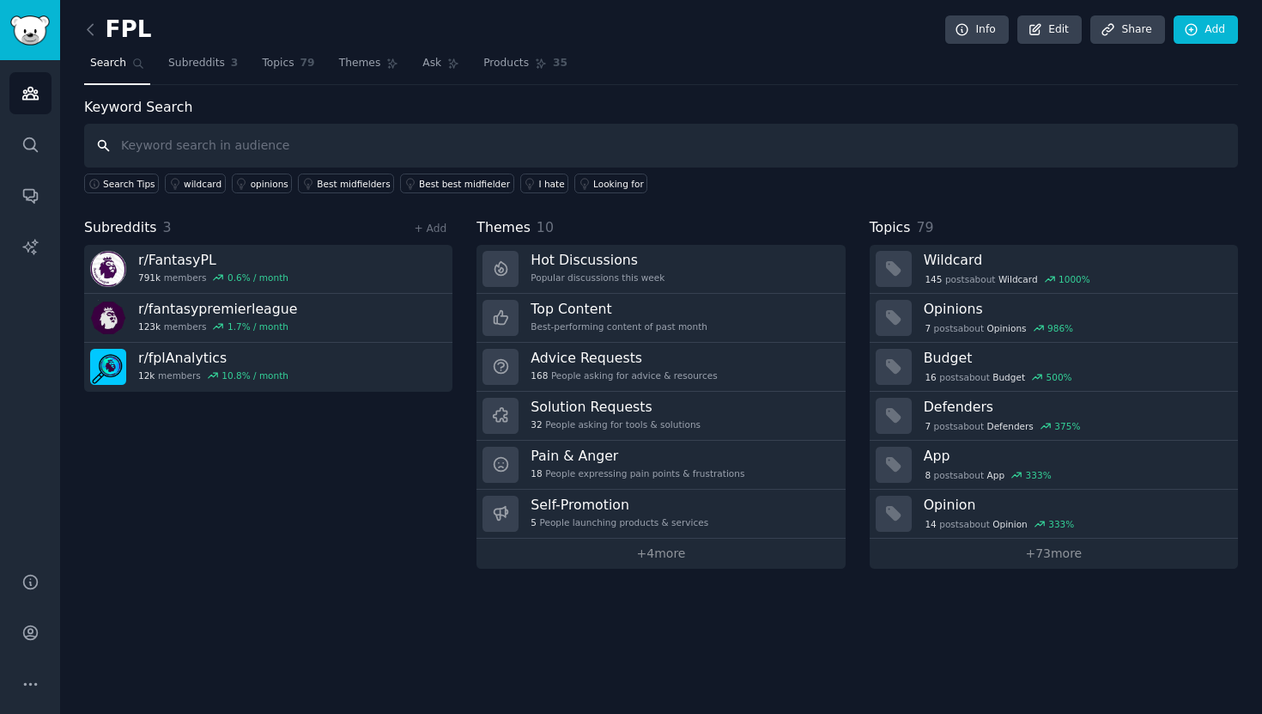
click at [336, 136] on input "text" at bounding box center [661, 146] width 1154 height 44
type input "a"
click at [730, 561] on link "+ 4 more" at bounding box center [661, 553] width 368 height 30
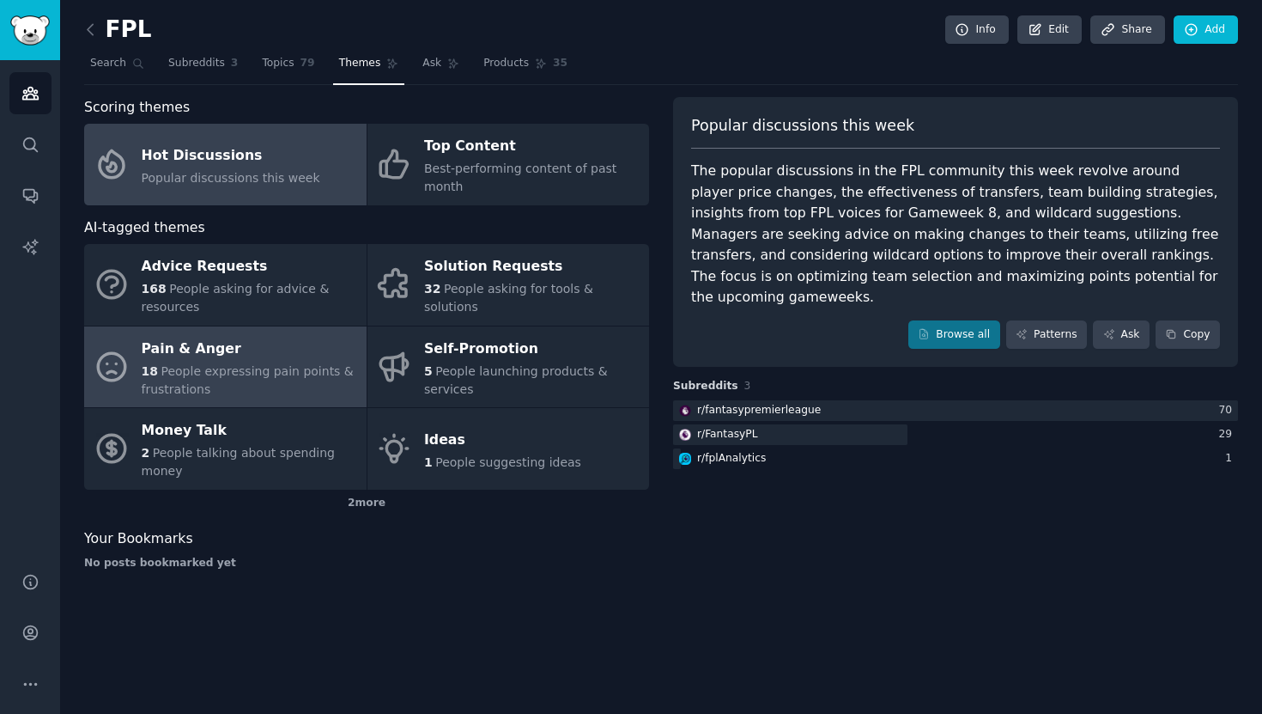
click at [282, 349] on div "Pain & Anger" at bounding box center [250, 348] width 216 height 27
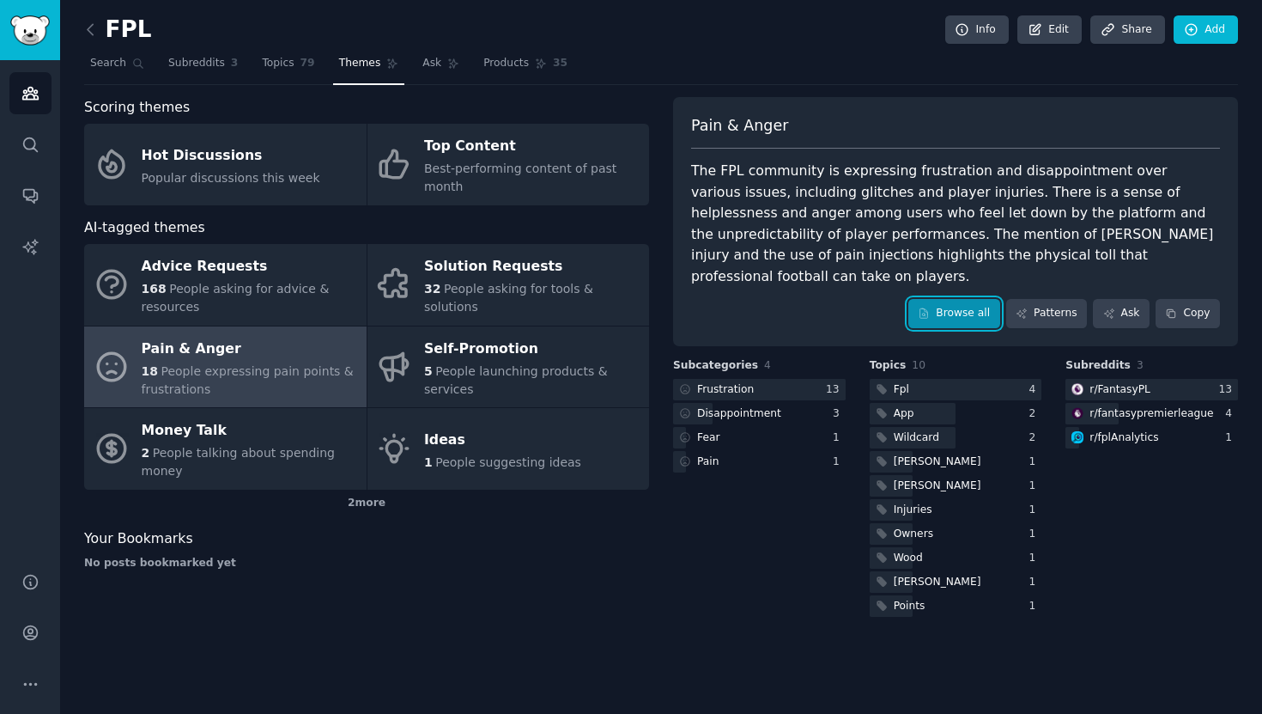
click at [967, 299] on link "Browse all" at bounding box center [954, 313] width 92 height 29
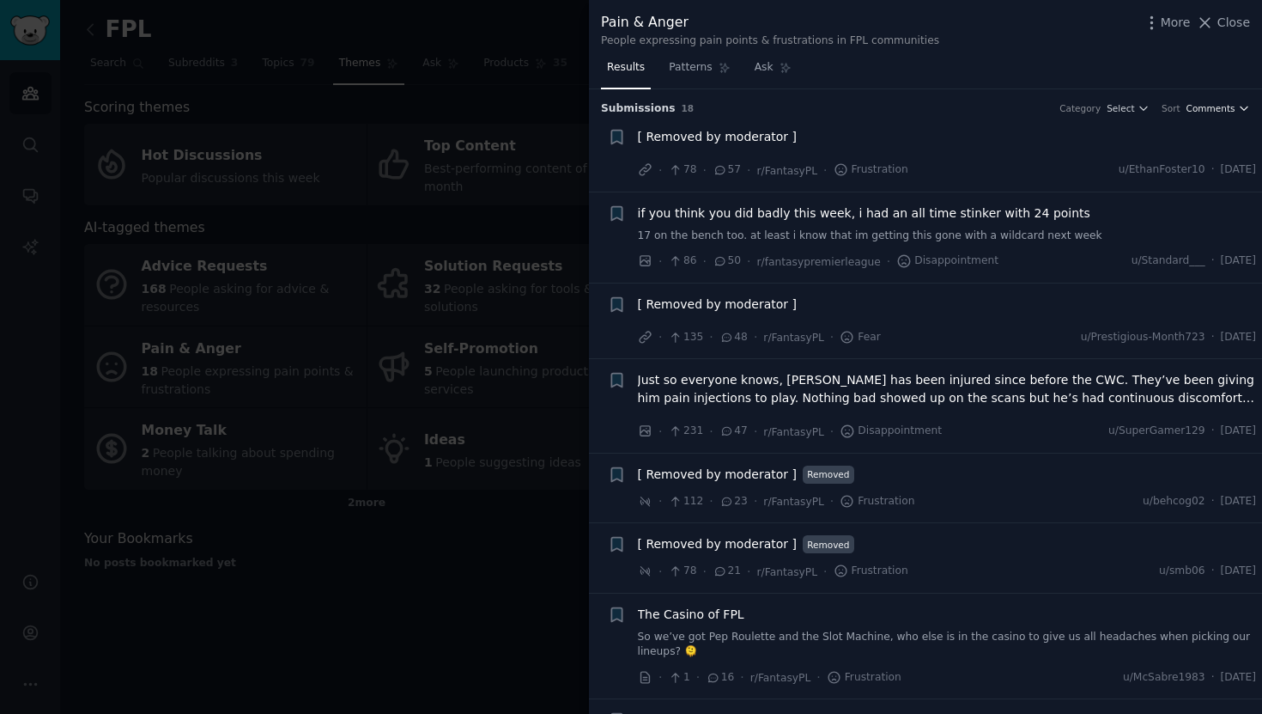
click at [1215, 106] on span "Comments" at bounding box center [1211, 108] width 49 height 12
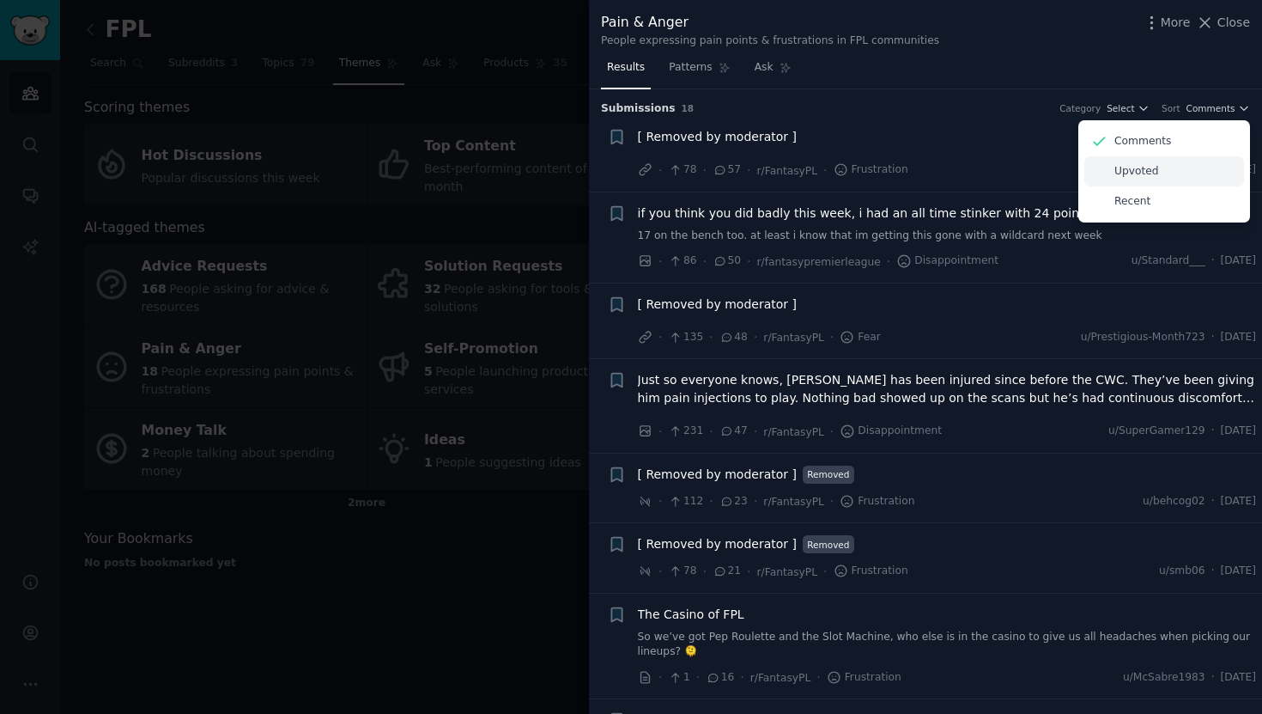
click at [1200, 170] on div "Upvoted" at bounding box center [1164, 171] width 160 height 30
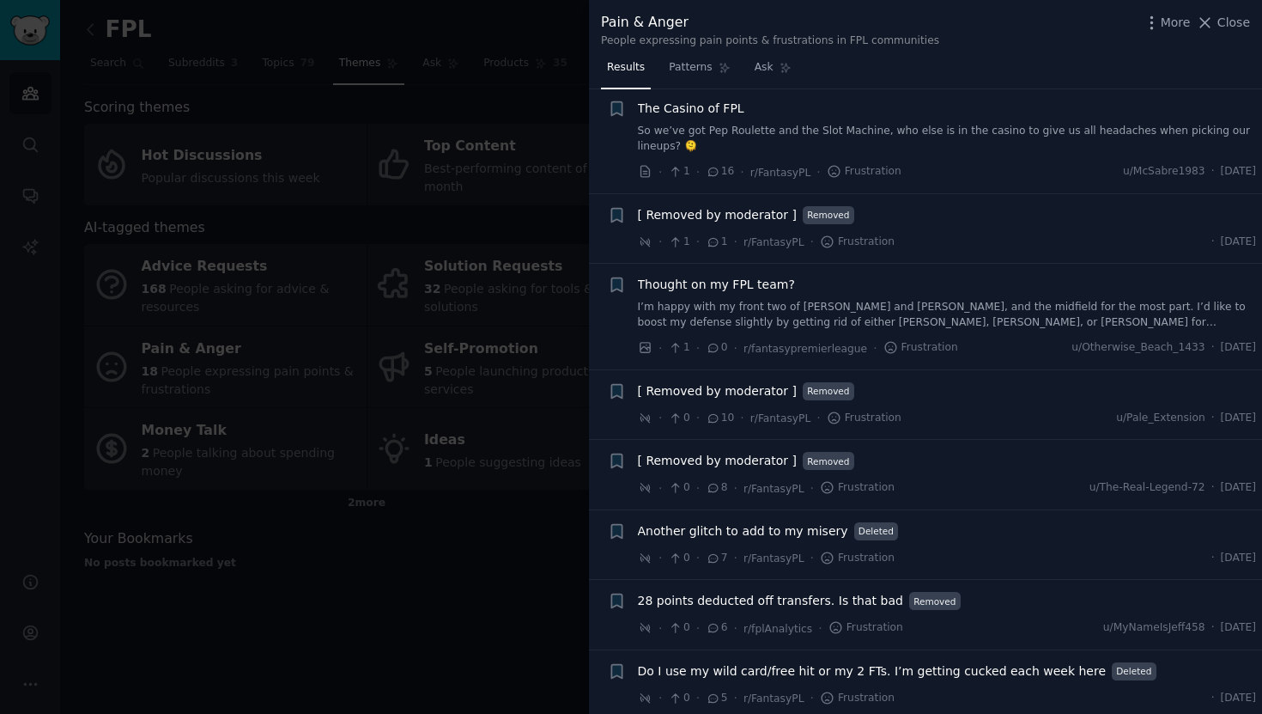
scroll to position [818, 0]
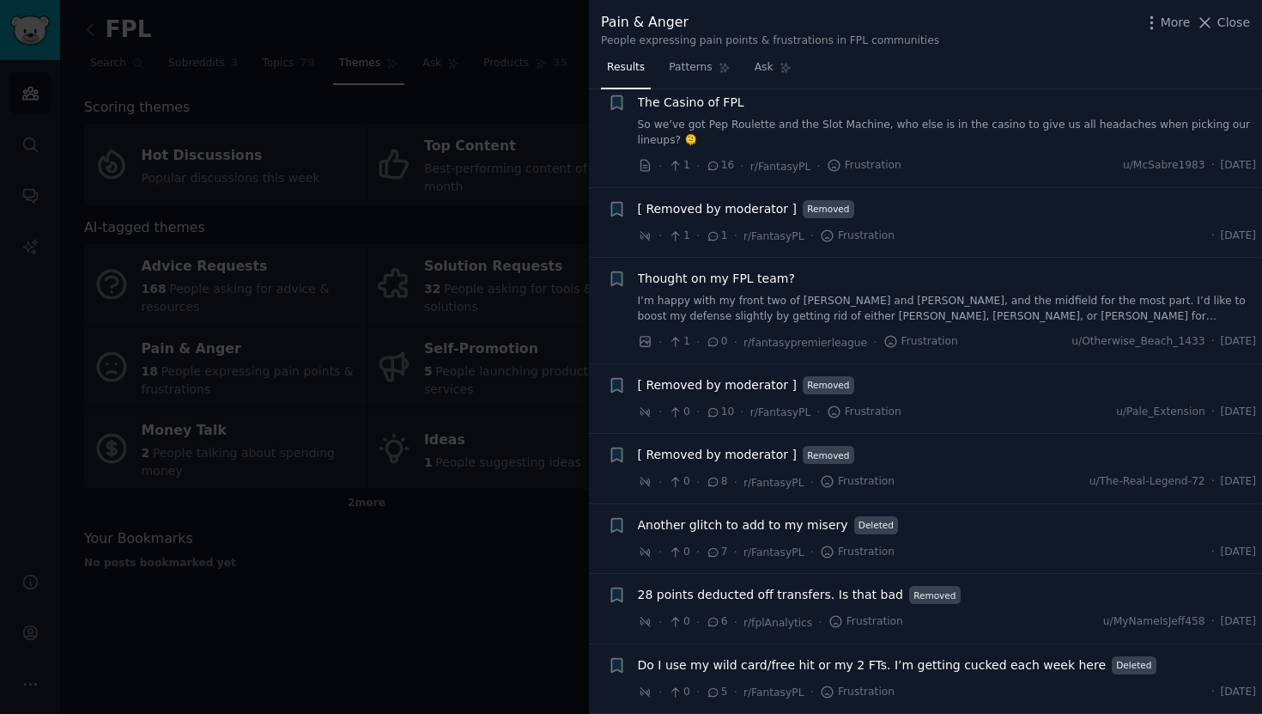
click at [467, 577] on div at bounding box center [631, 357] width 1262 height 714
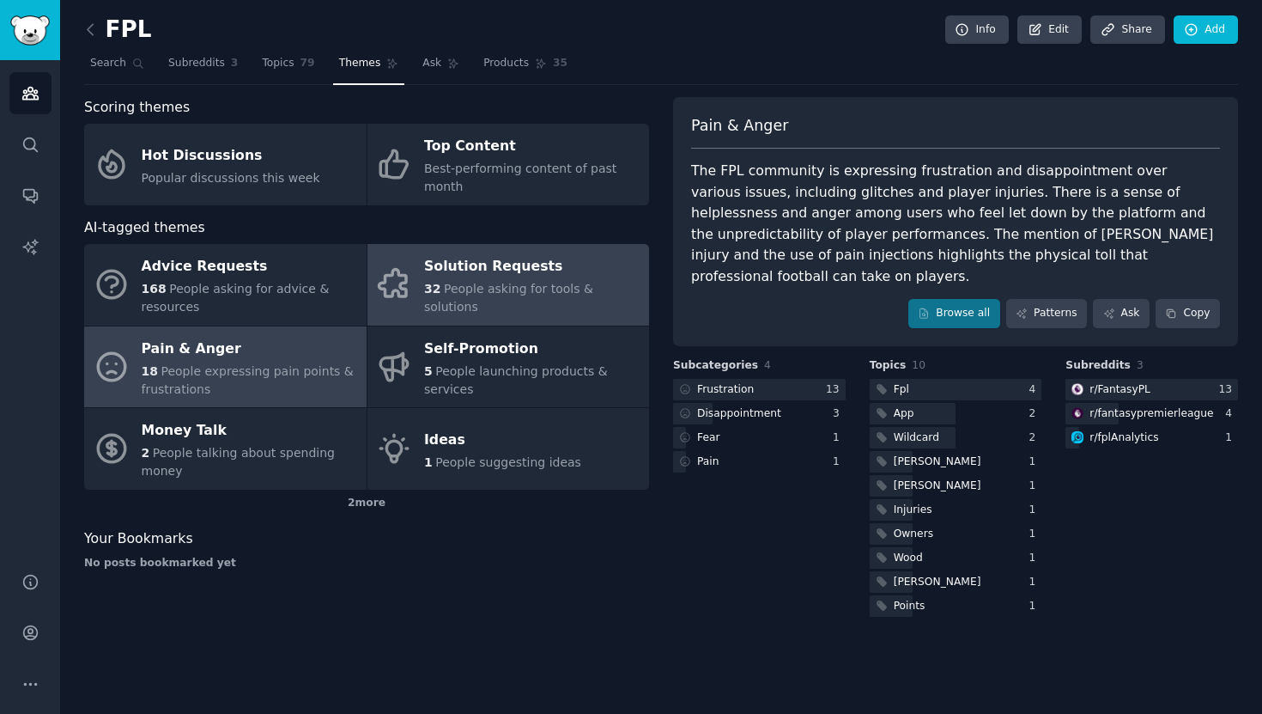
click at [505, 281] on div "Solution Requests" at bounding box center [532, 266] width 216 height 27
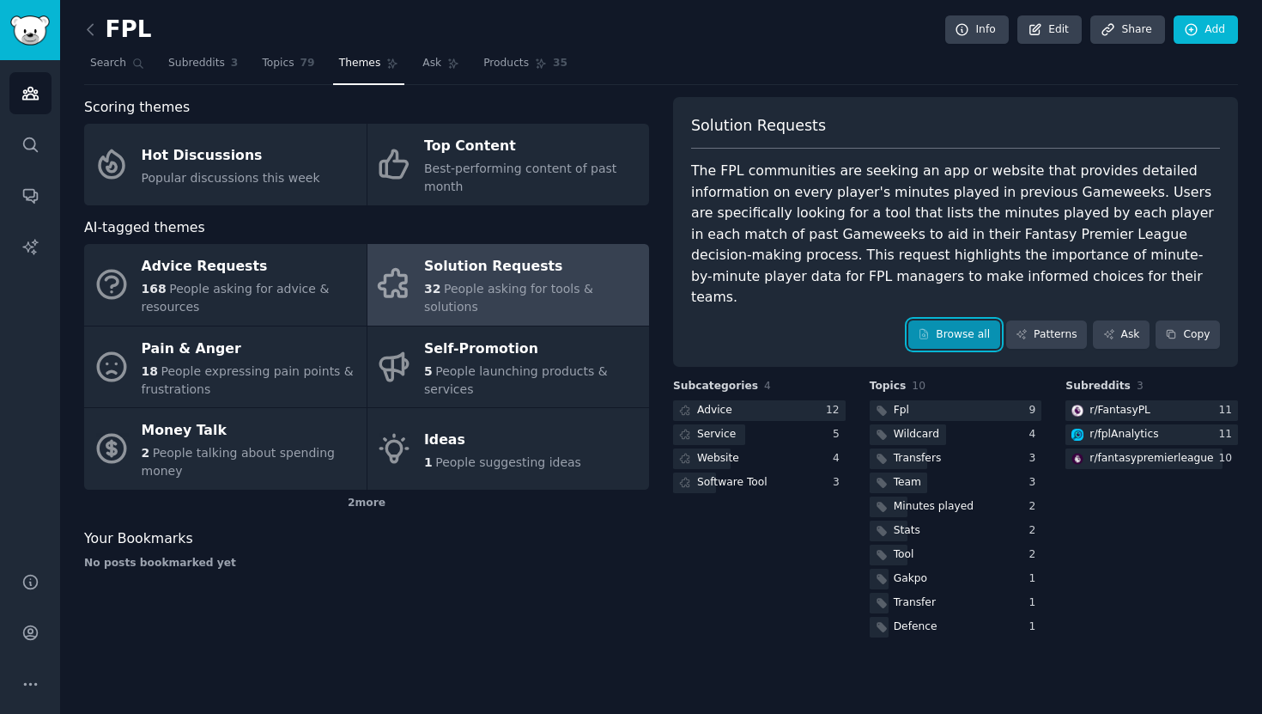
click at [953, 320] on link "Browse all" at bounding box center [954, 334] width 92 height 29
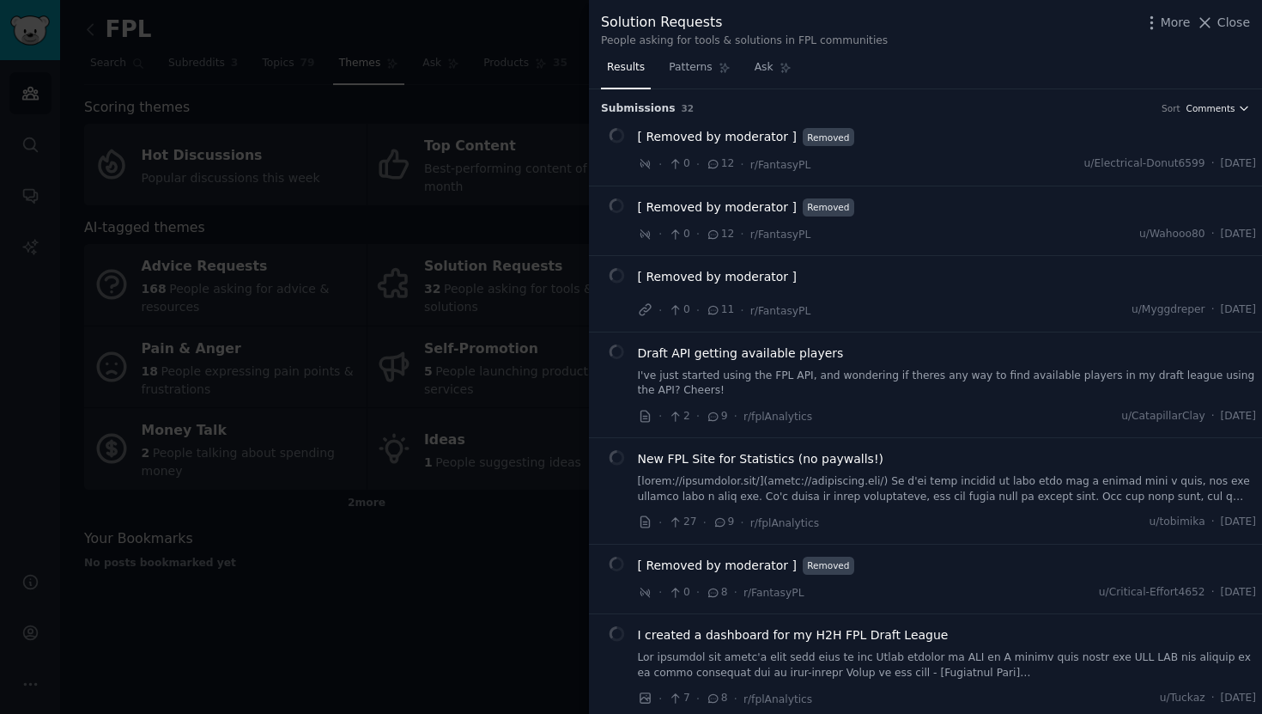
click at [1211, 109] on span "Comments" at bounding box center [1211, 108] width 49 height 12
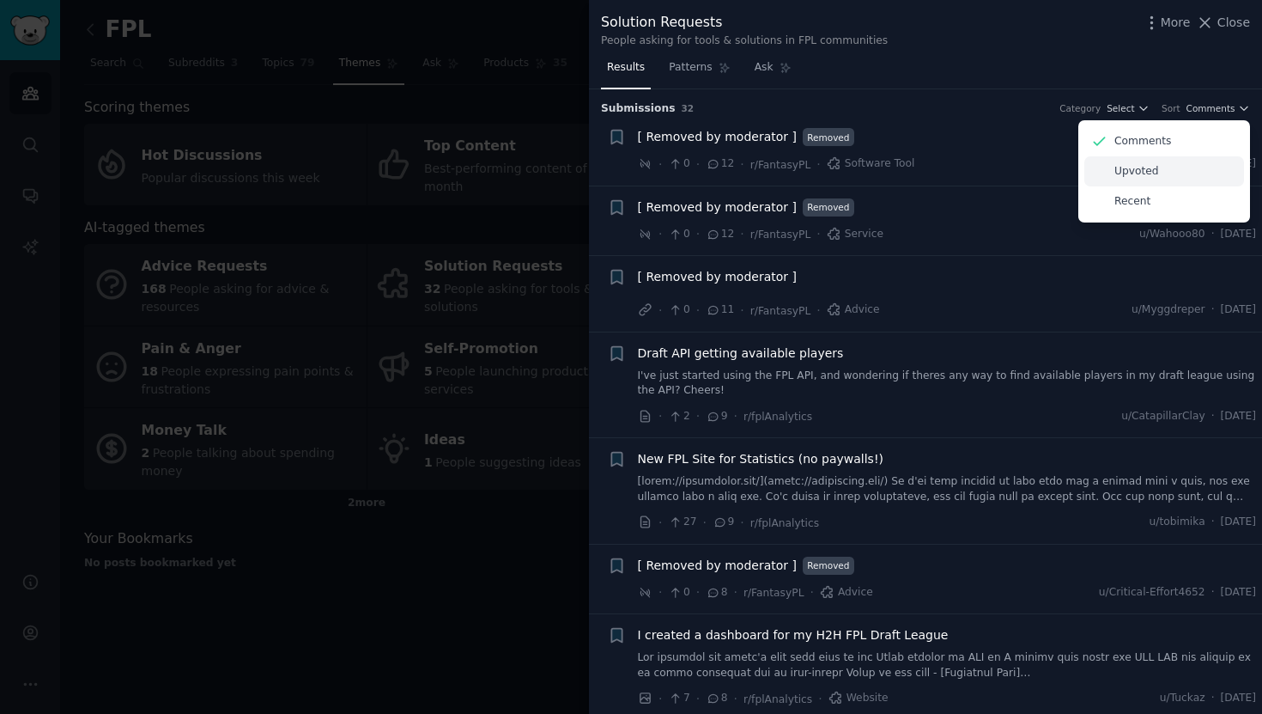
click at [1175, 172] on div "Upvoted" at bounding box center [1164, 171] width 160 height 30
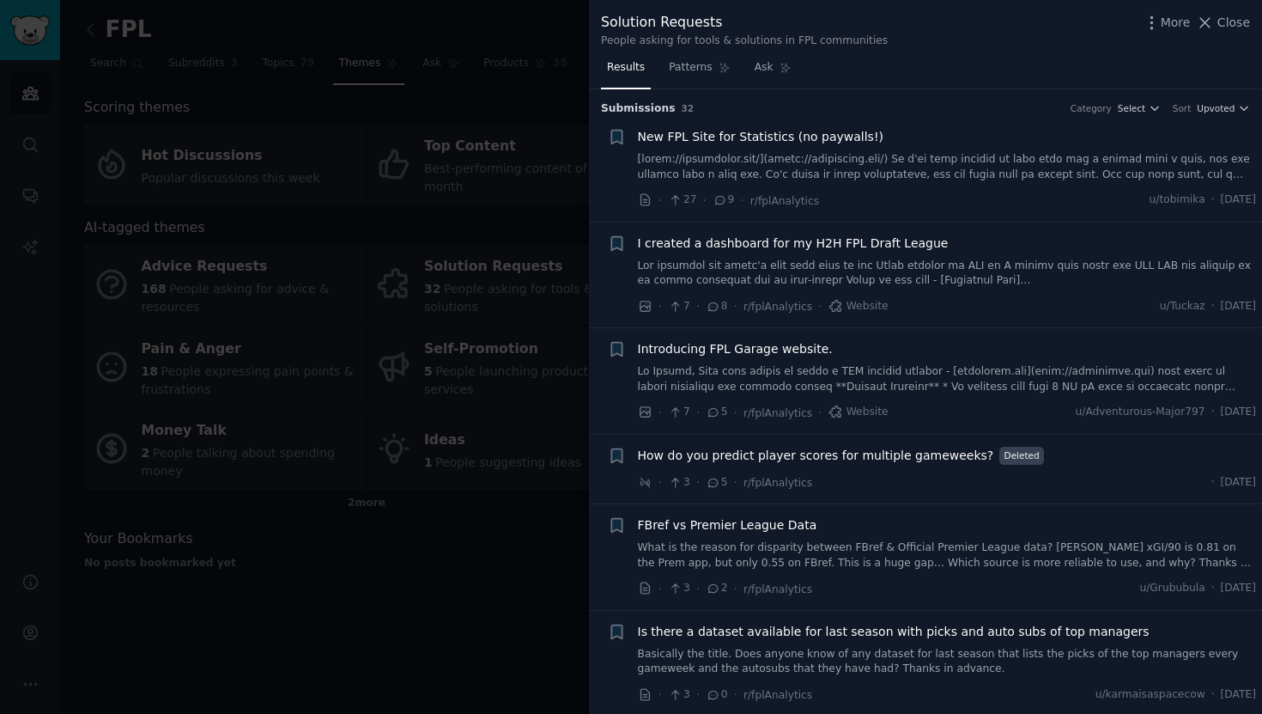
click at [811, 137] on span "New FPL Site for Statistics (no paywalls!)" at bounding box center [761, 137] width 246 height 18
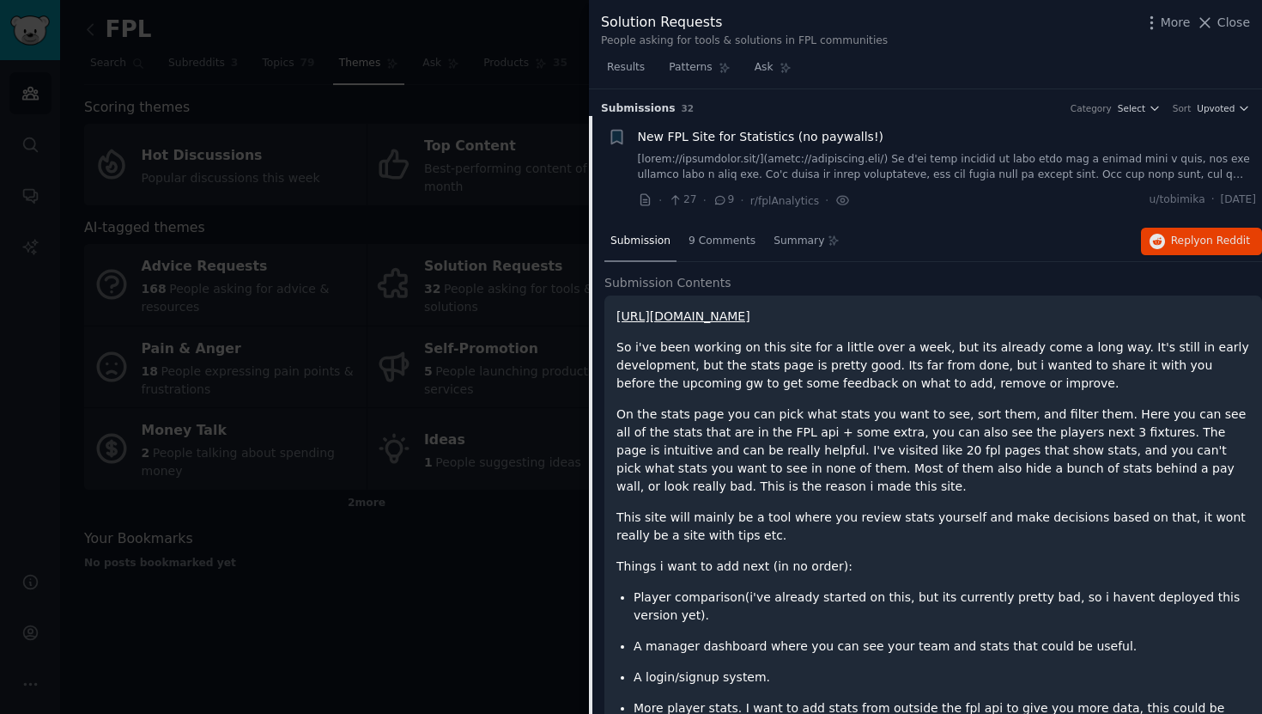
scroll to position [27, 0]
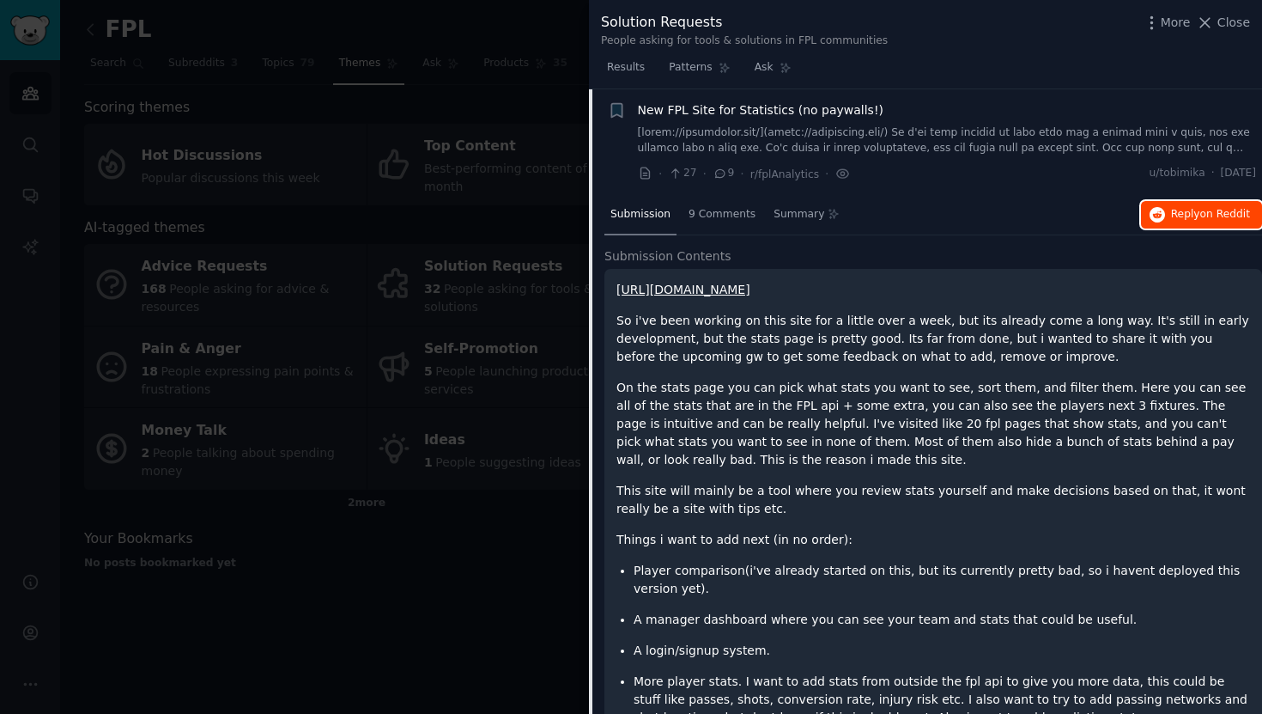
click at [1180, 216] on span "Reply on Reddit" at bounding box center [1210, 214] width 79 height 15
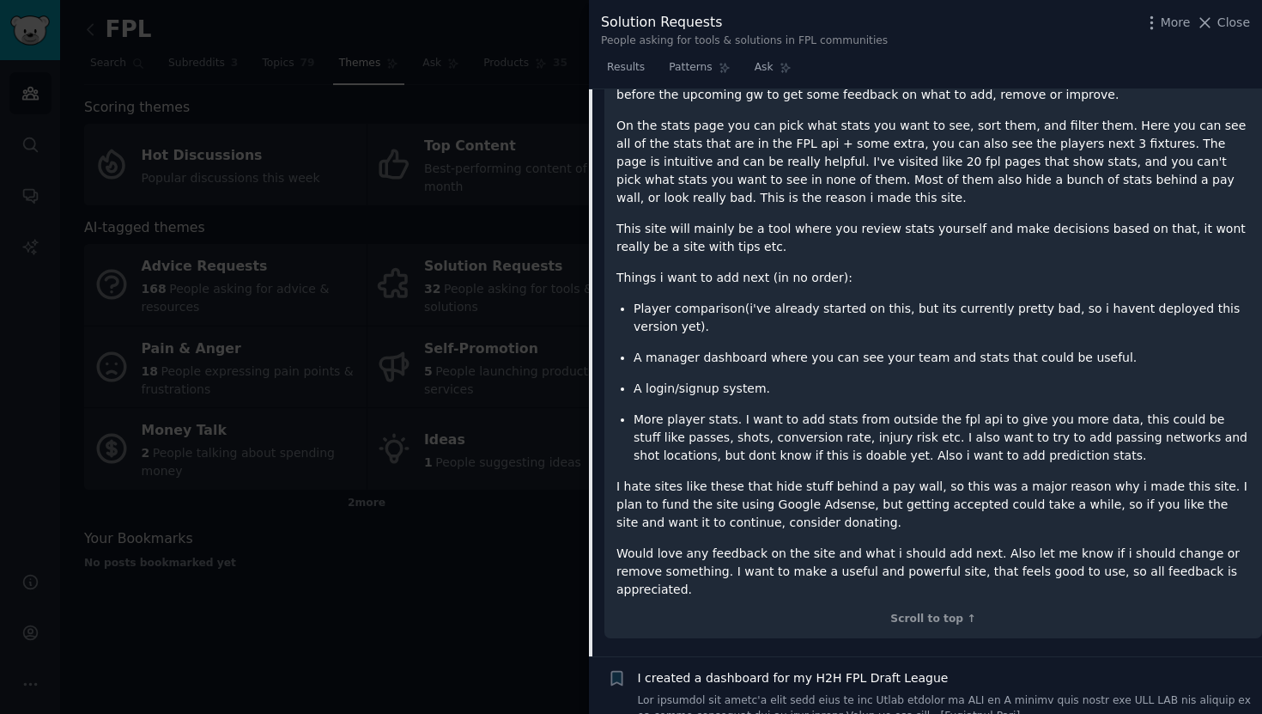
scroll to position [293, 0]
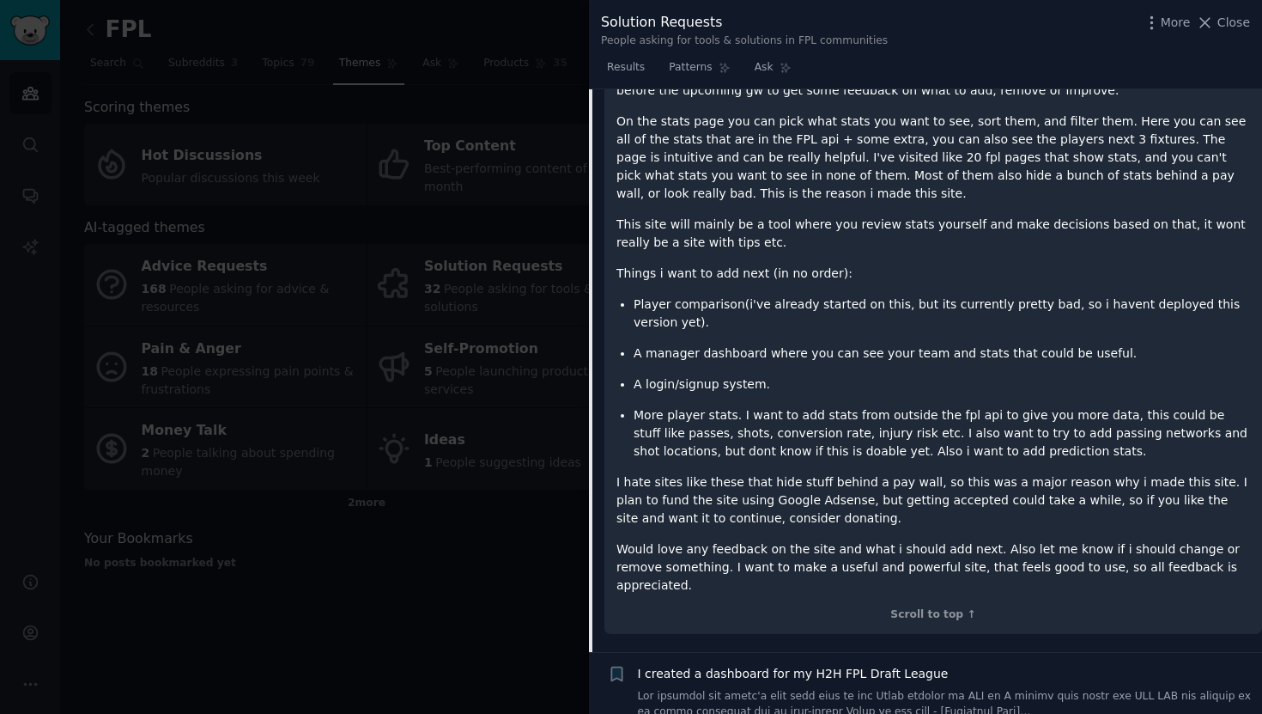
click at [519, 560] on div at bounding box center [631, 357] width 1262 height 714
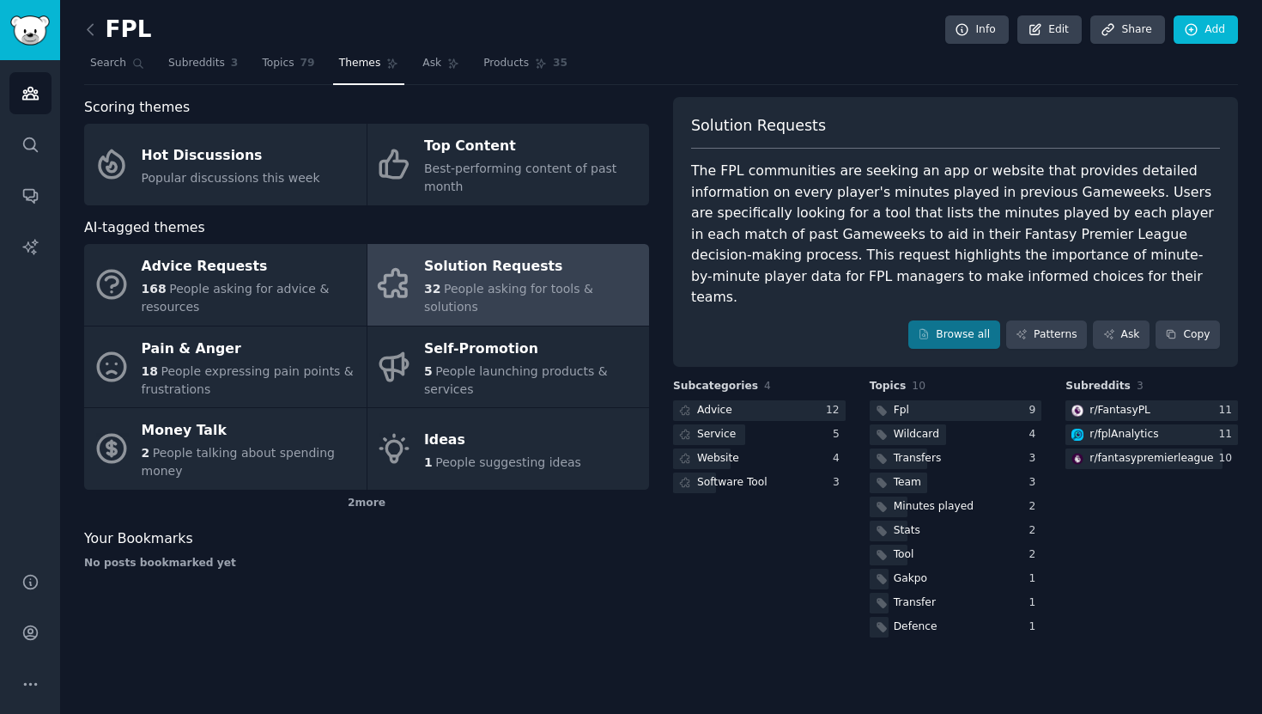
click at [519, 296] on span "People asking for tools & solutions" at bounding box center [508, 298] width 169 height 32
click at [933, 320] on link "Browse all" at bounding box center [954, 334] width 92 height 29
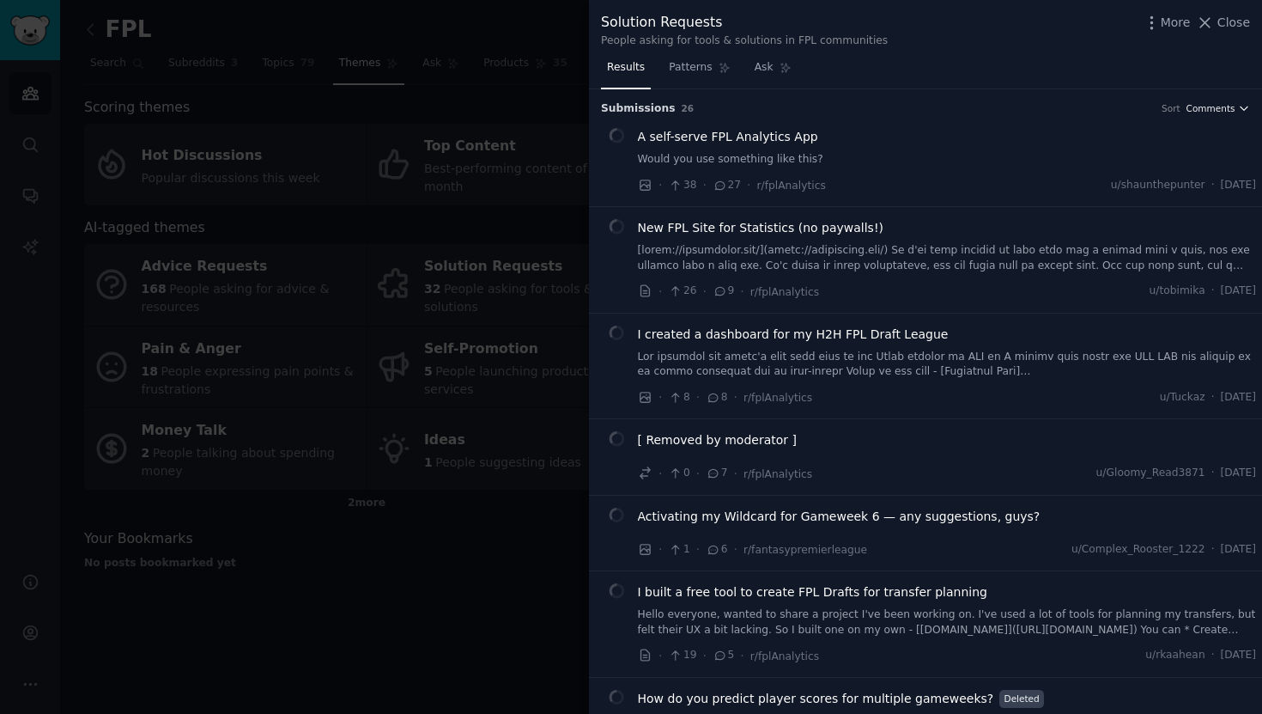
click at [1209, 110] on span "Comments" at bounding box center [1211, 108] width 49 height 12
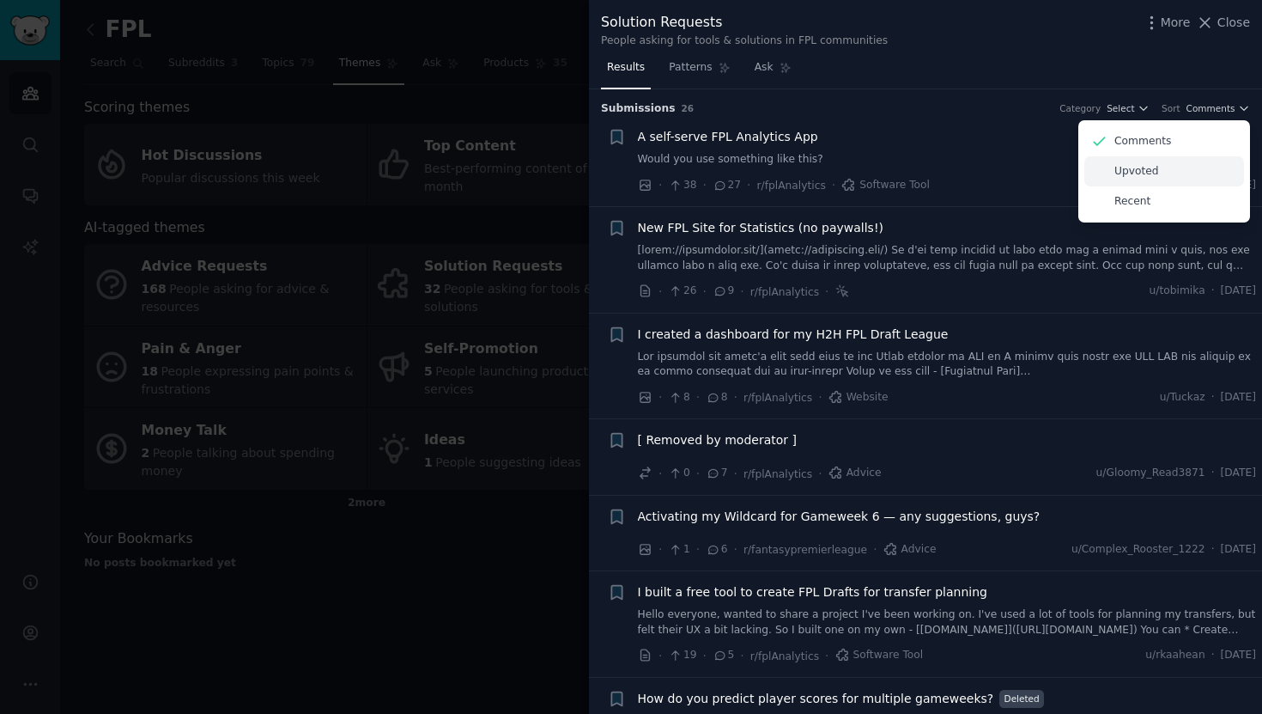
click at [1185, 172] on div "Upvoted" at bounding box center [1164, 171] width 160 height 30
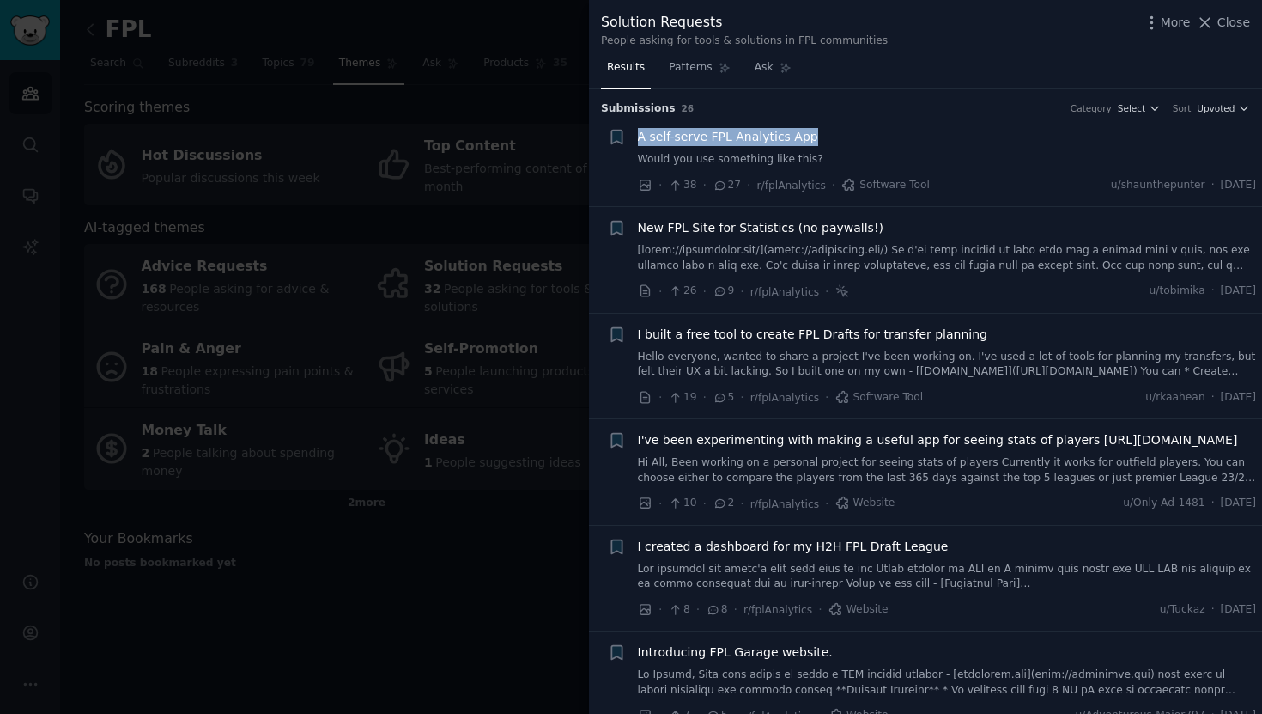
click at [382, 189] on div at bounding box center [631, 357] width 1262 height 714
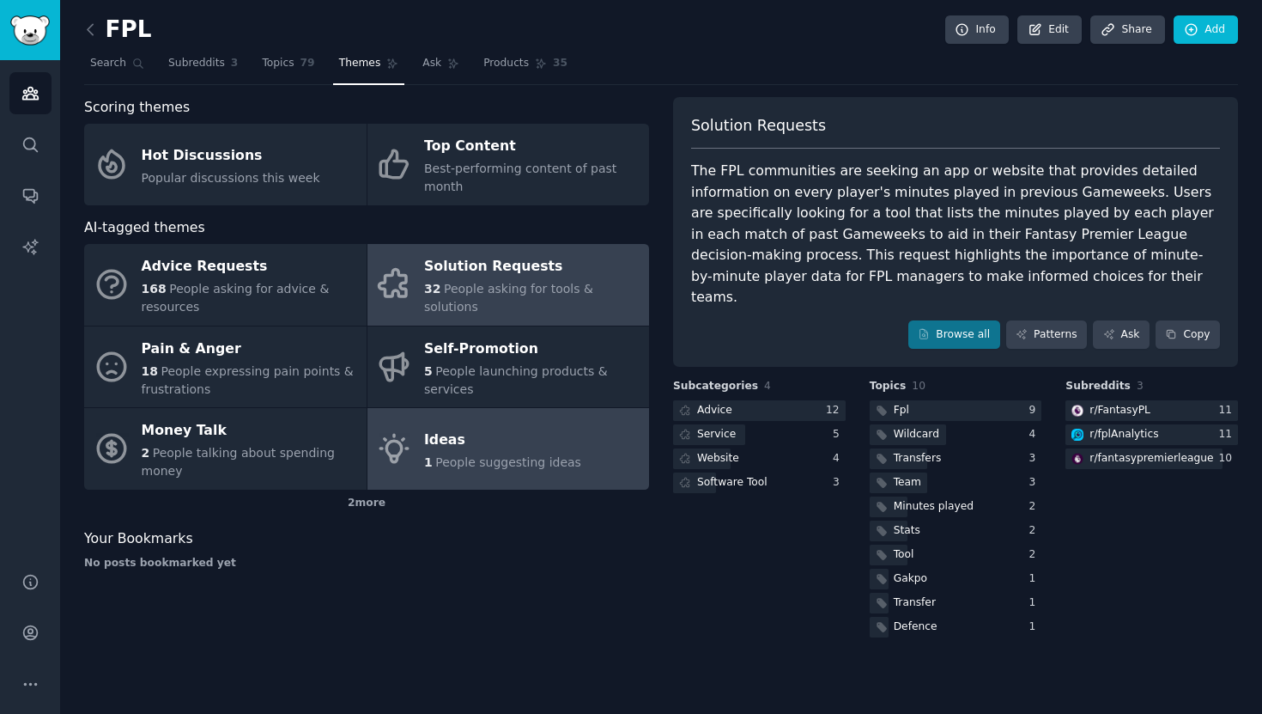
click at [495, 433] on div "Ideas" at bounding box center [502, 439] width 157 height 27
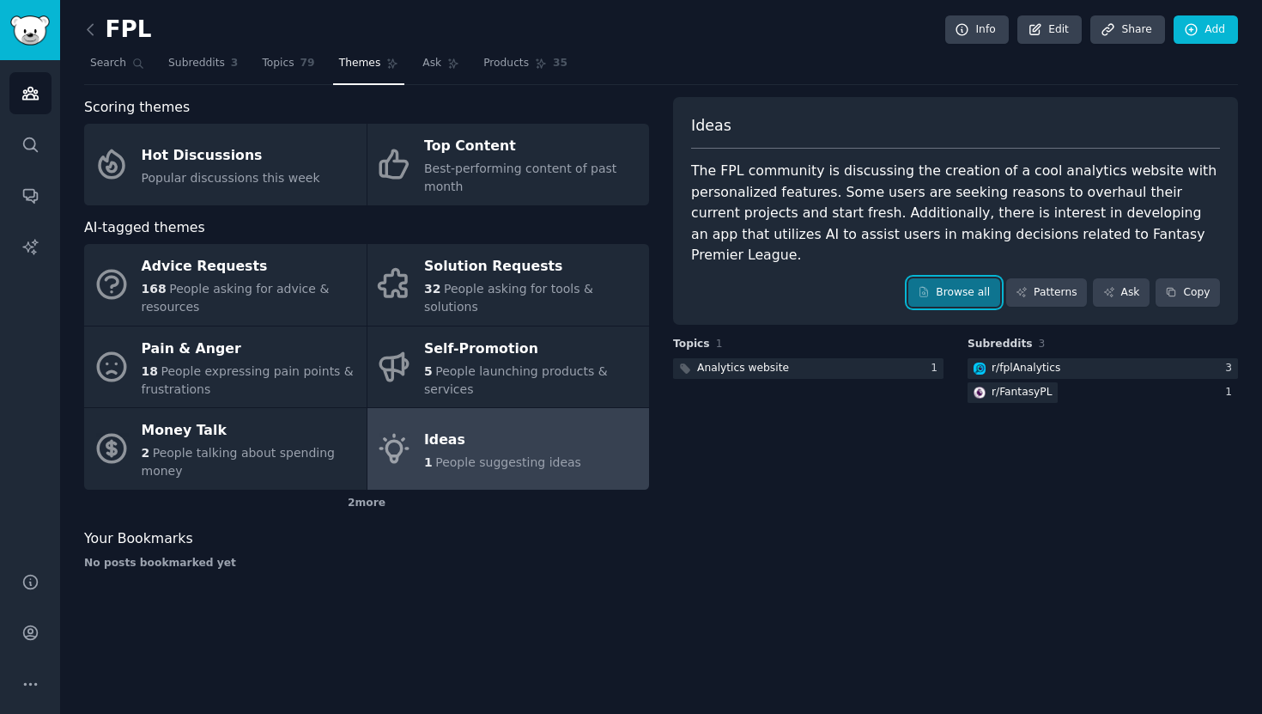
click at [923, 286] on icon at bounding box center [924, 292] width 12 height 12
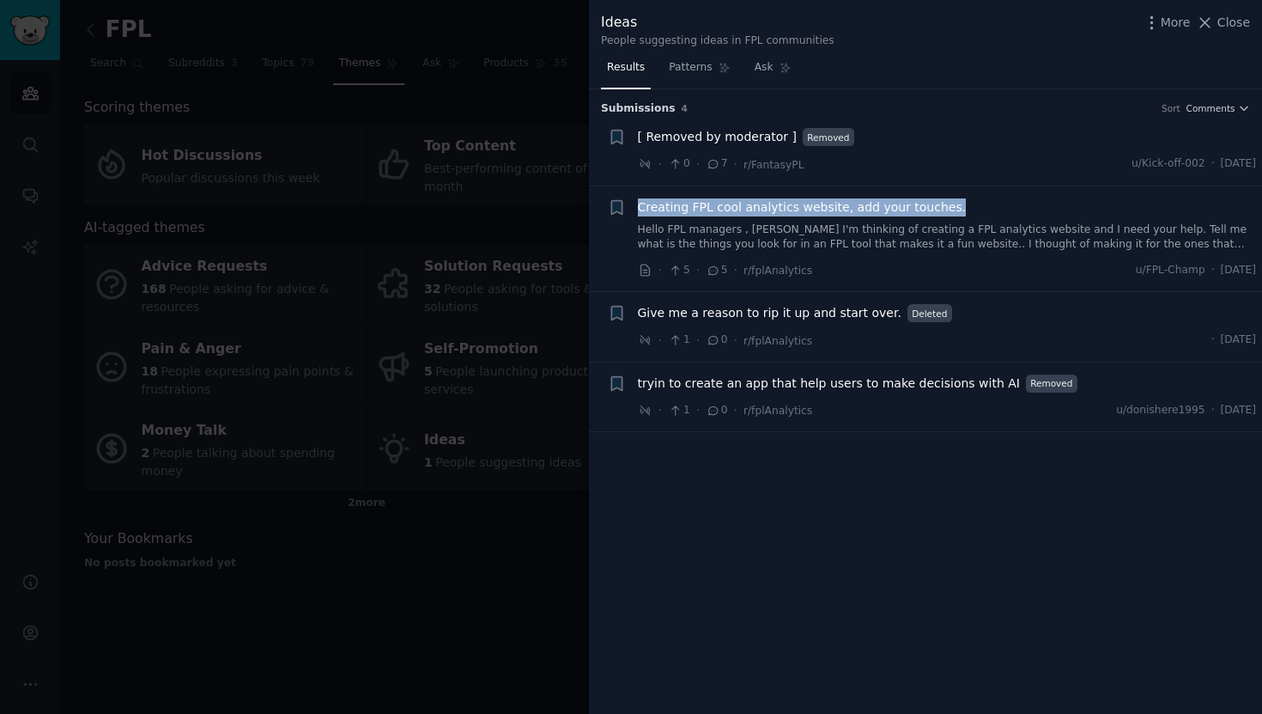
click at [821, 213] on span "Creating FPL cool analytics website, add your touches." at bounding box center [802, 207] width 329 height 18
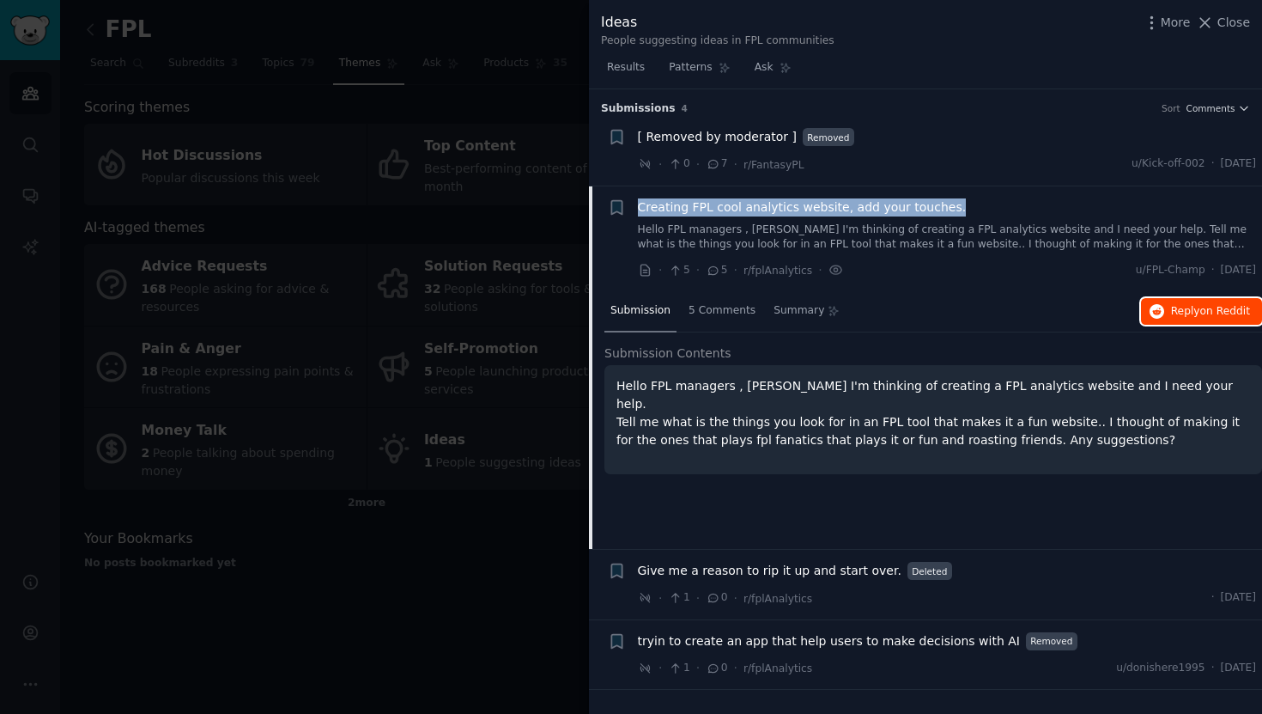
click at [1179, 319] on button "Reply on Reddit" at bounding box center [1201, 311] width 121 height 27
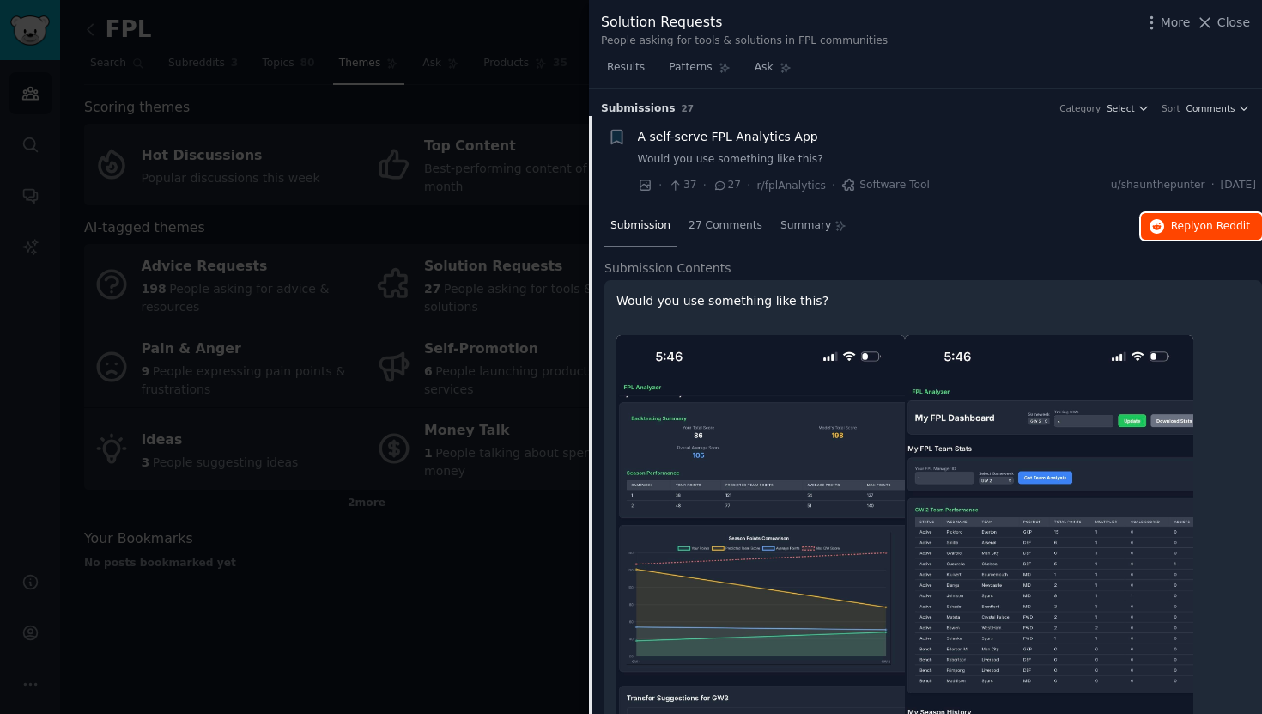
click at [1175, 225] on span "Reply on Reddit" at bounding box center [1210, 226] width 79 height 15
click at [562, 44] on div at bounding box center [631, 357] width 1262 height 714
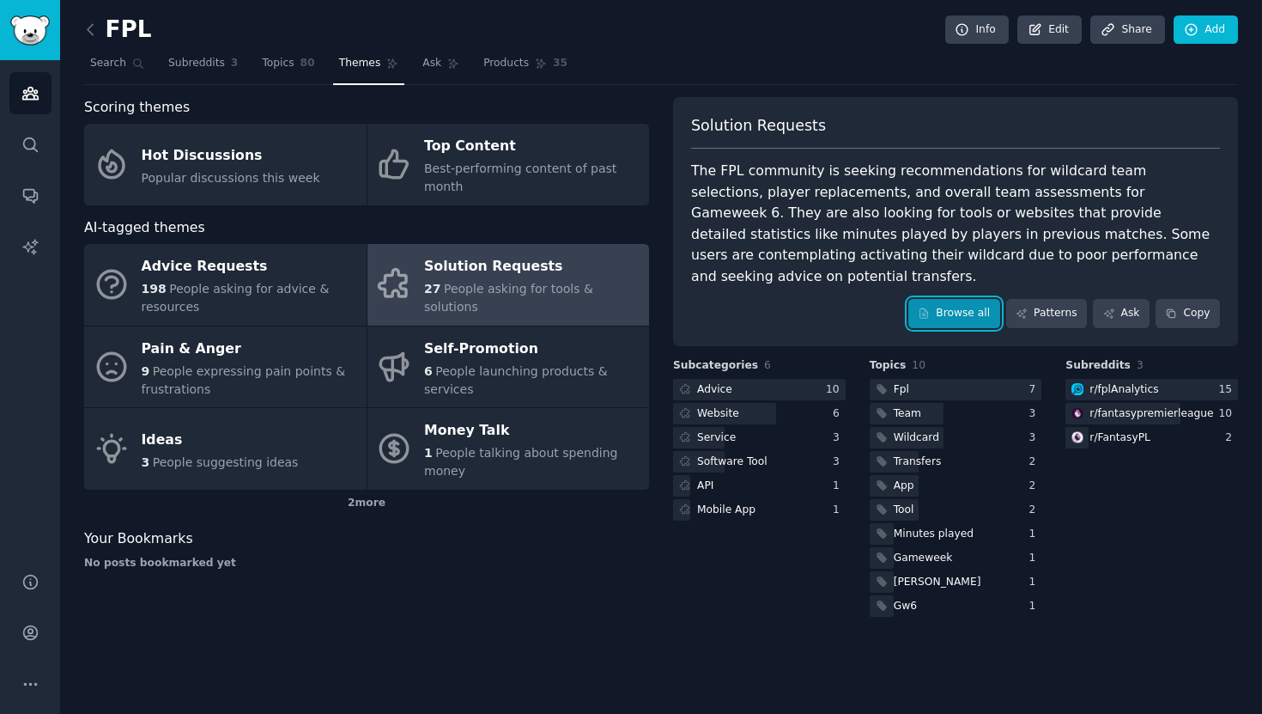
click at [963, 299] on link "Browse all" at bounding box center [954, 313] width 92 height 29
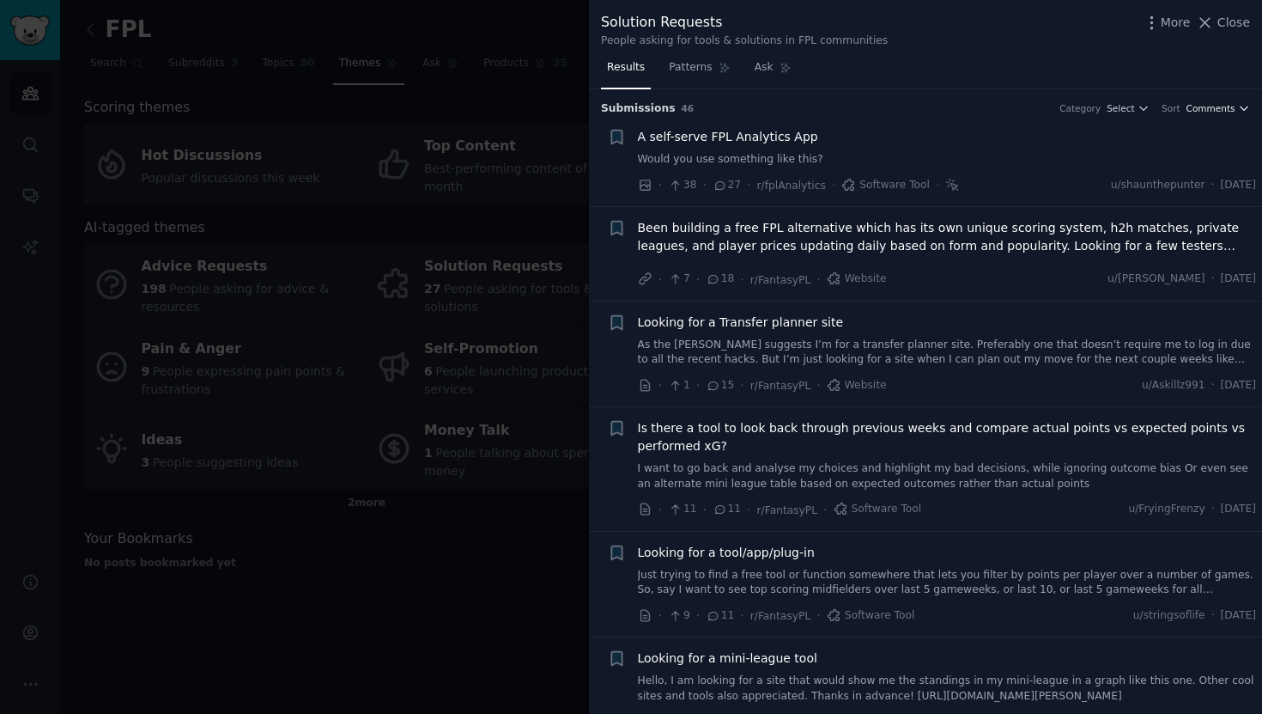
click at [1192, 106] on span "Comments" at bounding box center [1211, 108] width 49 height 12
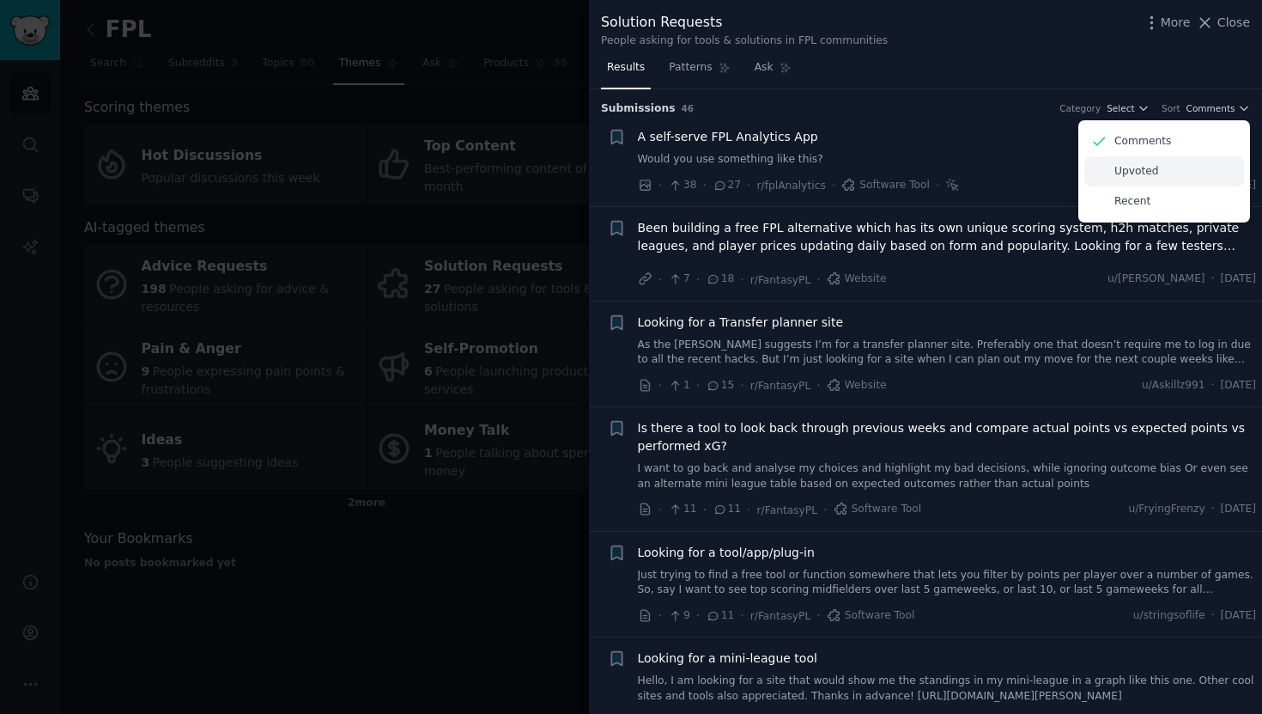
click at [1174, 163] on div "Upvoted" at bounding box center [1164, 171] width 160 height 30
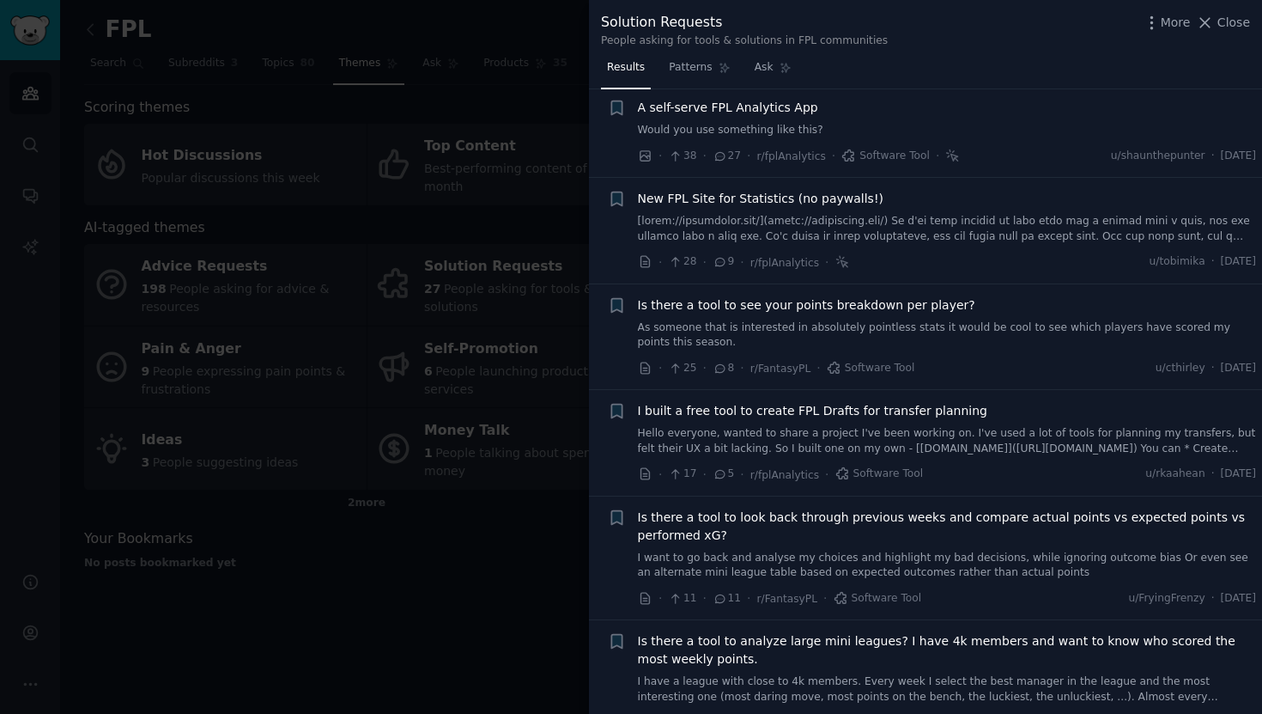
scroll to position [44, 0]
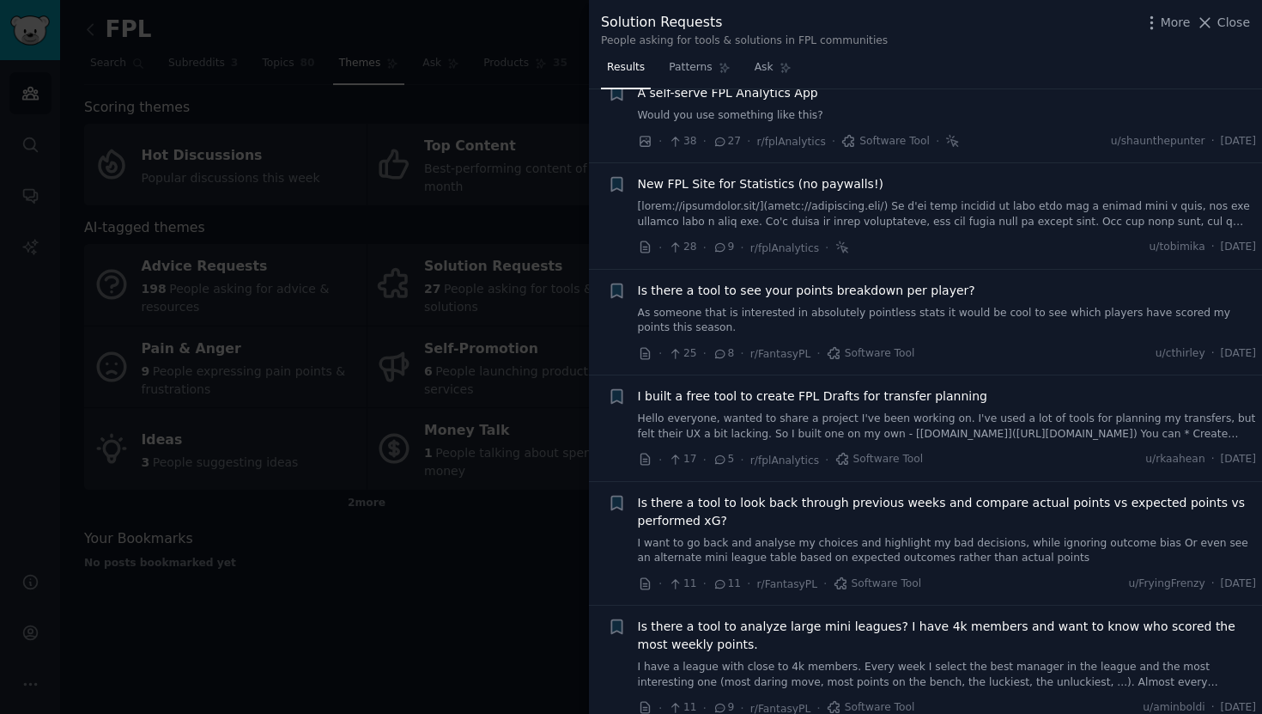
click at [435, 607] on div at bounding box center [631, 357] width 1262 height 714
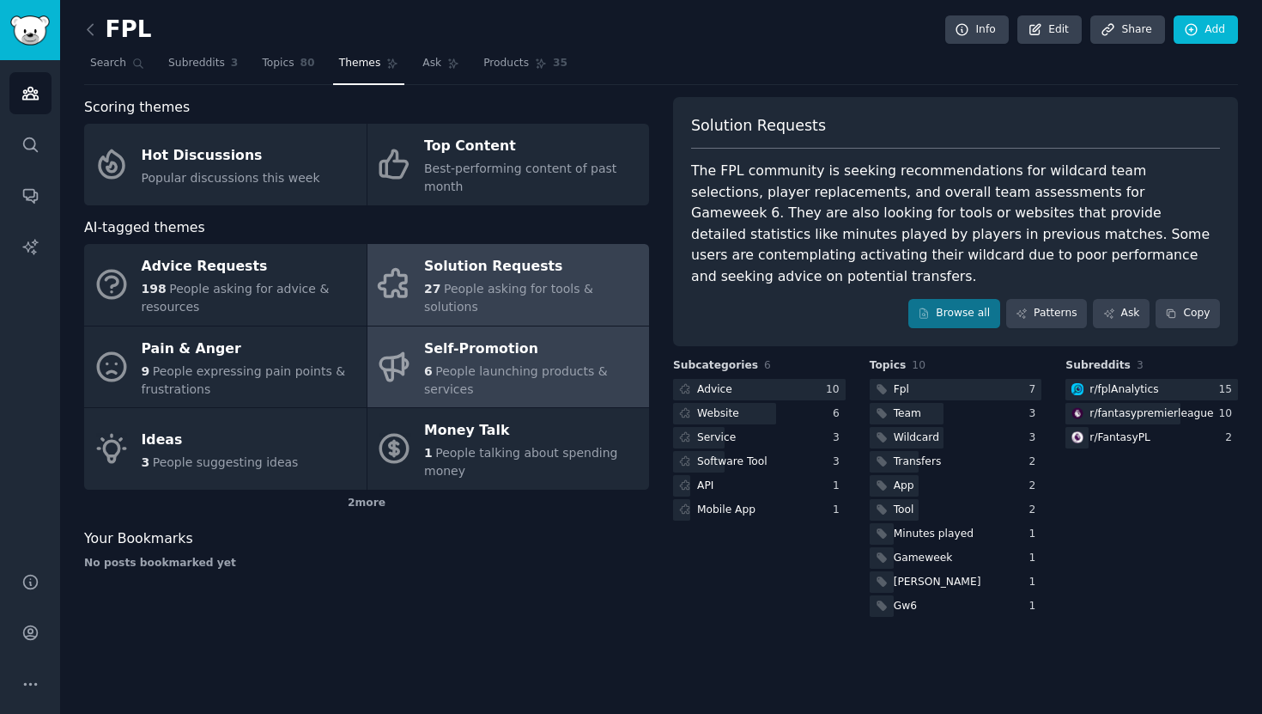
click at [460, 378] on div "6 People launching products & services" at bounding box center [532, 380] width 216 height 36
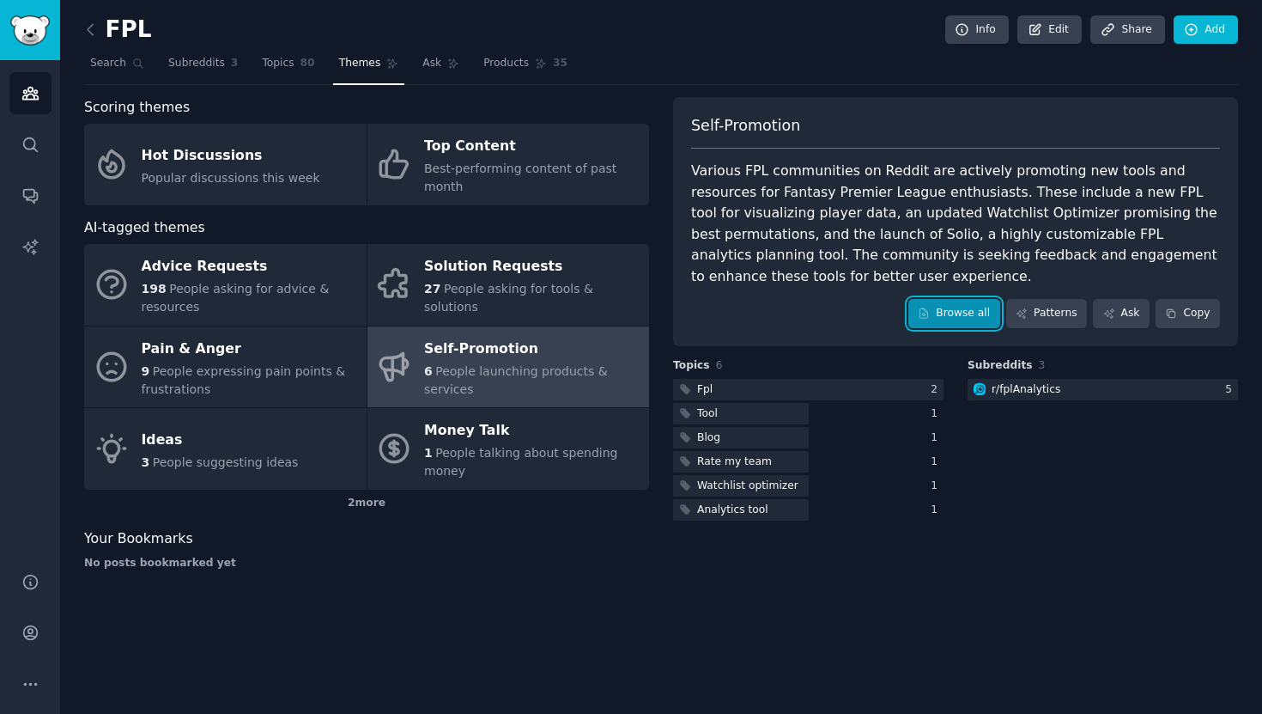
click at [981, 299] on link "Browse all" at bounding box center [954, 313] width 92 height 29
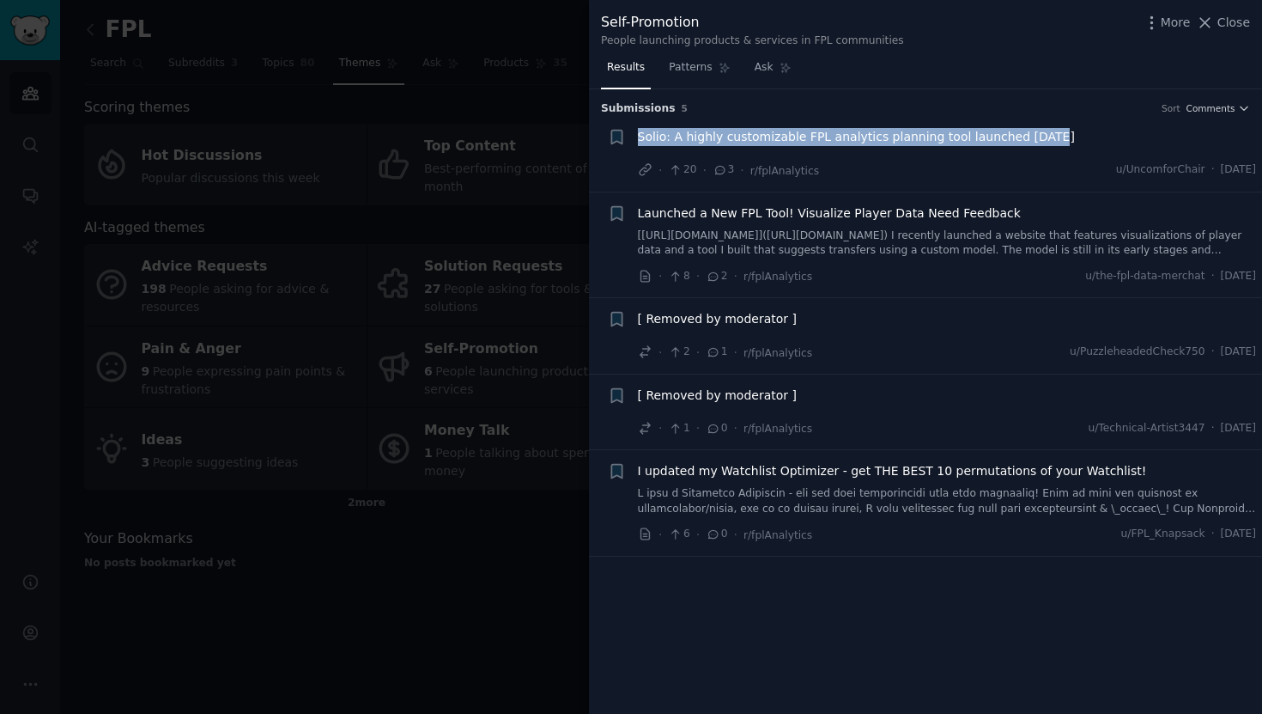
click at [1011, 140] on span "Solio: A highly customizable FPL analytics planning tool launched [DATE]" at bounding box center [856, 137] width 437 height 18
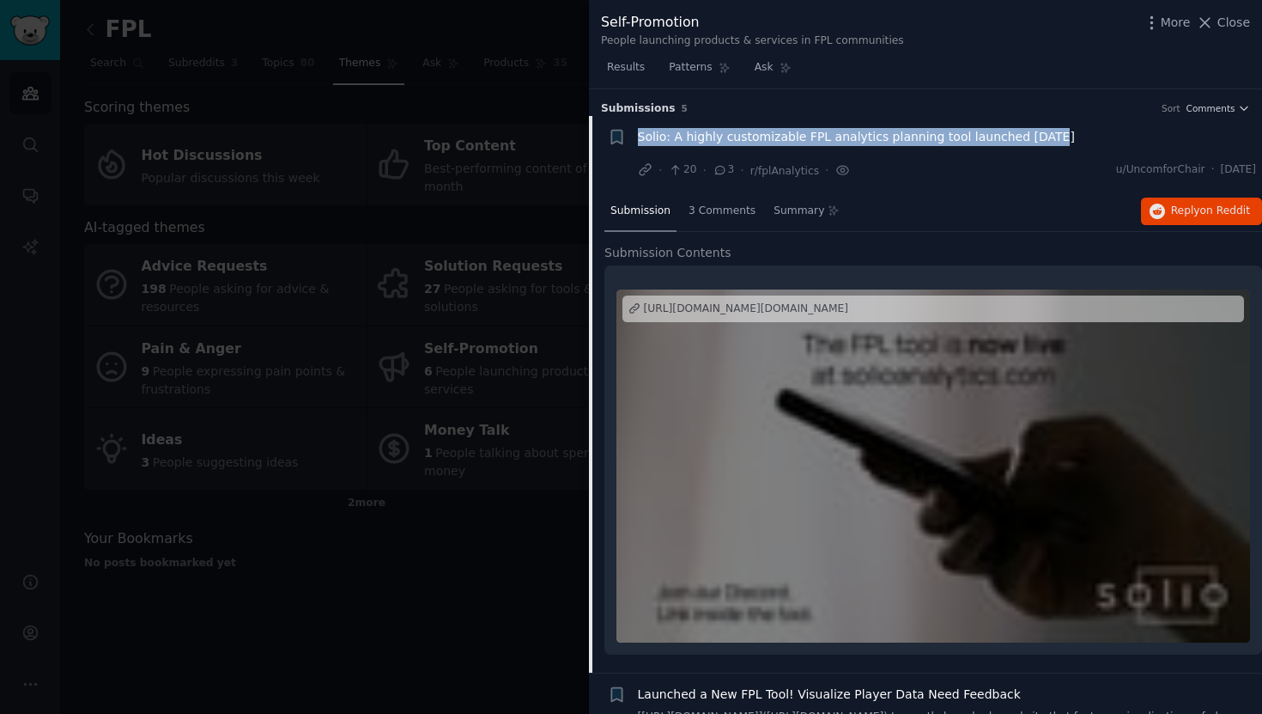
scroll to position [27, 0]
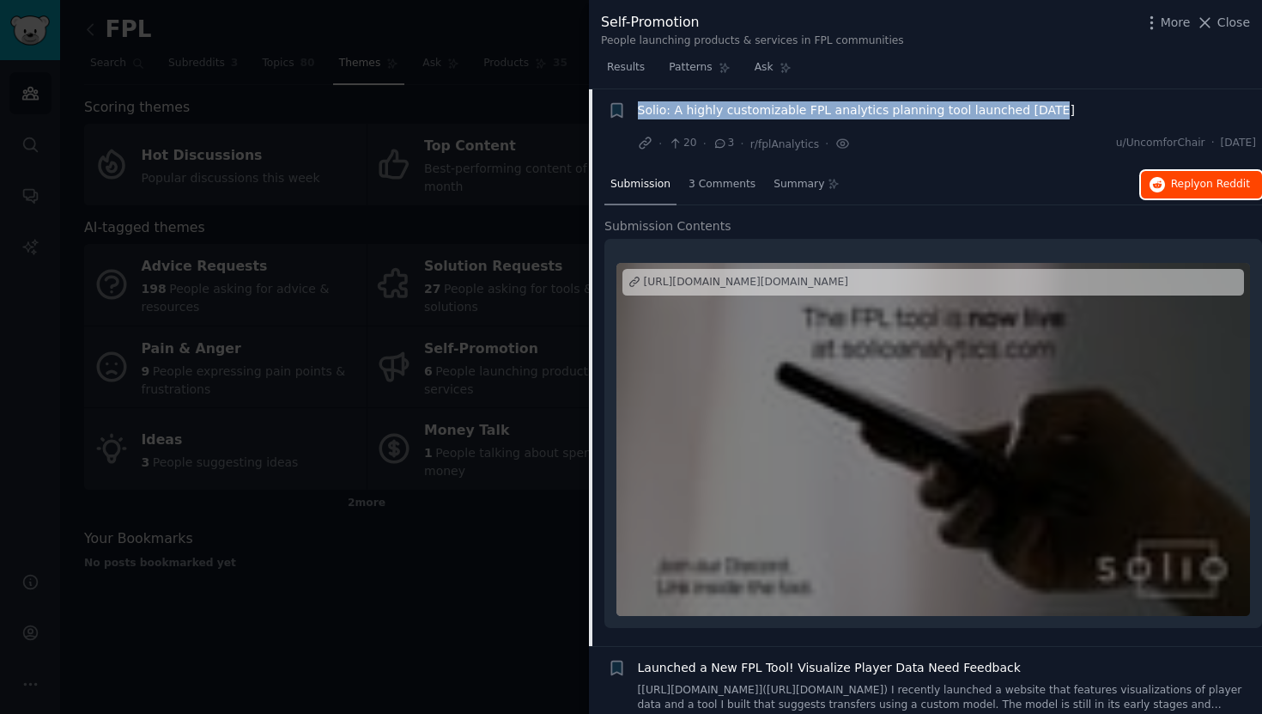
click at [1193, 187] on span "Reply on Reddit" at bounding box center [1210, 184] width 79 height 15
click at [569, 15] on div at bounding box center [631, 357] width 1262 height 714
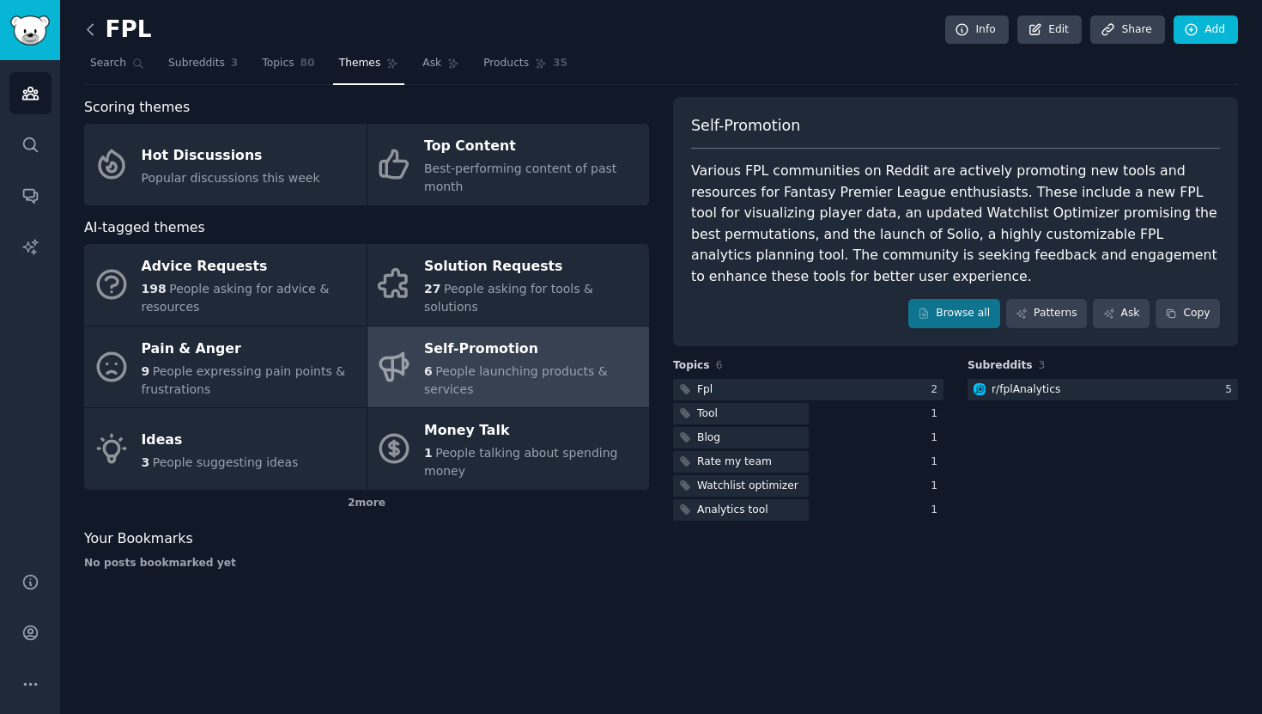
click at [92, 32] on icon at bounding box center [91, 30] width 18 height 18
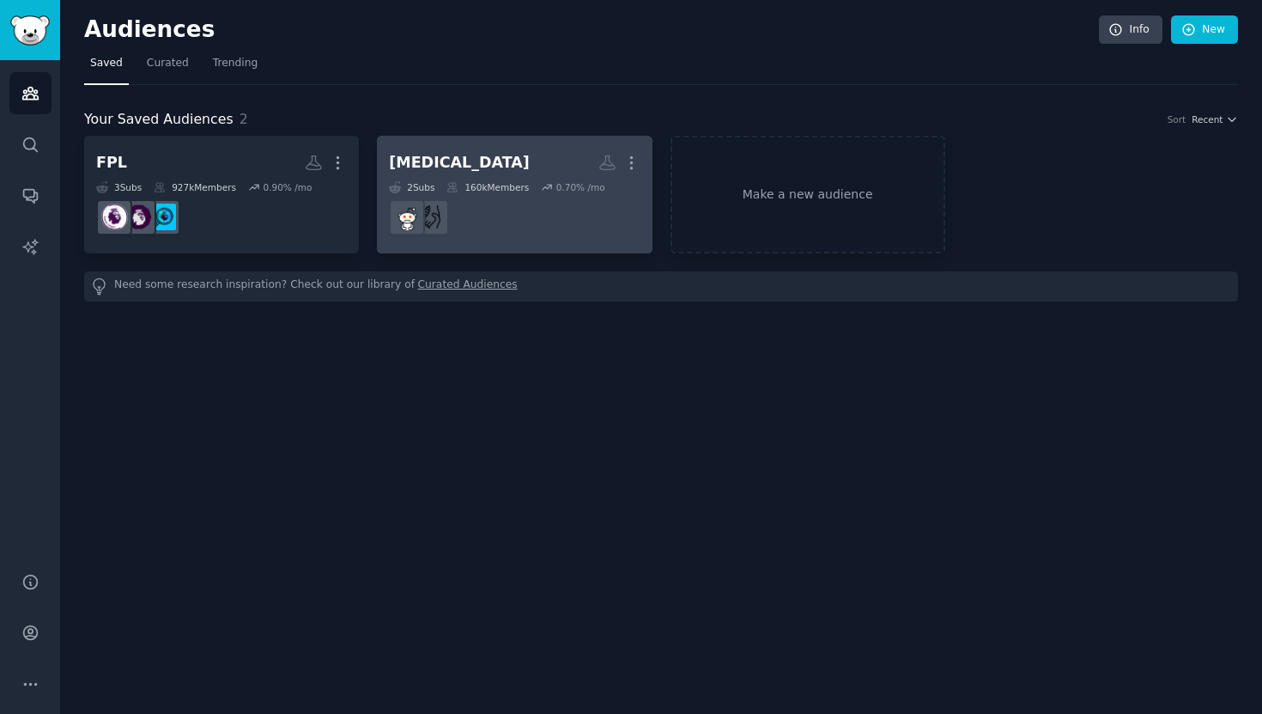
click at [457, 160] on h2 "[MEDICAL_DATA] More" at bounding box center [514, 163] width 251 height 30
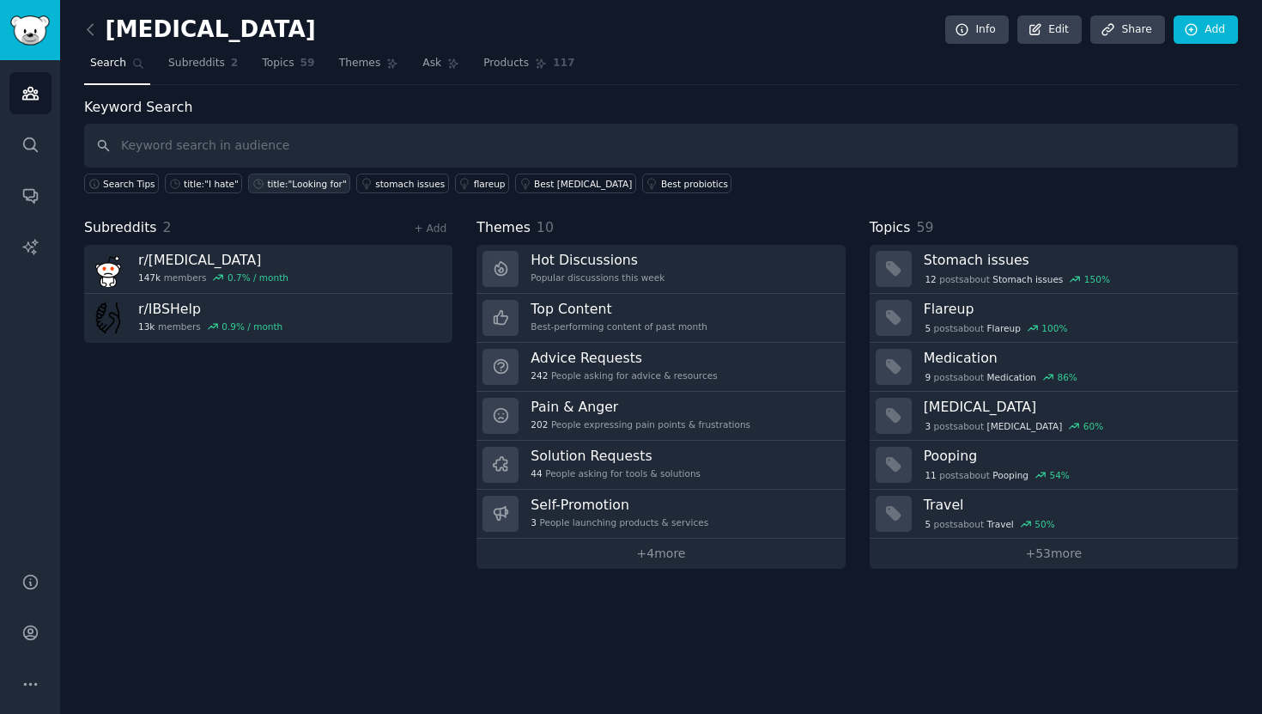
click at [323, 185] on div "title:"Looking for"" at bounding box center [306, 184] width 79 height 12
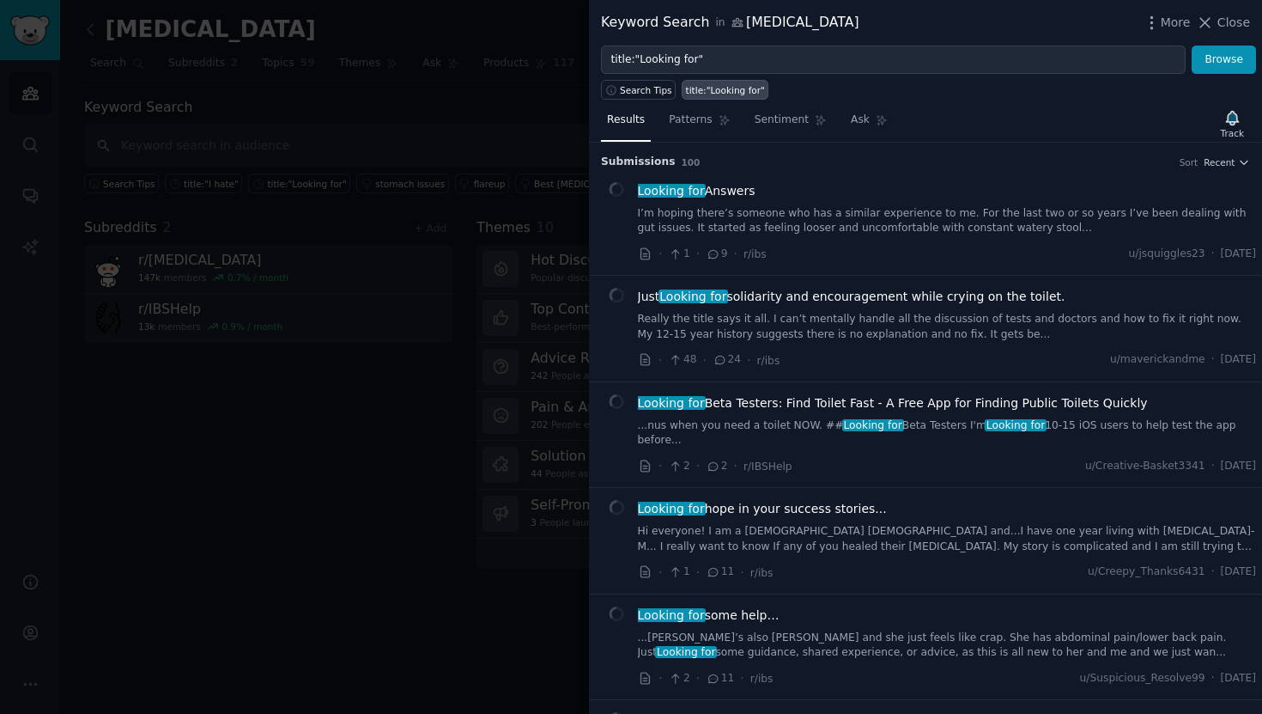
click at [1218, 170] on li "Looking for Answers I’m hoping there’s someone who has a similar experience to …" at bounding box center [925, 223] width 673 height 106
click at [1218, 162] on span "Recent" at bounding box center [1219, 162] width 31 height 12
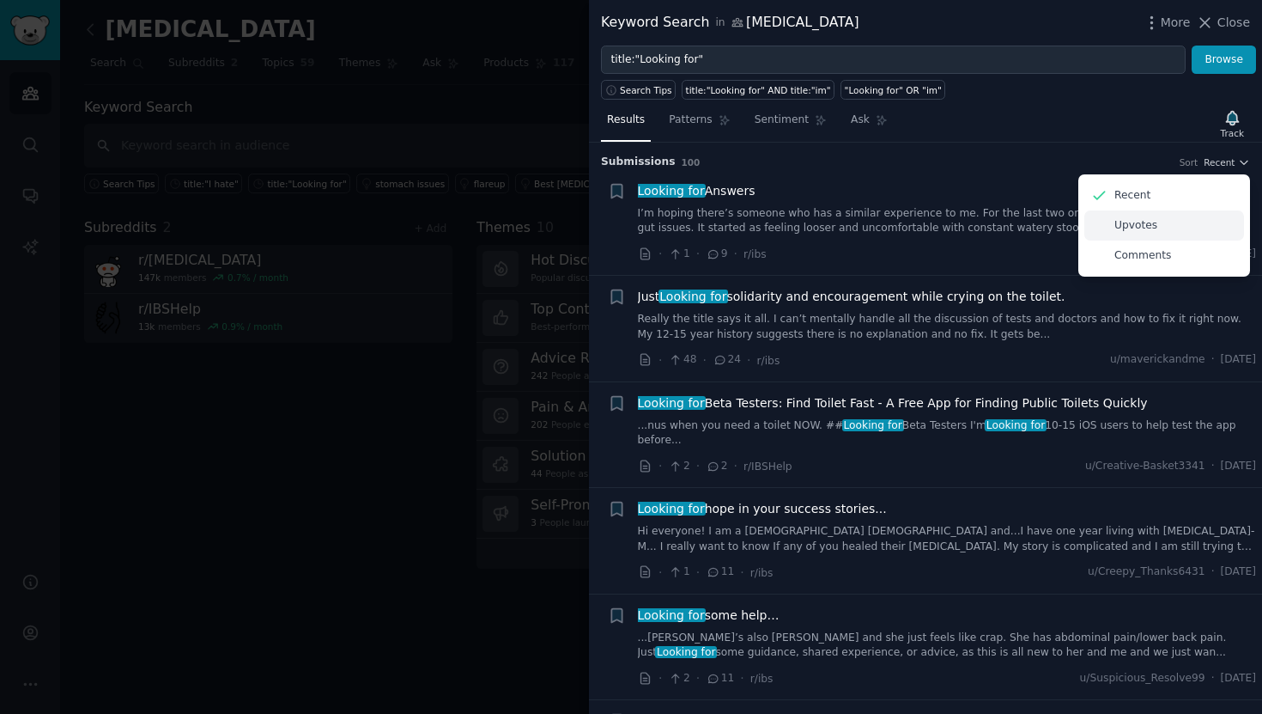
click at [1191, 229] on div "Upvotes" at bounding box center [1164, 225] width 160 height 30
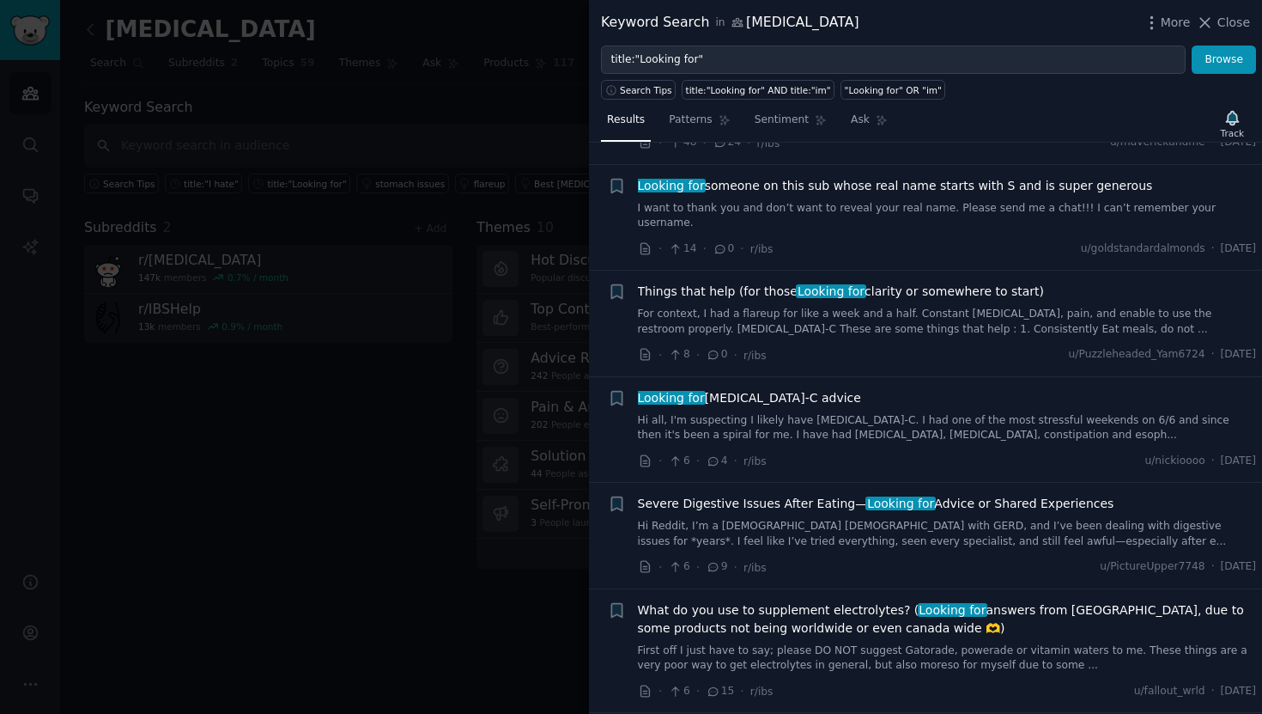
scroll to position [239, 0]
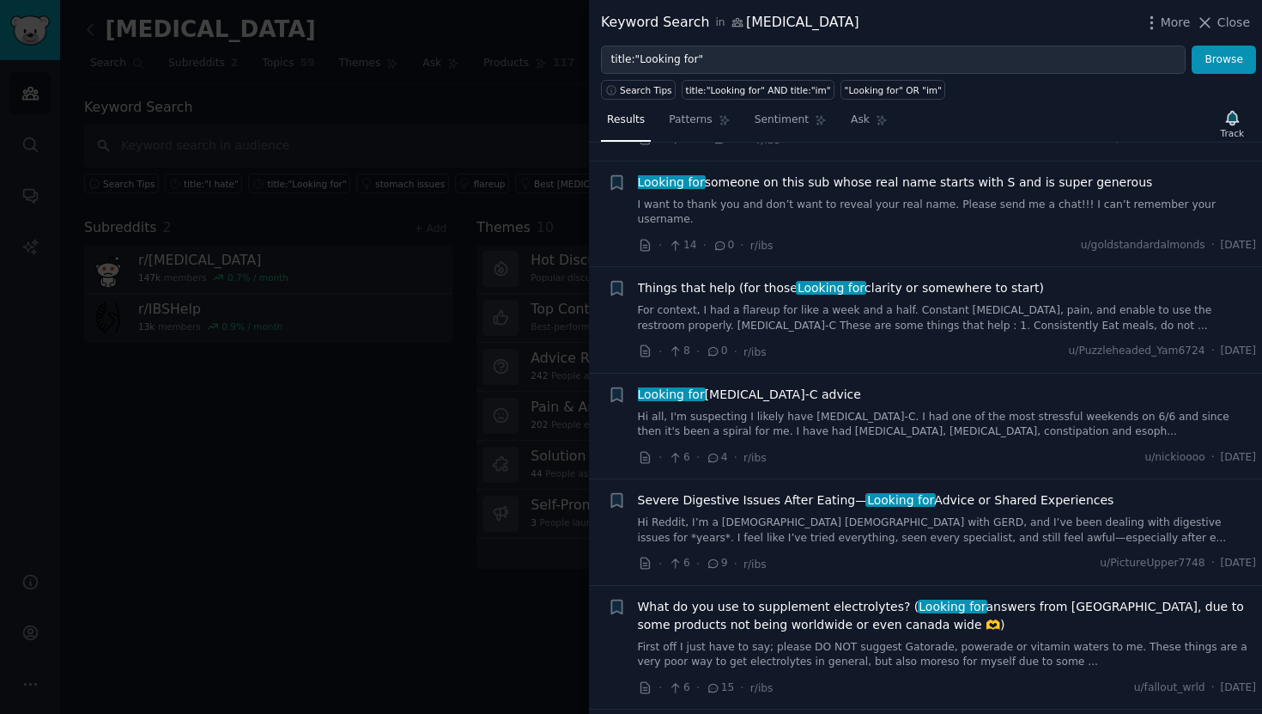
click at [928, 303] on link "For context, I had a flareup for like a week and a half. Constant bloating, pai…" at bounding box center [947, 318] width 619 height 30
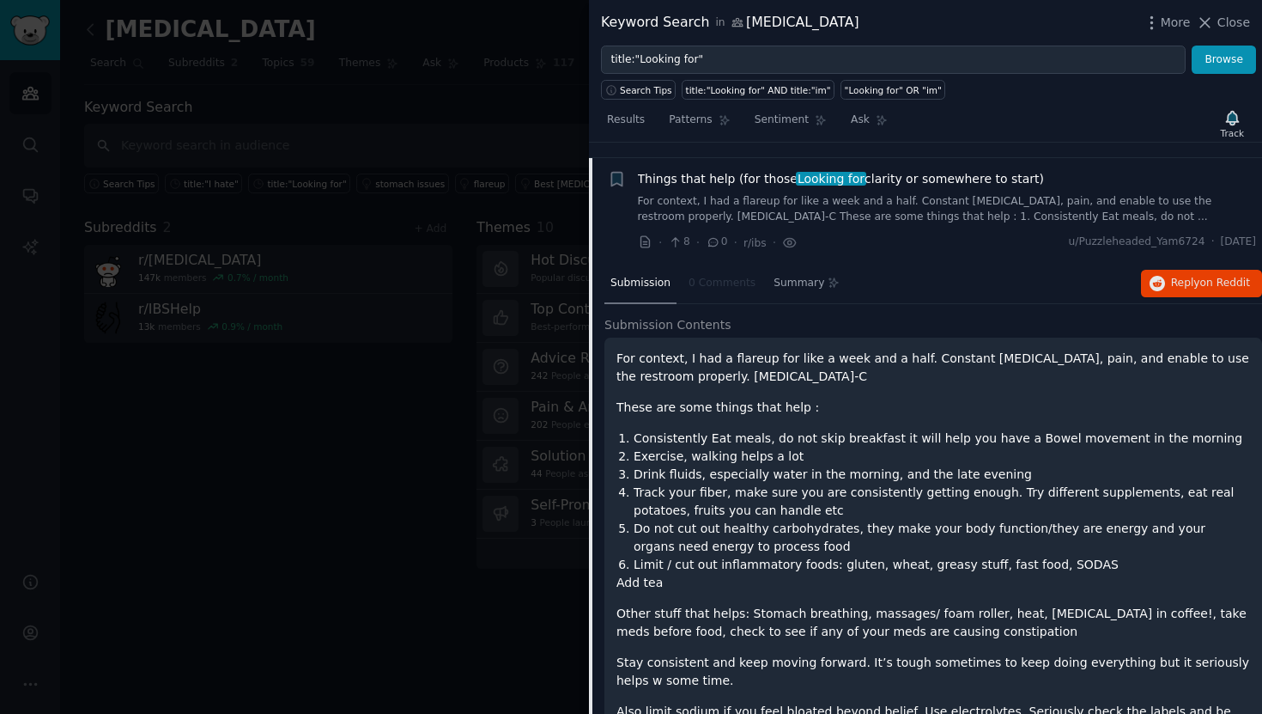
scroll to position [348, 0]
click at [1181, 276] on span "Reply on Reddit" at bounding box center [1210, 283] width 79 height 15
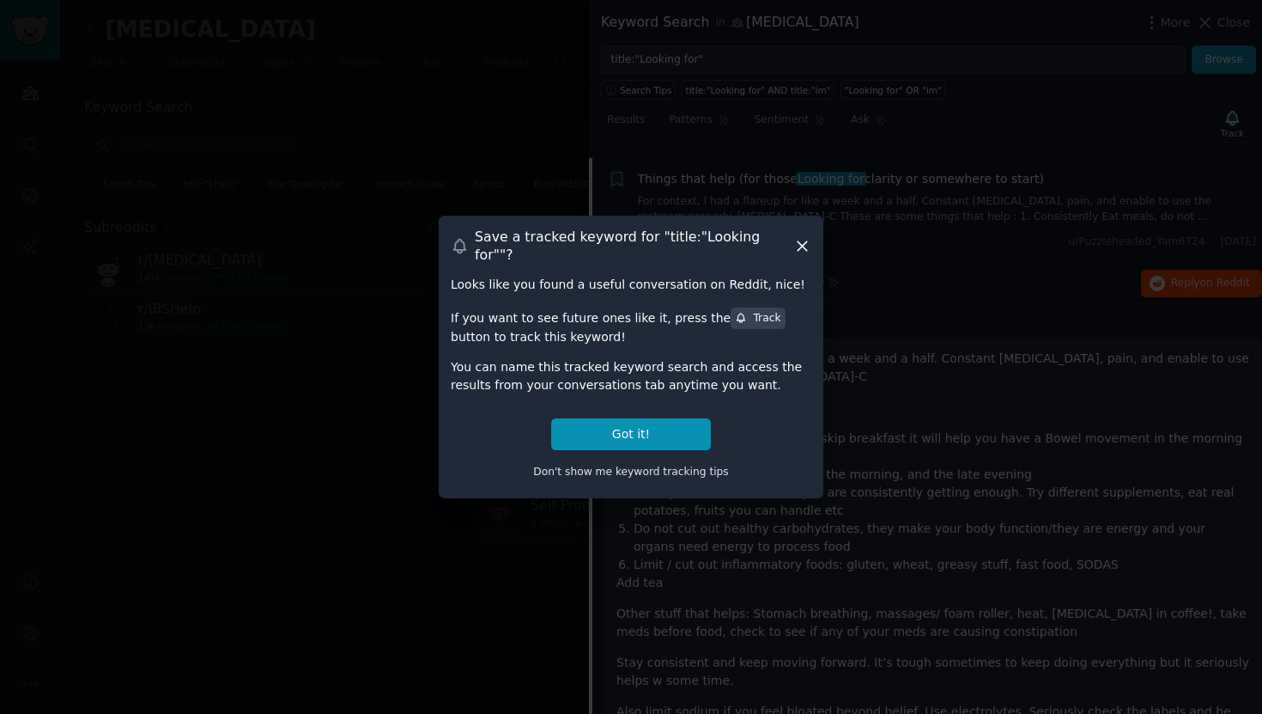
click at [748, 154] on div at bounding box center [631, 357] width 1262 height 714
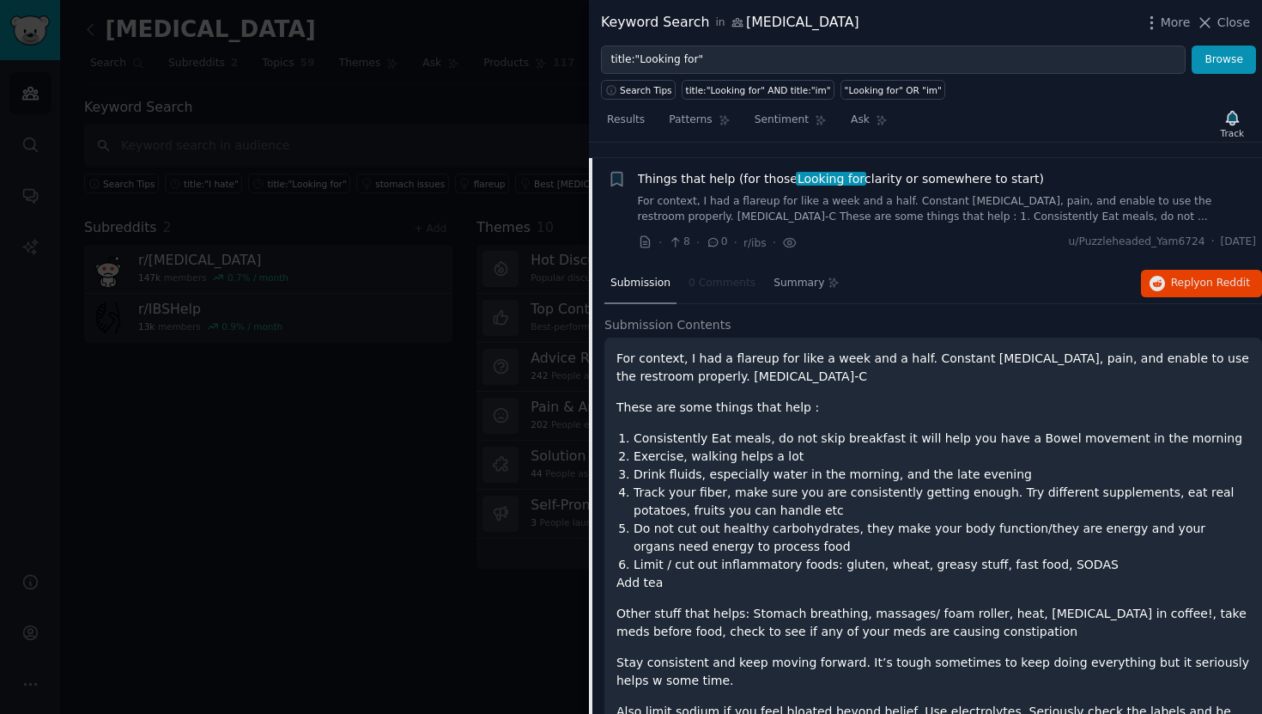
click at [491, 296] on div at bounding box center [631, 357] width 1262 height 714
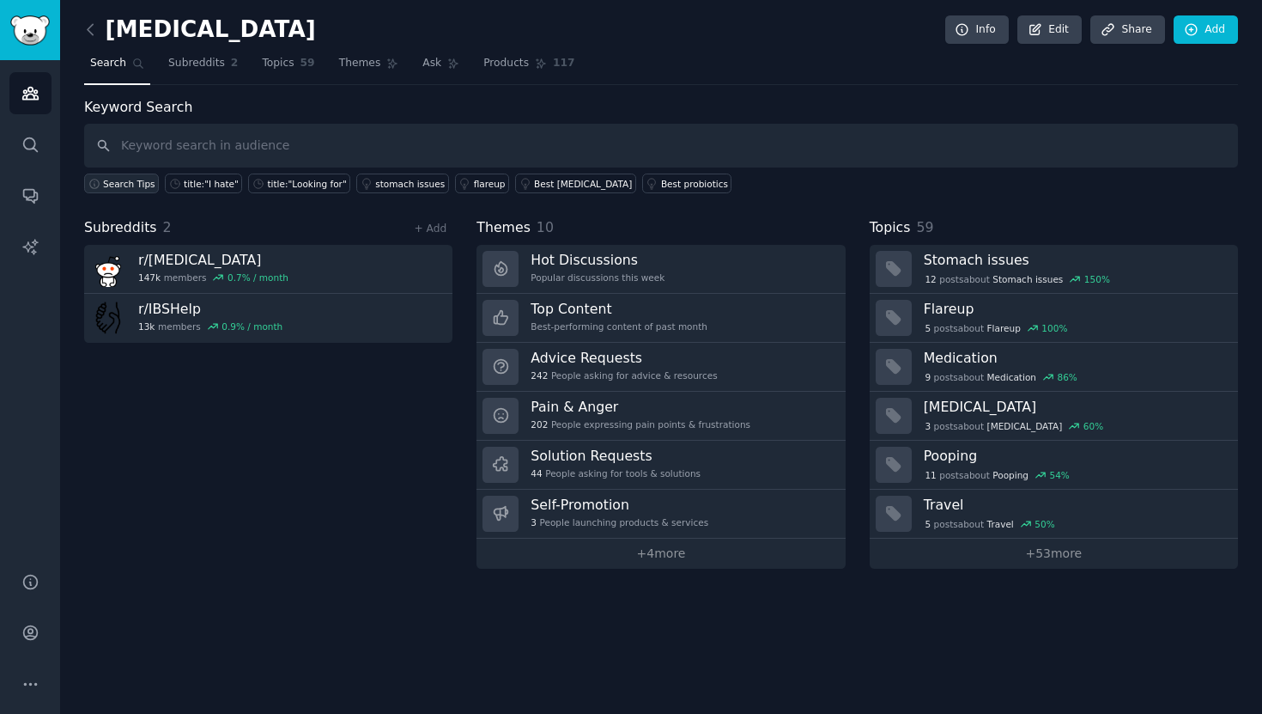
click at [124, 190] on button "Search Tips" at bounding box center [121, 183] width 75 height 20
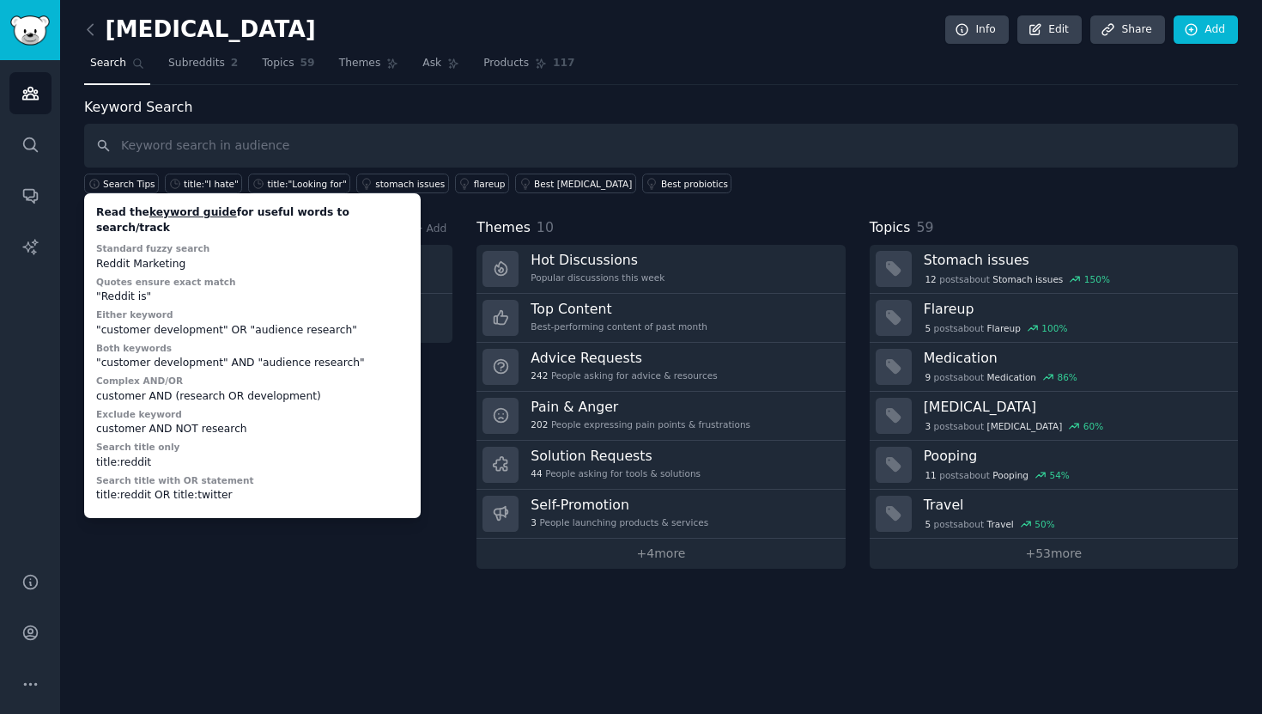
click at [192, 210] on link "keyword guide" at bounding box center [193, 212] width 88 height 12
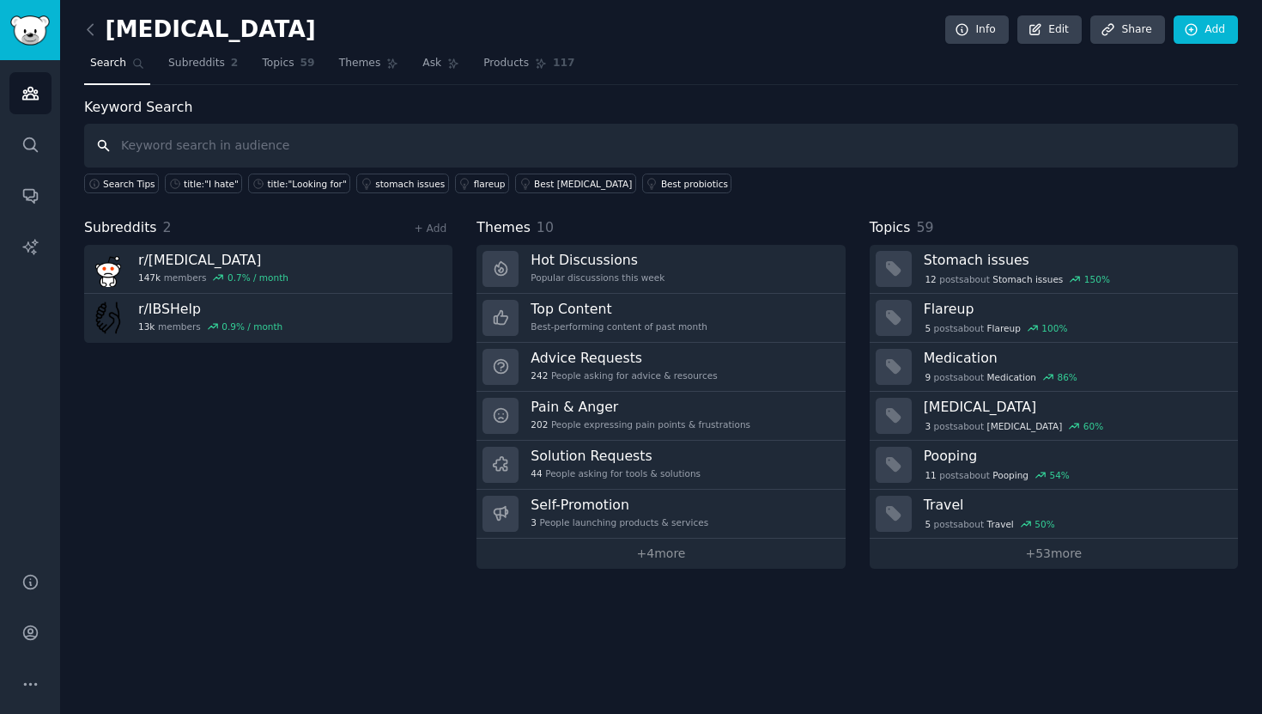
click at [256, 146] on input "text" at bounding box center [661, 146] width 1154 height 44
type input "track"
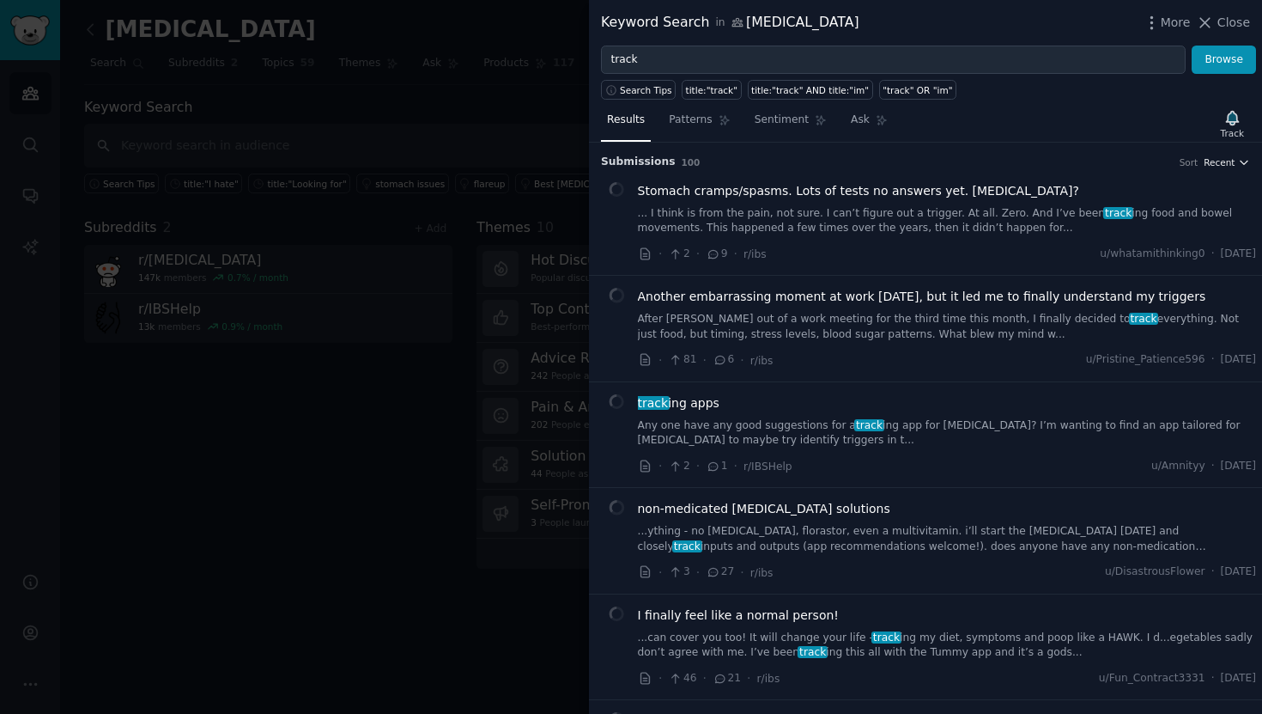
click at [1217, 158] on span "Recent" at bounding box center [1219, 162] width 31 height 12
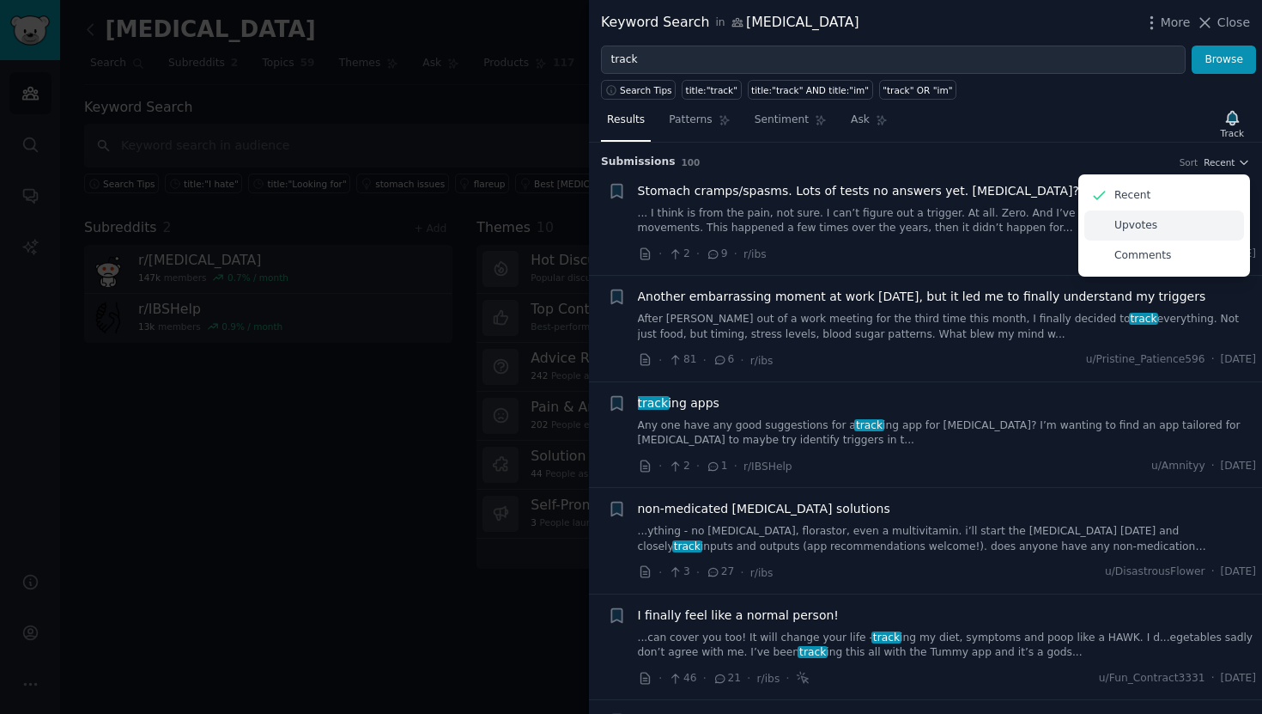
click at [1186, 234] on div "Upvotes" at bounding box center [1164, 225] width 160 height 30
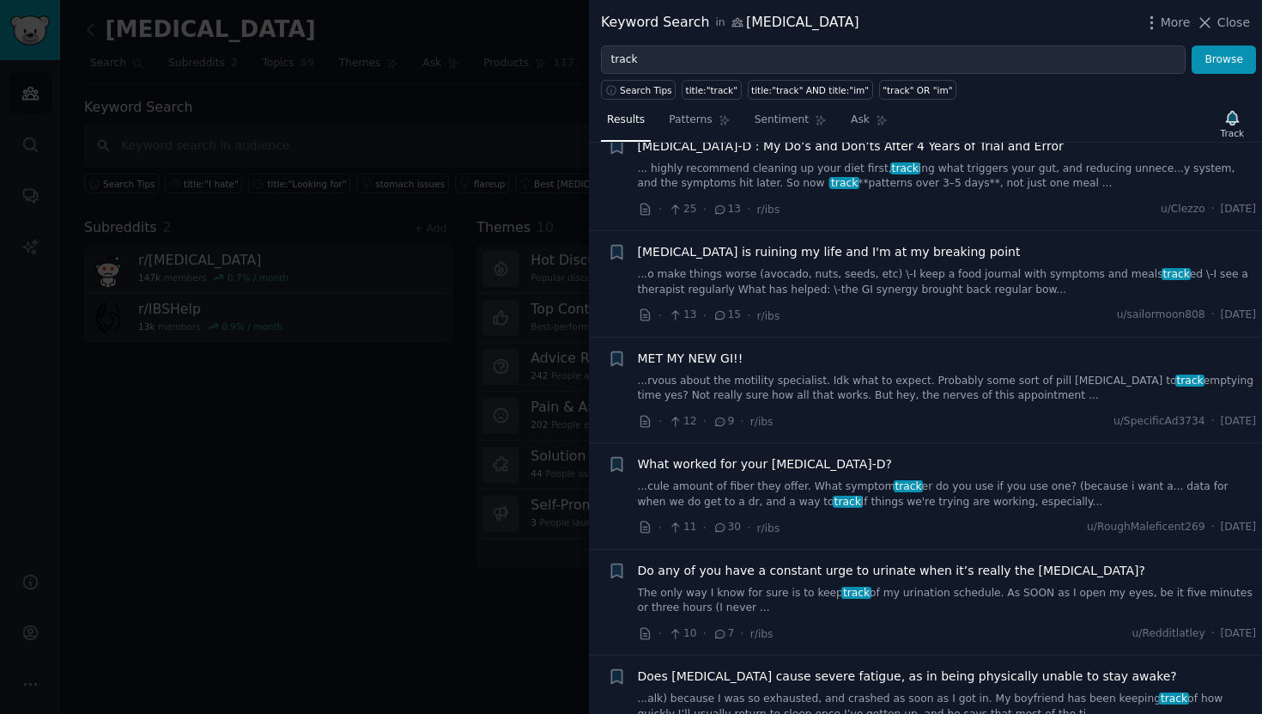
scroll to position [1222, 0]
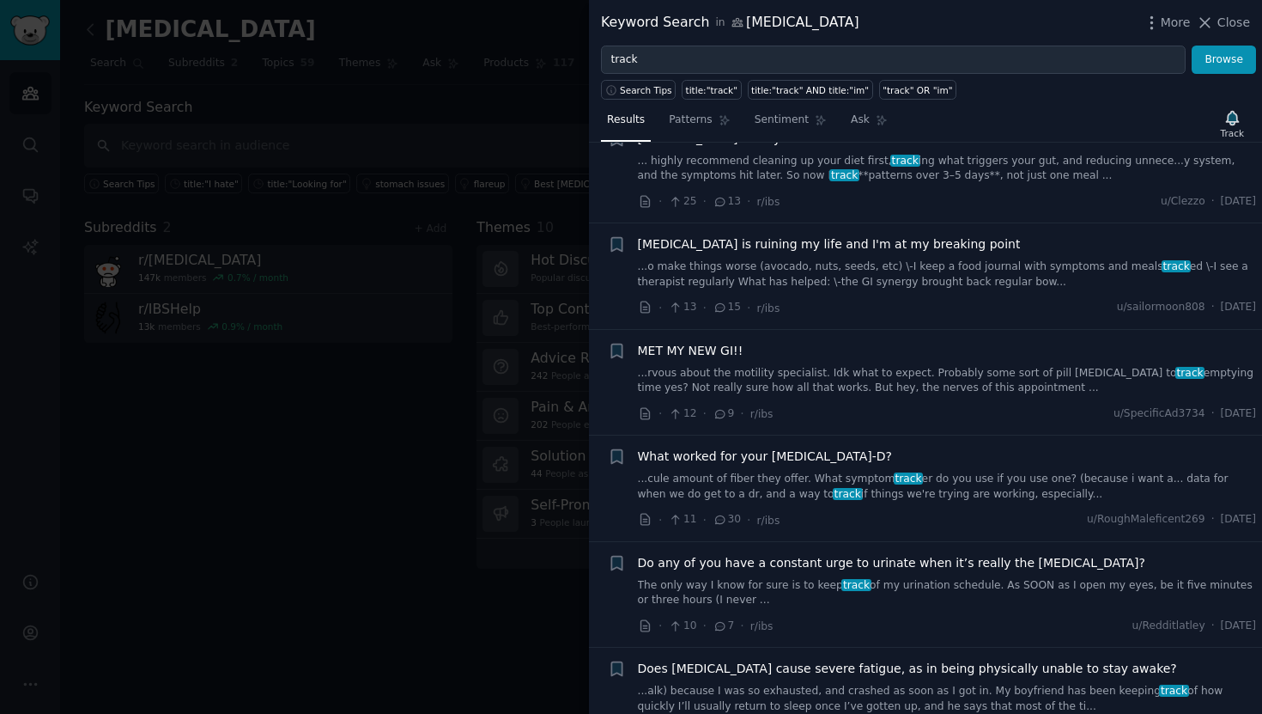
click at [350, 521] on div at bounding box center [631, 357] width 1262 height 714
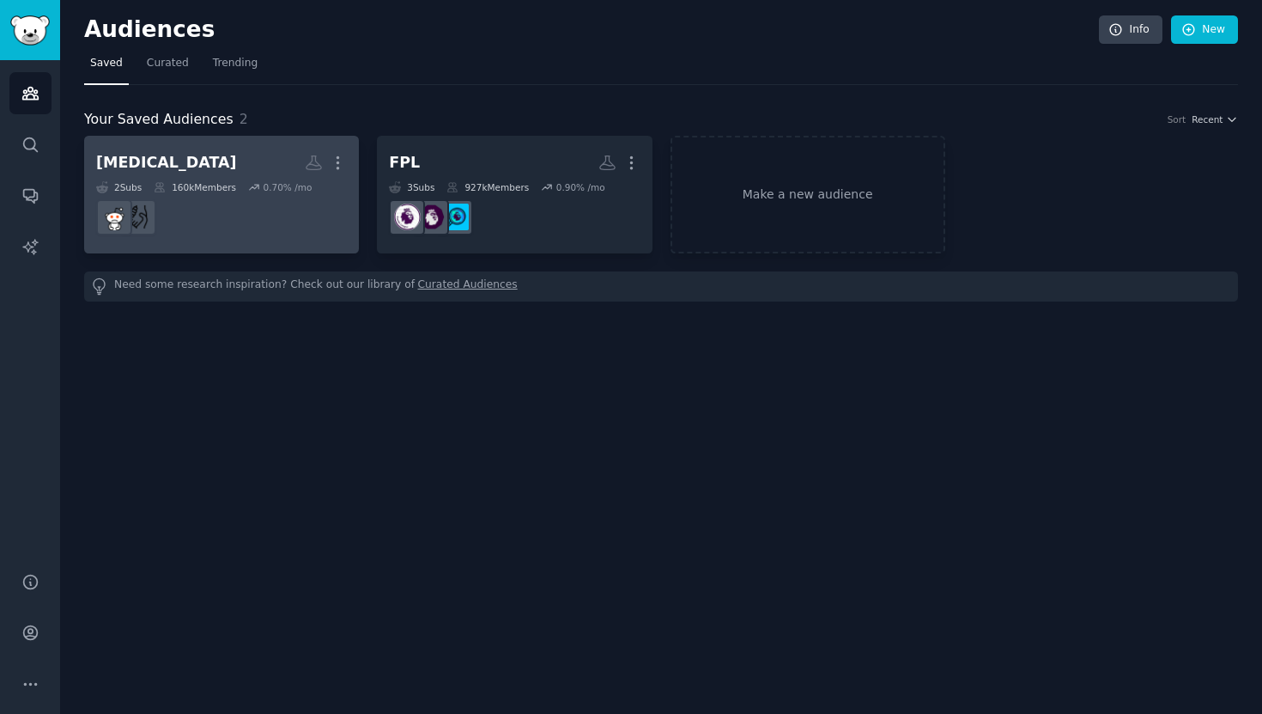
click at [163, 155] on h2 "[MEDICAL_DATA] More" at bounding box center [221, 163] width 251 height 30
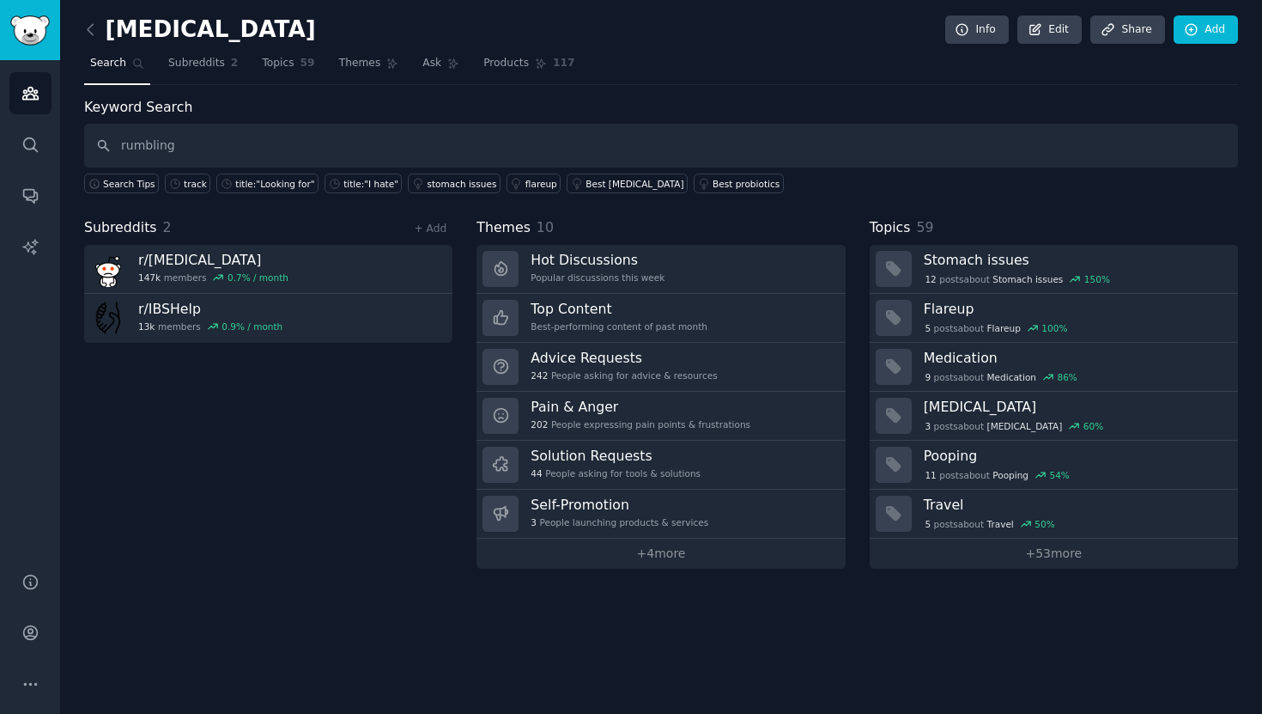
type input "rumbling"
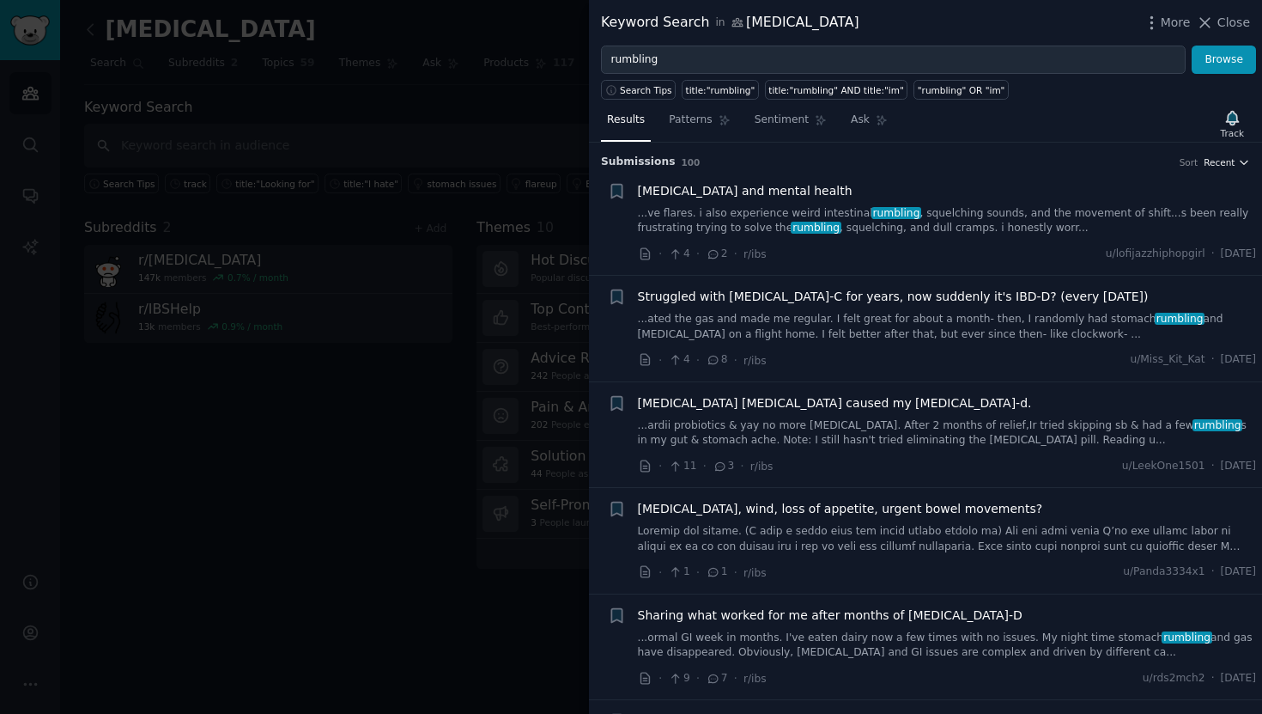
click at [1231, 167] on button "Recent" at bounding box center [1227, 162] width 46 height 12
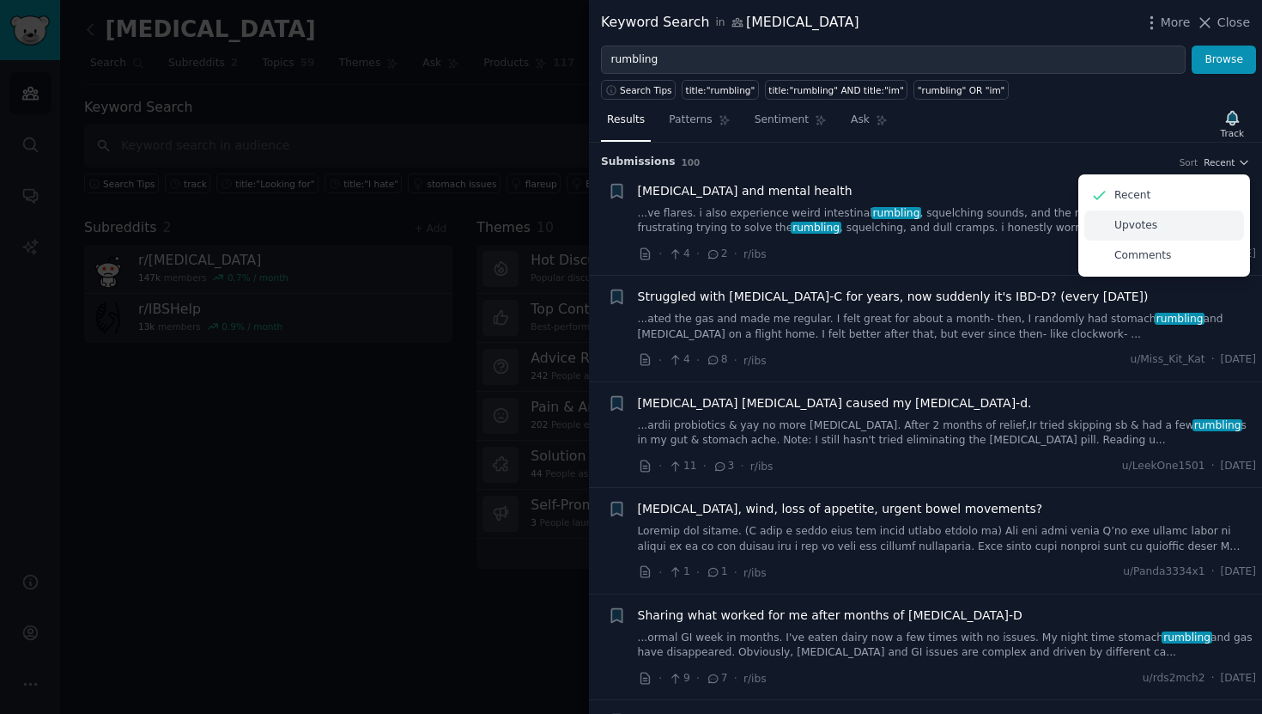
click at [1202, 219] on div "Upvotes" at bounding box center [1164, 225] width 160 height 30
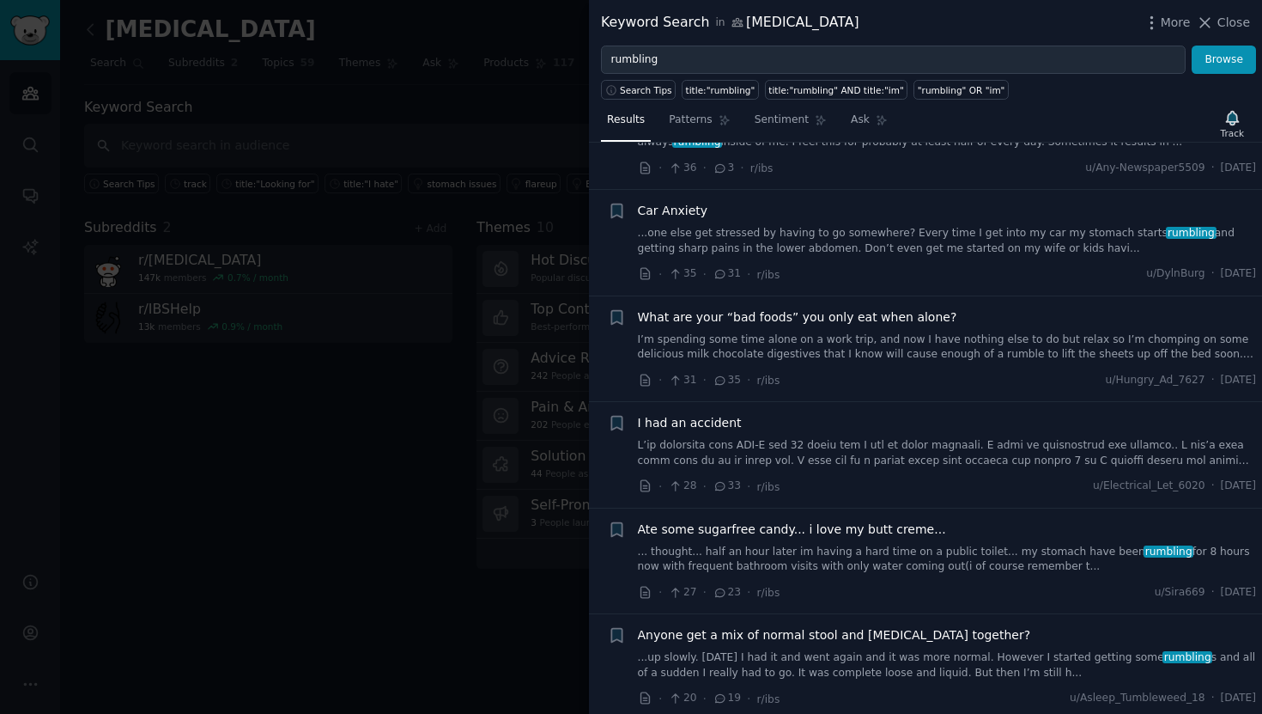
scroll to position [937, 0]
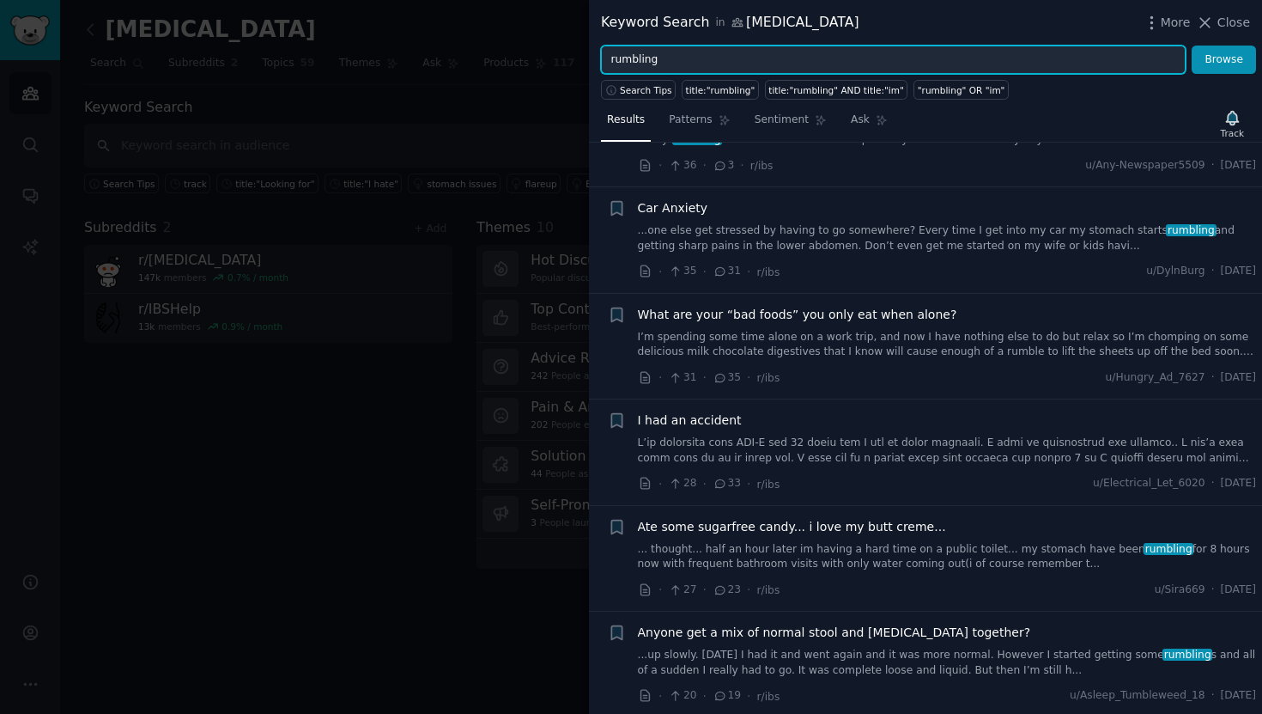
click at [676, 63] on input "rumbling" at bounding box center [893, 60] width 585 height 29
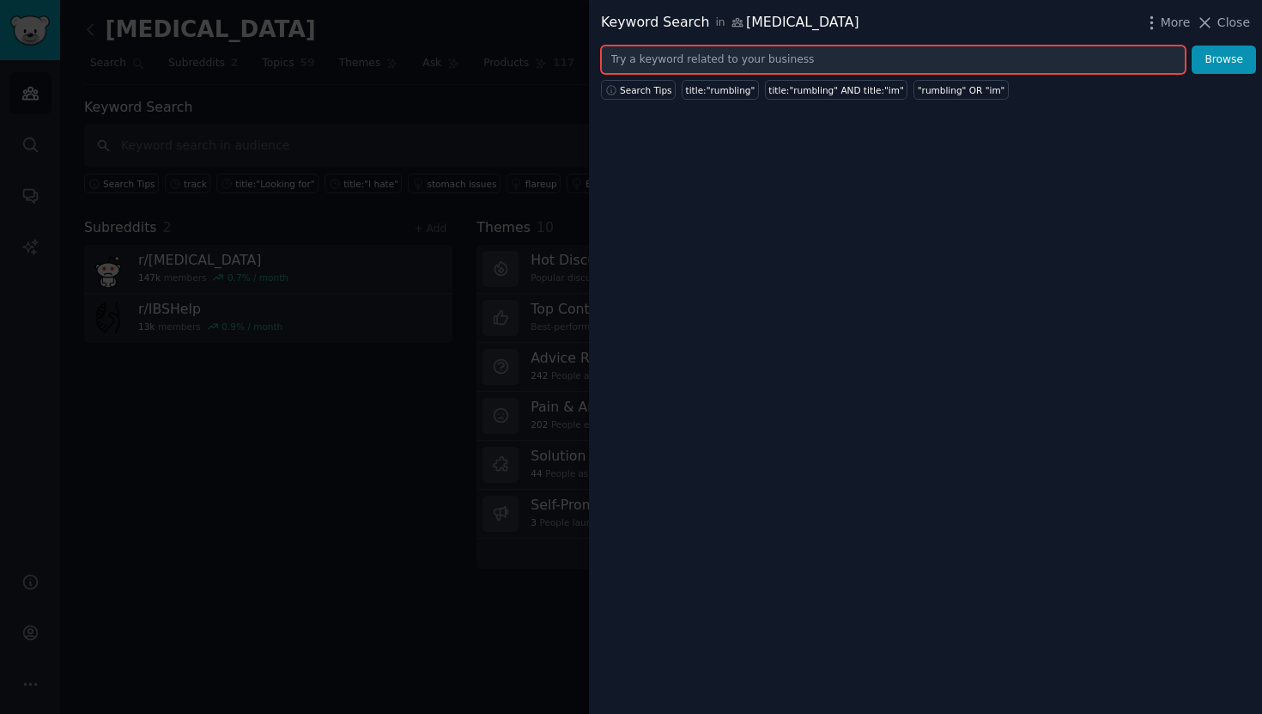
click at [1192, 46] on button "Browse" at bounding box center [1224, 60] width 64 height 29
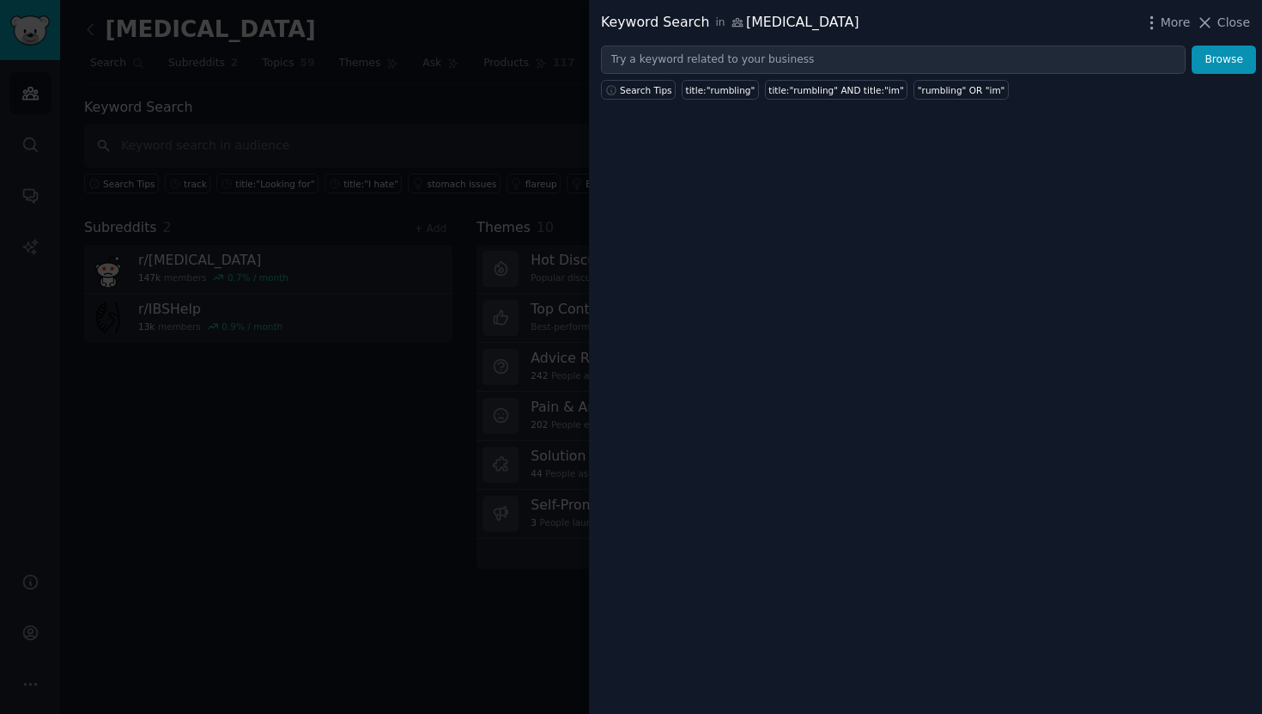
click at [365, 180] on div at bounding box center [631, 357] width 1262 height 714
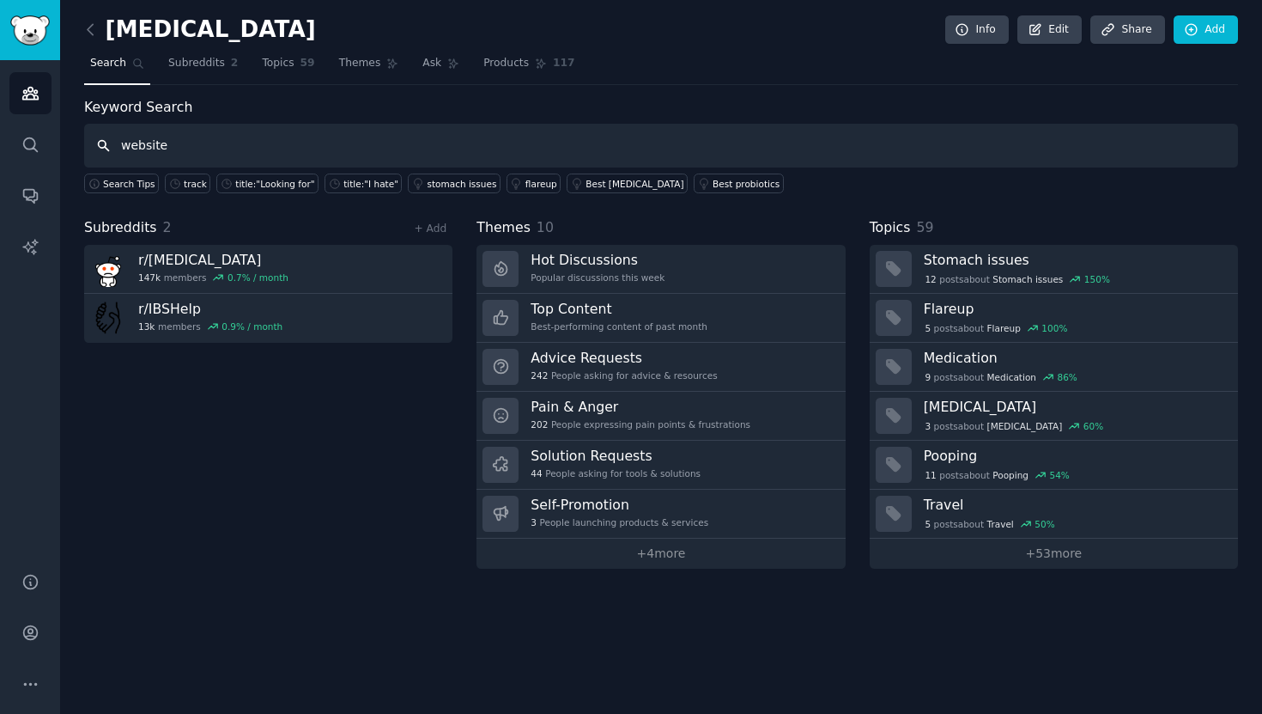
type input "website"
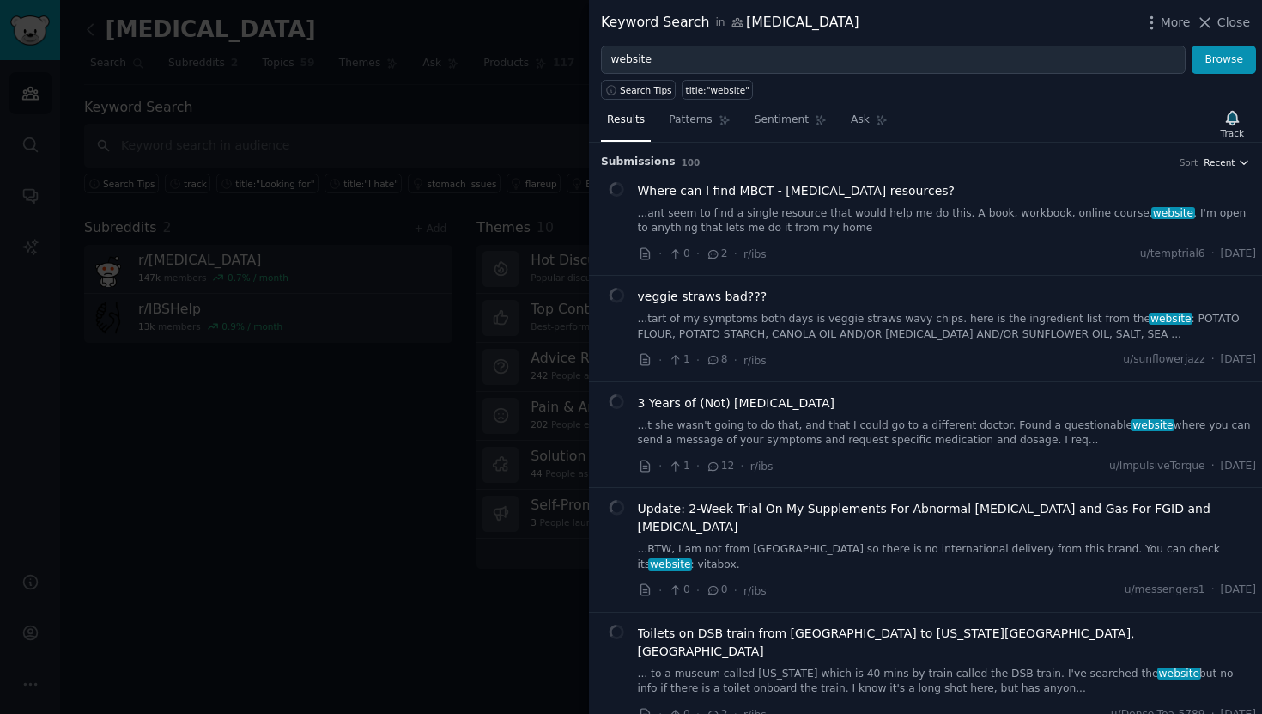
click at [1212, 164] on span "Recent" at bounding box center [1219, 162] width 31 height 12
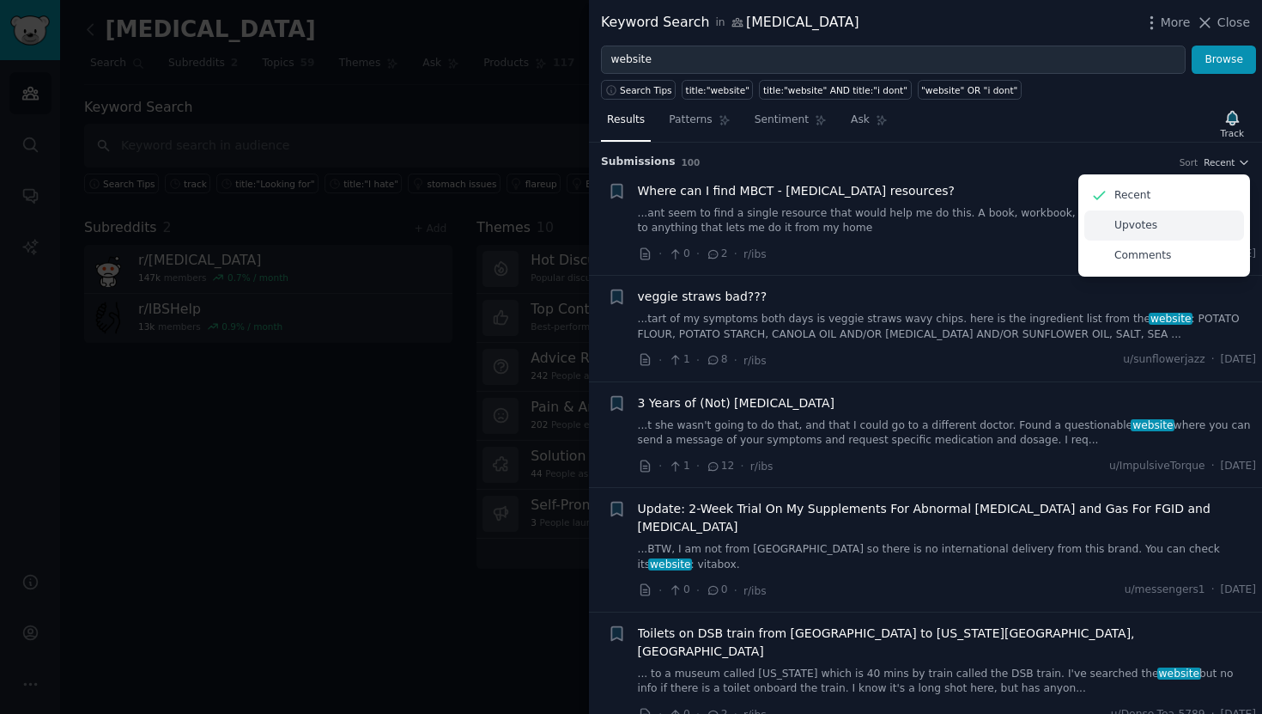
click at [1185, 228] on div "Upvotes" at bounding box center [1164, 225] width 160 height 30
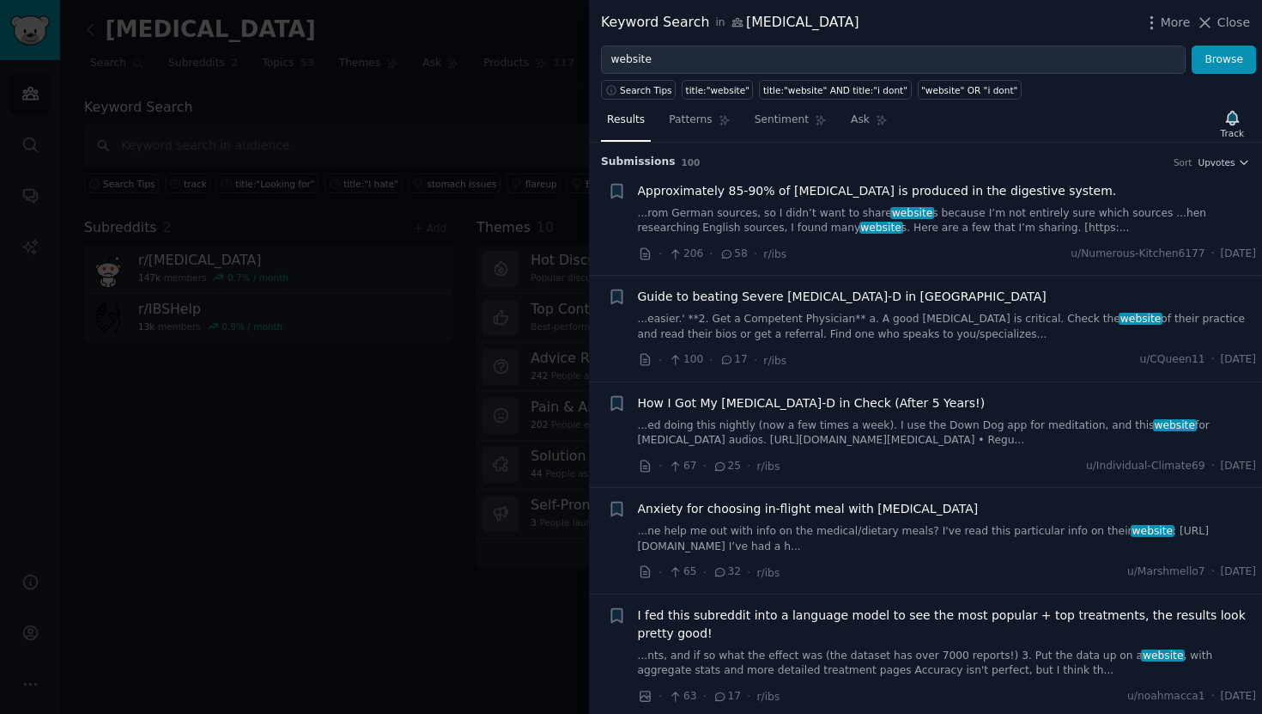
click at [879, 191] on span "Approximately 85-90% of serotonin is produced in the digestive system." at bounding box center [877, 191] width 479 height 18
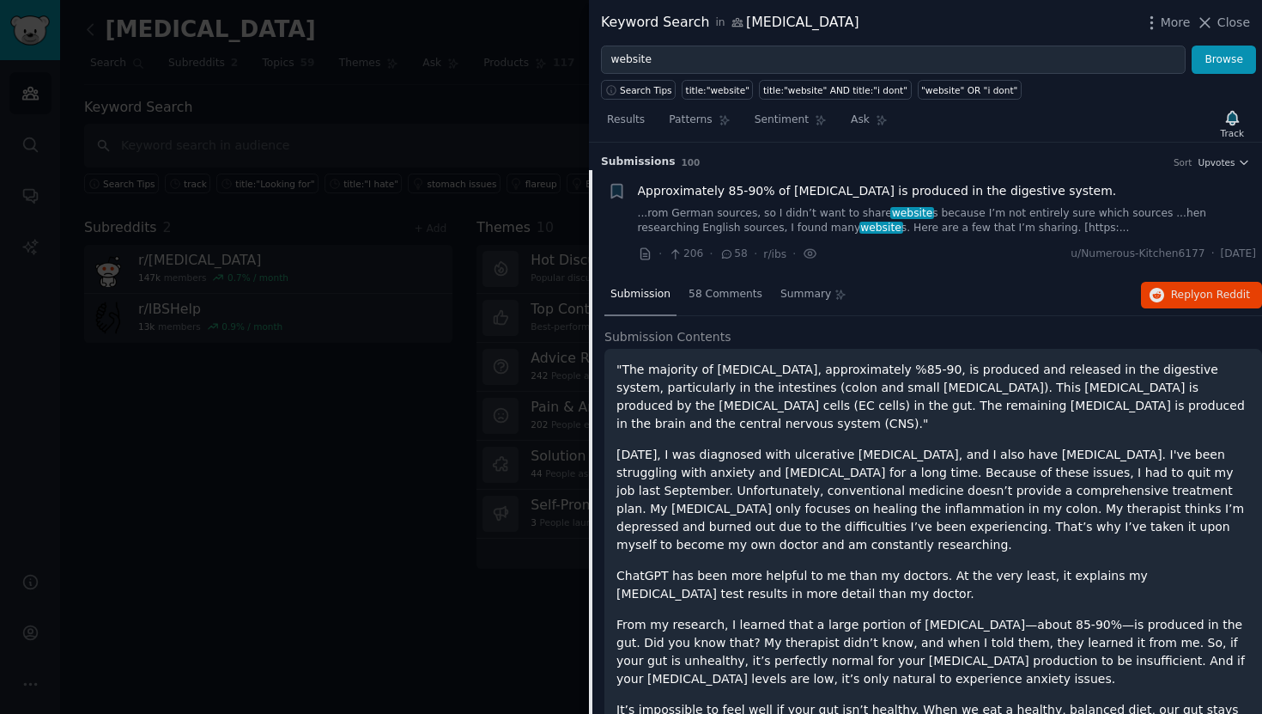
scroll to position [27, 0]
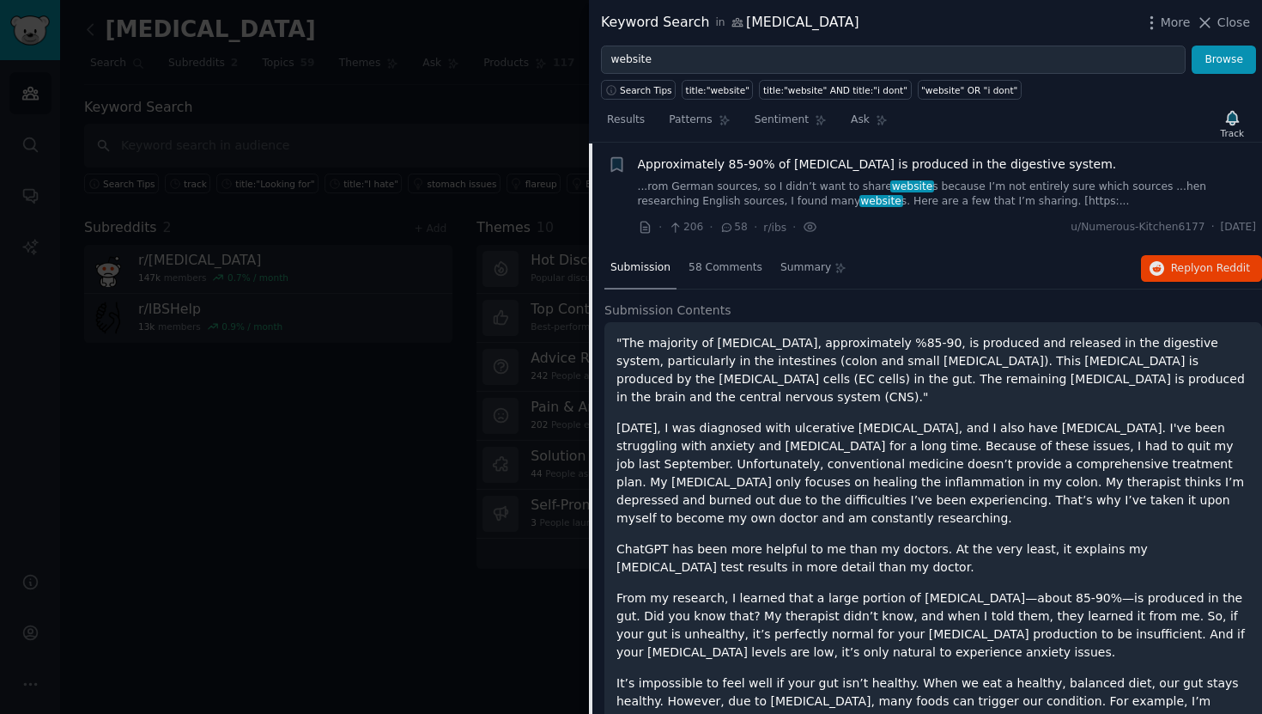
click at [890, 191] on span "website" at bounding box center [912, 186] width 44 height 12
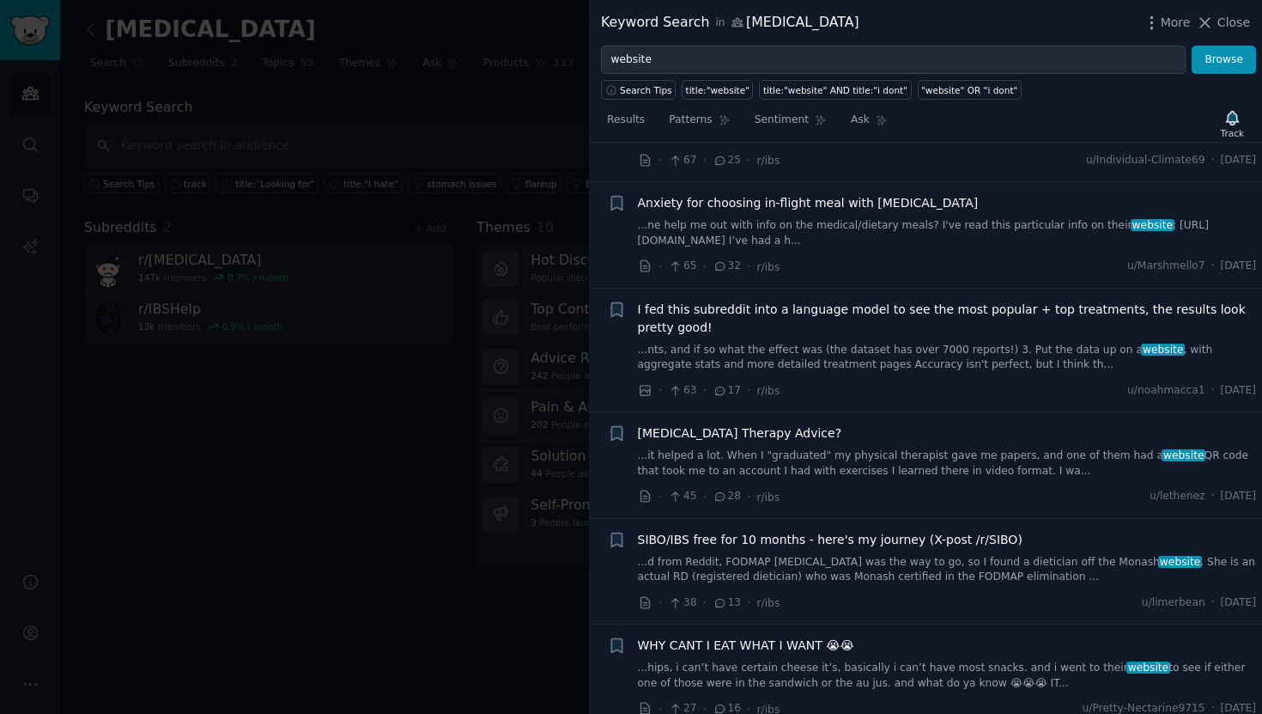
scroll to position [307, 0]
click at [360, 99] on div at bounding box center [631, 357] width 1262 height 714
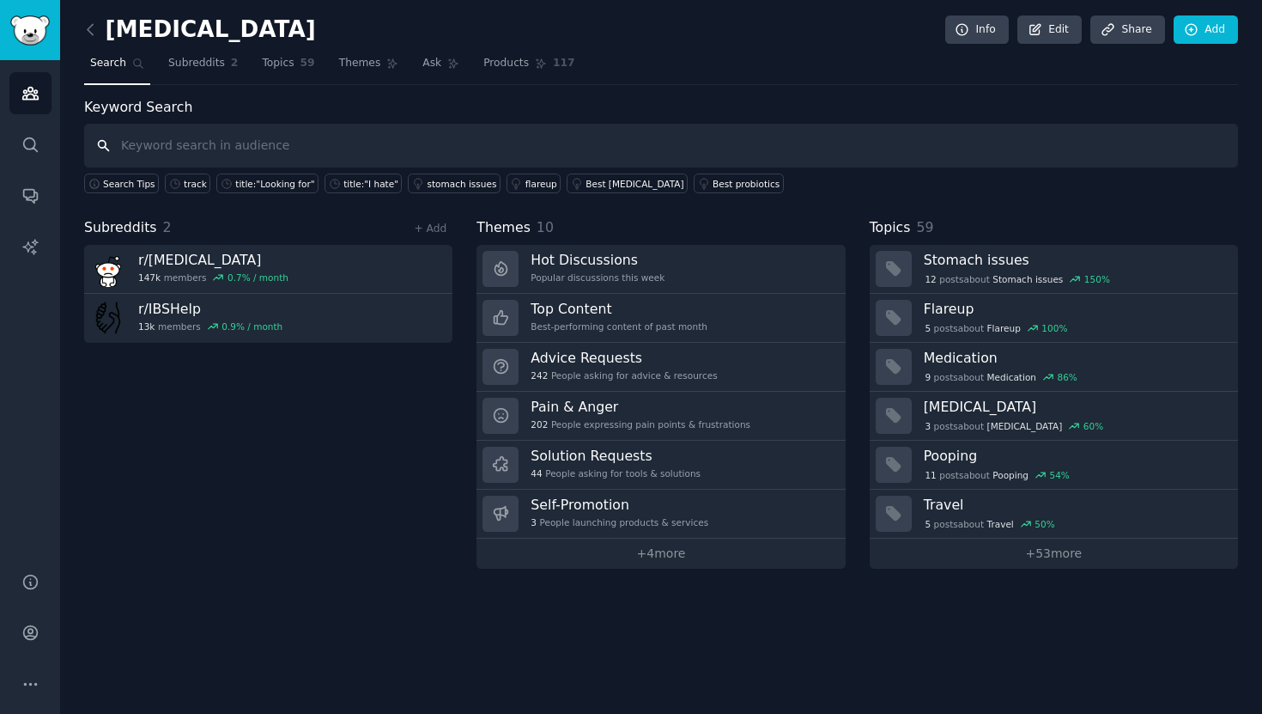
click at [280, 134] on input "text" at bounding box center [661, 146] width 1154 height 44
type input "track"
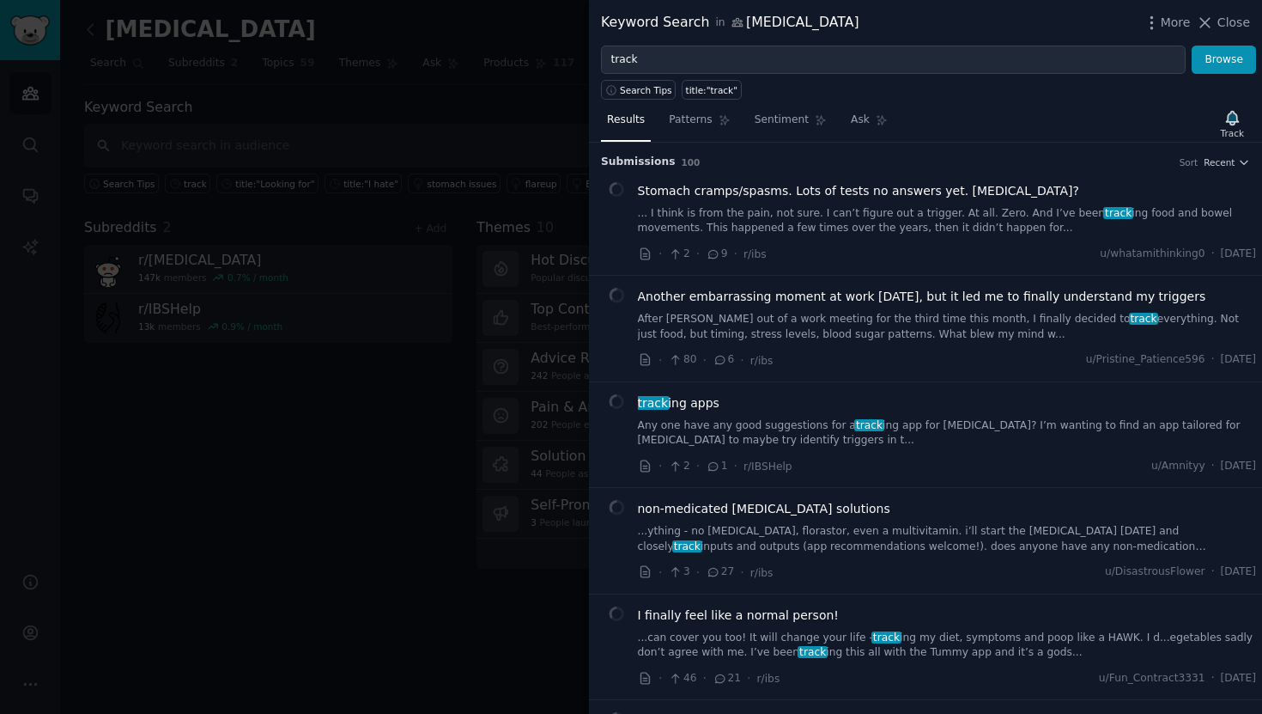
click at [1206, 156] on span "Recent" at bounding box center [1219, 162] width 31 height 12
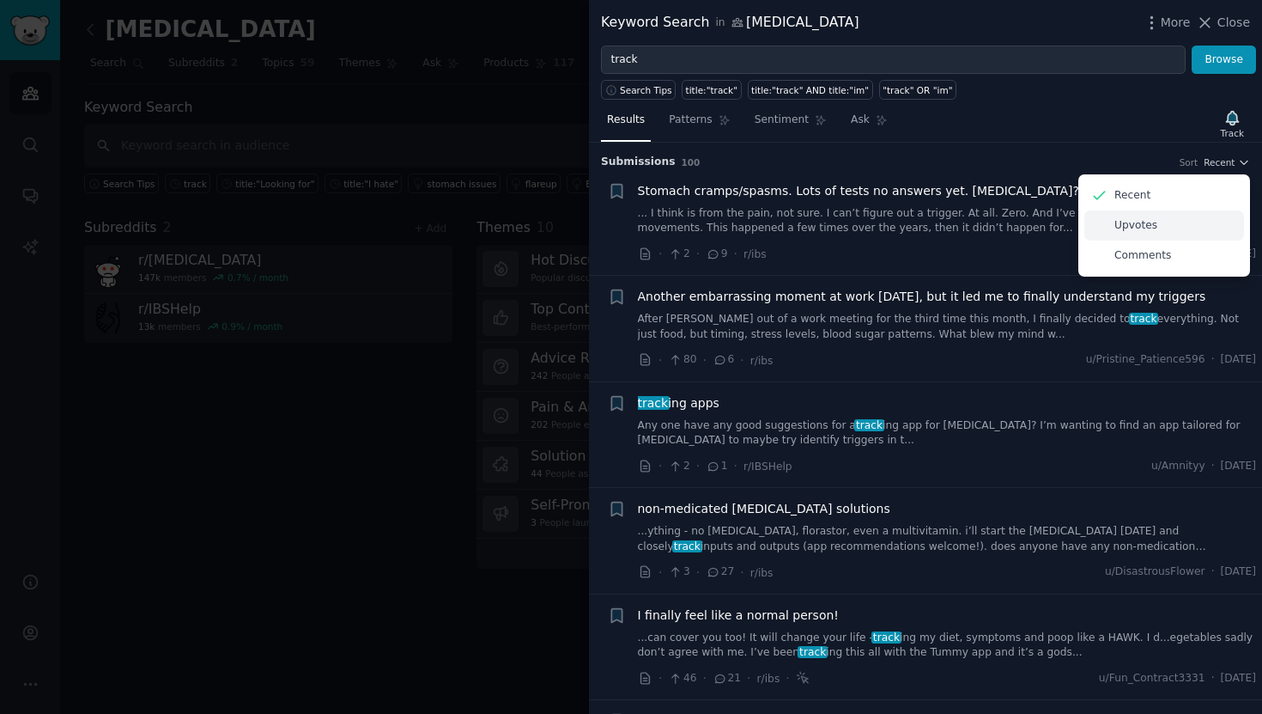
click at [1176, 221] on div "Upvotes" at bounding box center [1164, 225] width 160 height 30
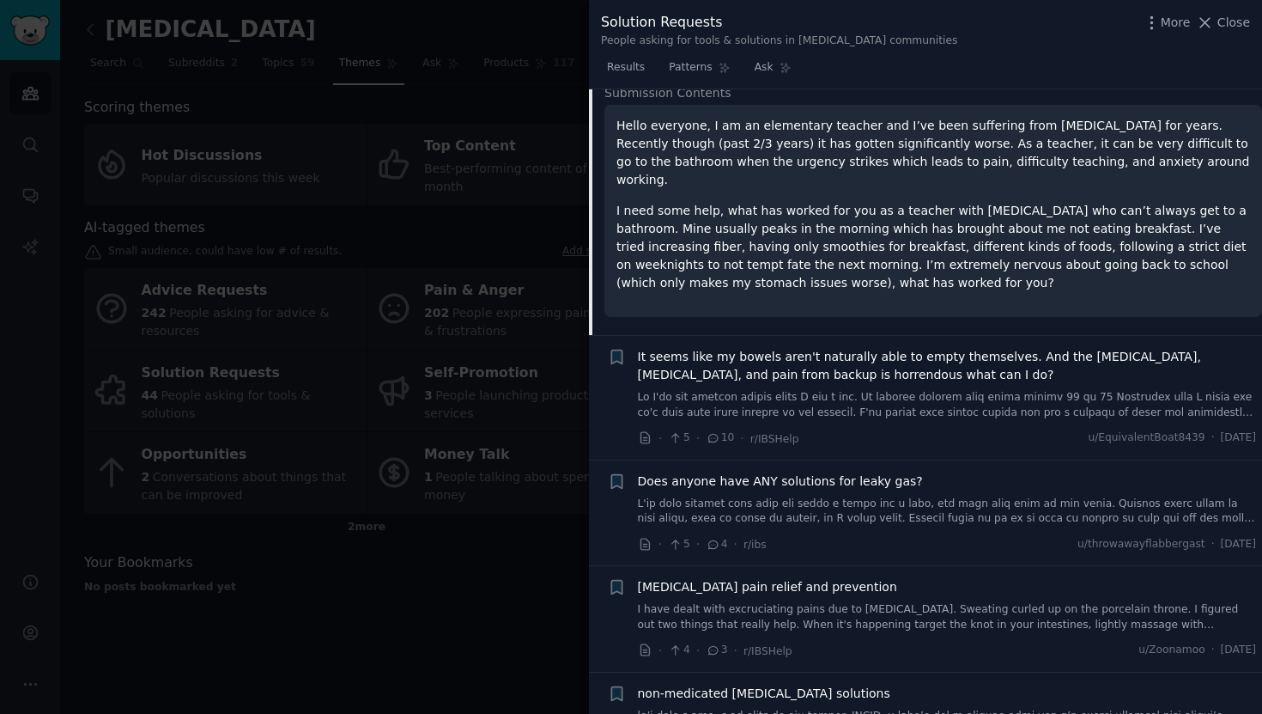
scroll to position [1054, 0]
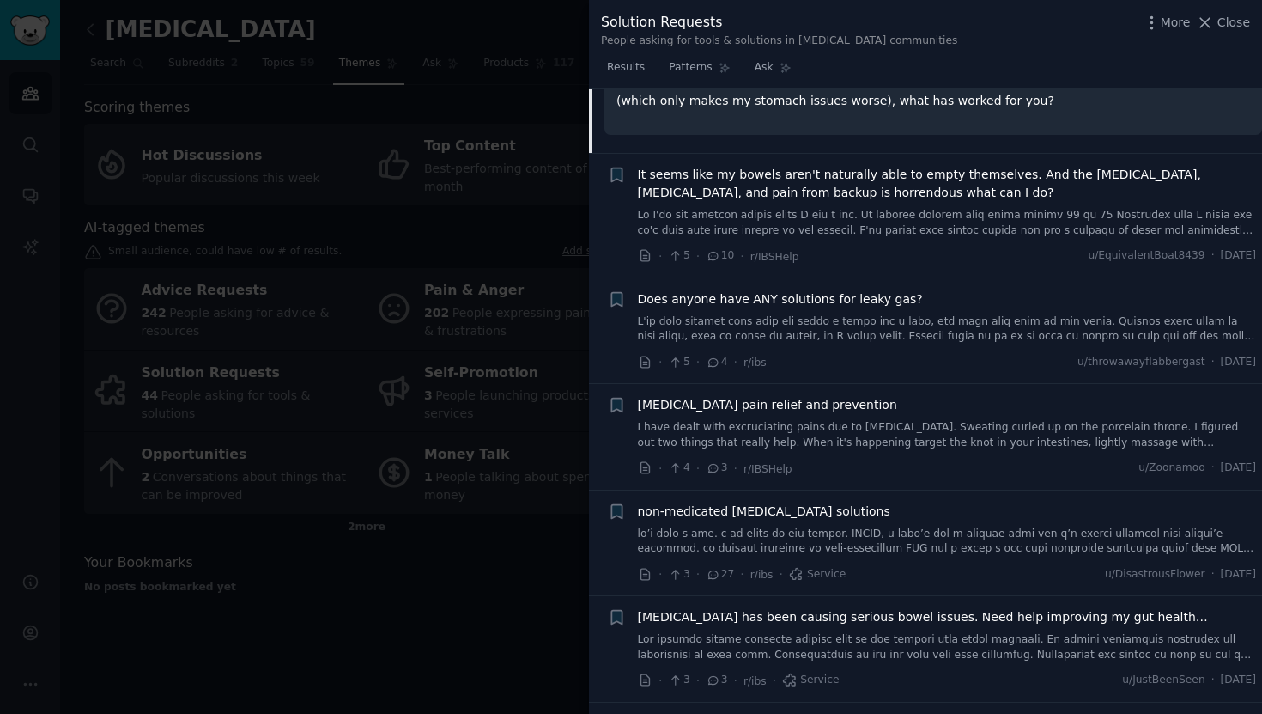
click at [319, 132] on div at bounding box center [631, 357] width 1262 height 714
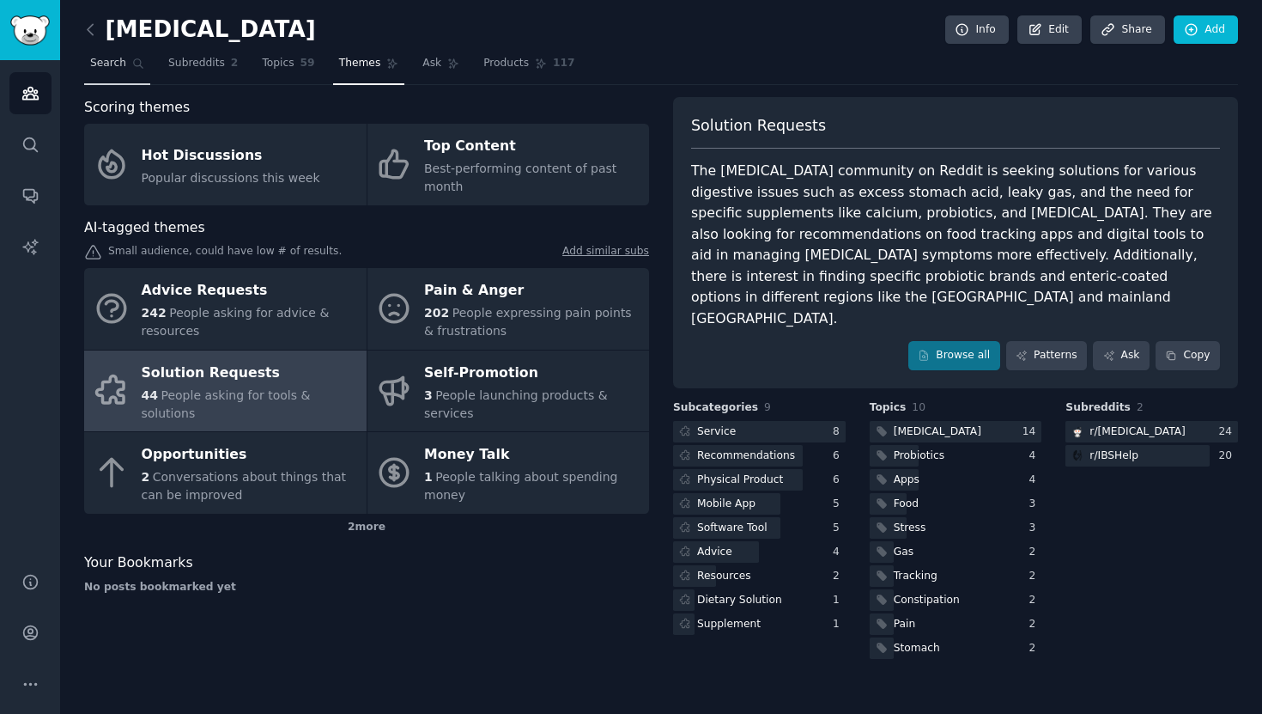
click at [134, 65] on icon at bounding box center [138, 63] width 9 height 9
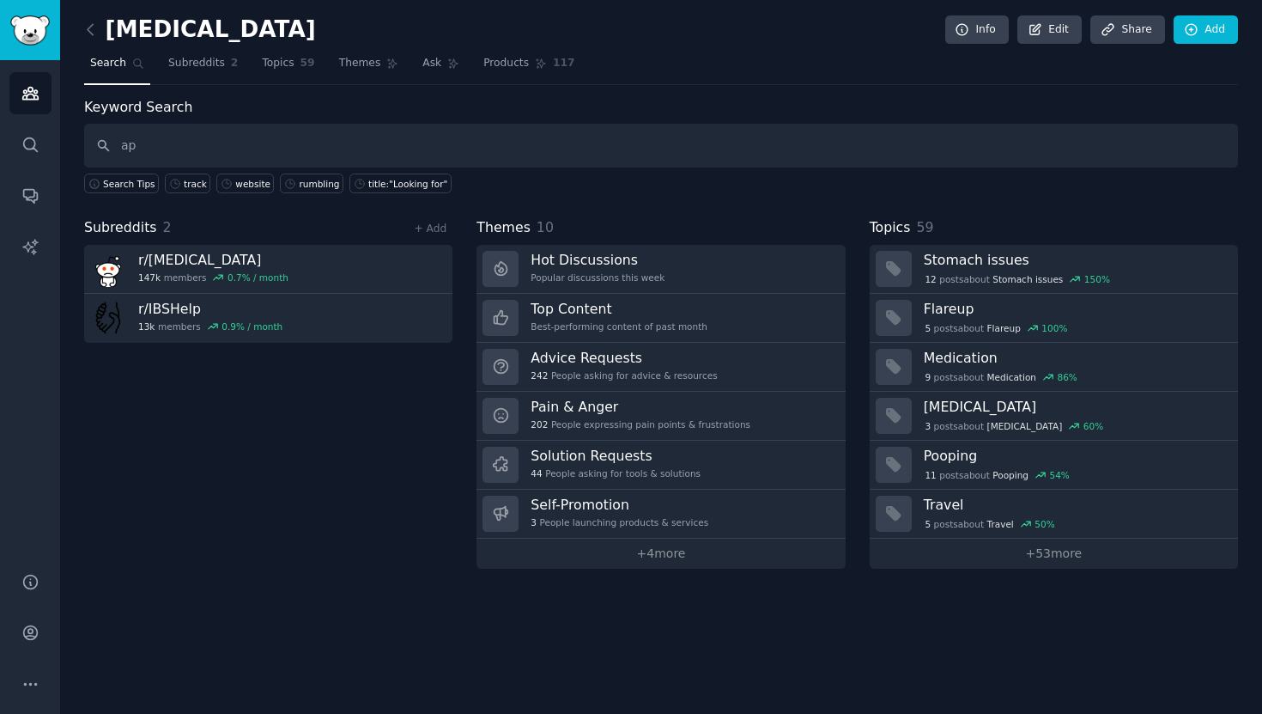
type input "a"
type input "mobile app"
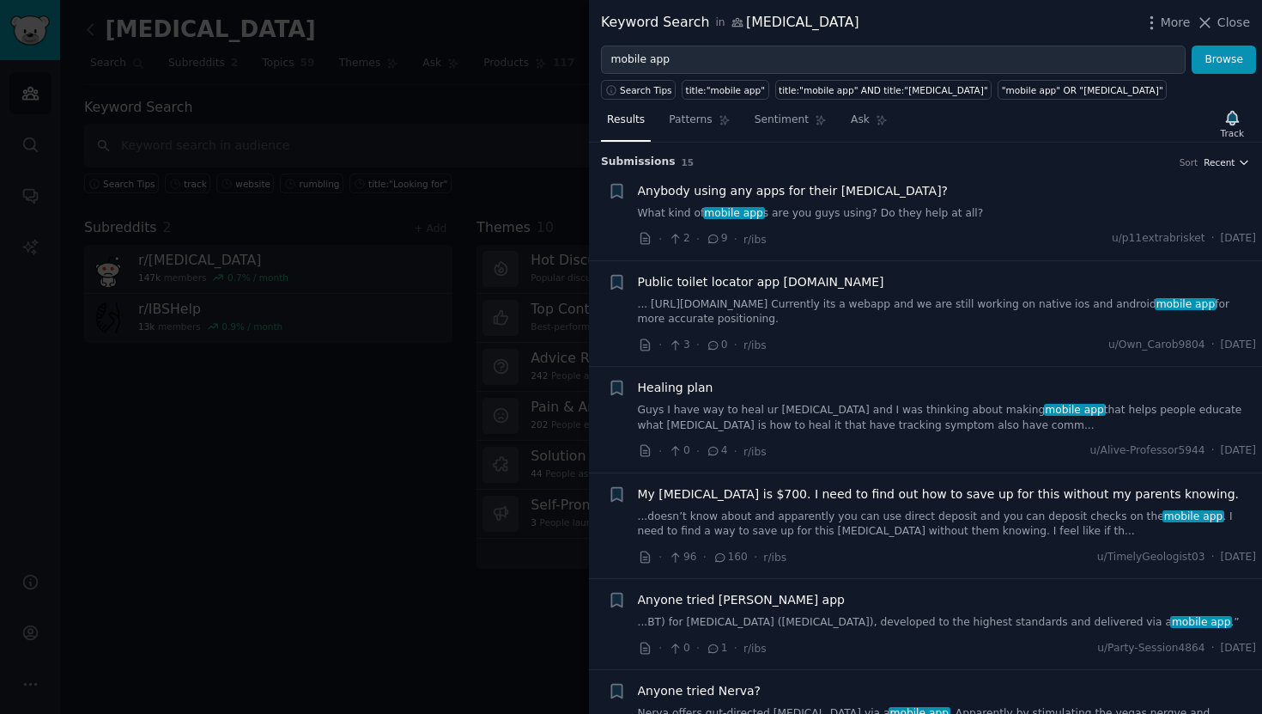
click at [1226, 165] on span "Recent" at bounding box center [1219, 162] width 31 height 12
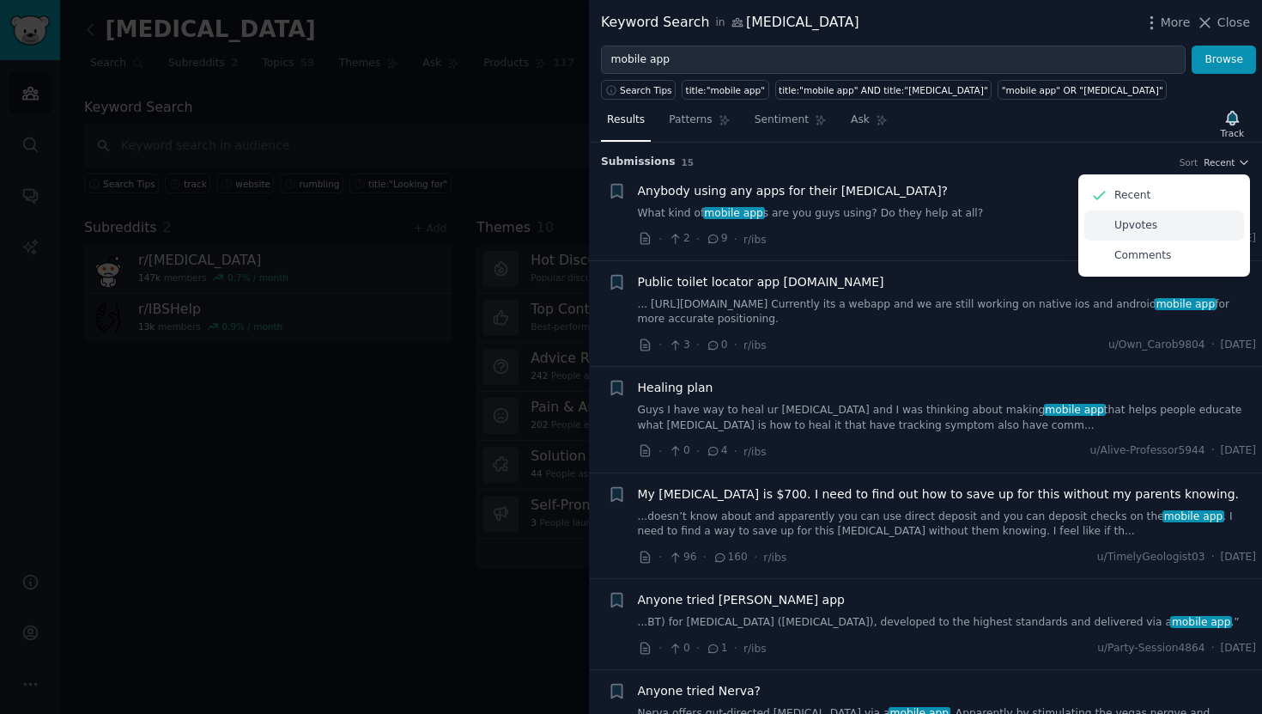
click at [1177, 234] on div "Upvotes" at bounding box center [1164, 225] width 160 height 30
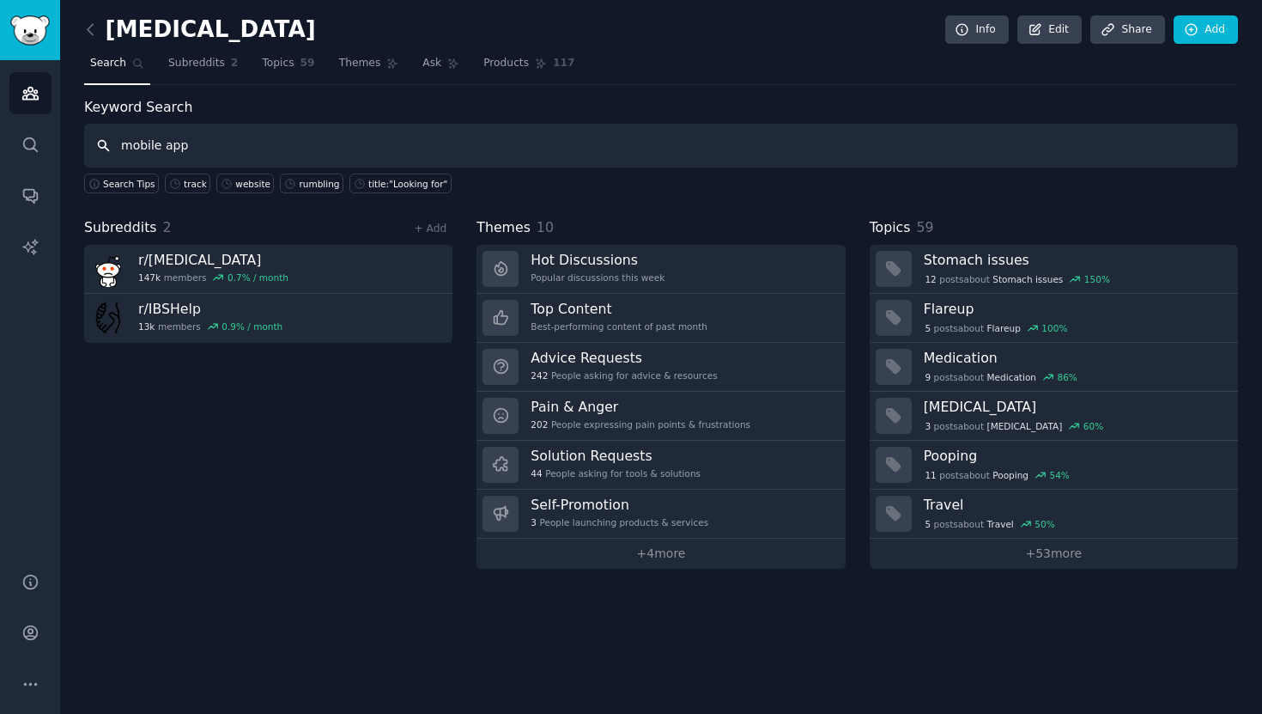
type input "mobile app"
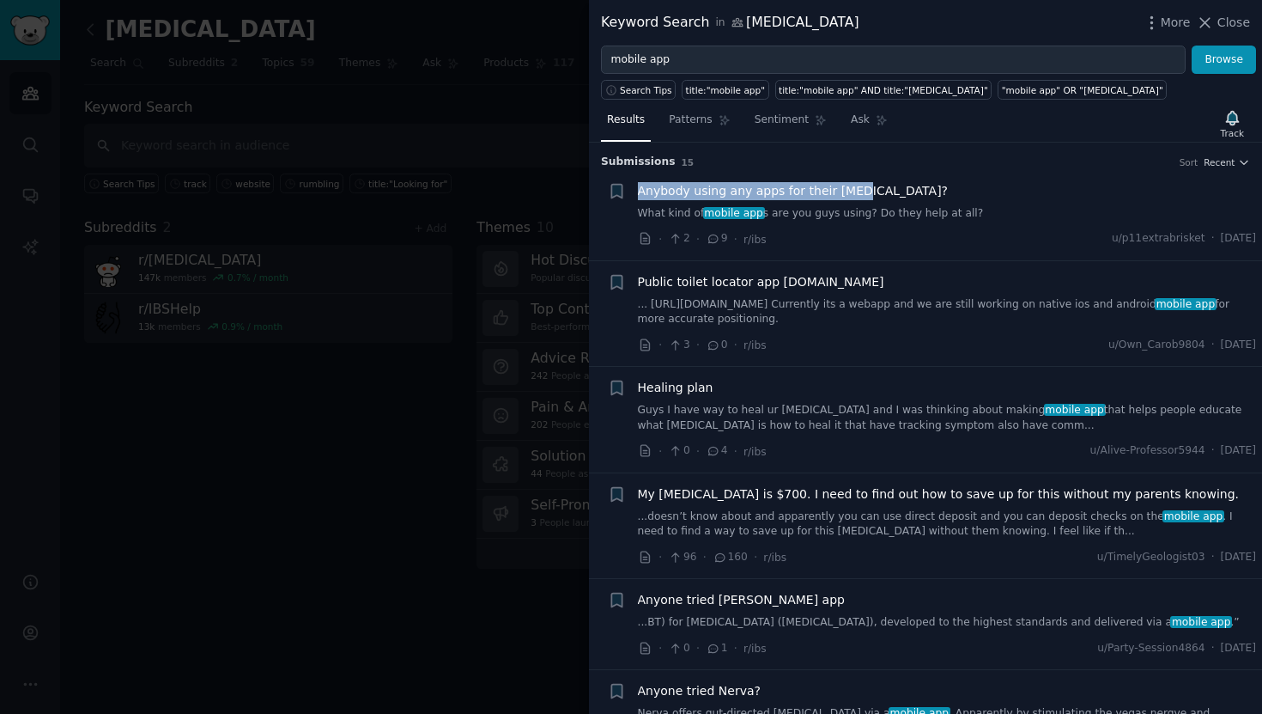
click at [1024, 197] on div "Anybody using any apps for their [MEDICAL_DATA]?" at bounding box center [947, 191] width 619 height 18
click at [849, 190] on span "Anybody using any apps for their [MEDICAL_DATA]?" at bounding box center [793, 191] width 311 height 18
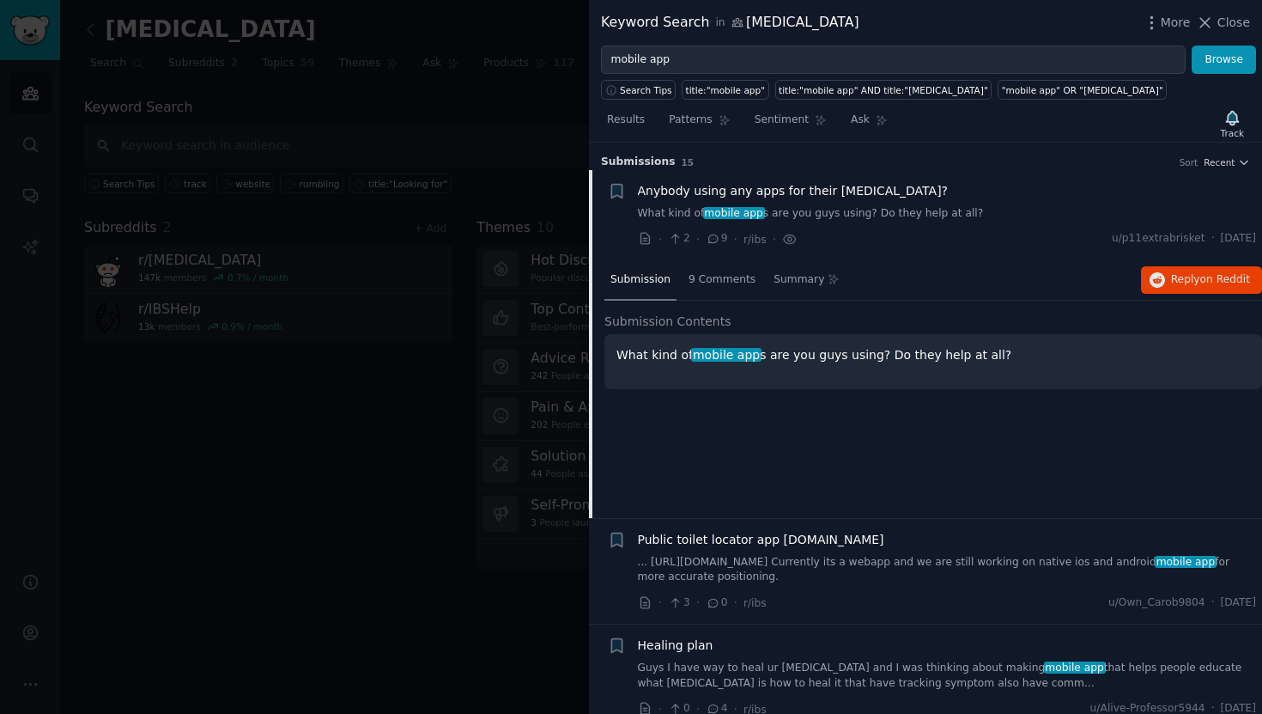
scroll to position [27, 0]
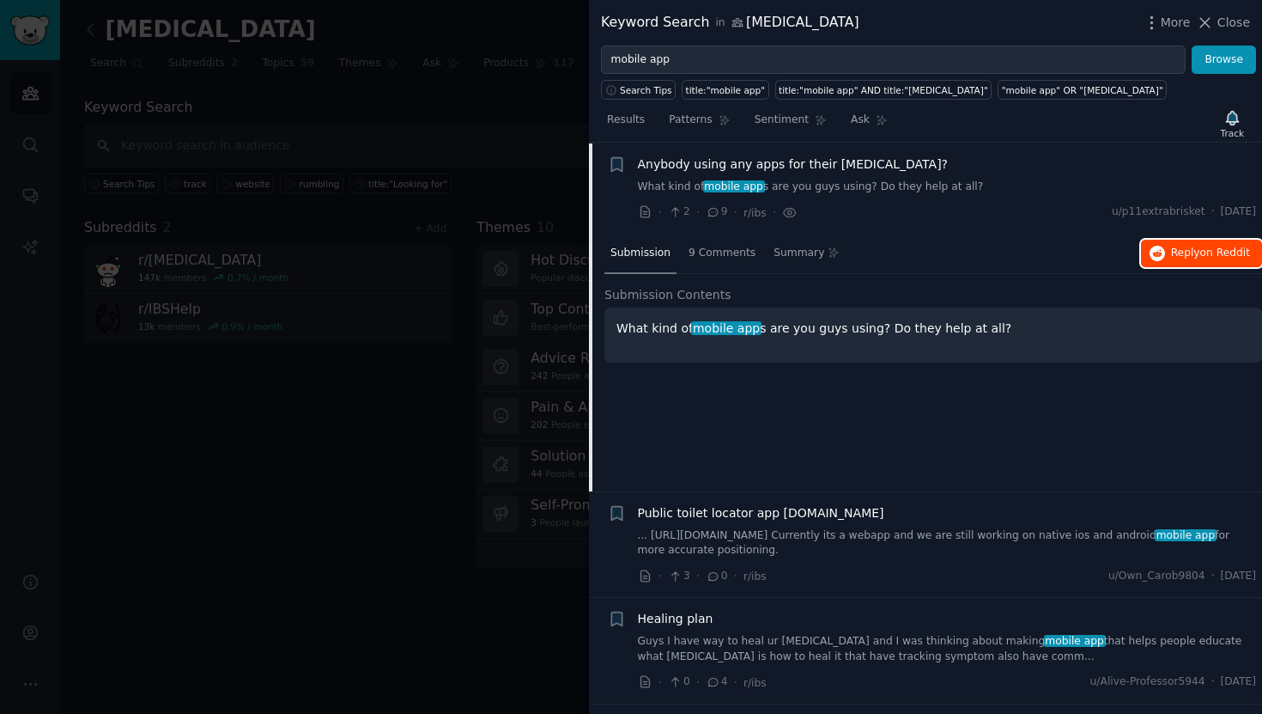
click at [1207, 256] on span "on Reddit" at bounding box center [1225, 252] width 50 height 12
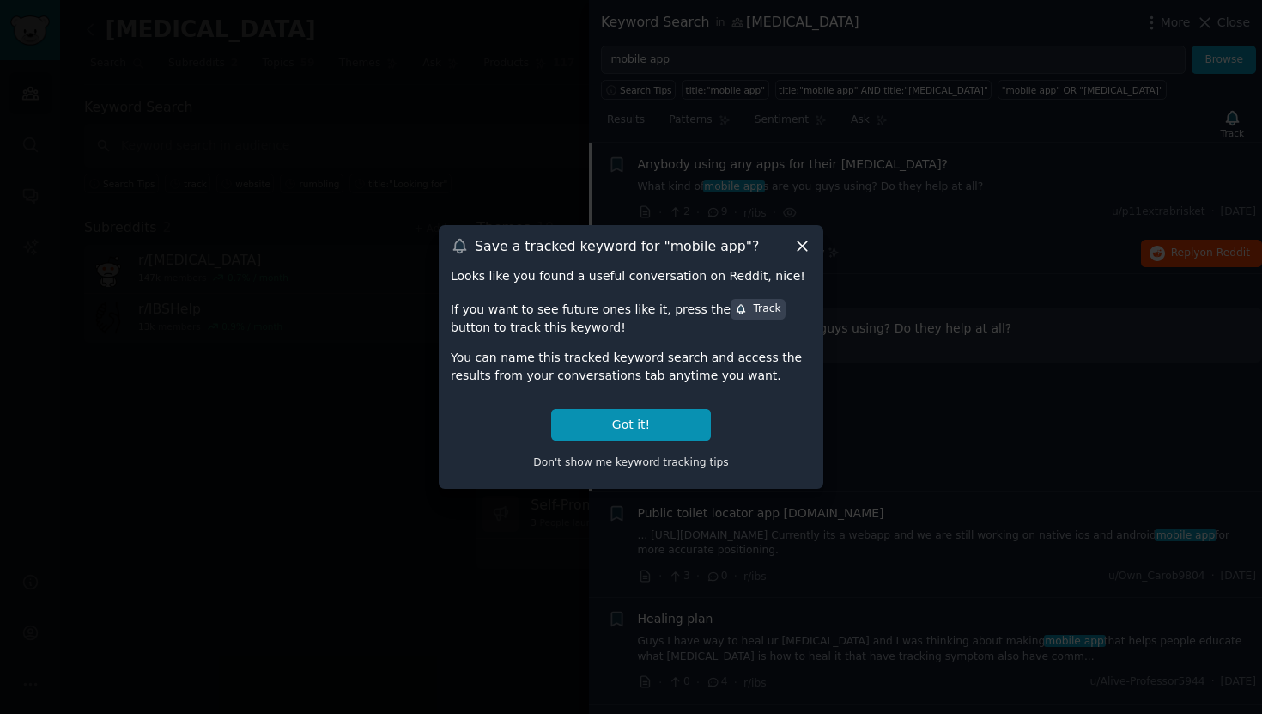
click at [771, 203] on div at bounding box center [631, 357] width 1262 height 714
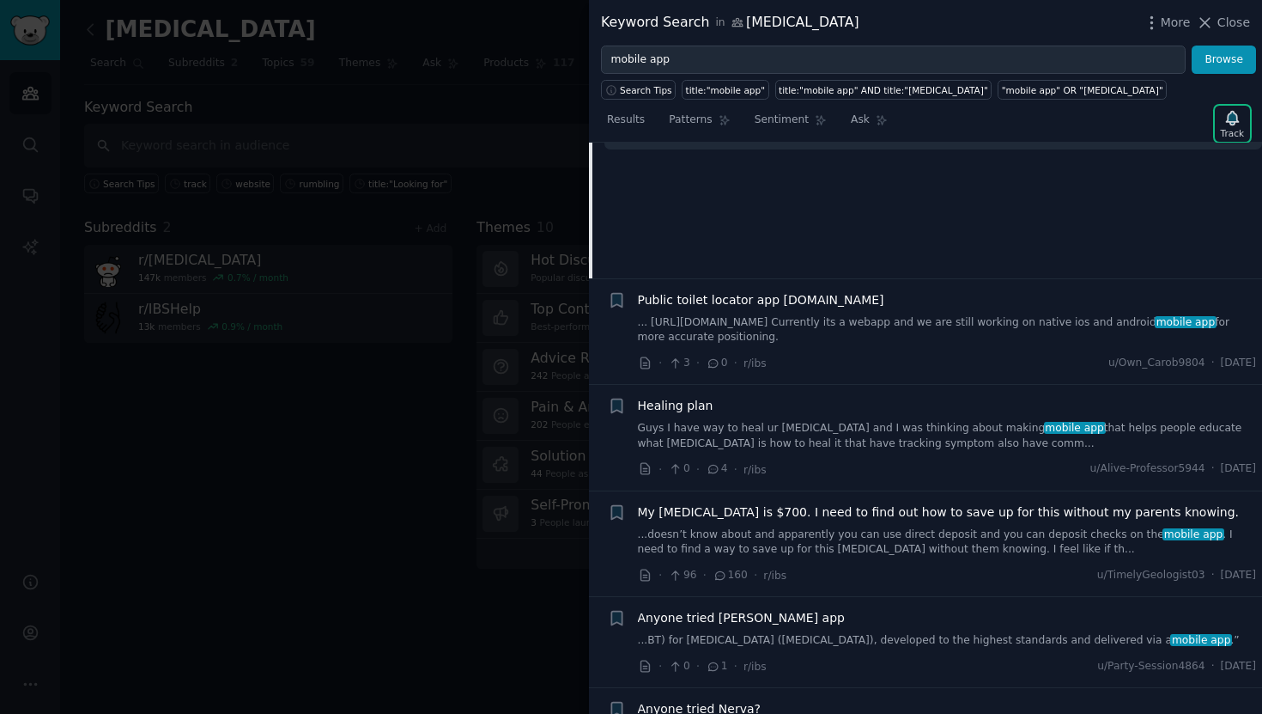
scroll to position [245, 0]
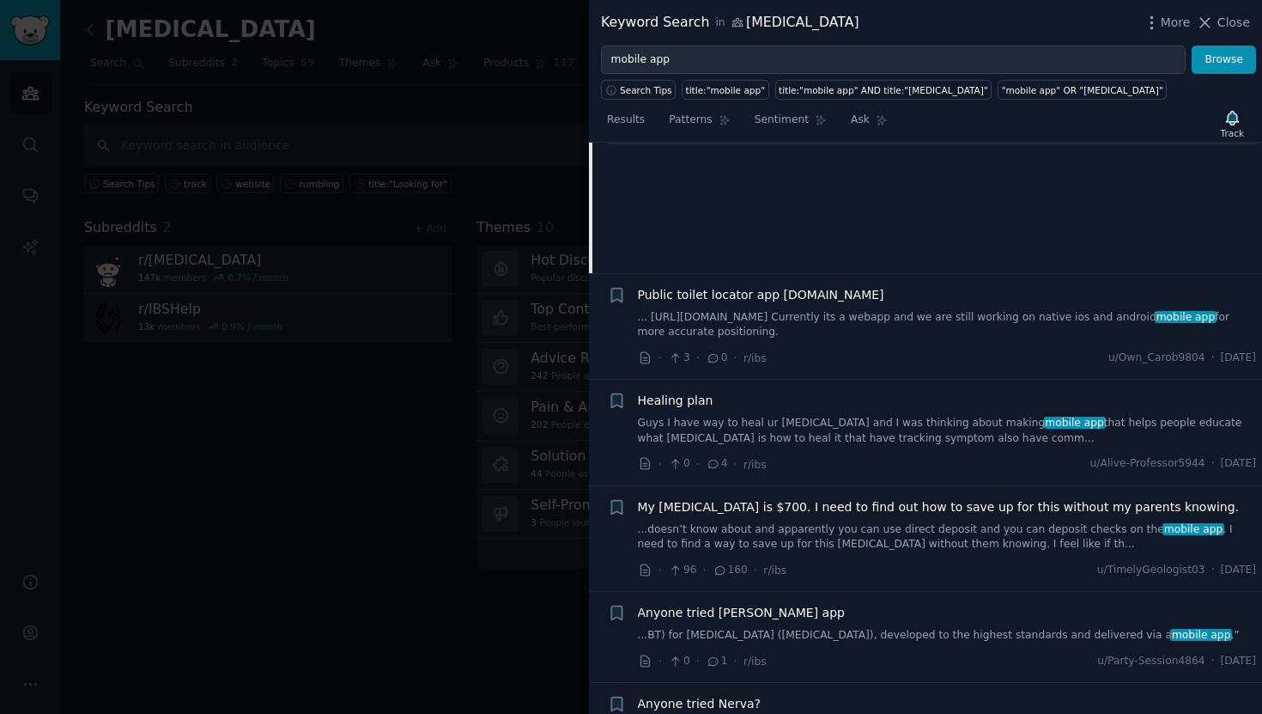
click at [855, 319] on link "... [URL][DOMAIN_NAME] Currently its a webapp and we are still working on nativ…" at bounding box center [947, 325] width 619 height 30
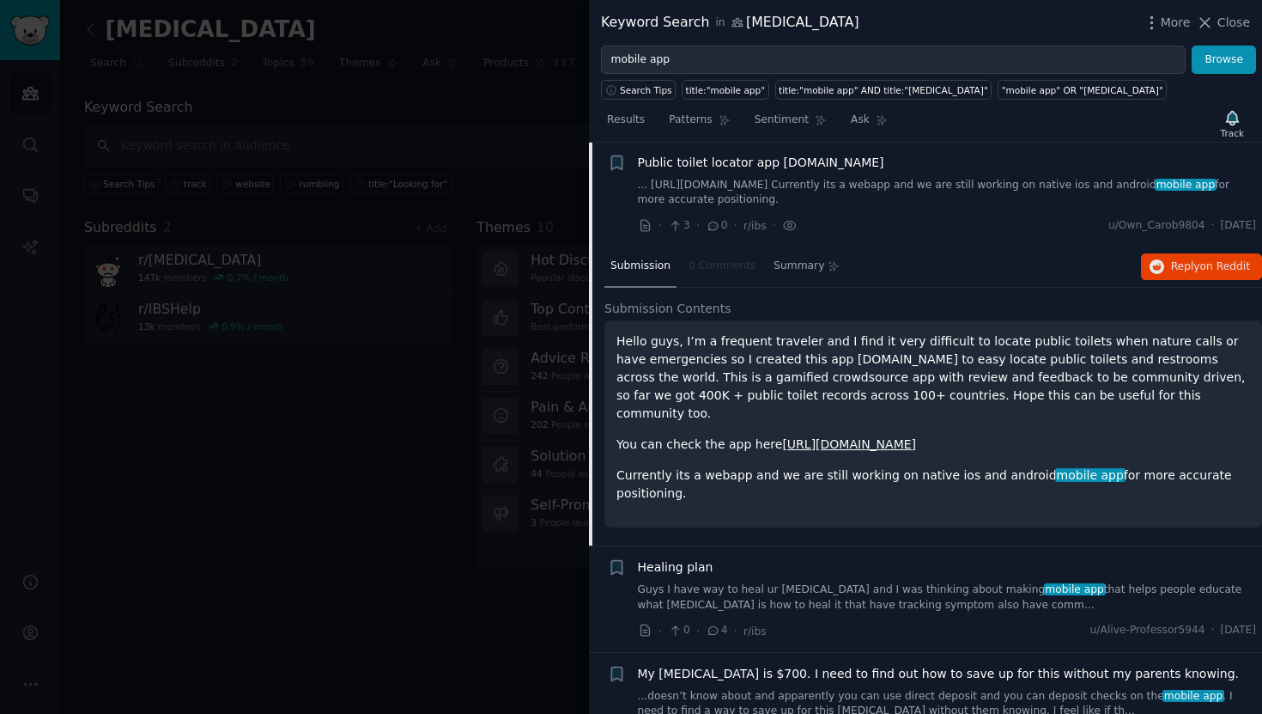
scroll to position [118, 0]
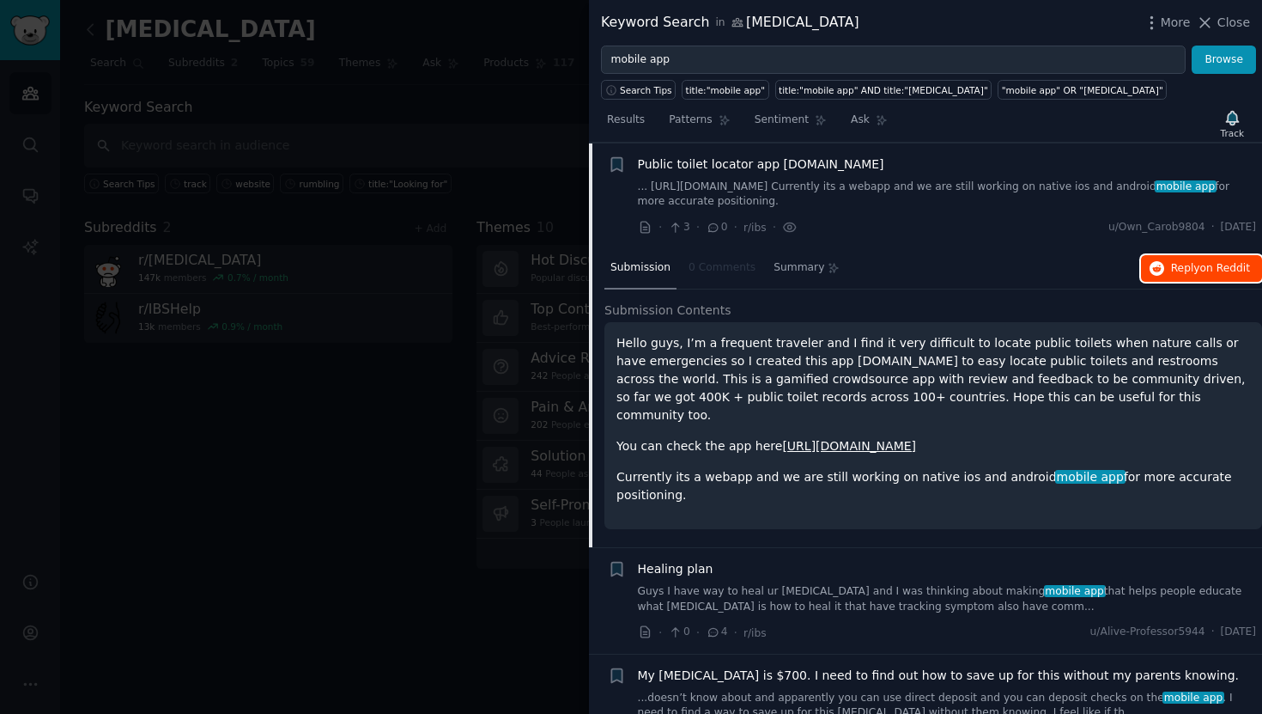
click at [1163, 270] on button "Reply on Reddit" at bounding box center [1201, 268] width 121 height 27
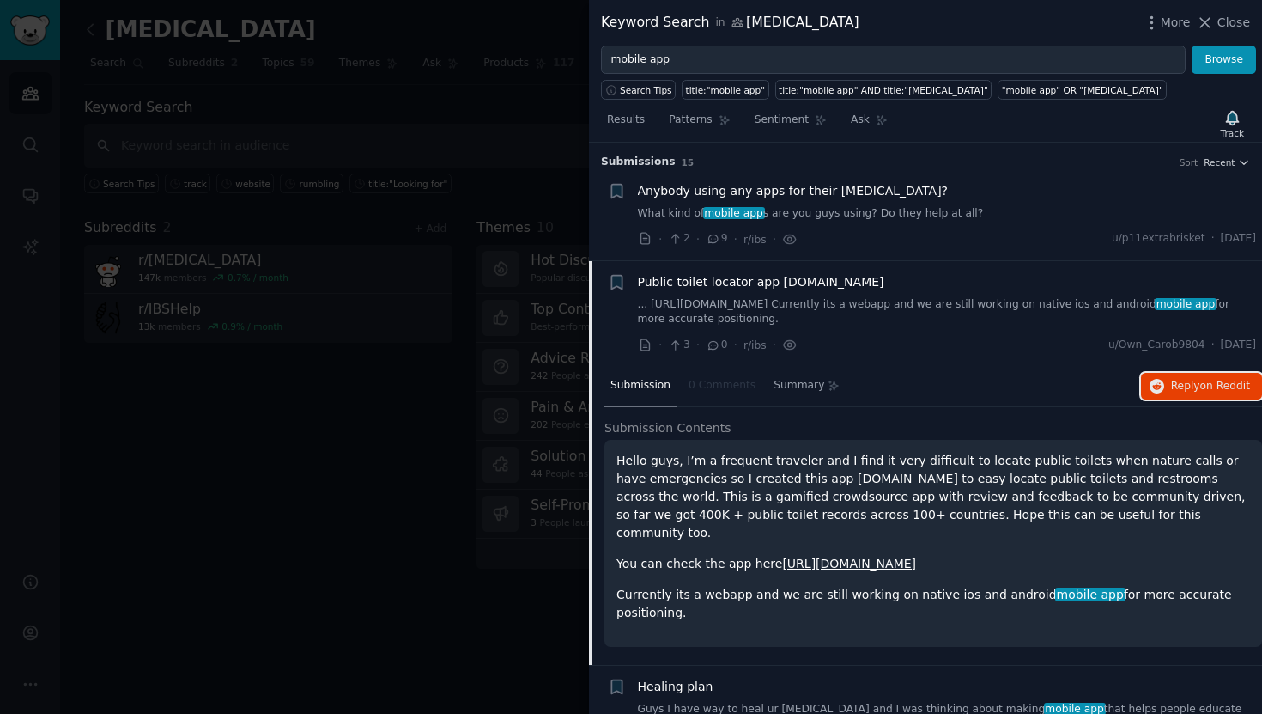
scroll to position [3, 0]
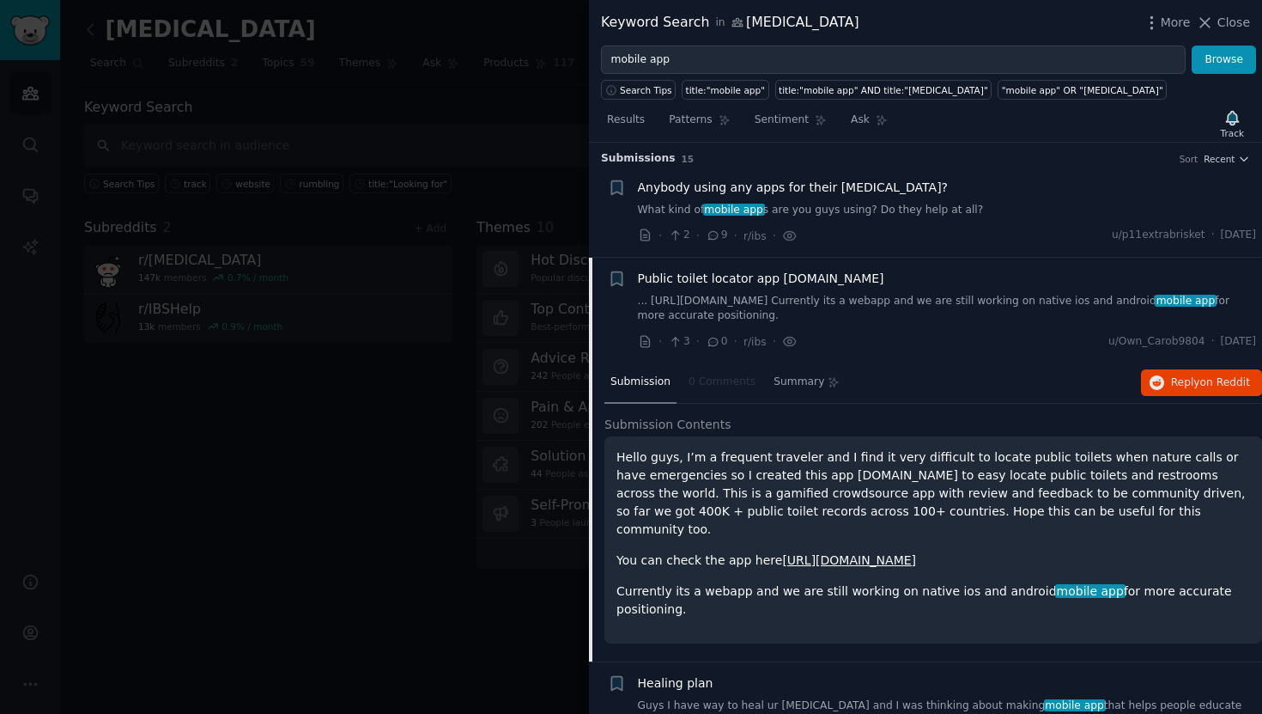
click at [993, 361] on li "+ Public toilet locator app [DOMAIN_NAME] ... [URL][DOMAIN_NAME] Currently its …" at bounding box center [925, 311] width 673 height 106
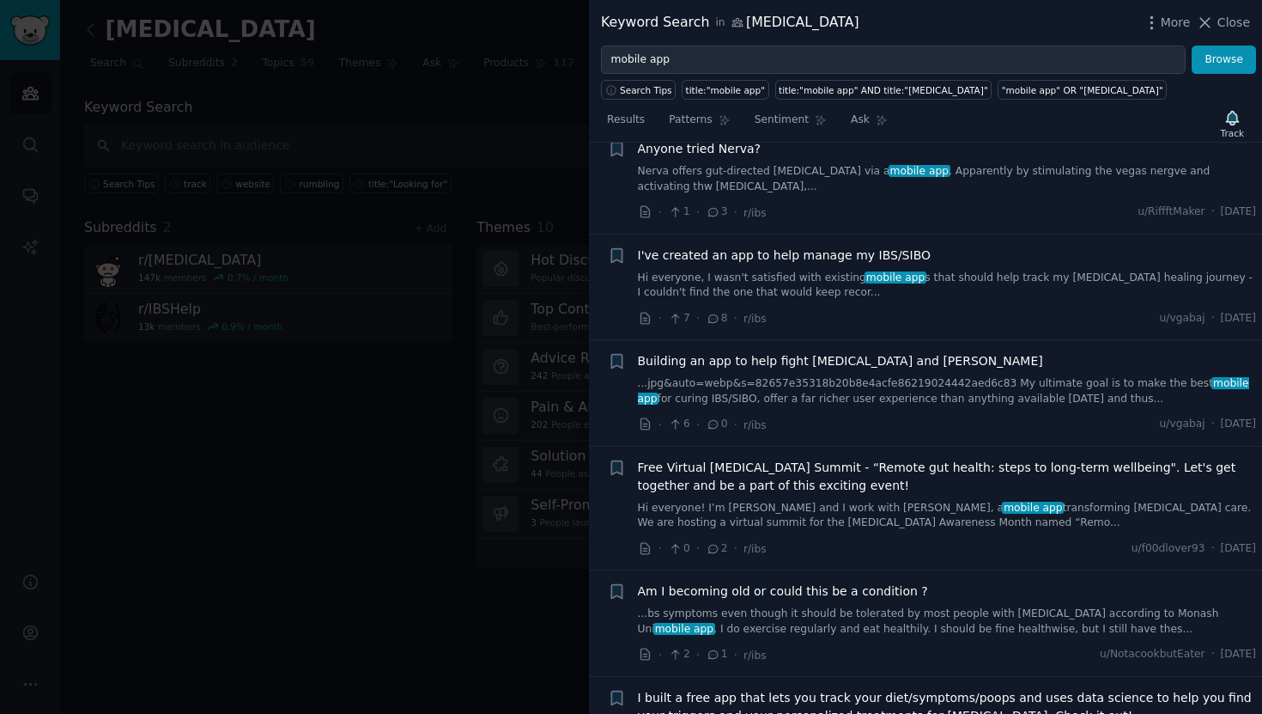
scroll to position [853, 0]
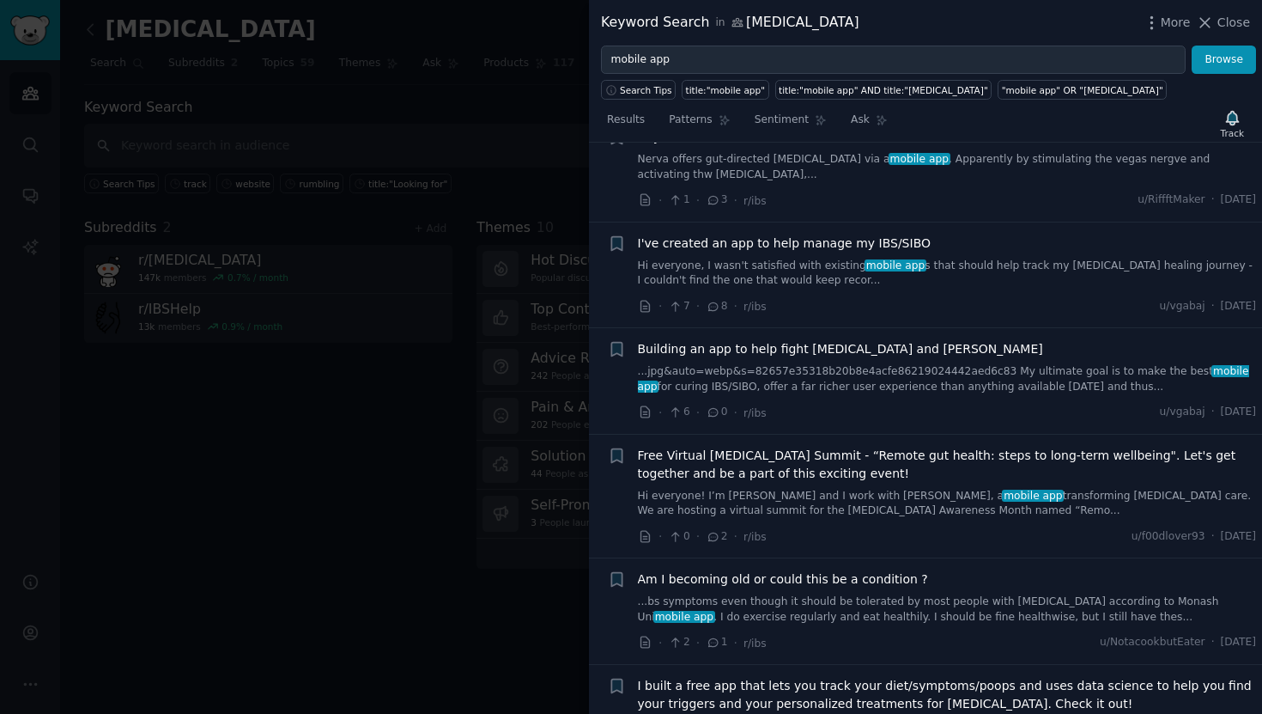
click at [846, 234] on span "I've created an app to help manage my IBS/SIBO" at bounding box center [785, 243] width 294 height 18
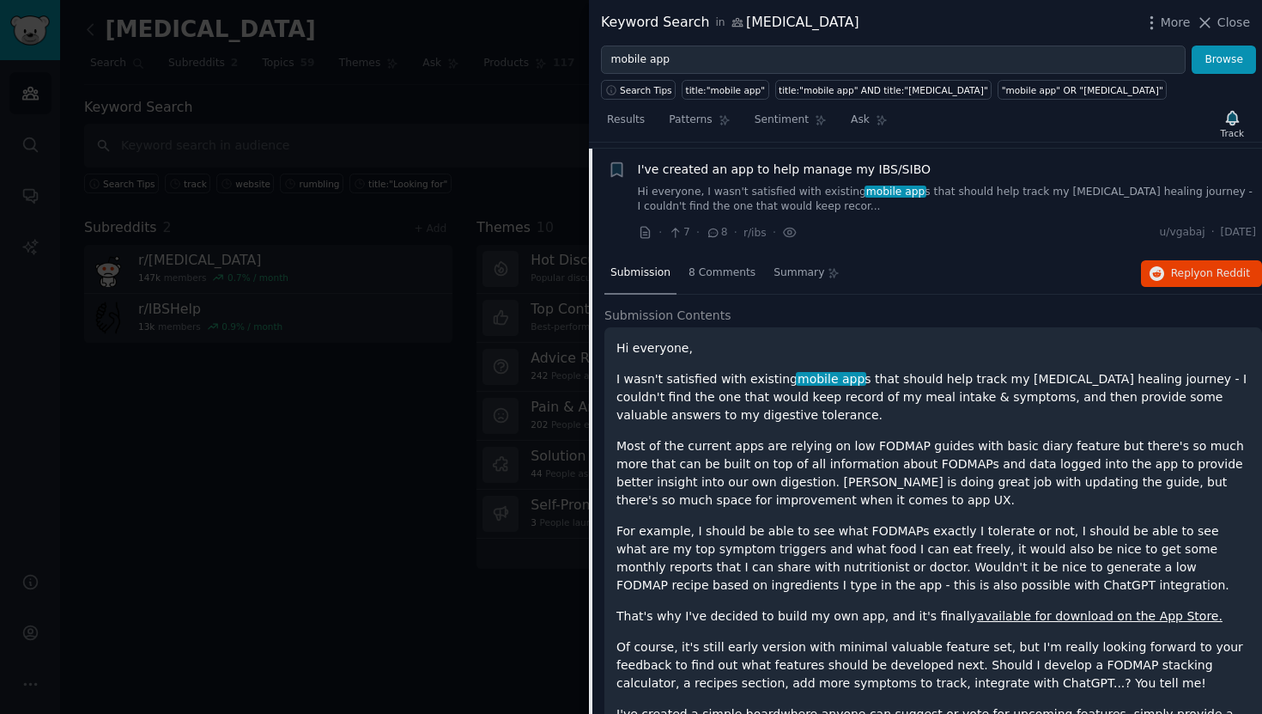
scroll to position [633, 0]
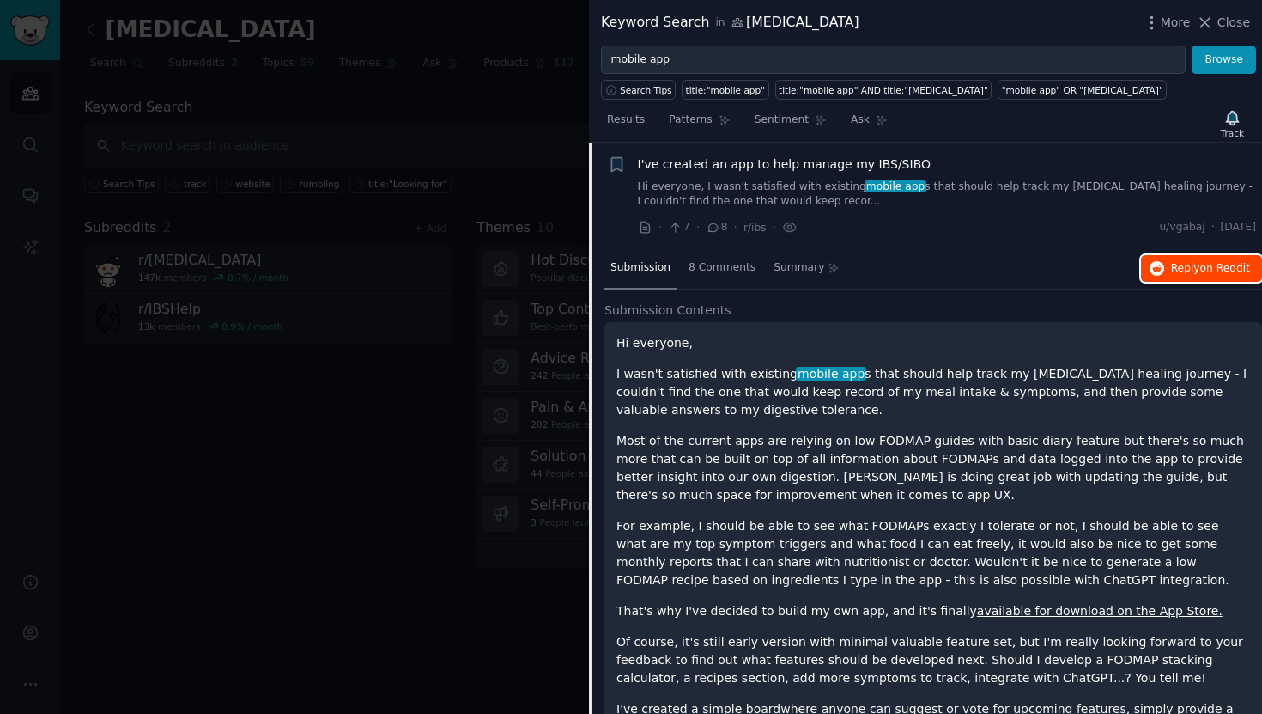
click at [1171, 270] on span "Reply on Reddit" at bounding box center [1210, 268] width 79 height 15
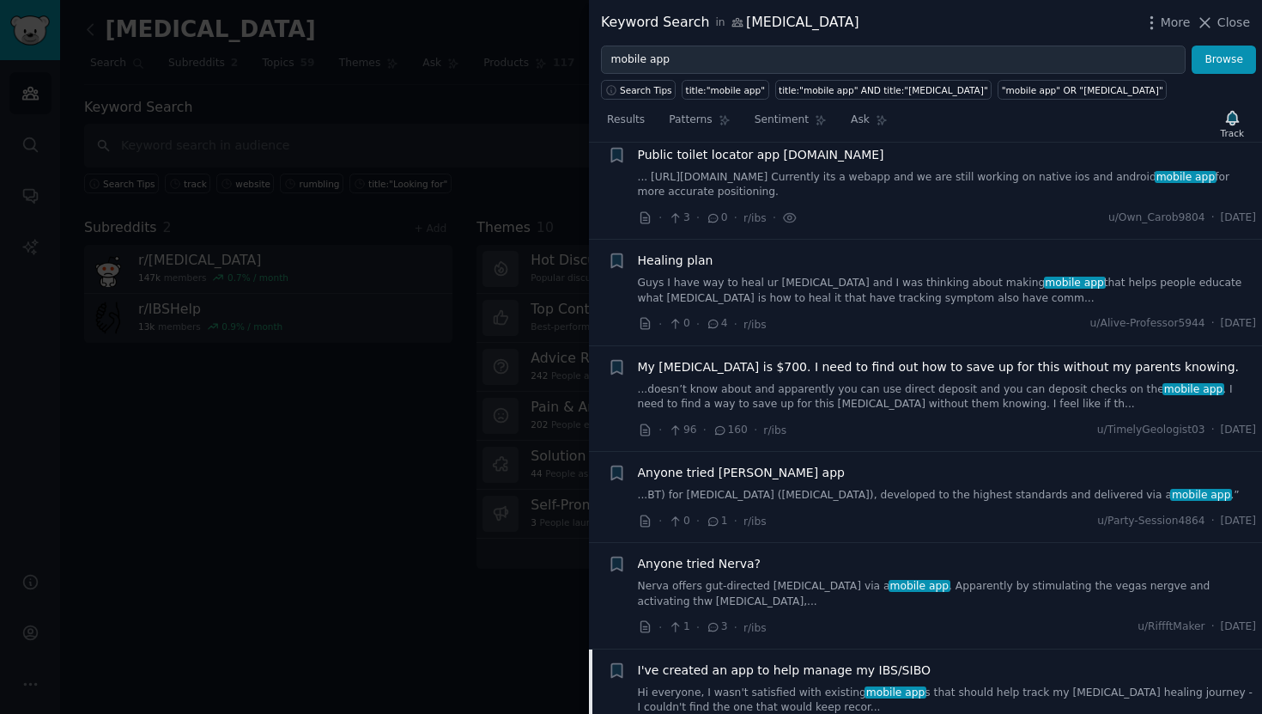
scroll to position [0, 0]
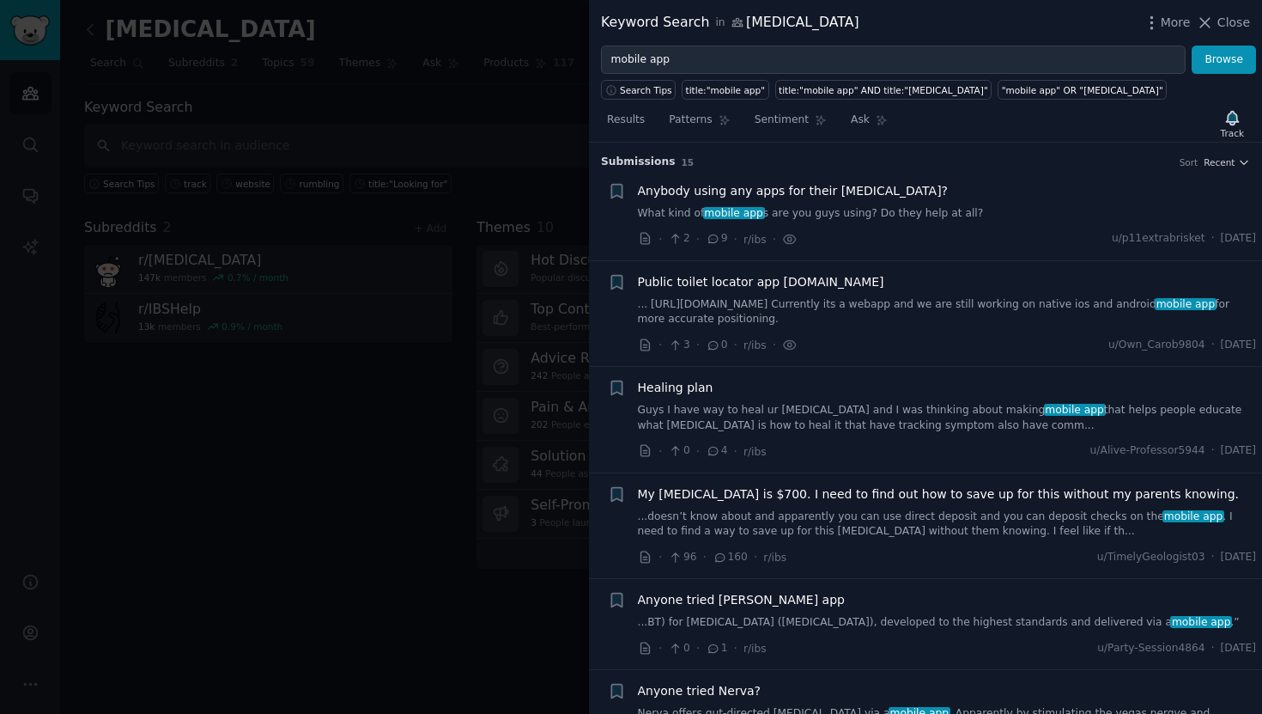
click at [1225, 177] on li "+ Anybody using any apps for their [MEDICAL_DATA]? What kind of mobile app s ar…" at bounding box center [925, 215] width 673 height 90
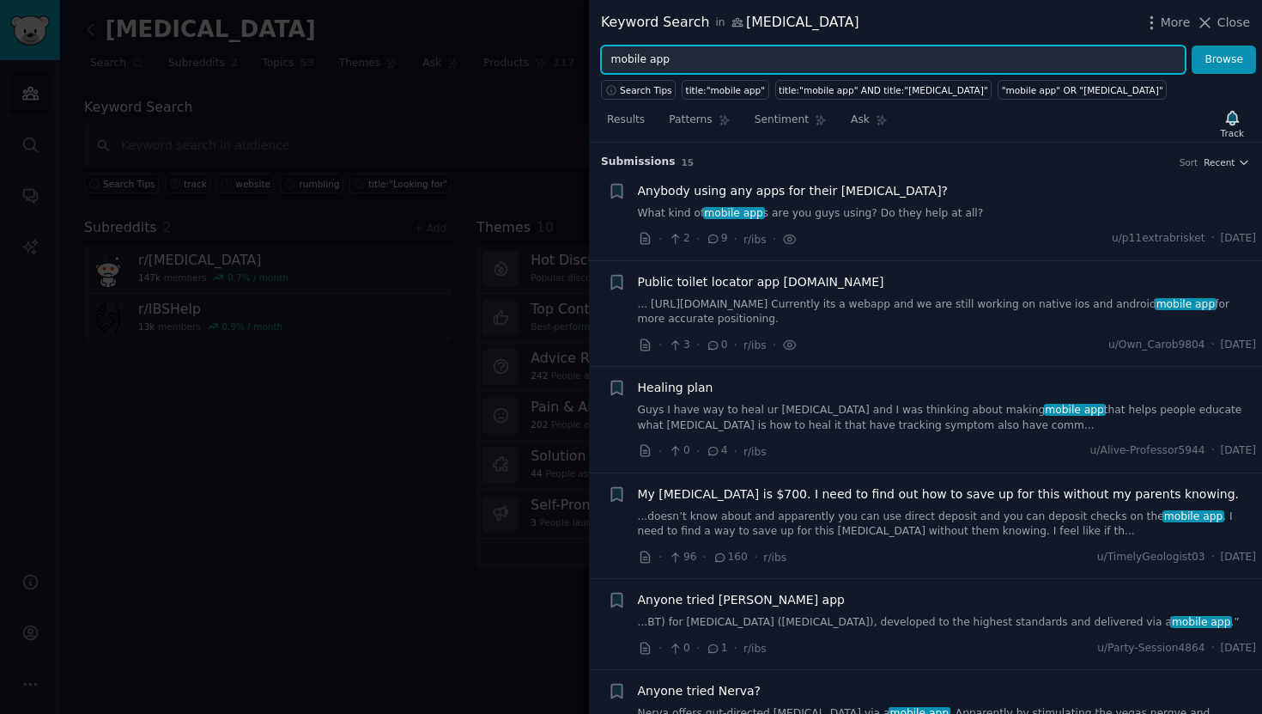
drag, startPoint x: 641, startPoint y: 58, endPoint x: 550, endPoint y: 52, distance: 91.2
click at [557, 52] on div "Keyword Search in [MEDICAL_DATA] More Close mobile app Browse Search Tips title…" at bounding box center [631, 357] width 1262 height 714
click at [1192, 46] on button "Browse" at bounding box center [1224, 60] width 64 height 29
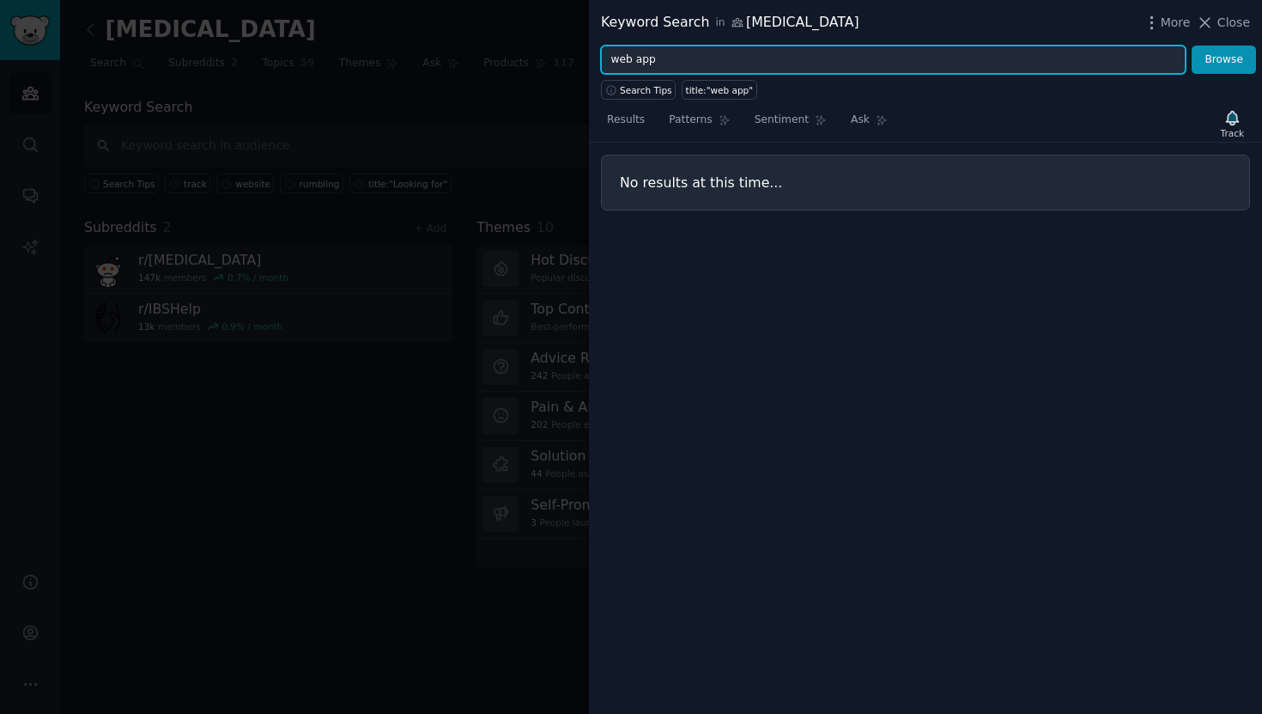
drag, startPoint x: 635, startPoint y: 62, endPoint x: 592, endPoint y: 57, distance: 42.4
click at [592, 57] on div "web app Browse" at bounding box center [925, 60] width 673 height 29
click at [633, 60] on input "web app" at bounding box center [893, 60] width 585 height 29
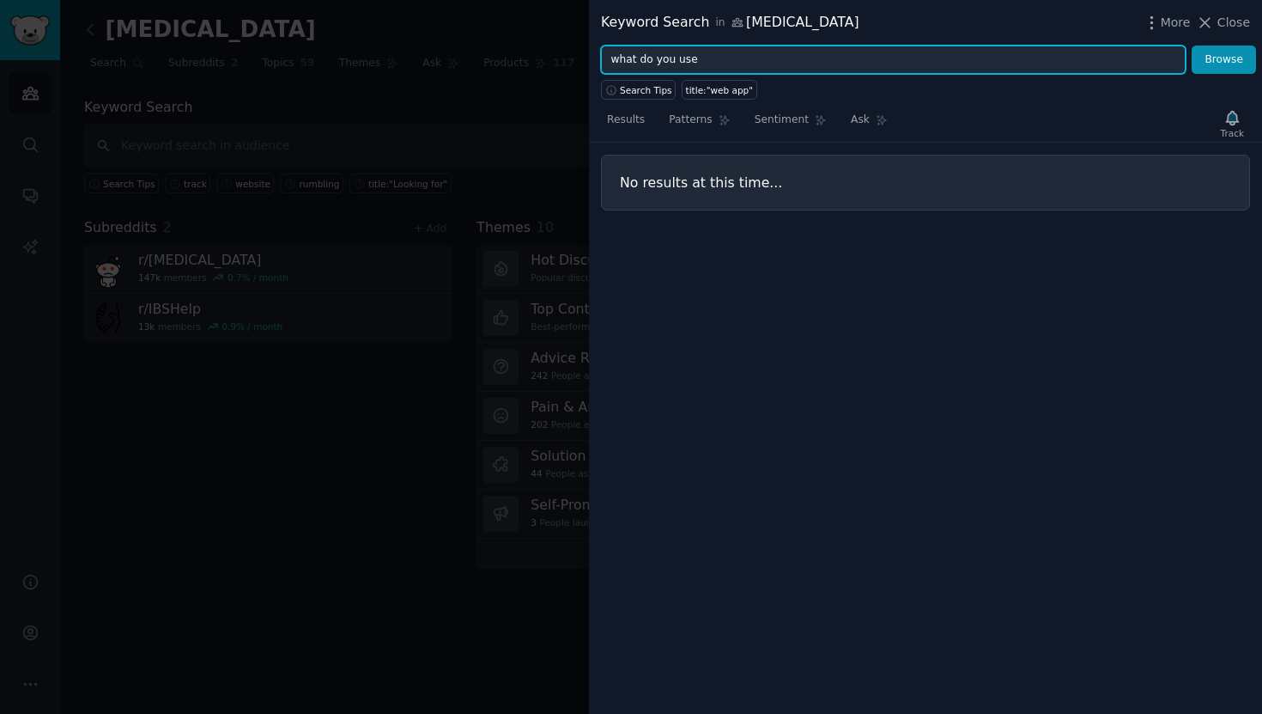
click at [1192, 46] on button "Browse" at bounding box center [1224, 60] width 64 height 29
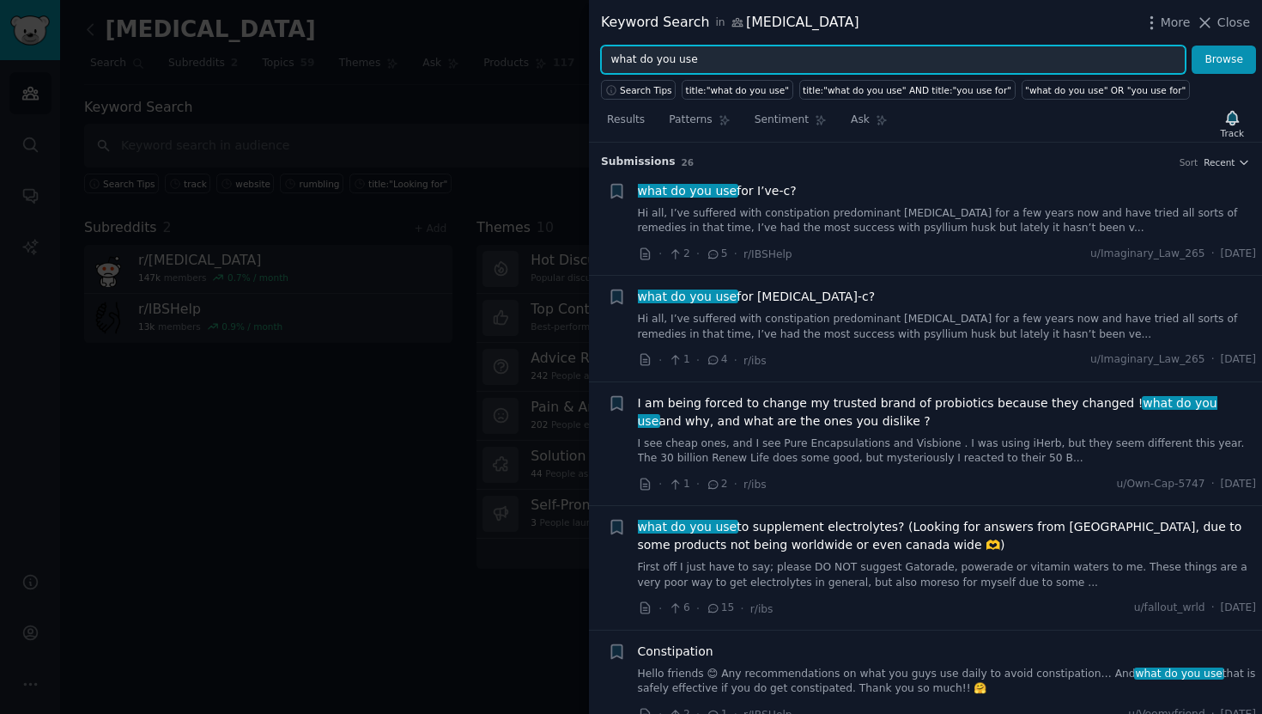
drag, startPoint x: 703, startPoint y: 67, endPoint x: 607, endPoint y: 57, distance: 96.7
click at [607, 57] on input "what do you use" at bounding box center [893, 60] width 585 height 29
click at [1192, 46] on button "Browse" at bounding box center [1224, 60] width 64 height 29
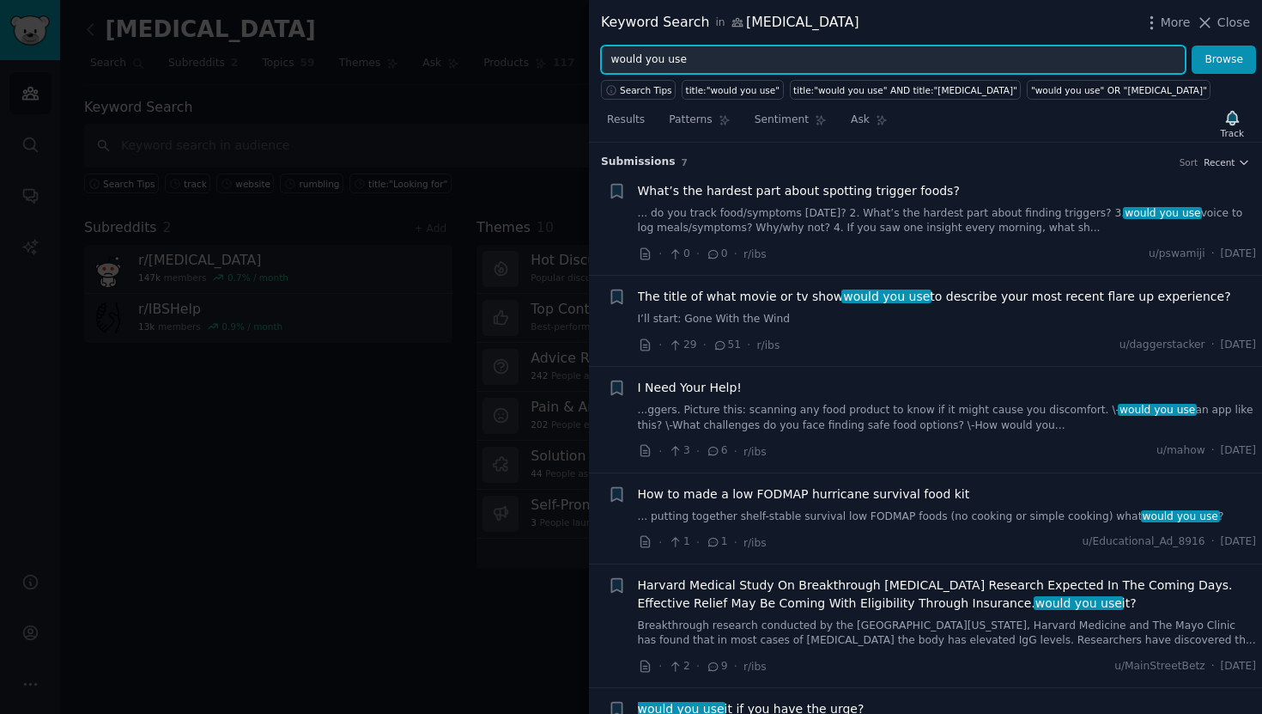
click at [677, 58] on input "would you use" at bounding box center [893, 60] width 585 height 29
type input "would you pay"
click at [1192, 46] on button "Browse" at bounding box center [1224, 60] width 64 height 29
